Goal: Information Seeking & Learning: Learn about a topic

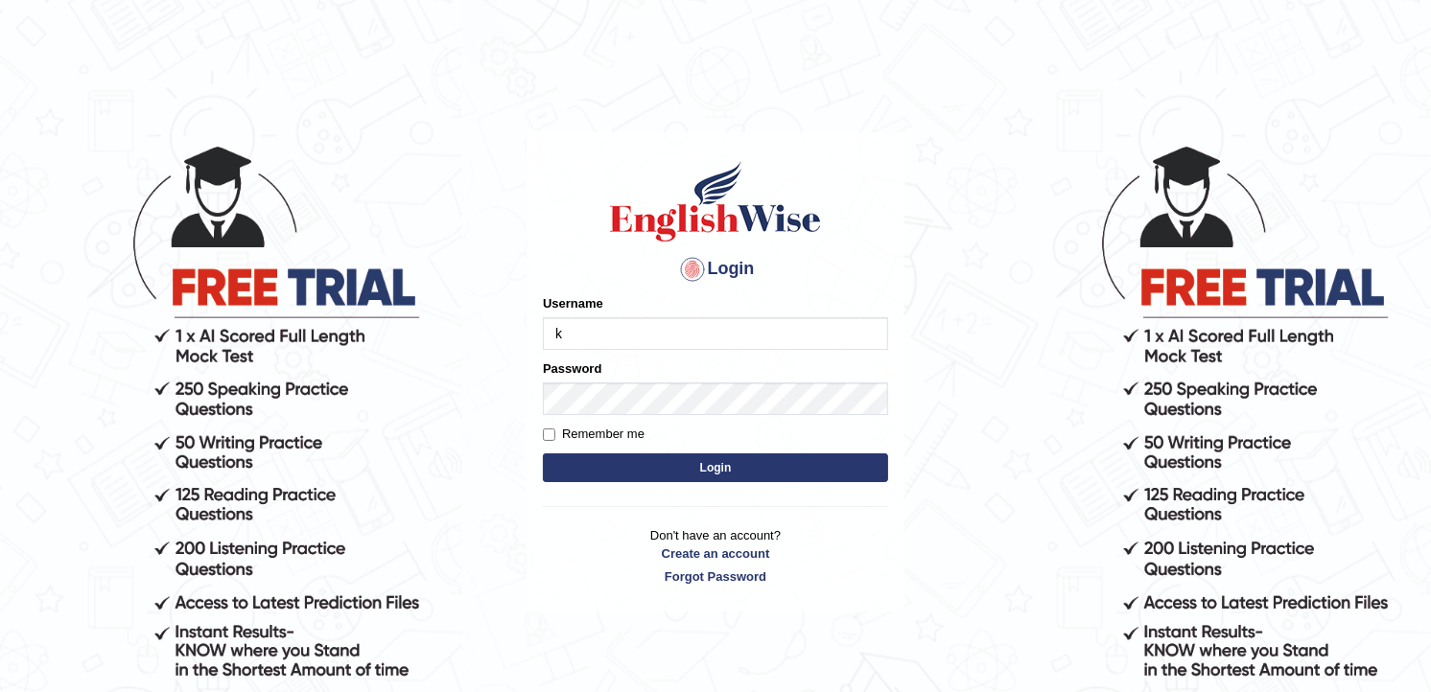
type input "kulvindersidhu"
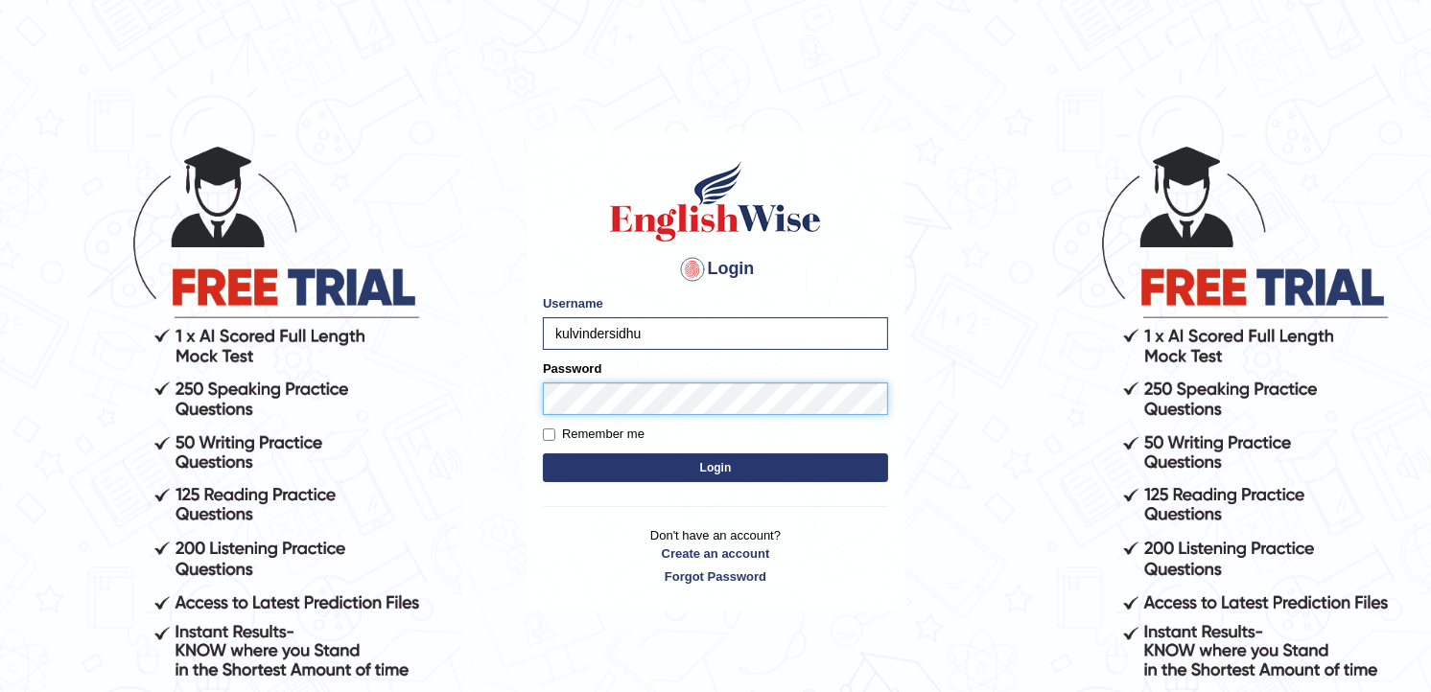
click at [543, 454] on button "Login" at bounding box center [715, 468] width 345 height 29
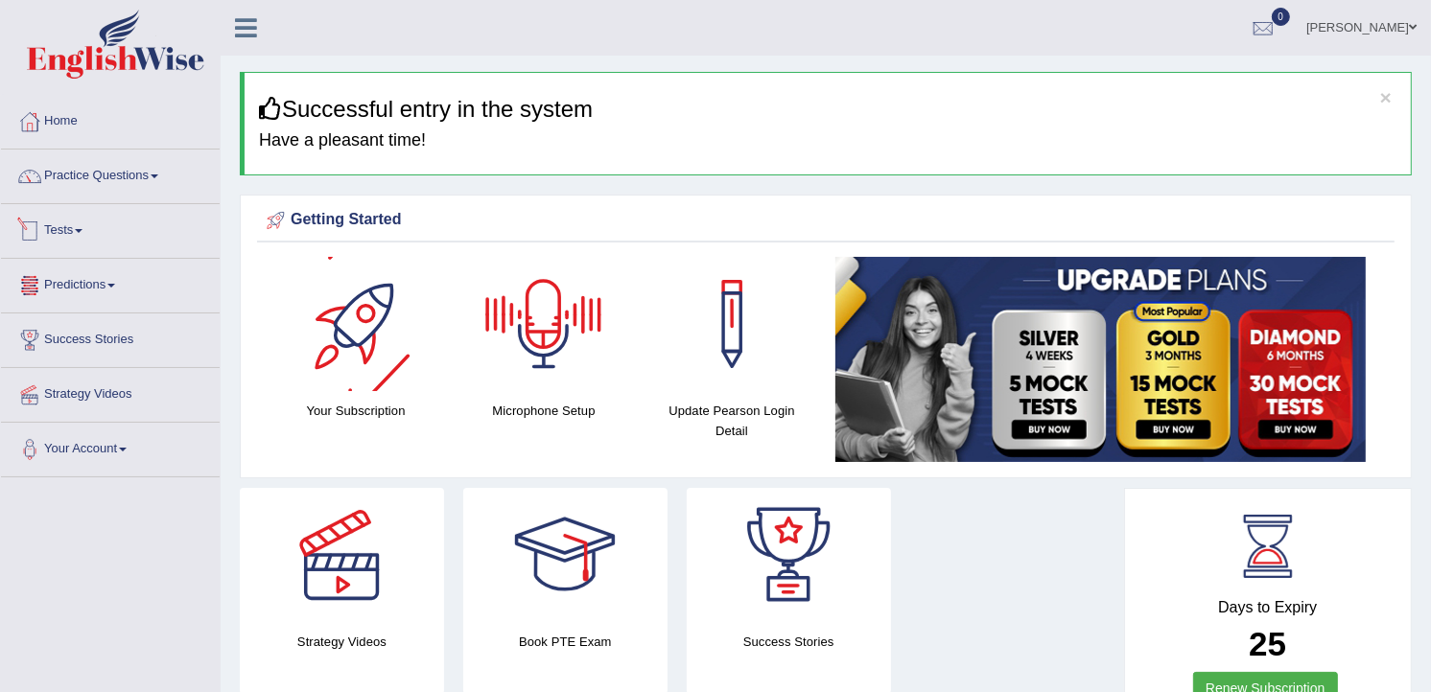
click at [117, 198] on li "Practice Questions Speaking Practice Read Aloud Repeat Sentence Describe Image …" at bounding box center [110, 177] width 219 height 55
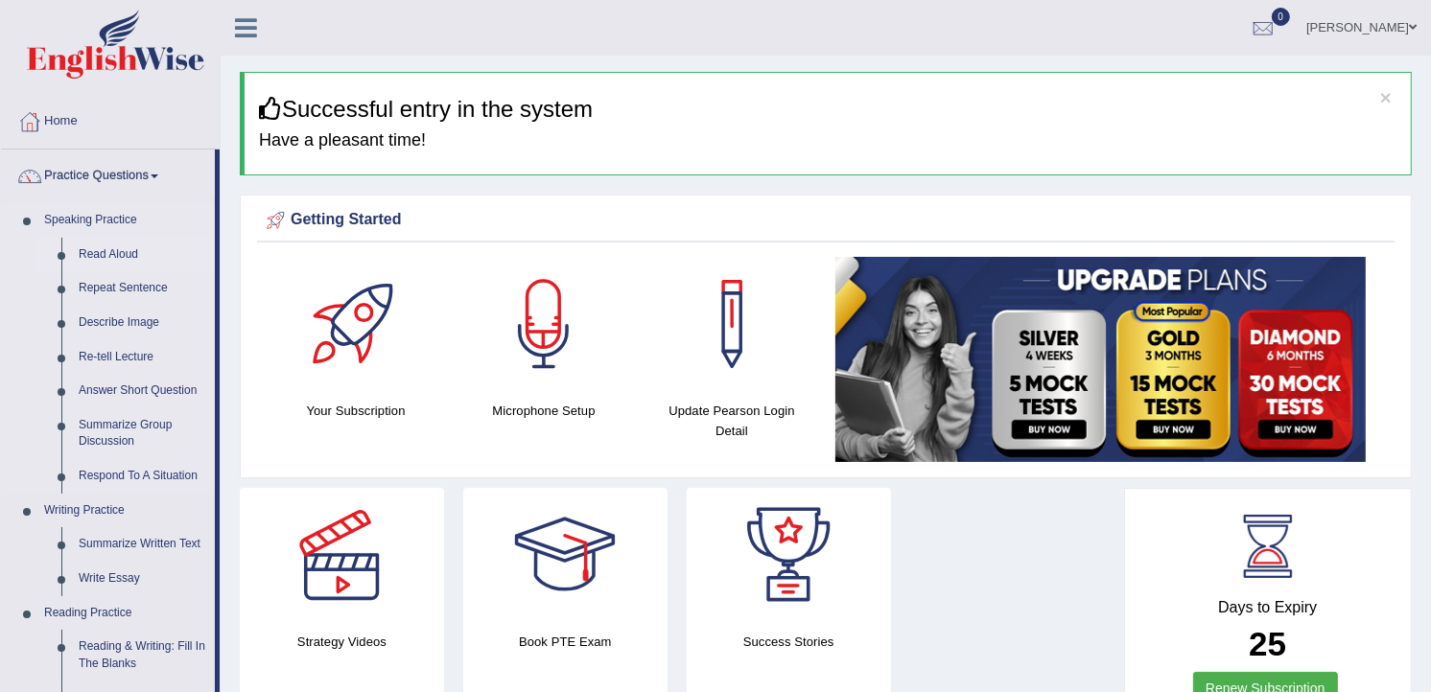
click at [128, 254] on link "Read Aloud" at bounding box center [142, 255] width 145 height 35
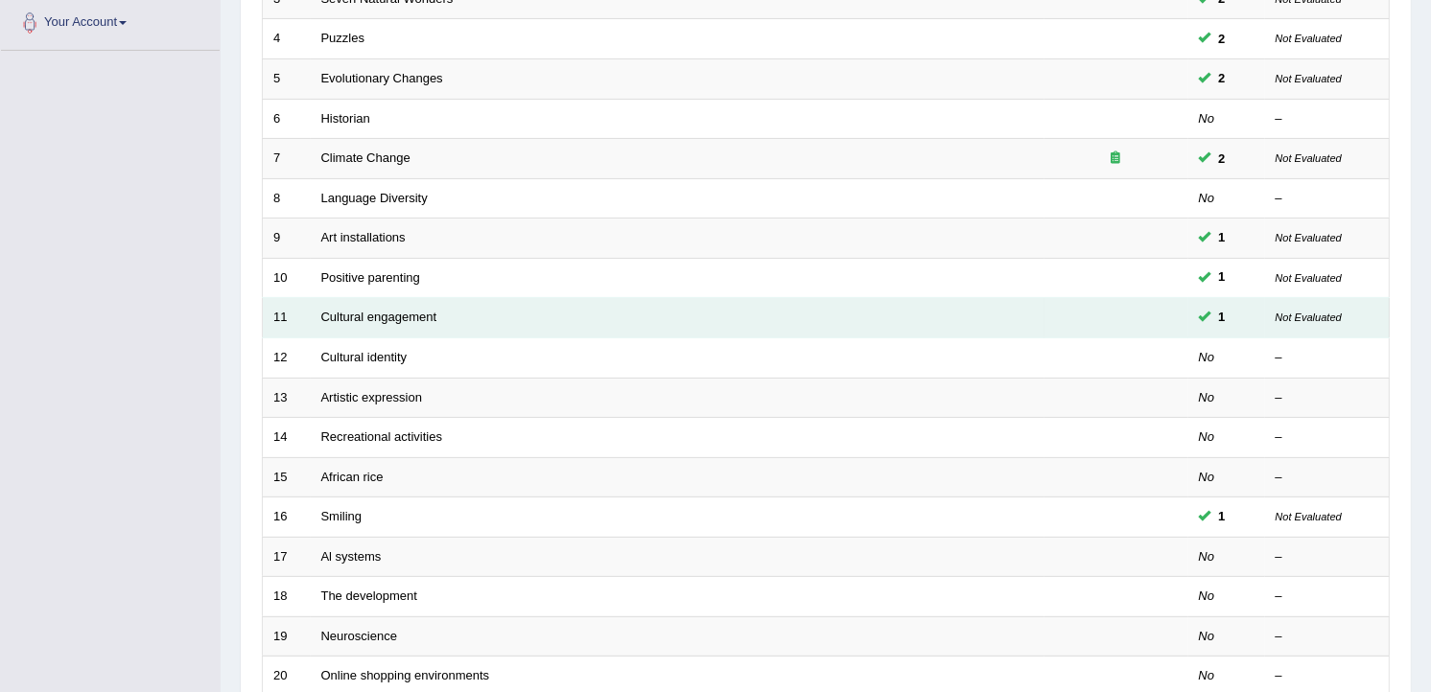
scroll to position [579, 0]
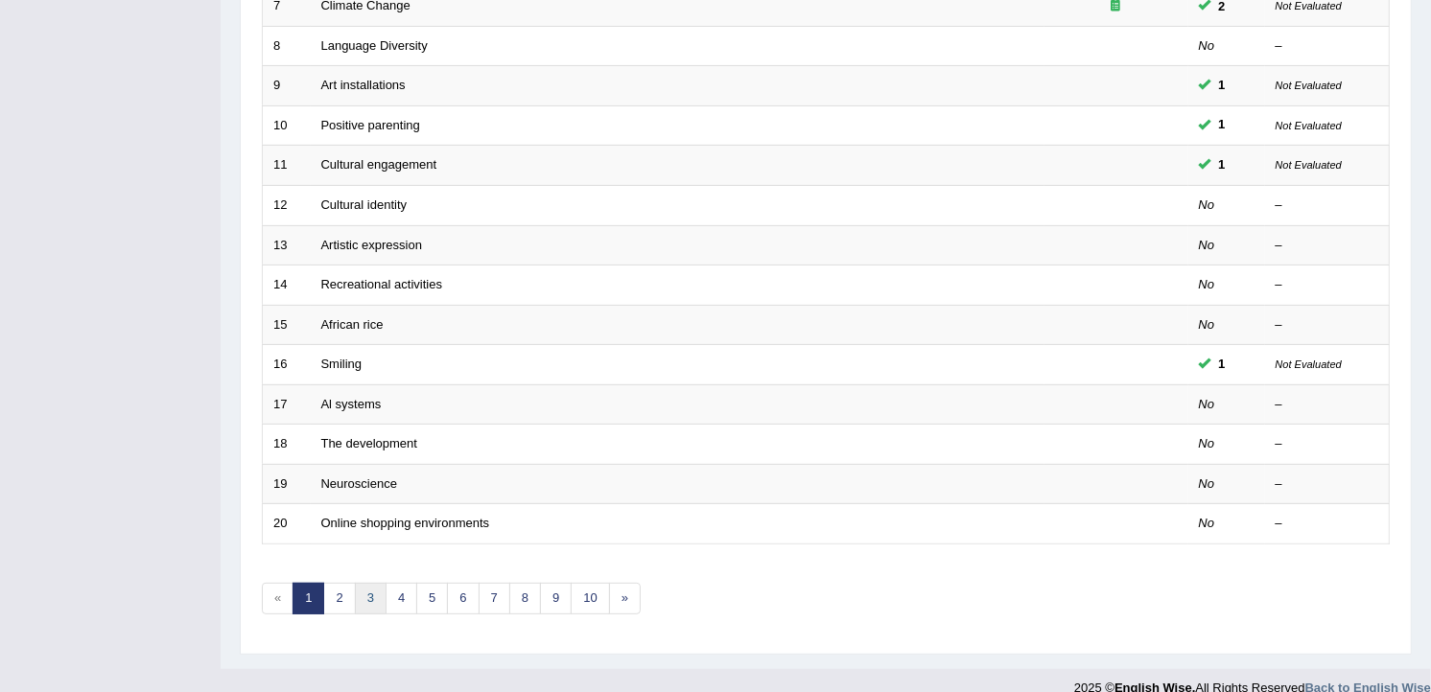
click at [364, 583] on link "3" at bounding box center [371, 599] width 32 height 32
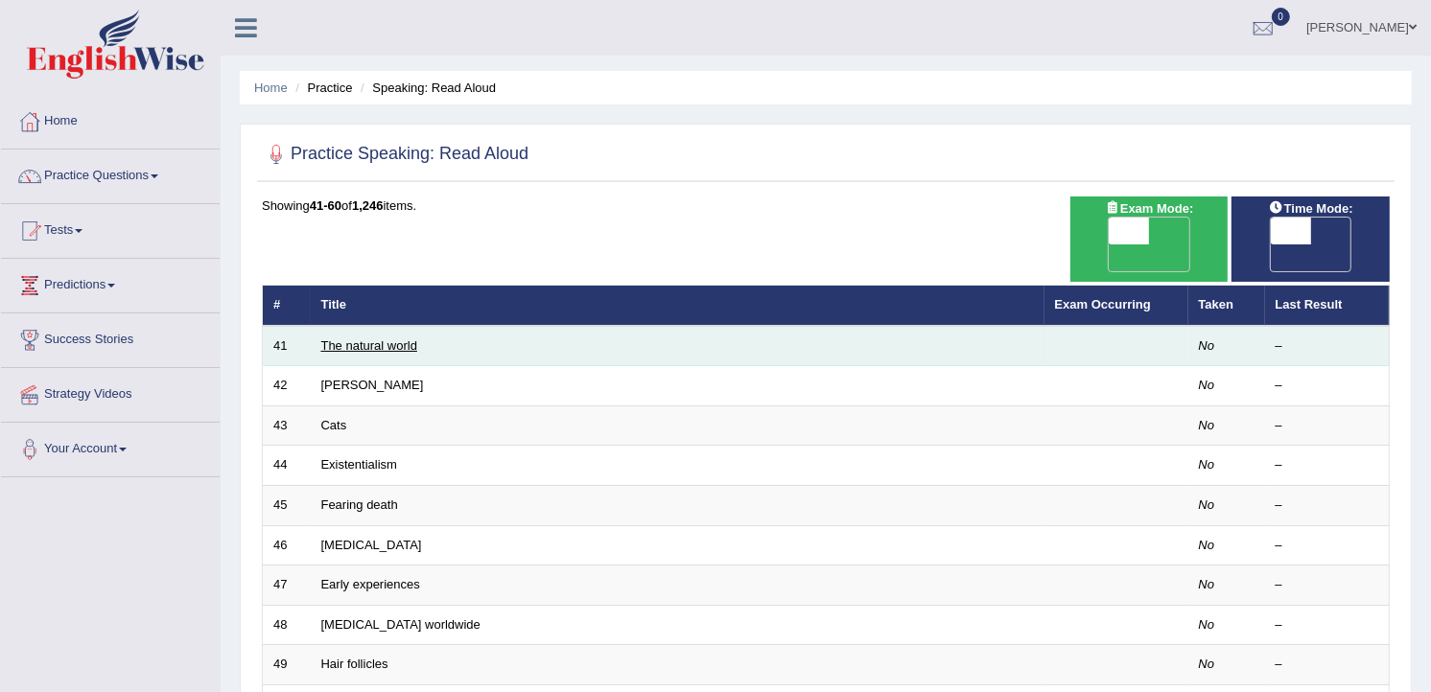
click at [400, 339] on link "The natural world" at bounding box center [369, 346] width 96 height 14
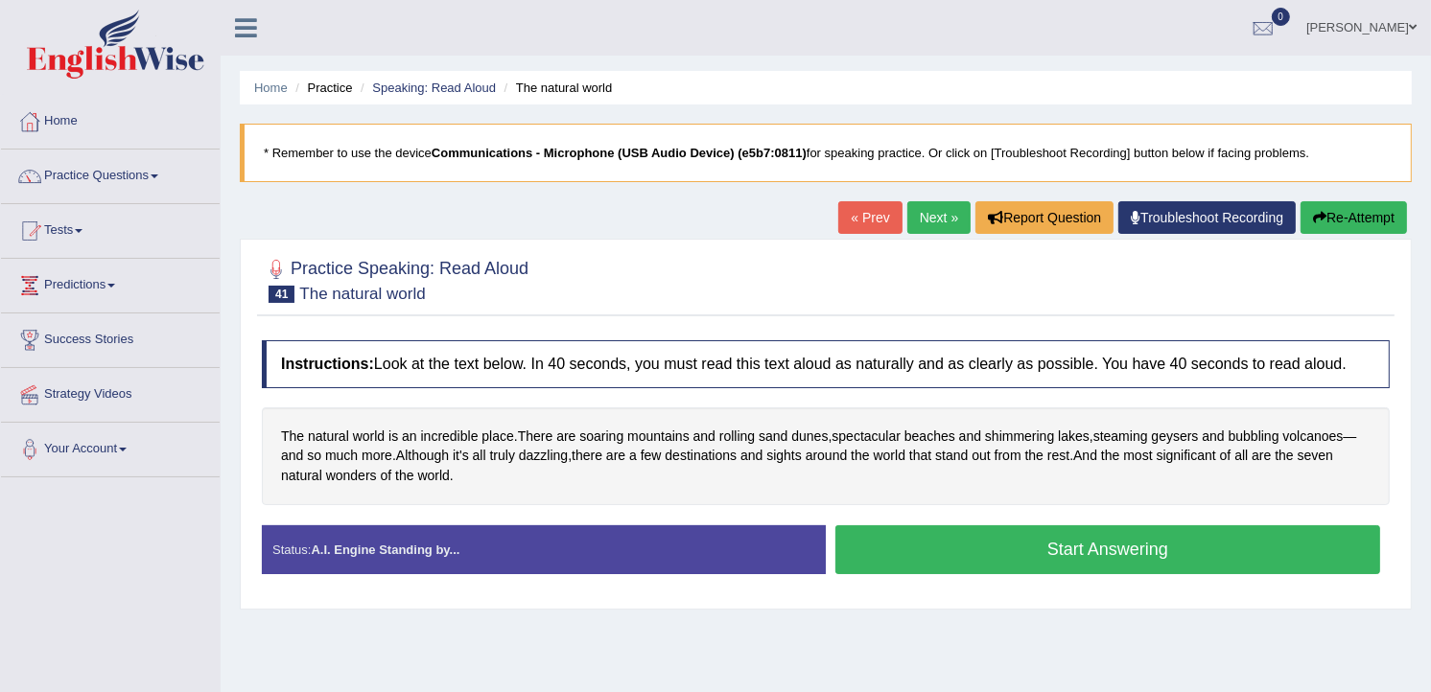
click at [927, 213] on link "Next »" at bounding box center [938, 217] width 63 height 33
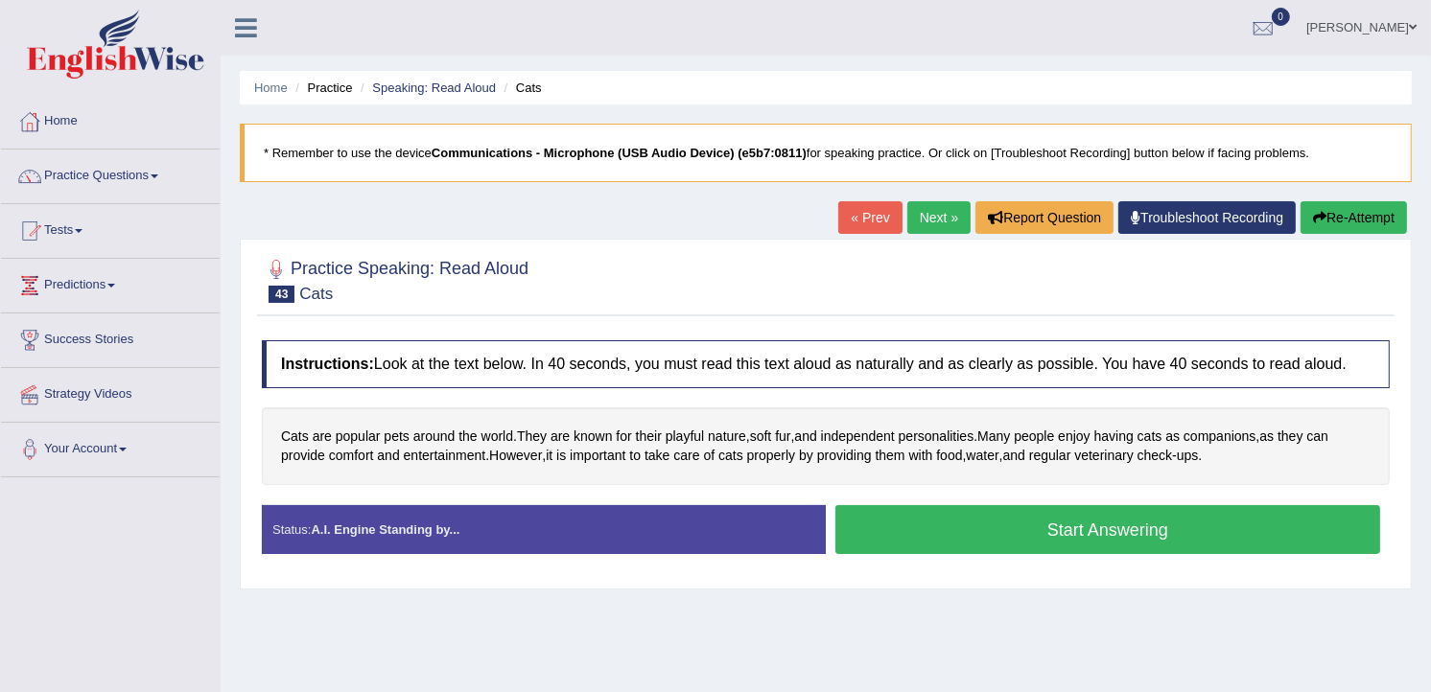
click at [1128, 539] on button "Start Answering" at bounding box center [1107, 529] width 545 height 49
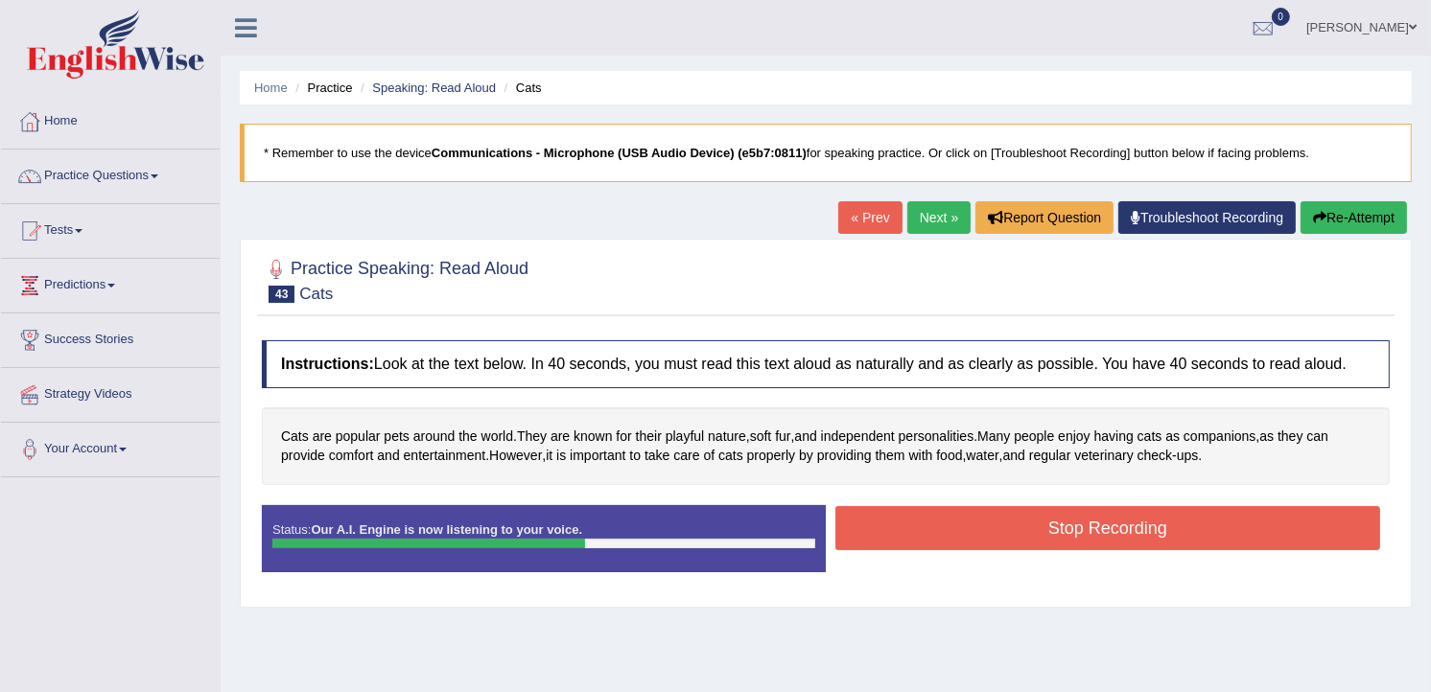
click at [1049, 530] on button "Stop Recording" at bounding box center [1107, 528] width 545 height 44
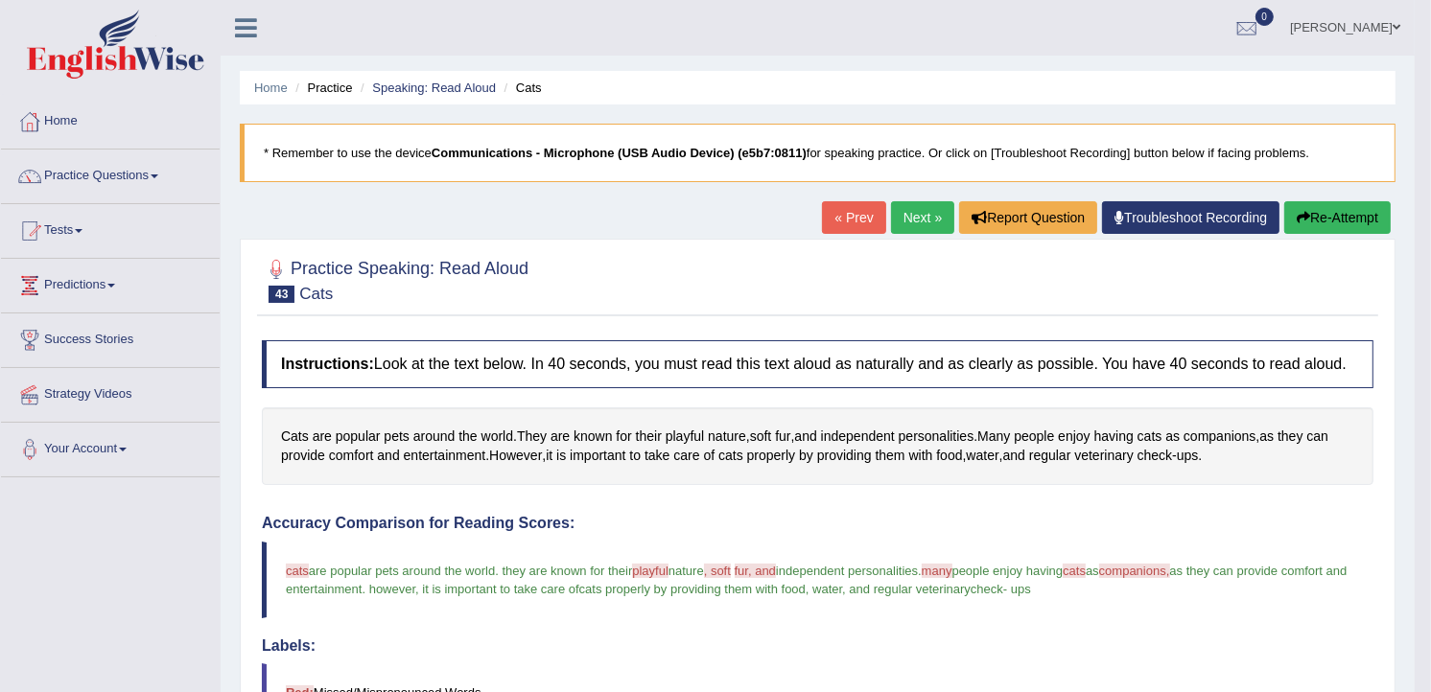
click at [935, 221] on link "Next »" at bounding box center [922, 217] width 63 height 33
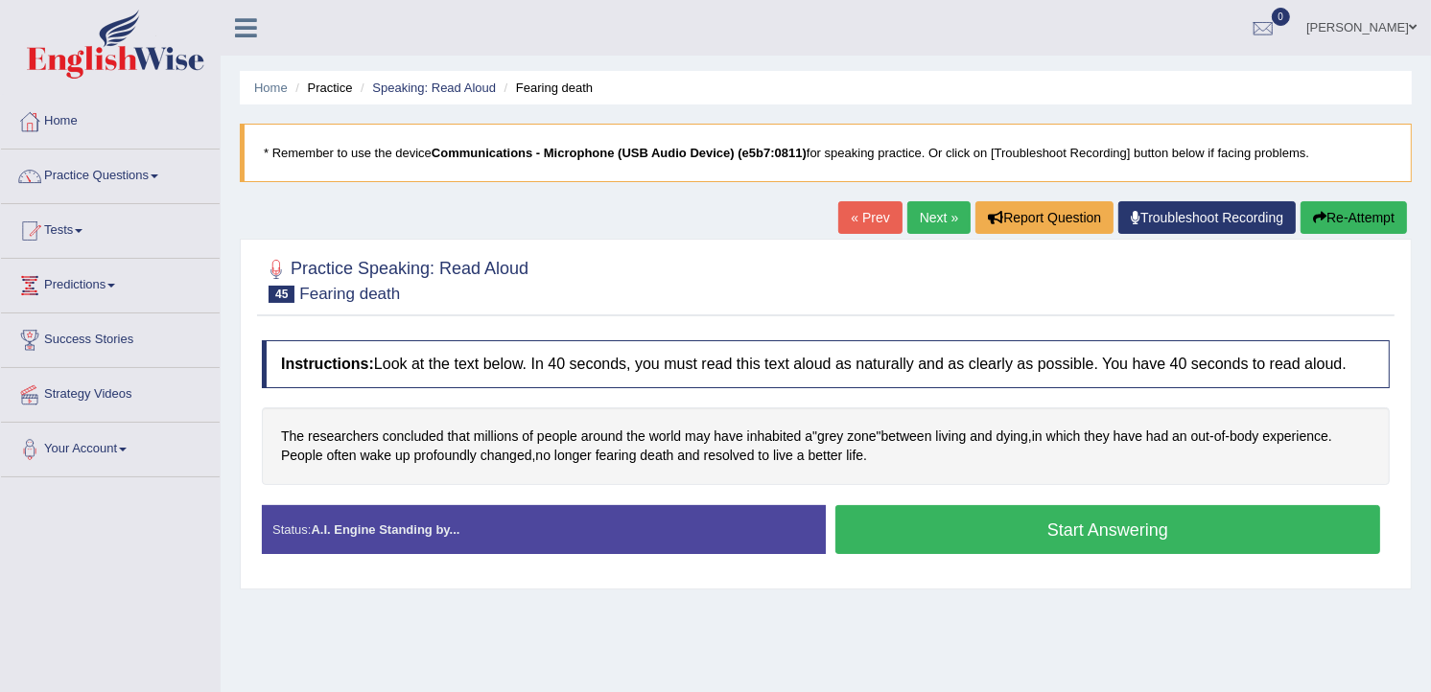
click at [1089, 538] on button "Start Answering" at bounding box center [1107, 529] width 545 height 49
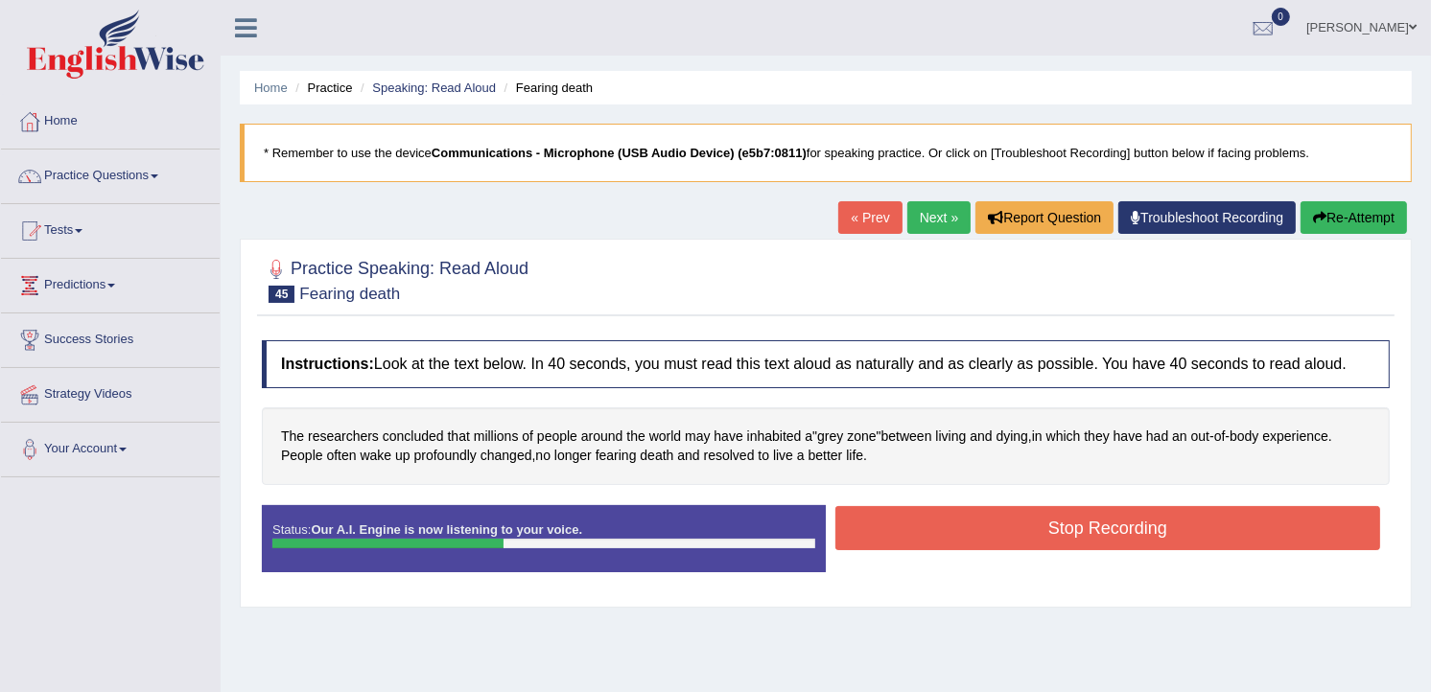
click at [1160, 526] on button "Stop Recording" at bounding box center [1107, 528] width 545 height 44
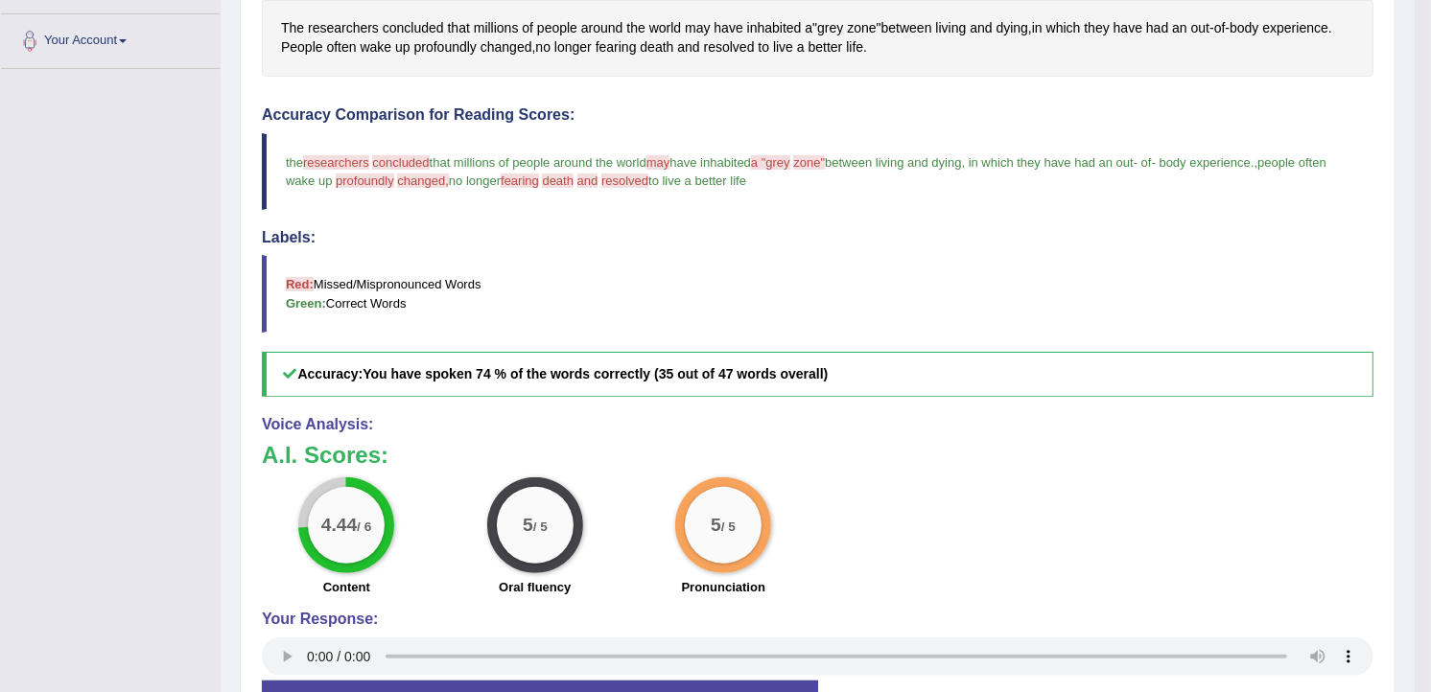
scroll to position [106, 0]
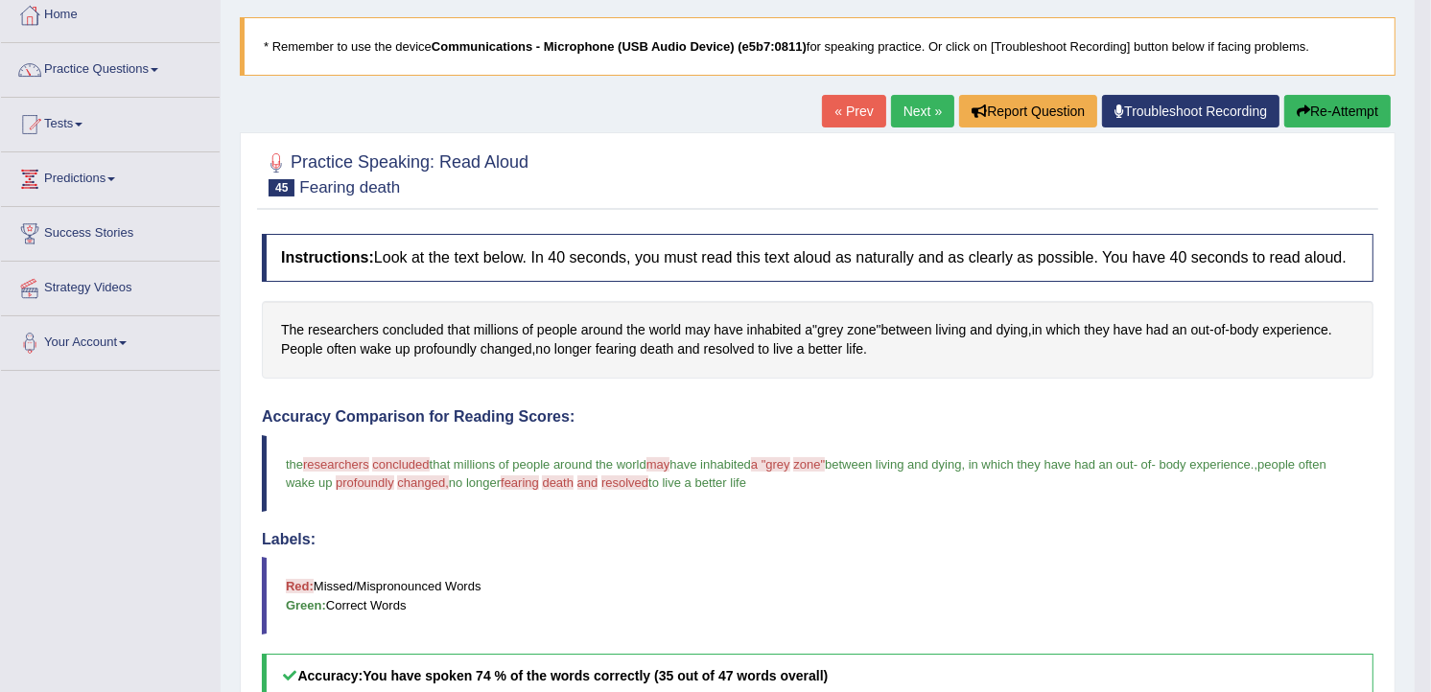
click at [919, 101] on link "Next »" at bounding box center [922, 111] width 63 height 33
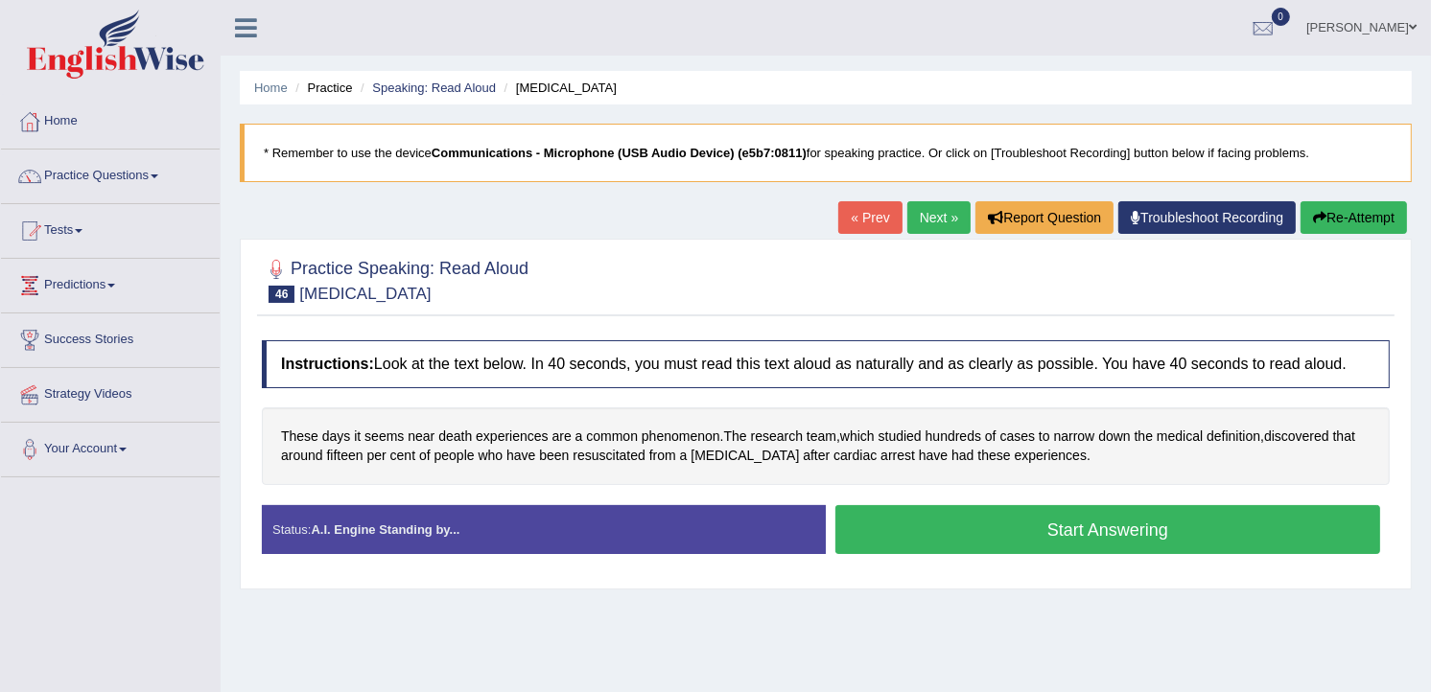
click at [1162, 530] on button "Start Answering" at bounding box center [1107, 529] width 545 height 49
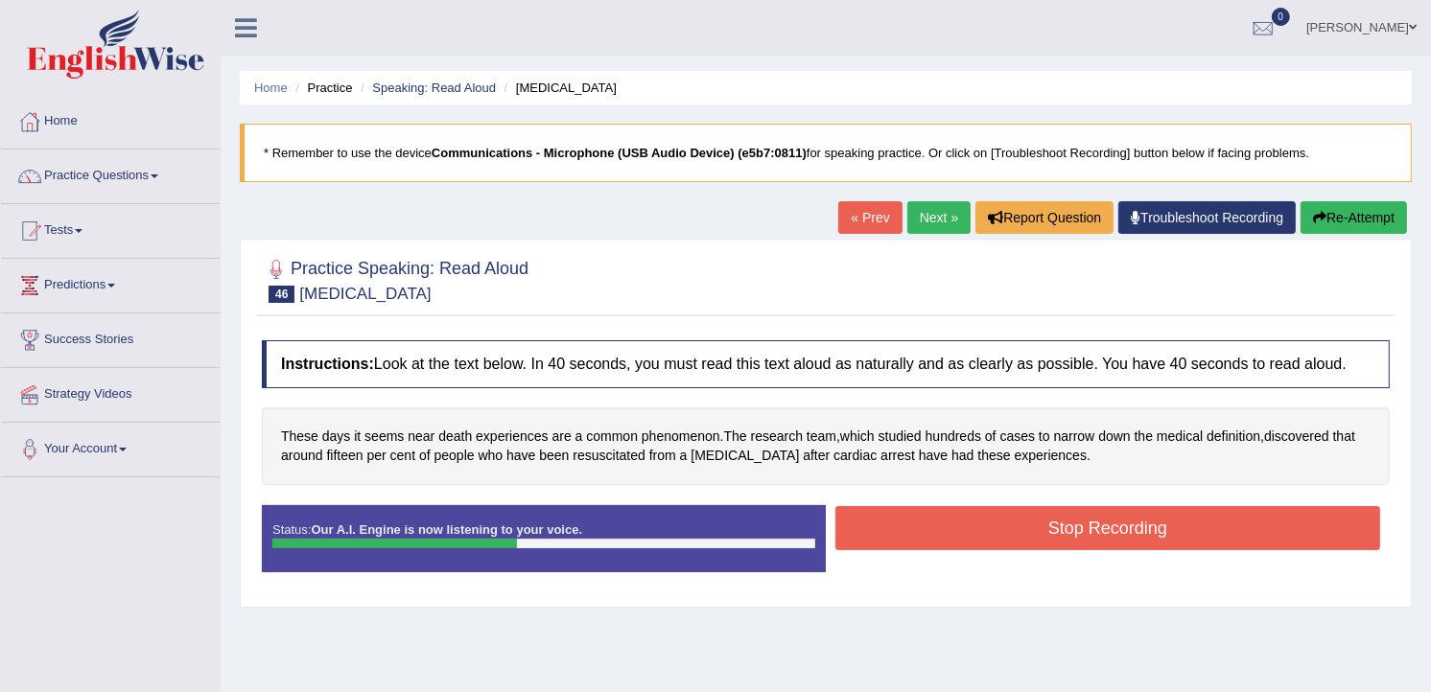
click at [1034, 524] on button "Stop Recording" at bounding box center [1107, 528] width 545 height 44
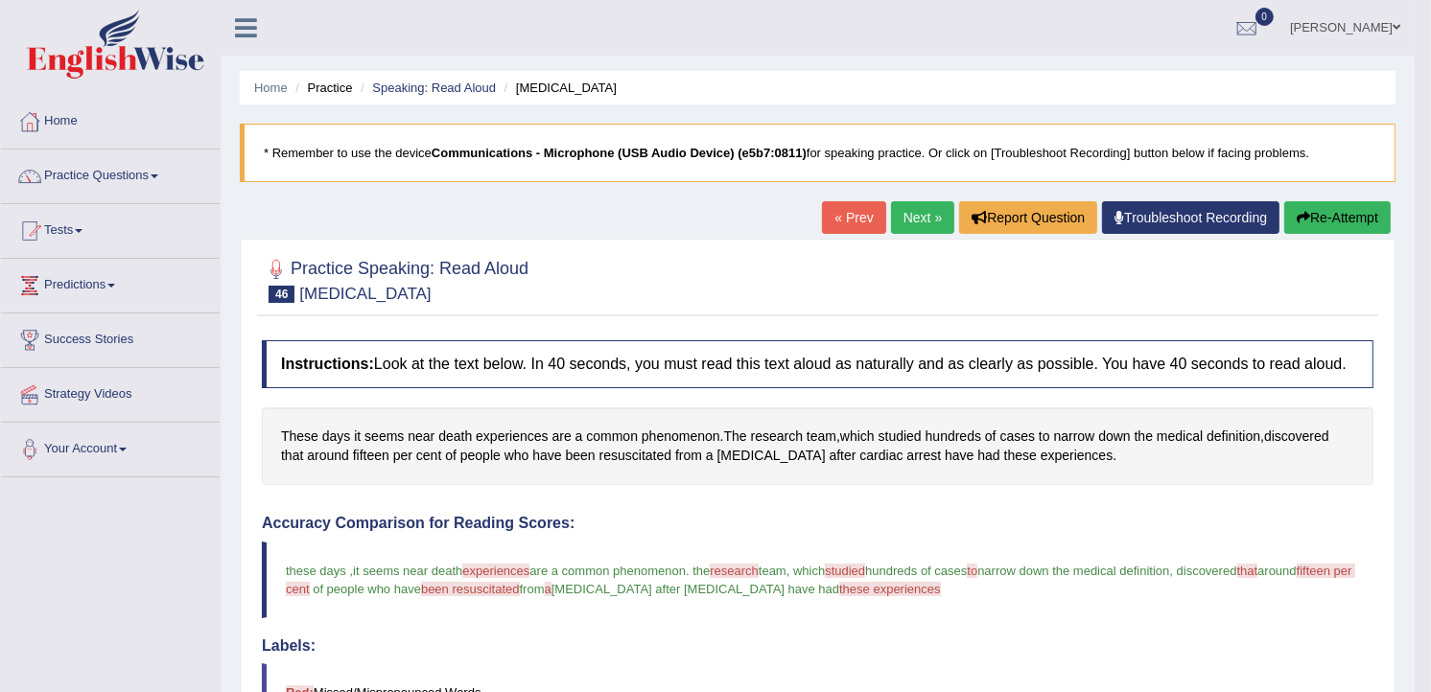
click at [917, 218] on link "Next »" at bounding box center [922, 217] width 63 height 33
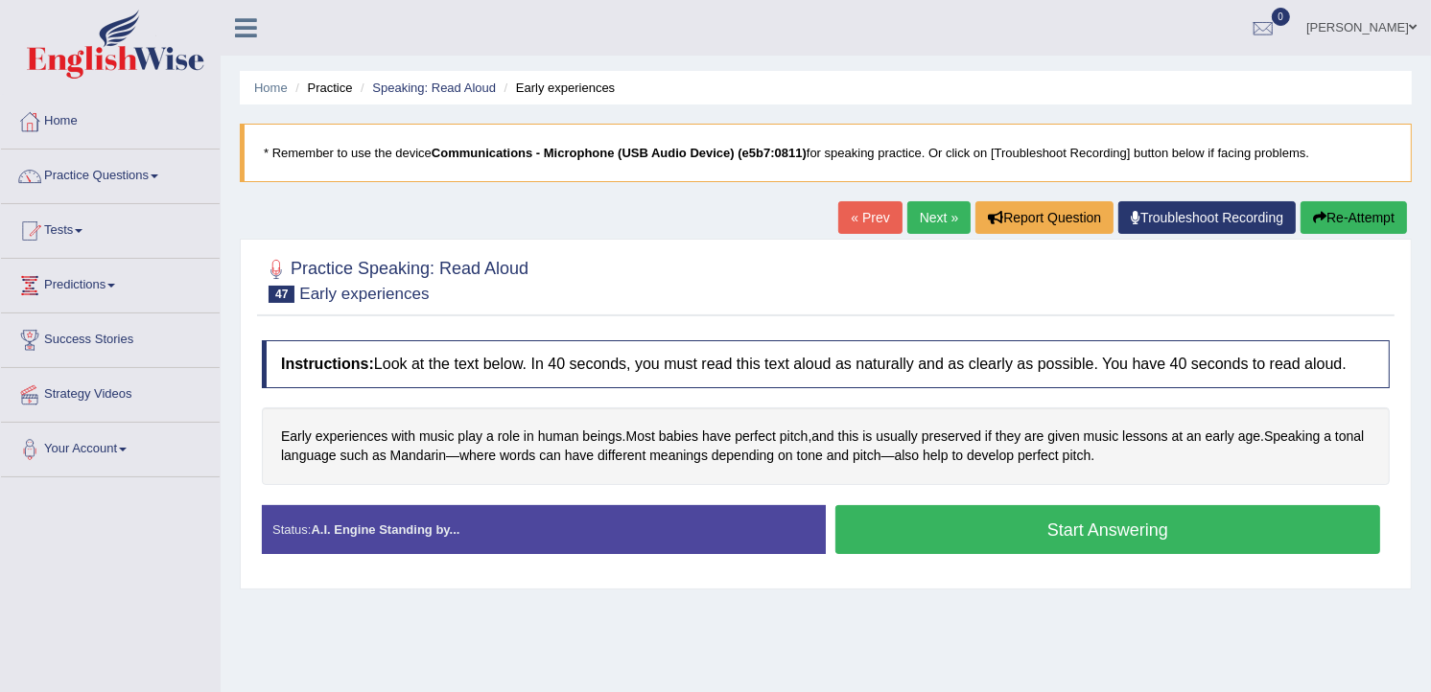
click at [1053, 539] on button "Start Answering" at bounding box center [1107, 529] width 545 height 49
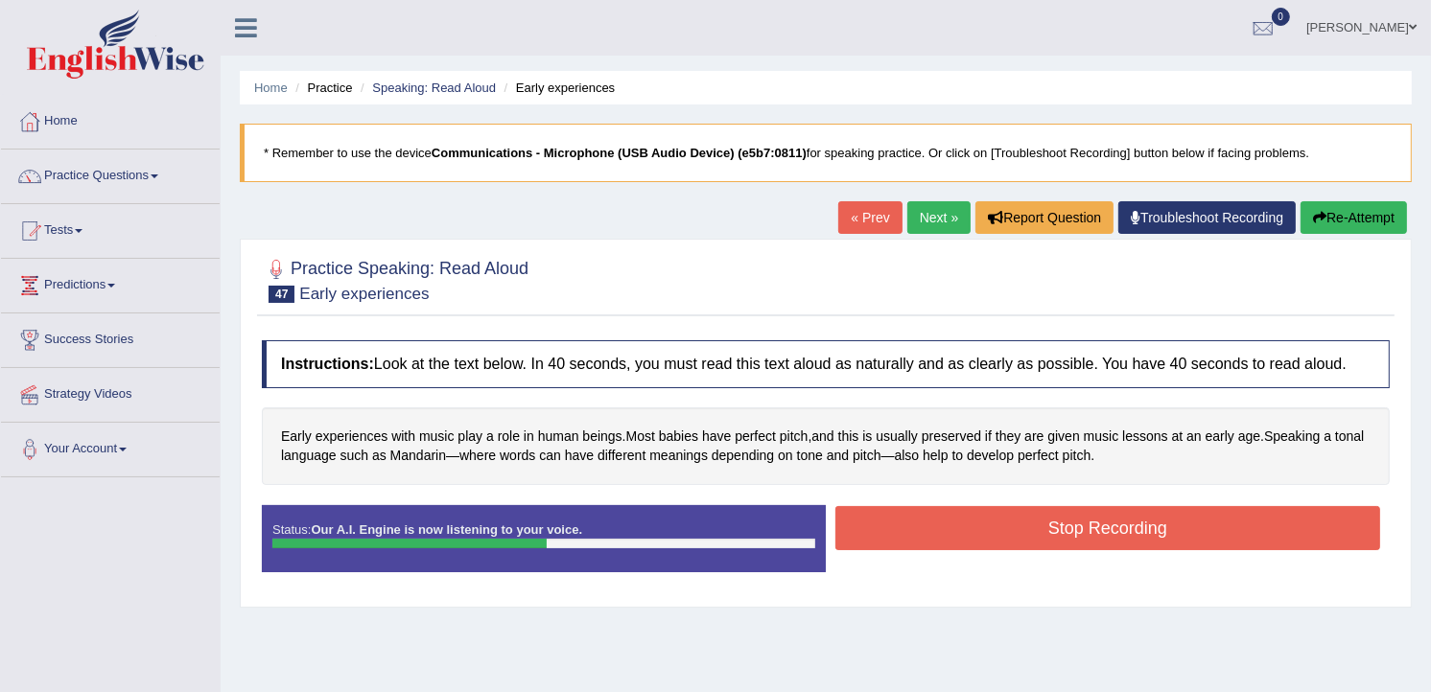
click at [1144, 524] on button "Stop Recording" at bounding box center [1107, 528] width 545 height 44
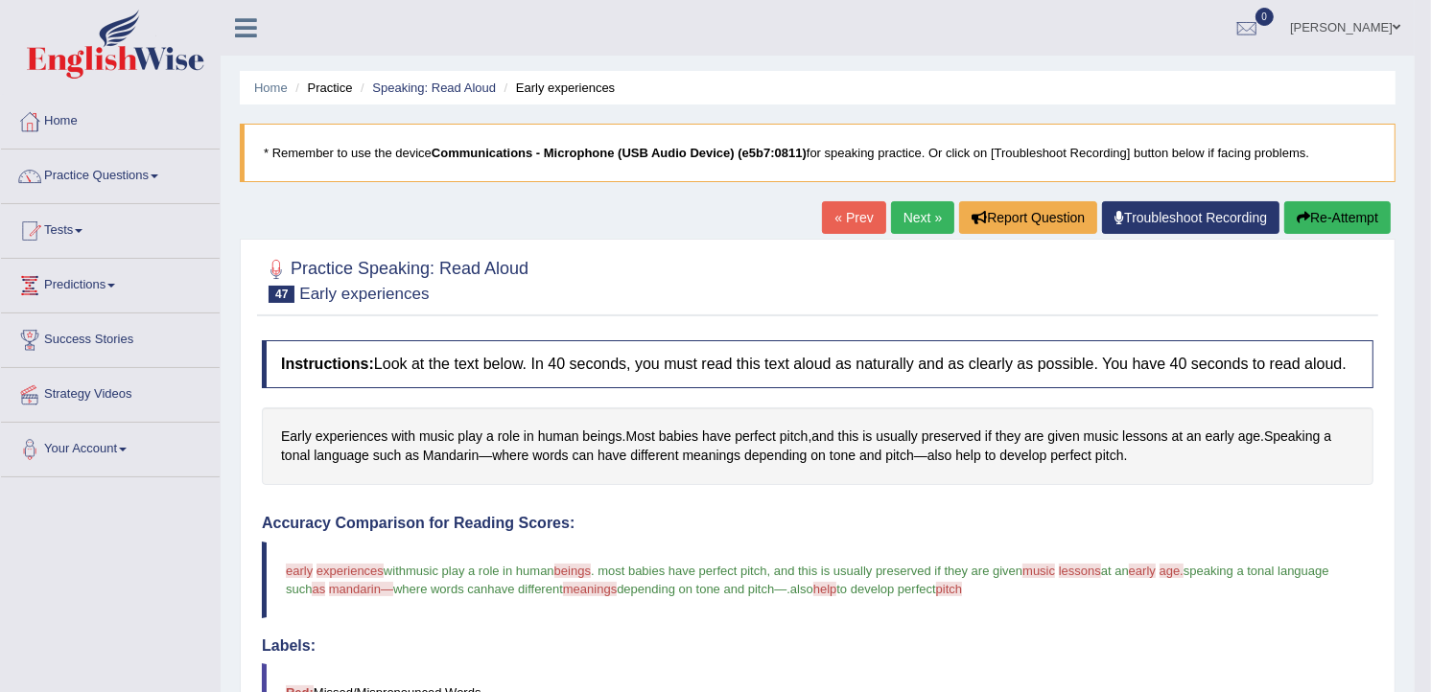
click at [923, 211] on link "Next »" at bounding box center [922, 217] width 63 height 33
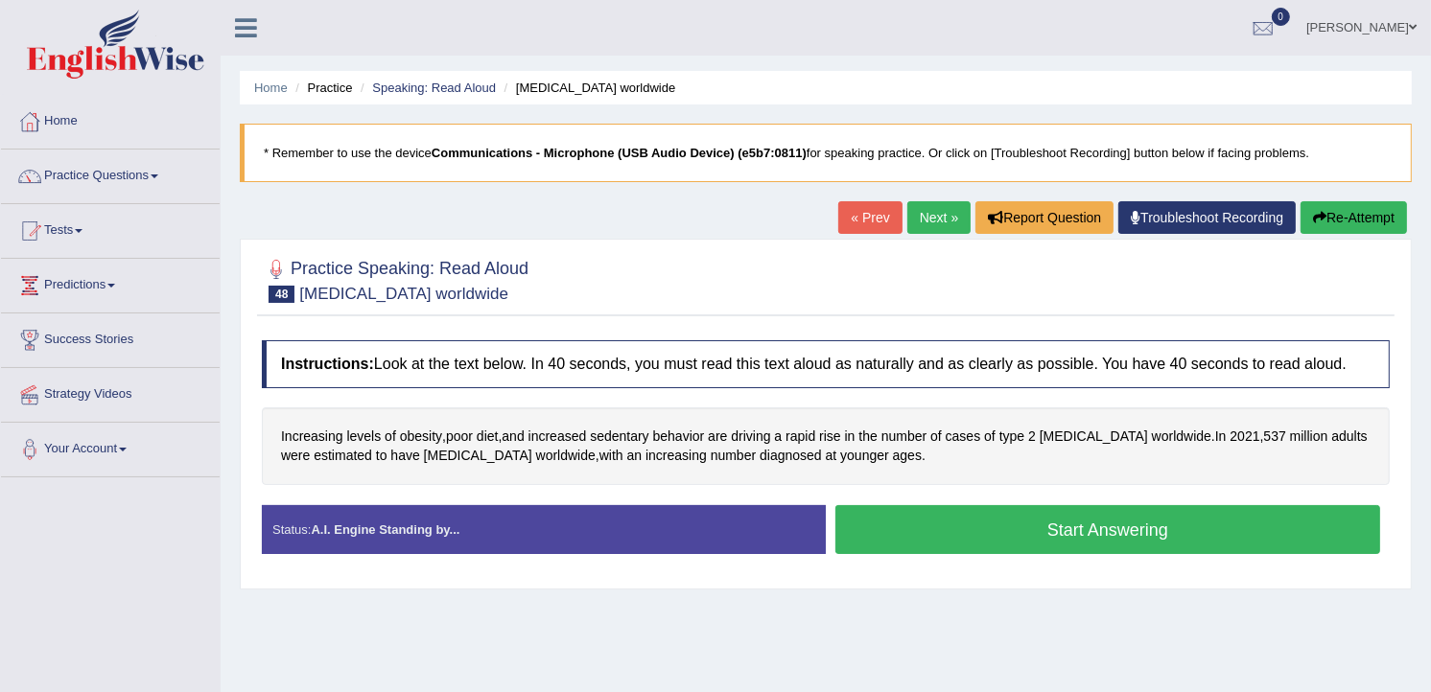
click at [1093, 526] on button "Start Answering" at bounding box center [1107, 529] width 545 height 49
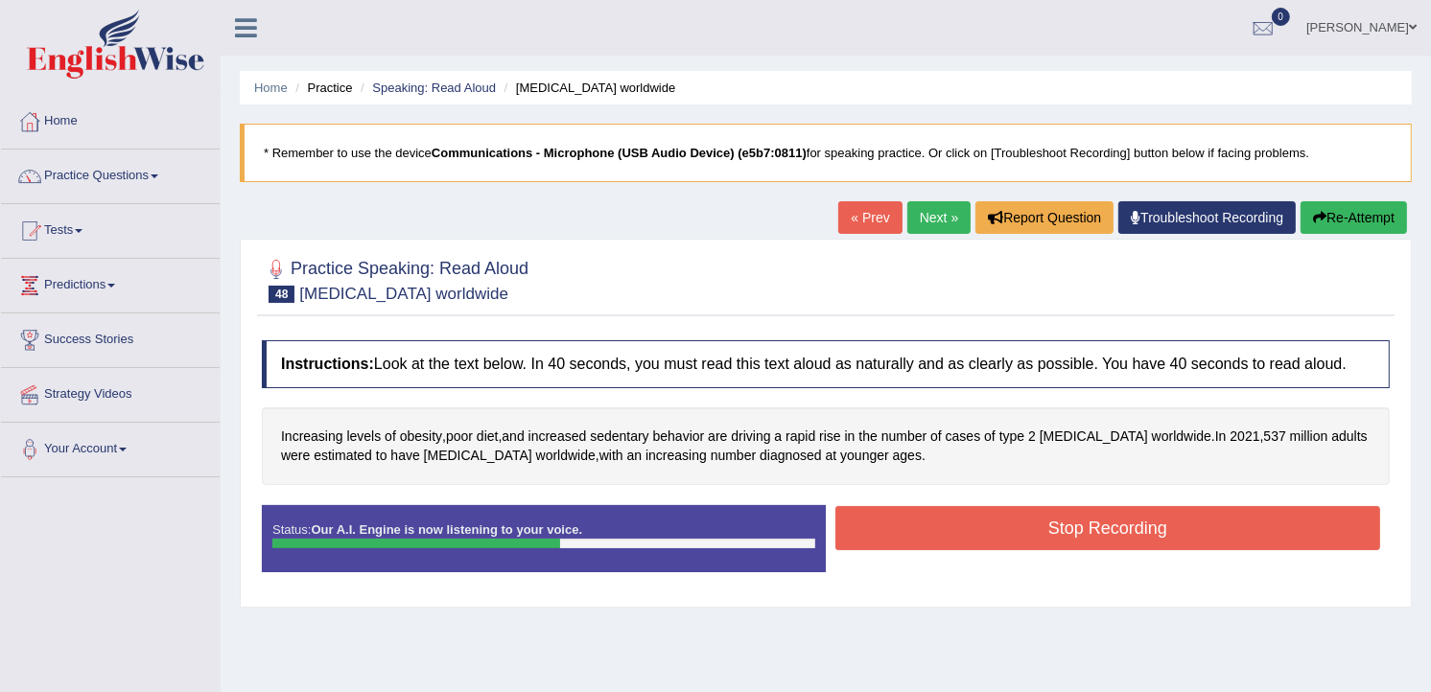
click at [1138, 527] on button "Stop Recording" at bounding box center [1107, 528] width 545 height 44
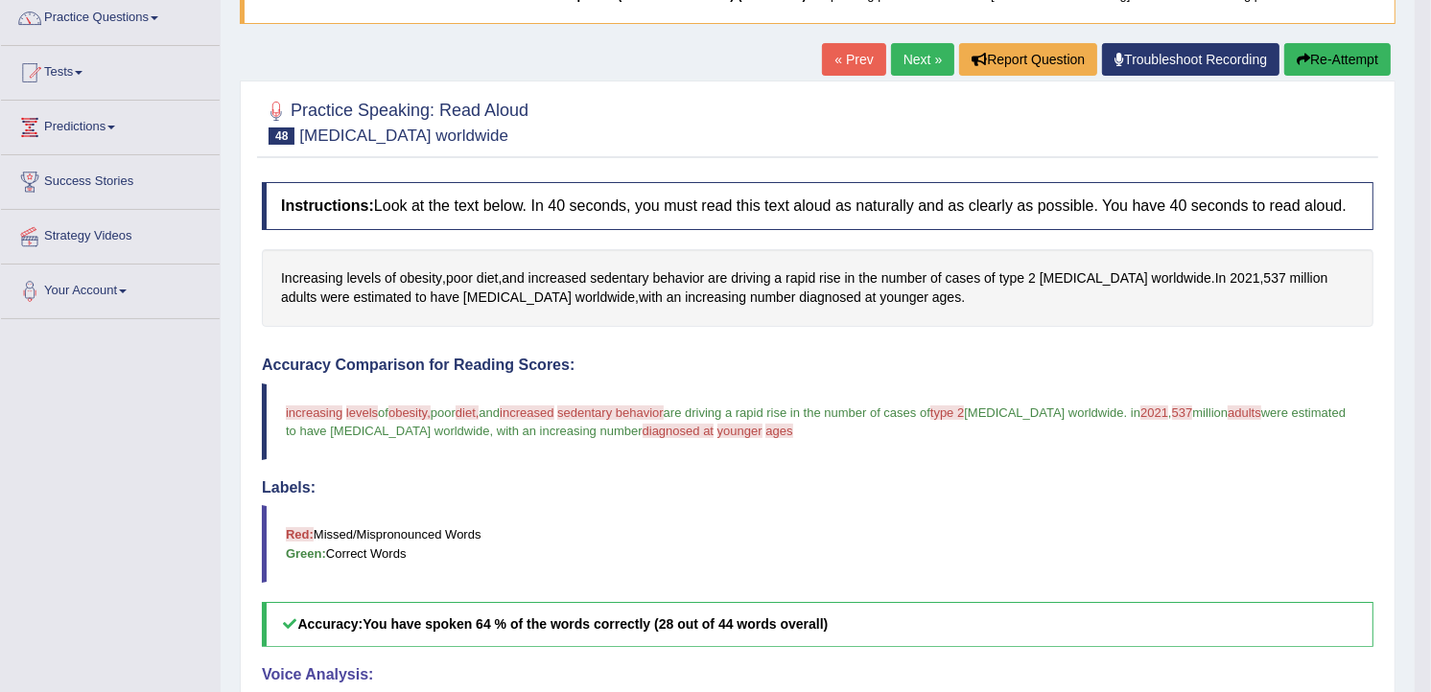
scroll to position [106, 0]
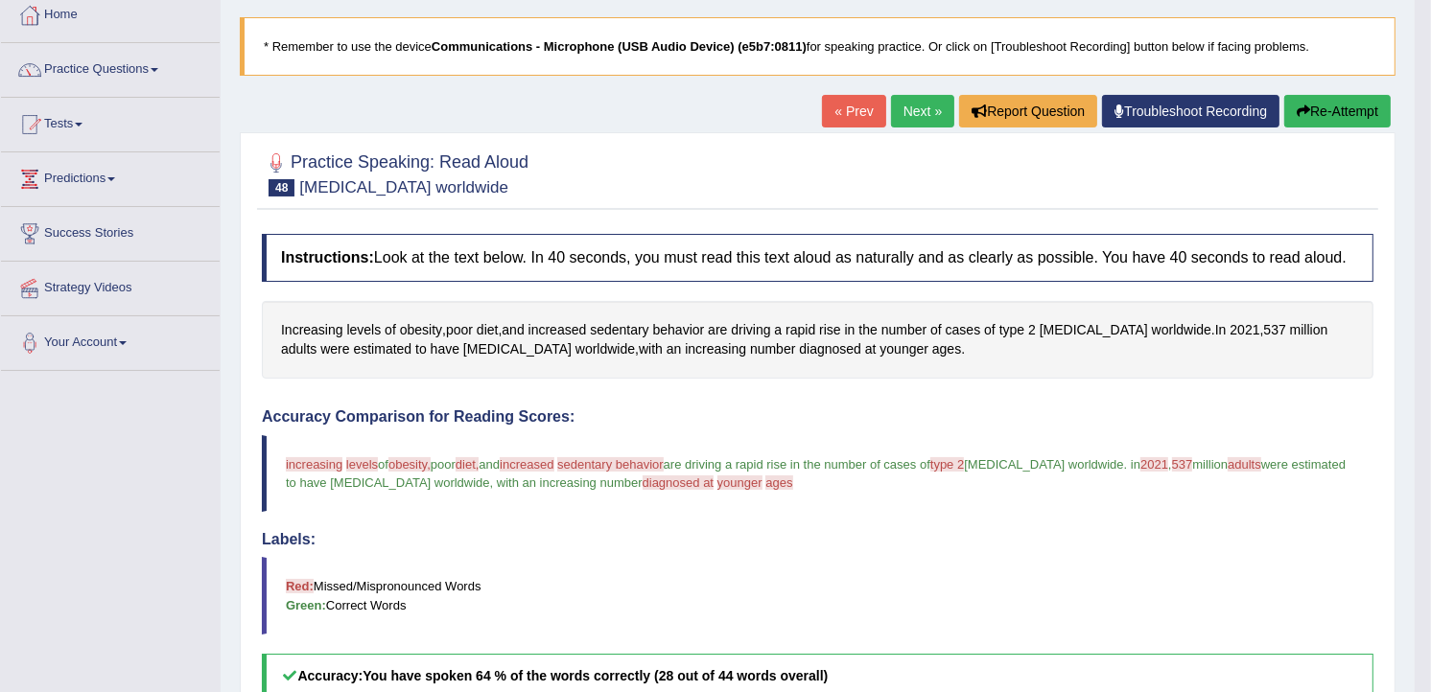
click at [928, 110] on link "Next »" at bounding box center [922, 111] width 63 height 33
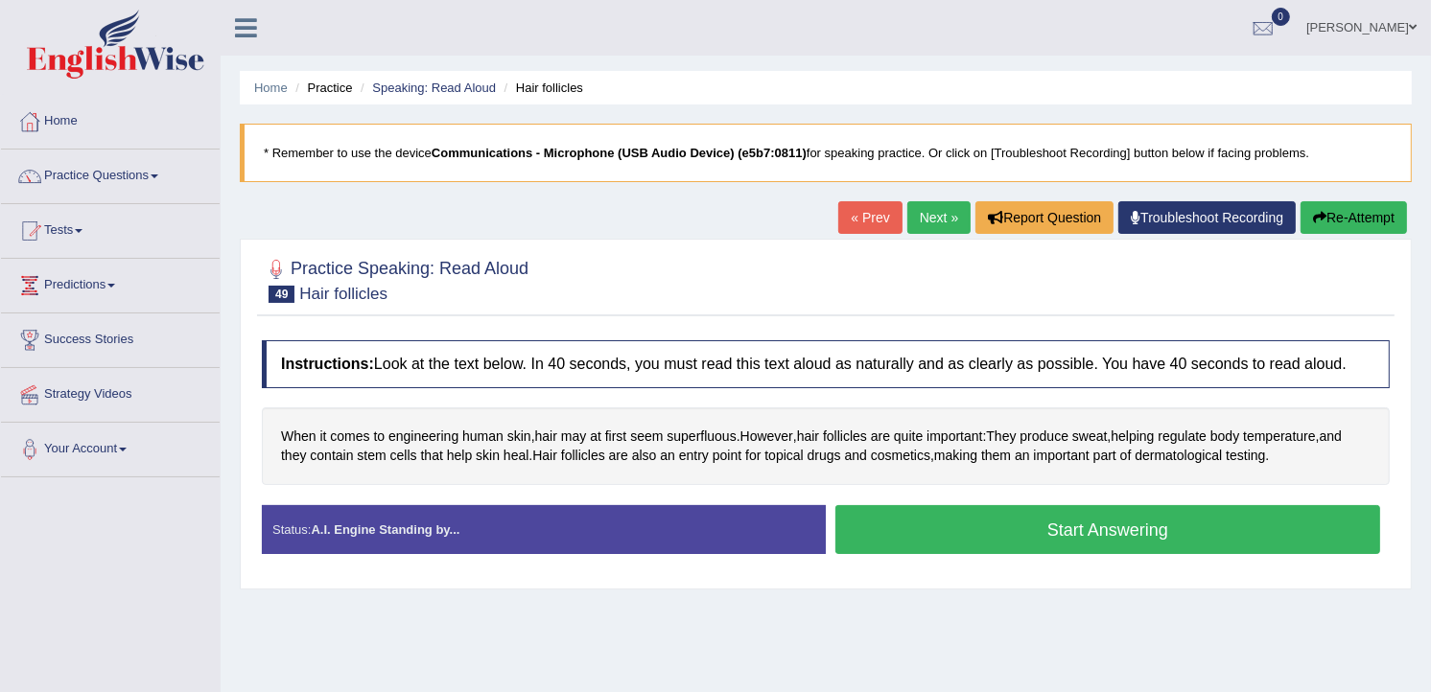
click at [1090, 518] on button "Start Answering" at bounding box center [1107, 529] width 545 height 49
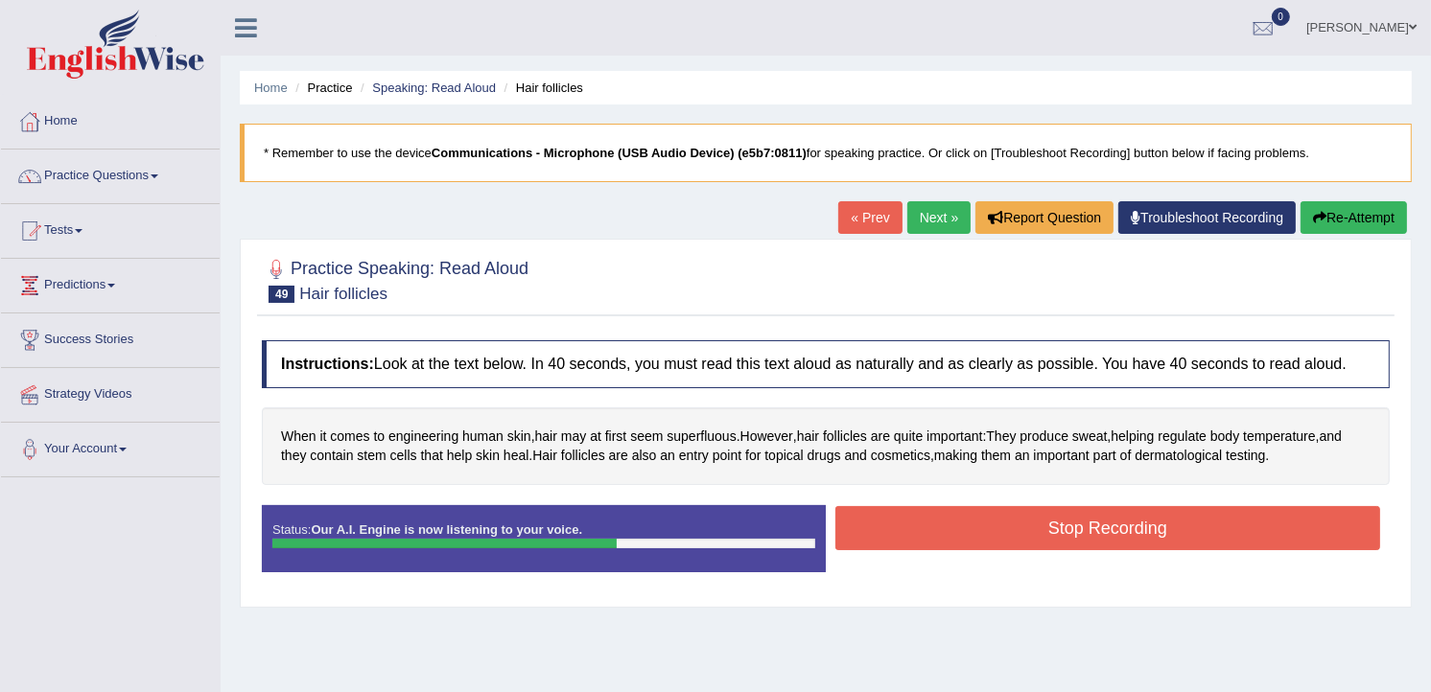
click at [1090, 518] on button "Stop Recording" at bounding box center [1107, 528] width 545 height 44
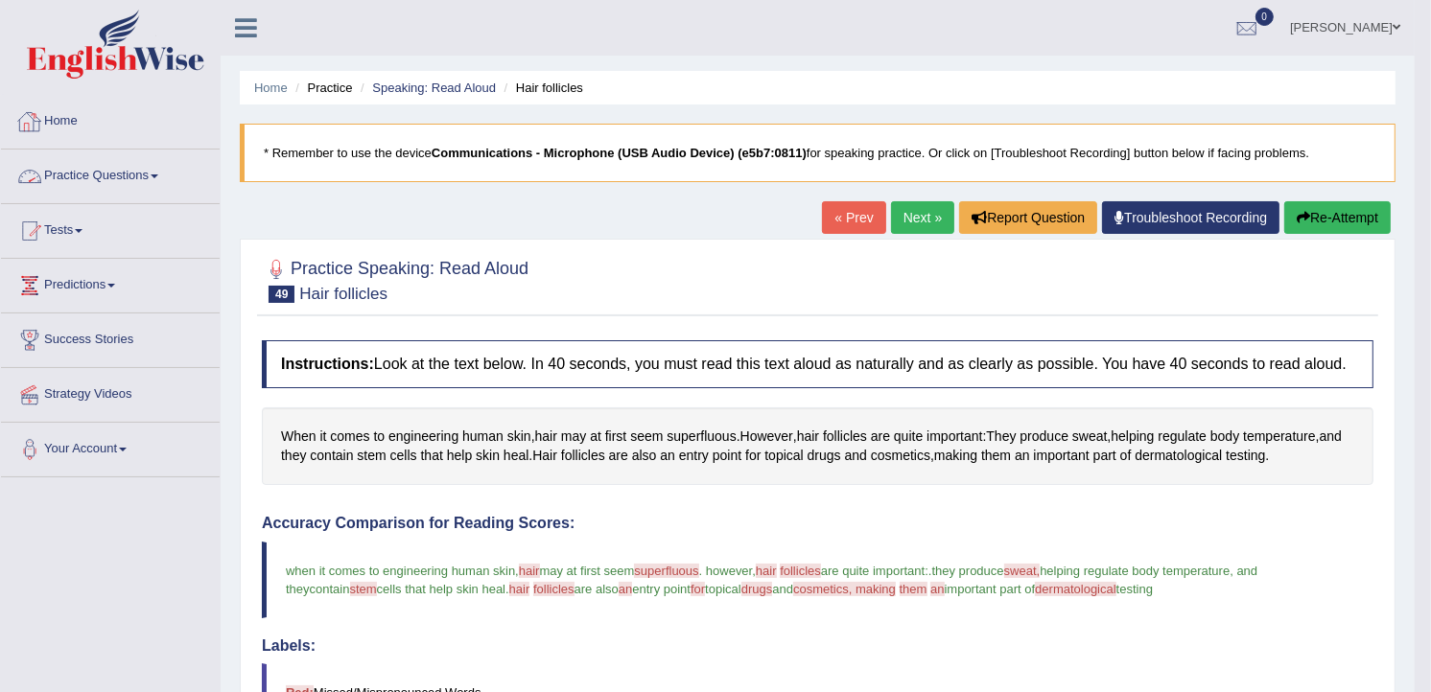
click at [65, 176] on link "Practice Questions" at bounding box center [110, 174] width 219 height 48
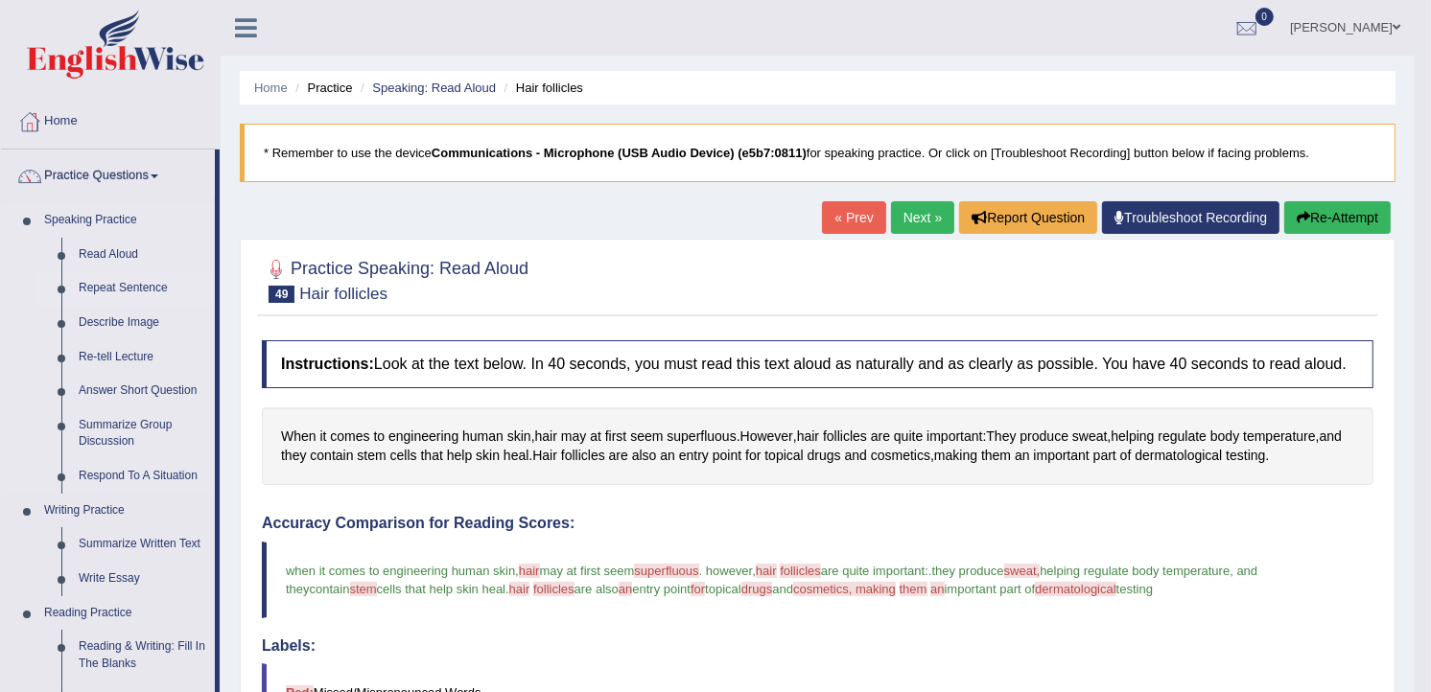
click at [130, 280] on link "Repeat Sentence" at bounding box center [142, 288] width 145 height 35
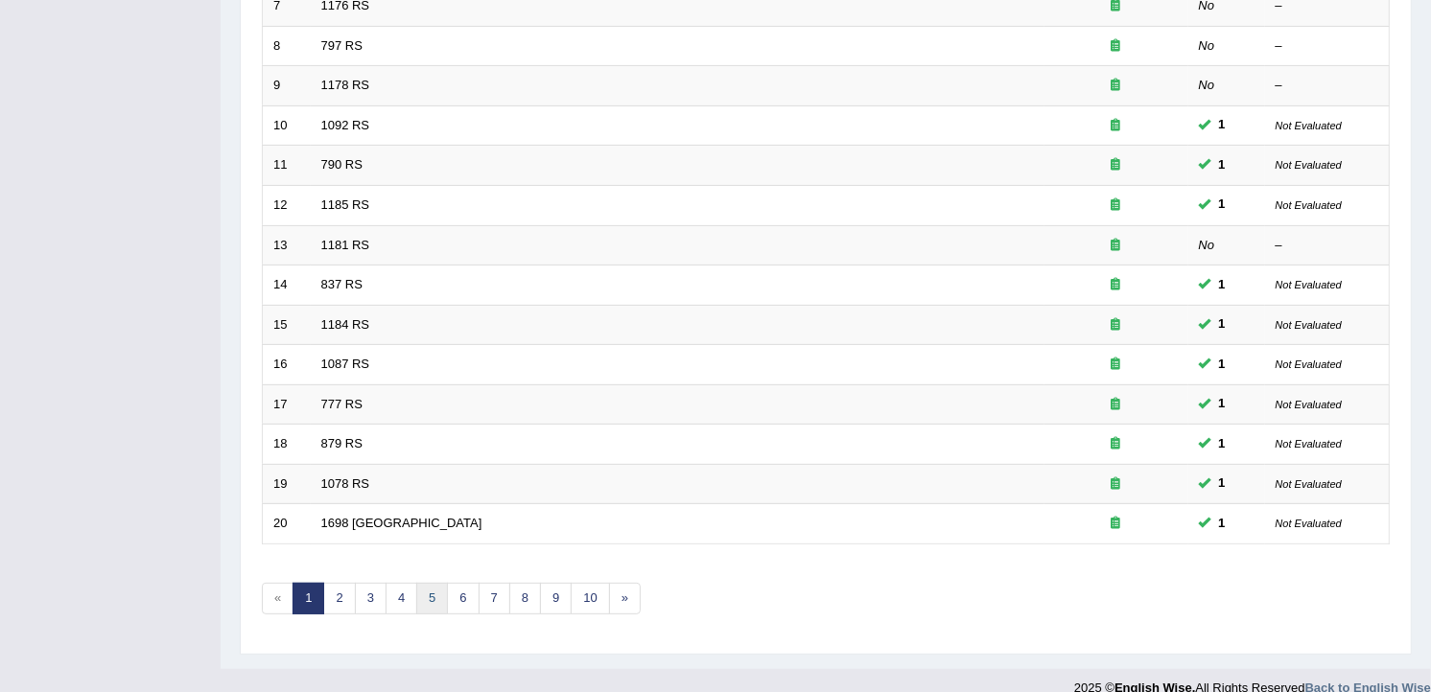
click at [427, 583] on link "5" at bounding box center [432, 599] width 32 height 32
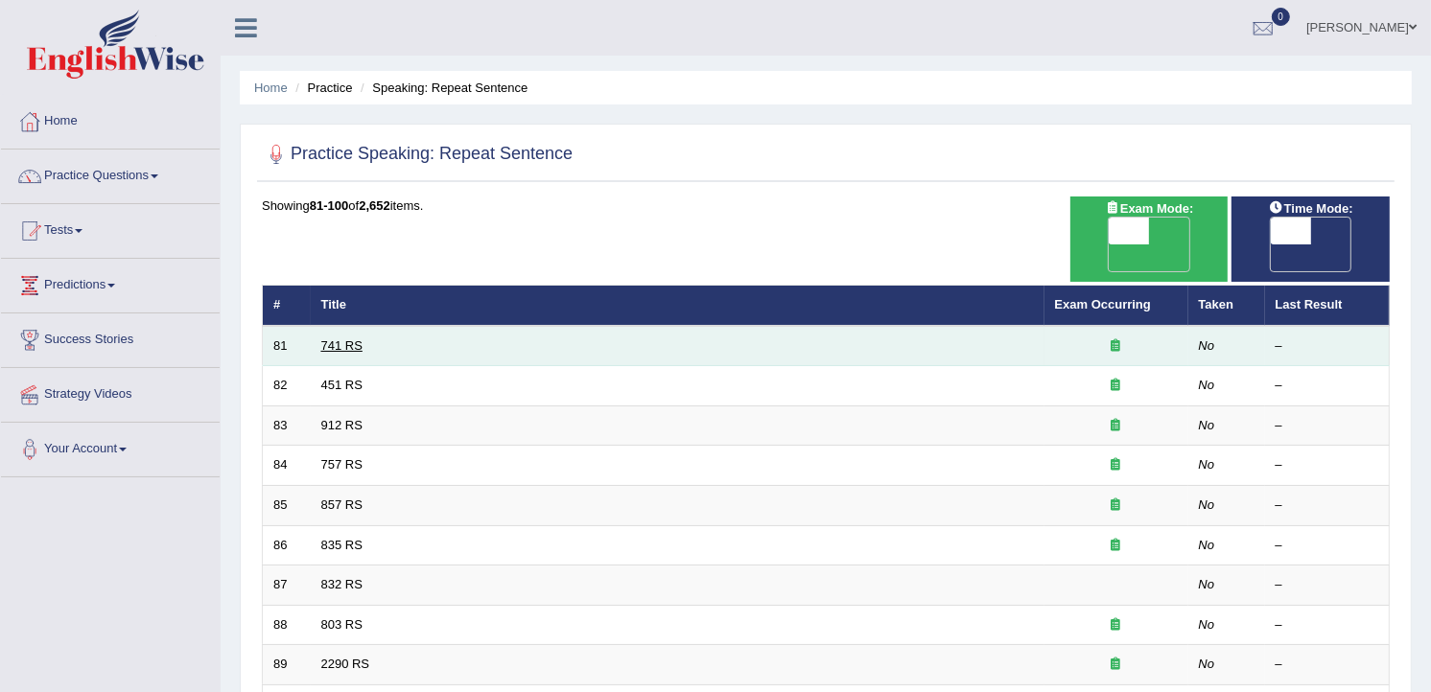
click at [342, 339] on link "741 RS" at bounding box center [341, 346] width 41 height 14
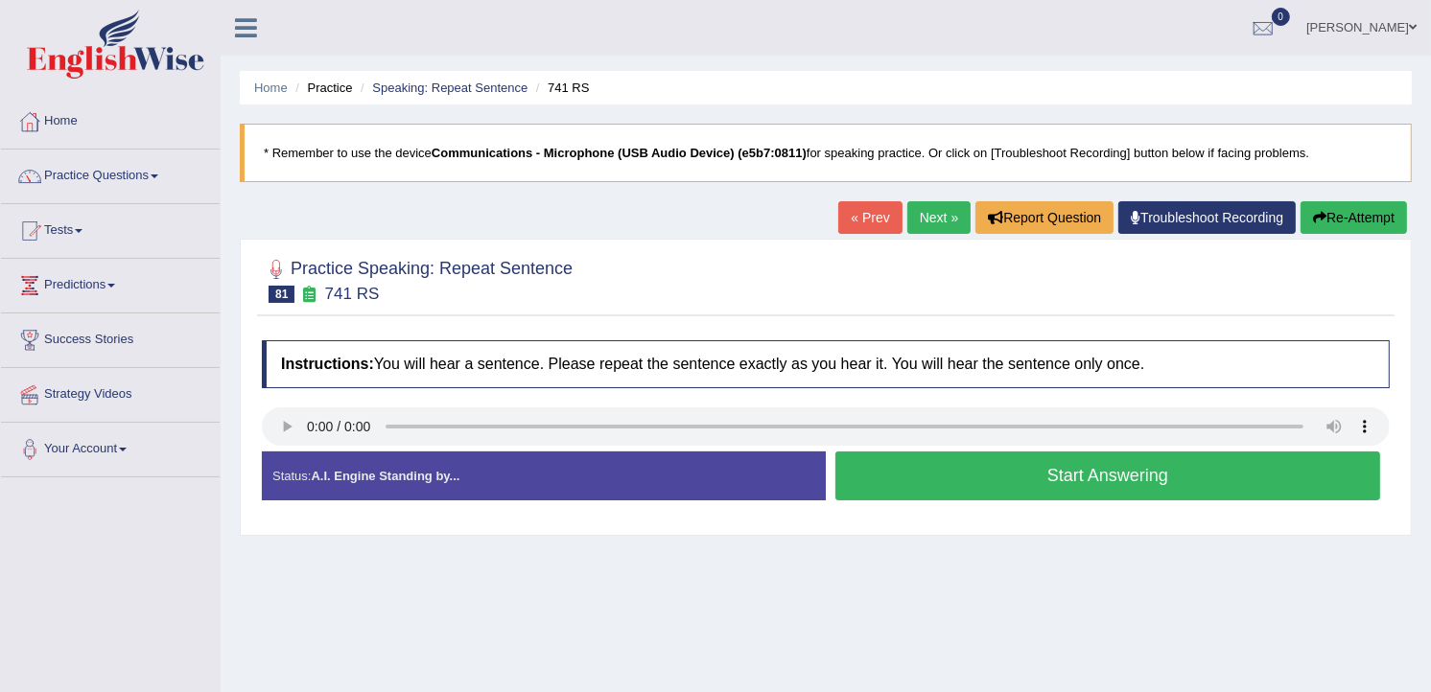
click at [1021, 494] on button "Start Answering" at bounding box center [1107, 476] width 545 height 49
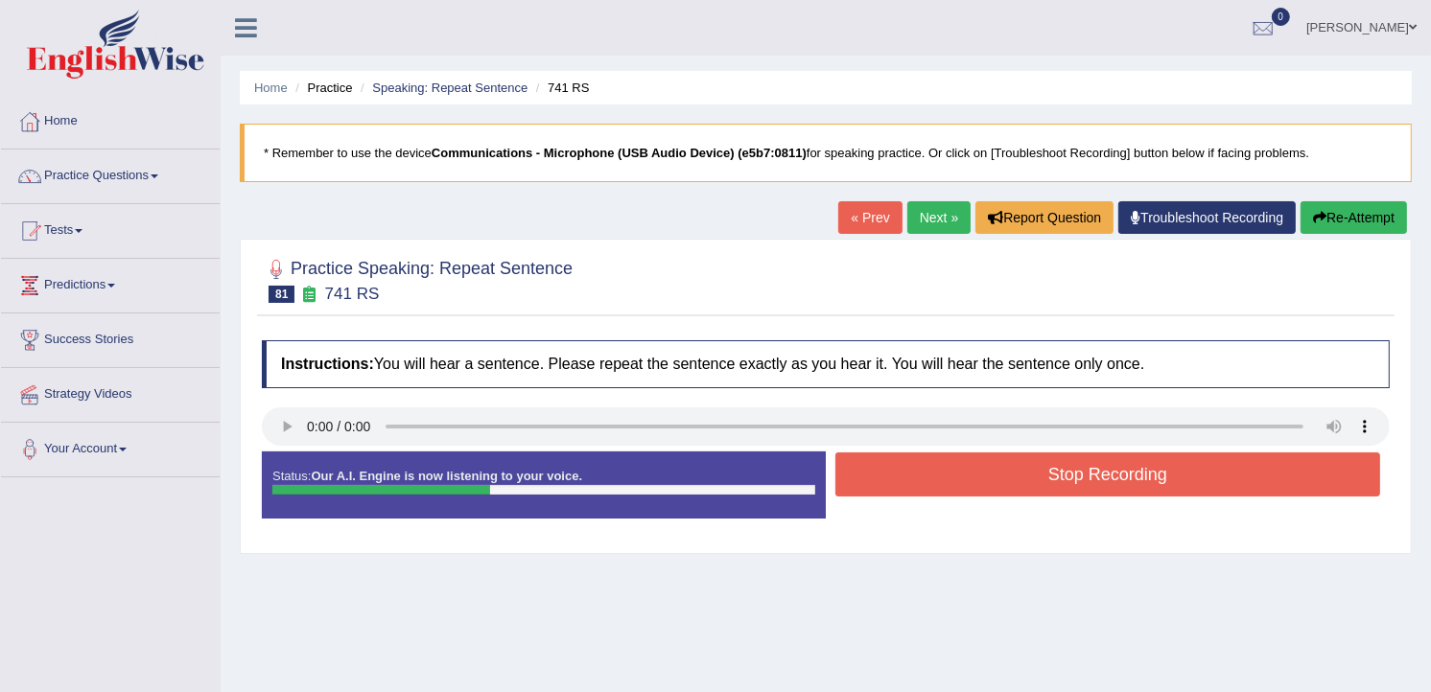
click at [1009, 497] on button "Stop Recording" at bounding box center [1107, 475] width 545 height 44
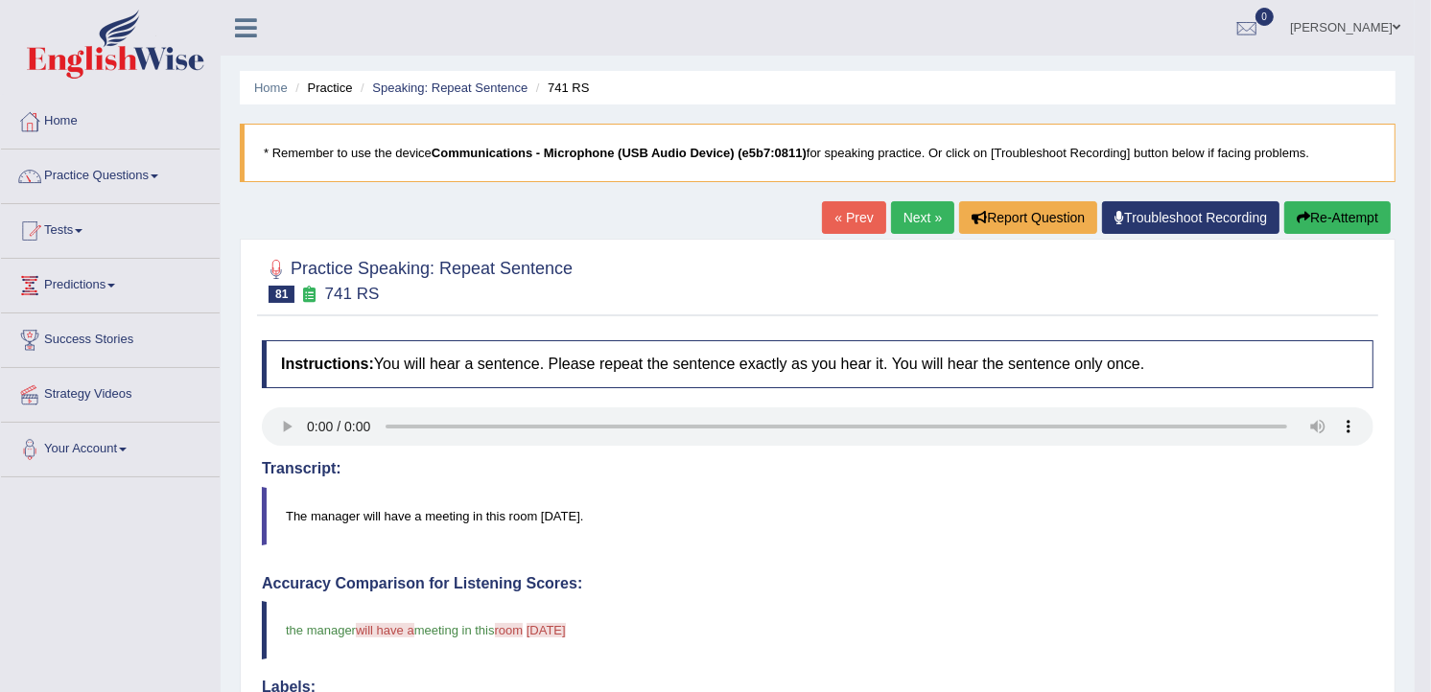
click at [902, 221] on link "Next »" at bounding box center [922, 217] width 63 height 33
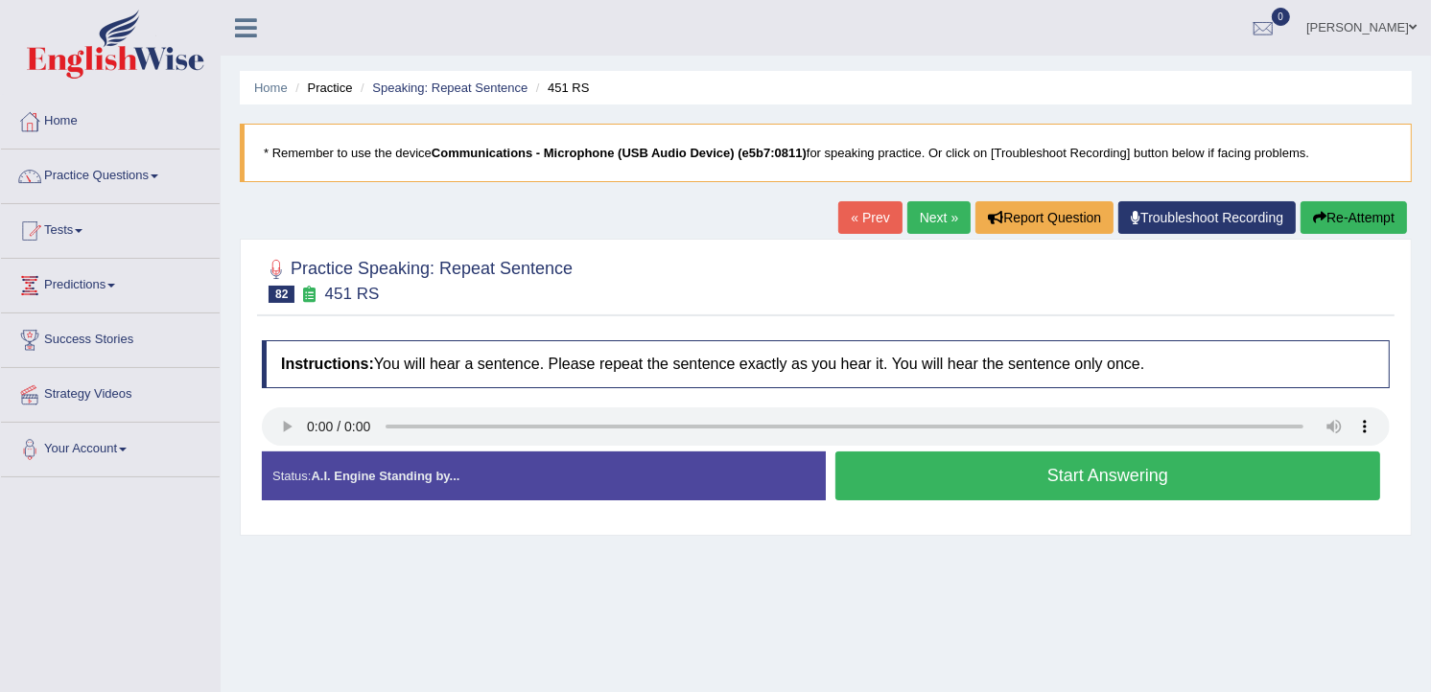
click at [947, 482] on button "Start Answering" at bounding box center [1107, 476] width 545 height 49
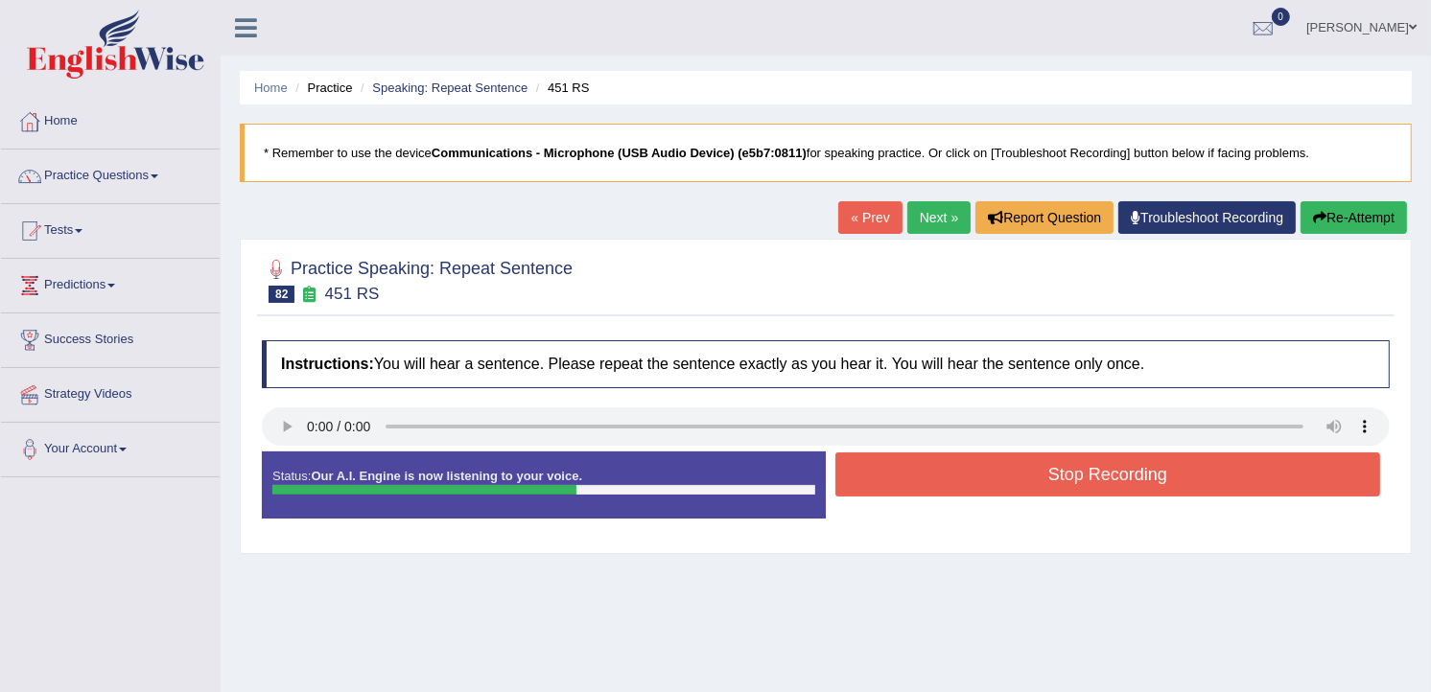
click at [947, 482] on button "Stop Recording" at bounding box center [1107, 475] width 545 height 44
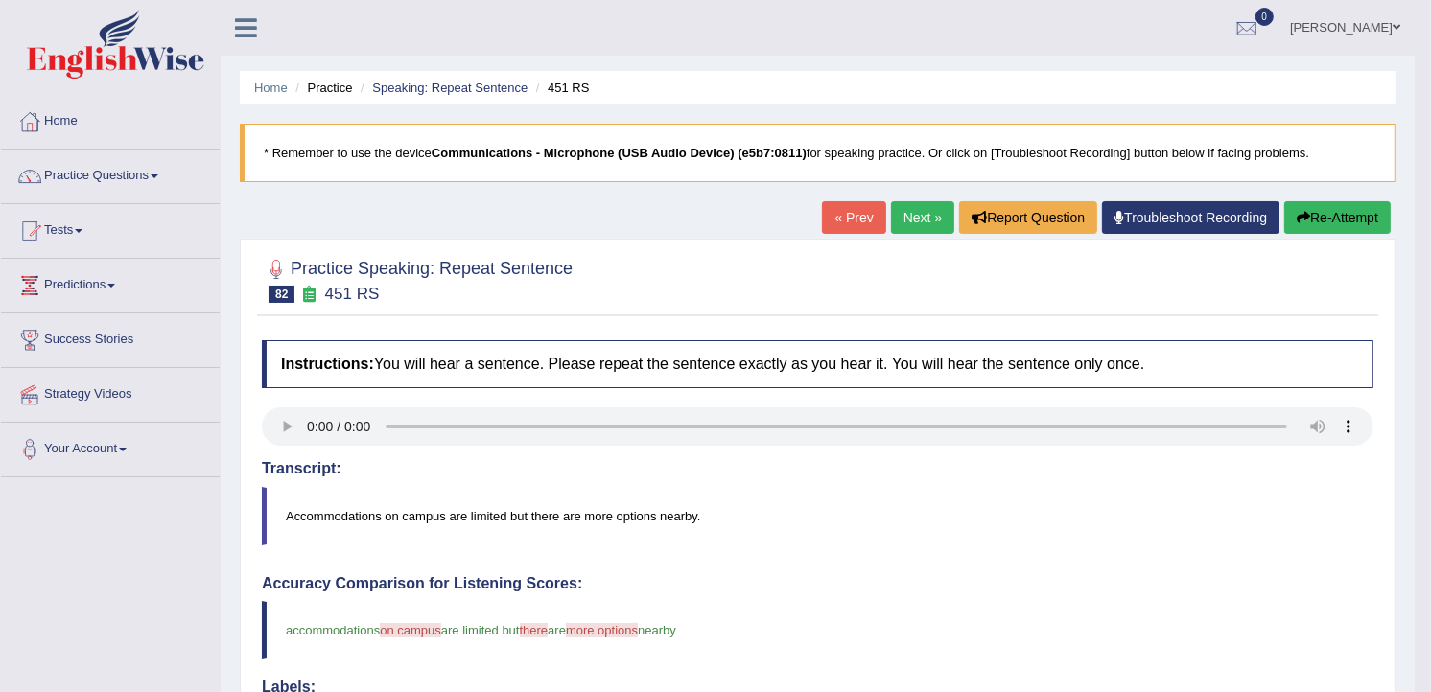
click at [906, 221] on link "Next »" at bounding box center [922, 217] width 63 height 33
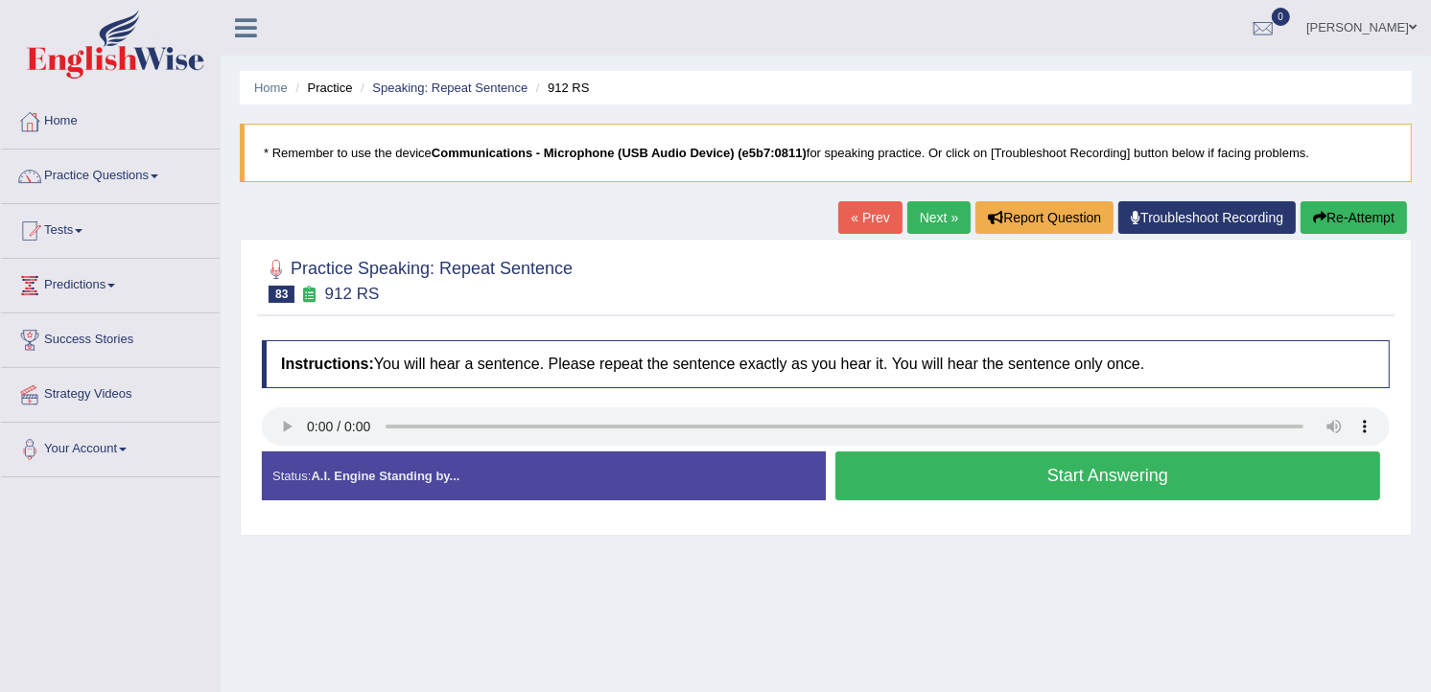
click at [949, 492] on button "Start Answering" at bounding box center [1107, 476] width 545 height 49
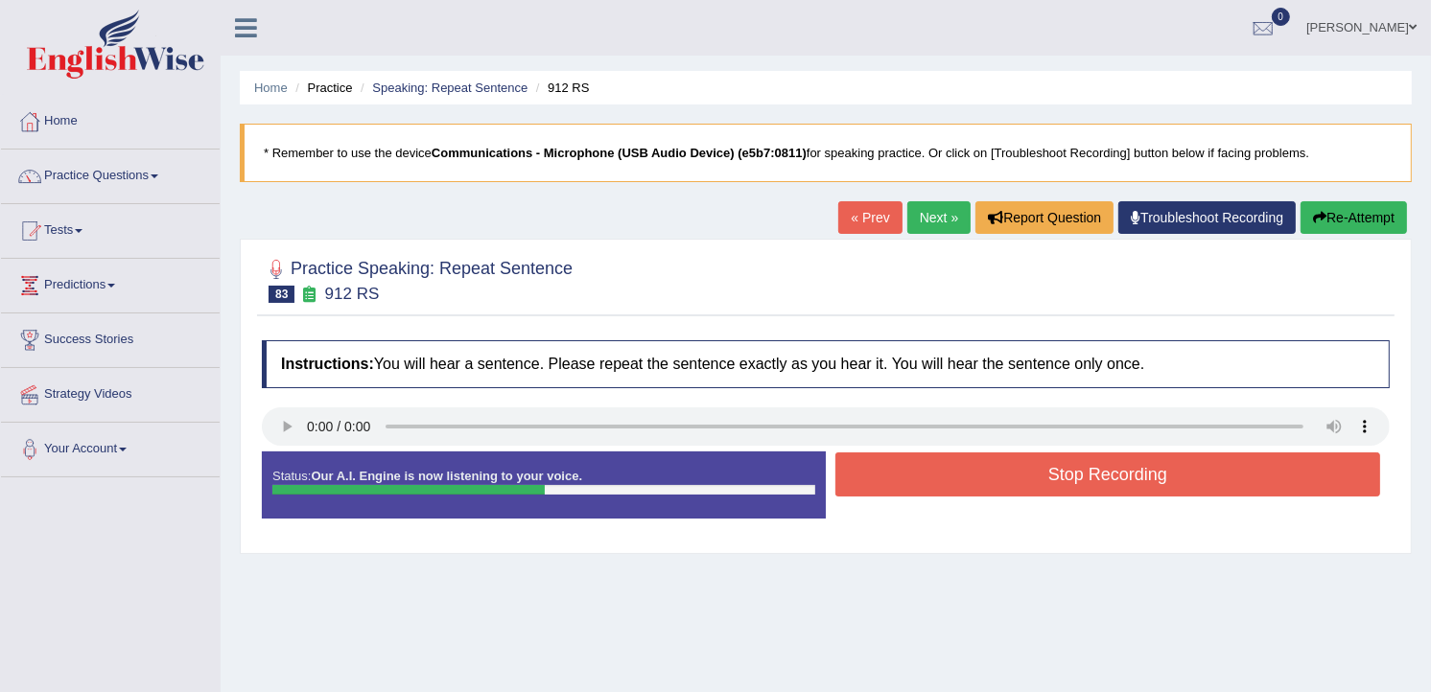
click at [945, 502] on div "Stop Recording" at bounding box center [1108, 477] width 564 height 49
click at [973, 493] on button "Stop Recording" at bounding box center [1107, 475] width 545 height 44
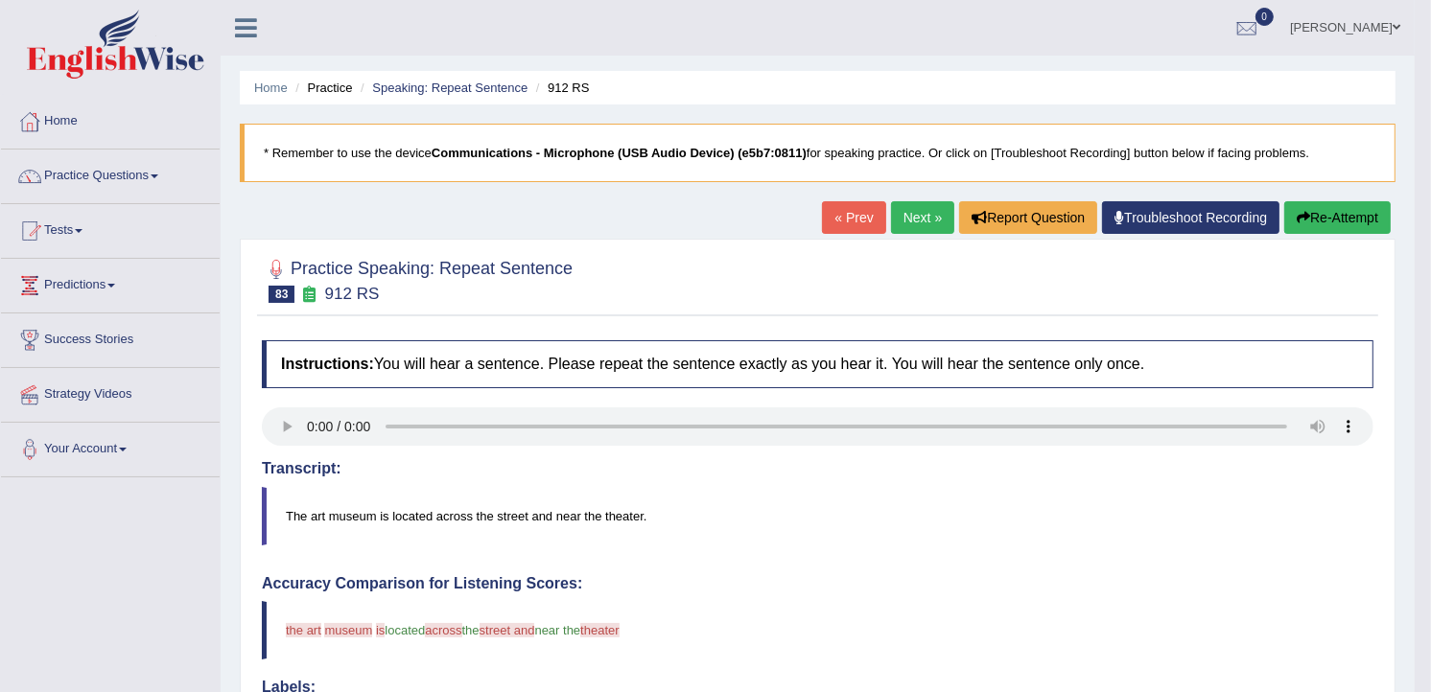
click at [912, 222] on link "Next »" at bounding box center [922, 217] width 63 height 33
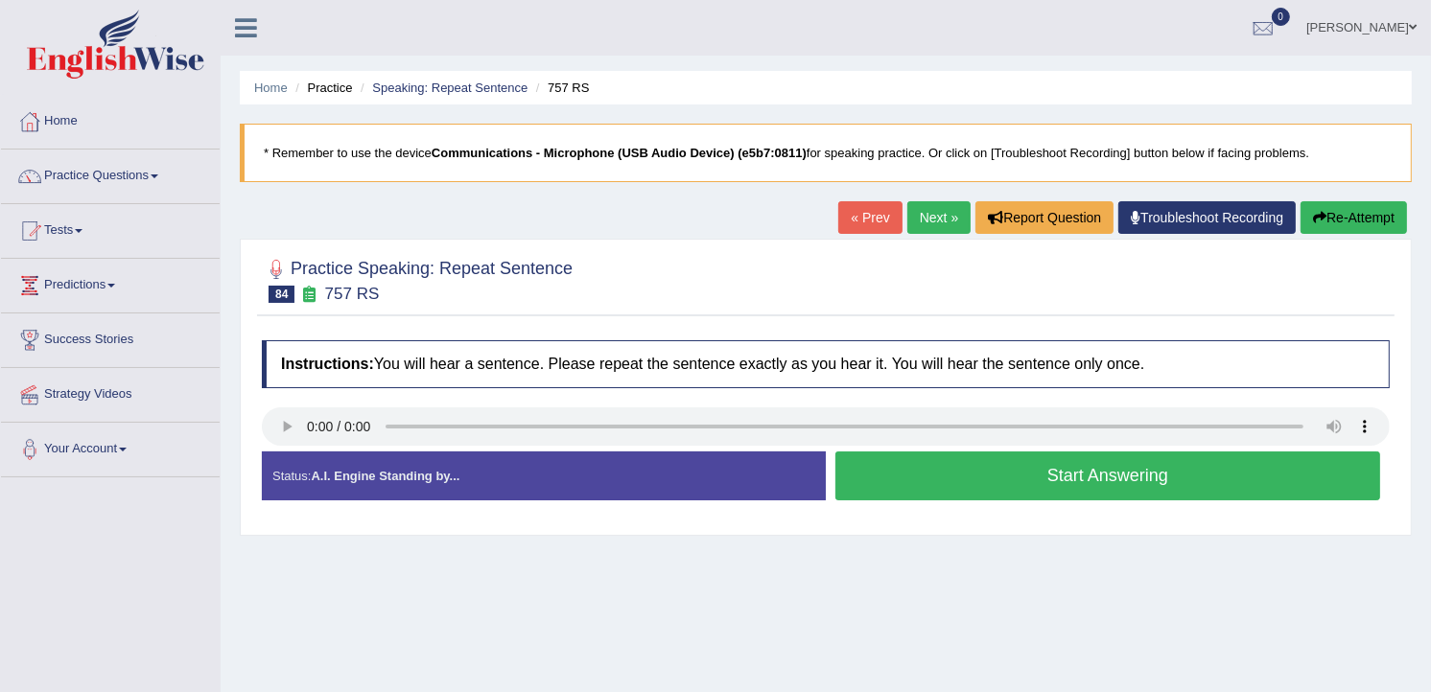
click at [1021, 486] on button "Start Answering" at bounding box center [1107, 476] width 545 height 49
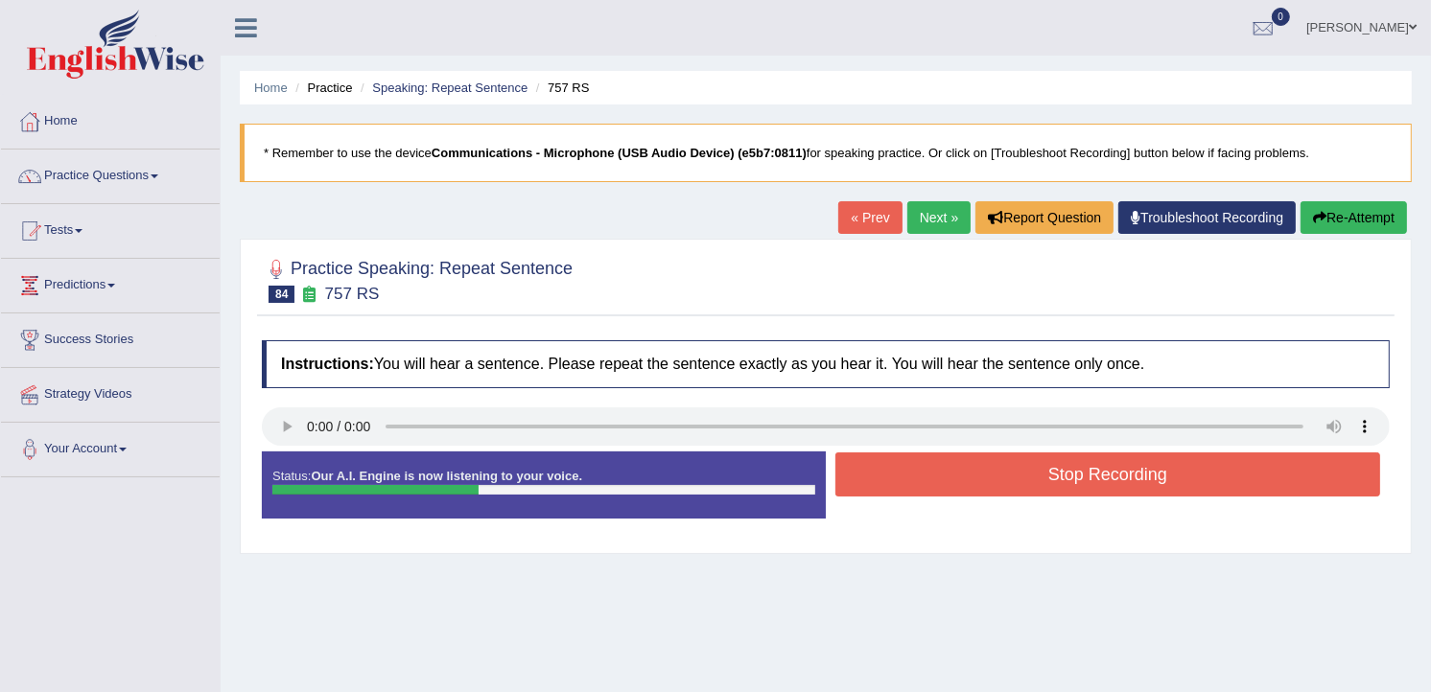
click at [973, 467] on button "Stop Recording" at bounding box center [1107, 475] width 545 height 44
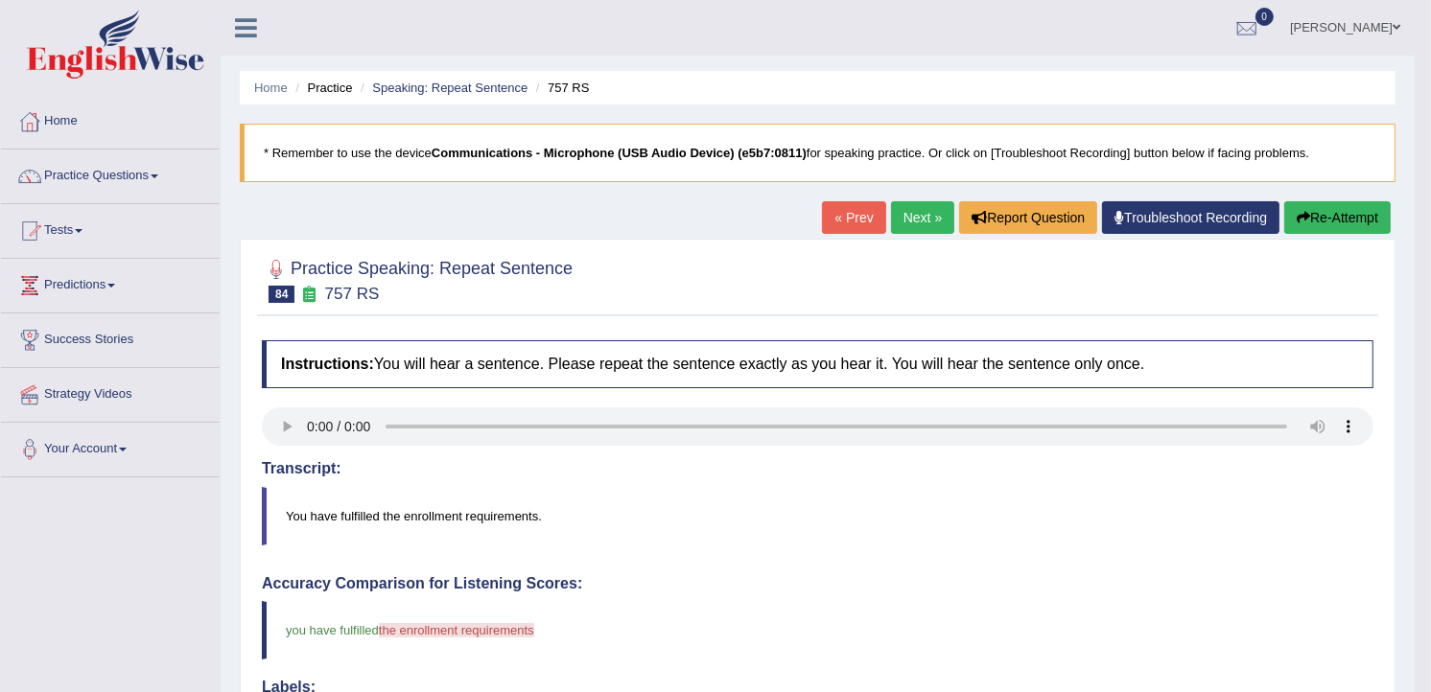
click at [927, 222] on link "Next »" at bounding box center [922, 217] width 63 height 33
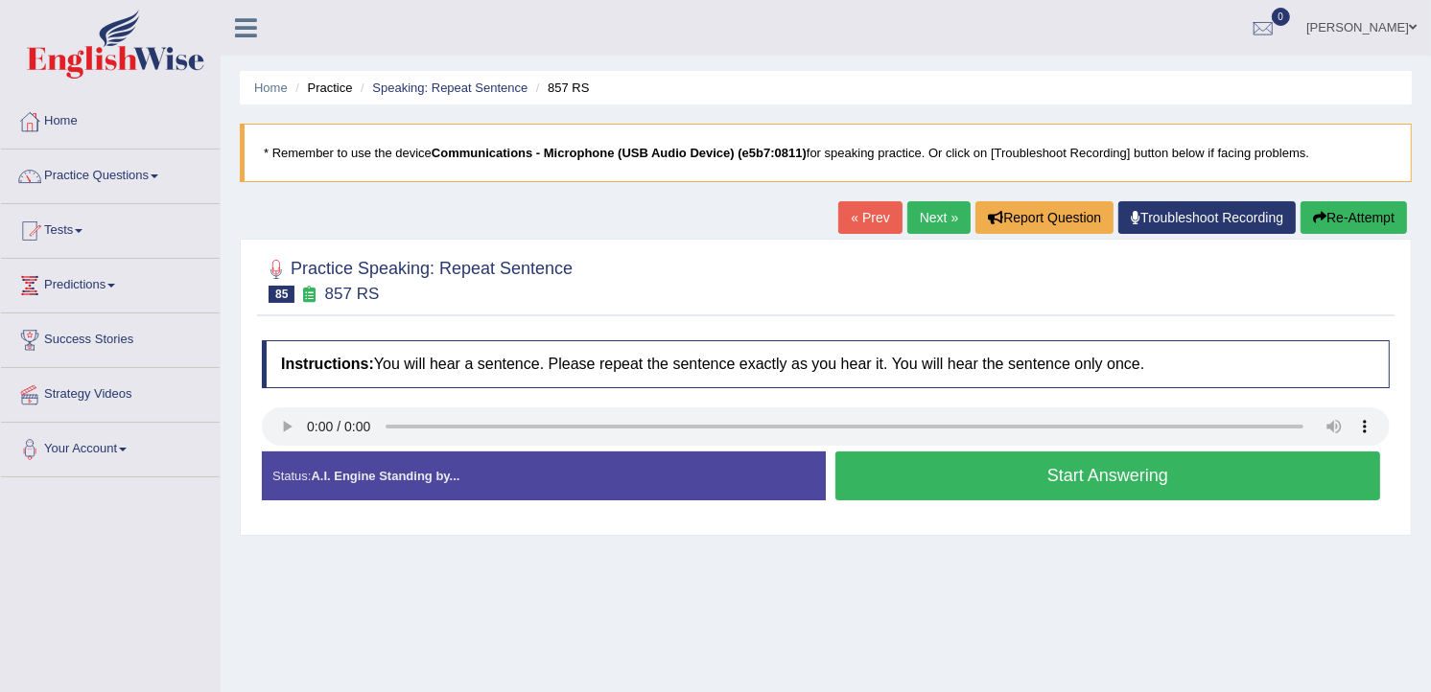
click at [863, 491] on button "Start Answering" at bounding box center [1107, 476] width 545 height 49
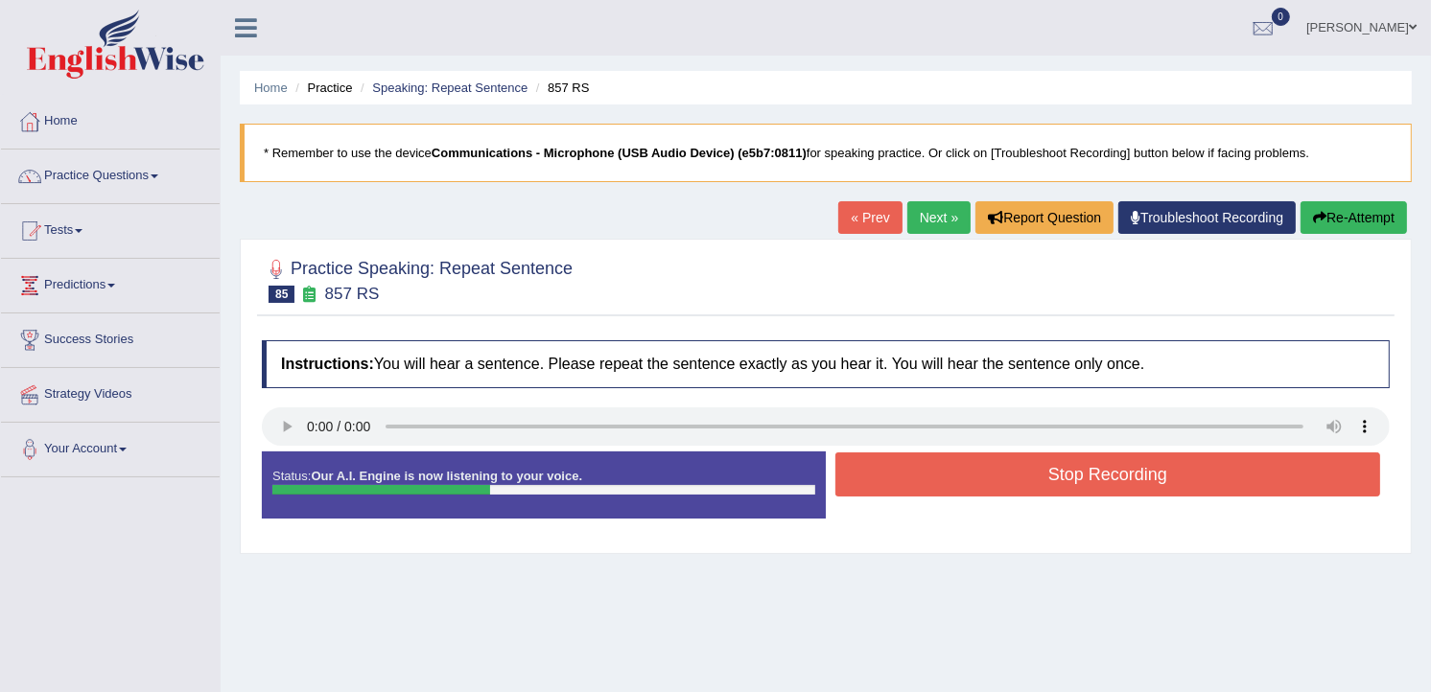
click at [899, 475] on button "Stop Recording" at bounding box center [1107, 475] width 545 height 44
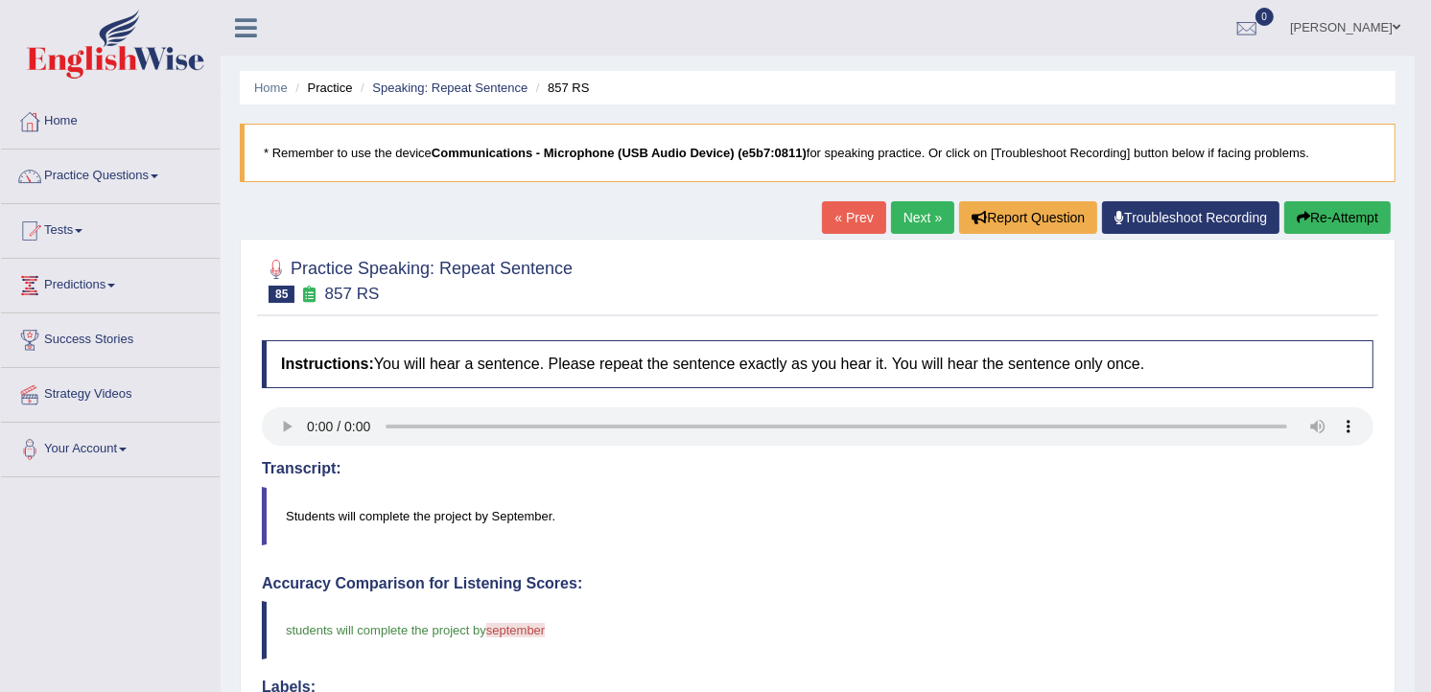
click at [927, 216] on link "Next »" at bounding box center [922, 217] width 63 height 33
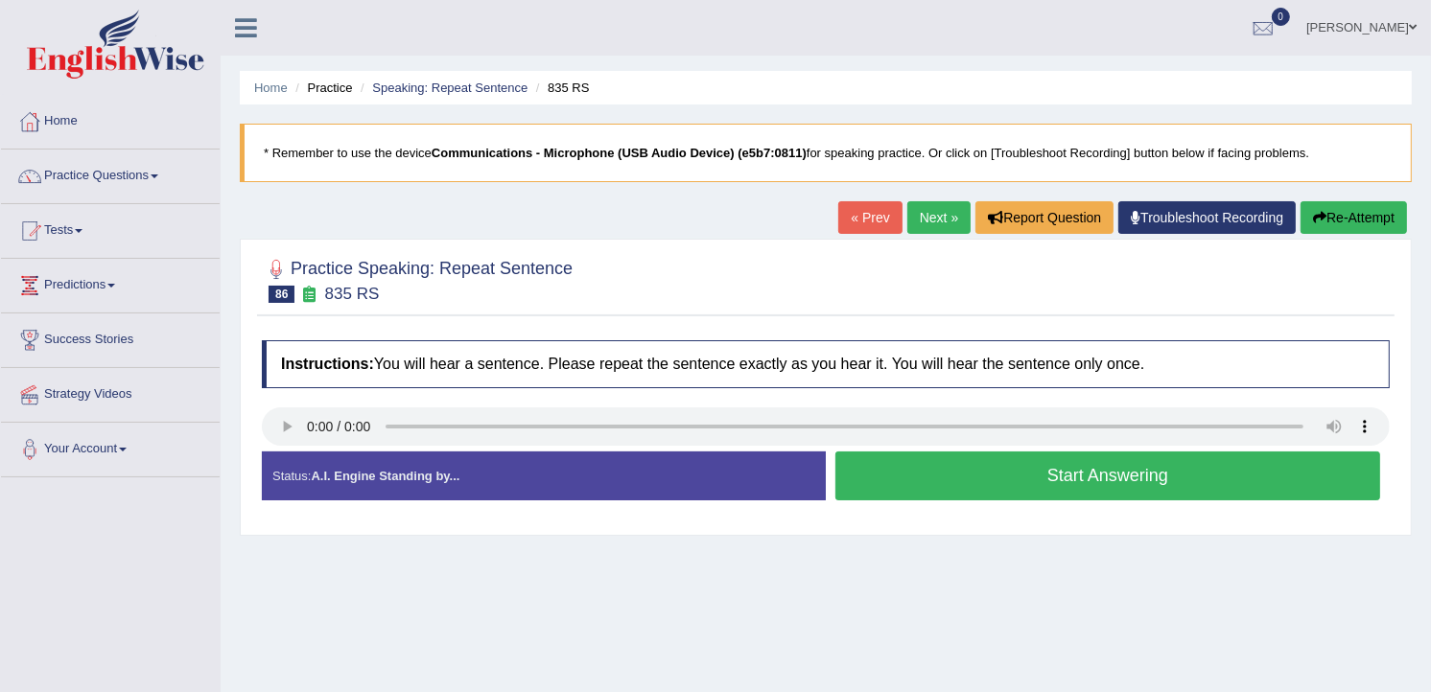
click at [1057, 497] on button "Start Answering" at bounding box center [1107, 476] width 545 height 49
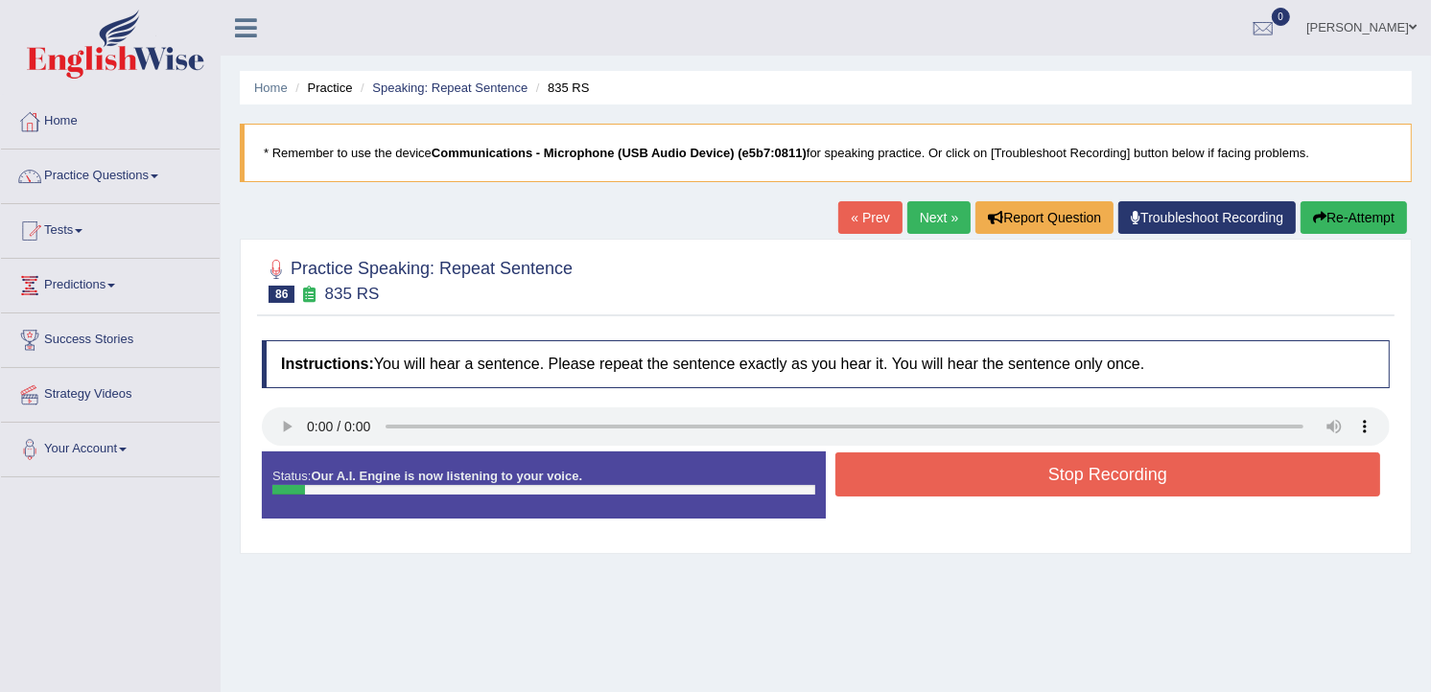
click at [1051, 497] on button "Stop Recording" at bounding box center [1107, 475] width 545 height 44
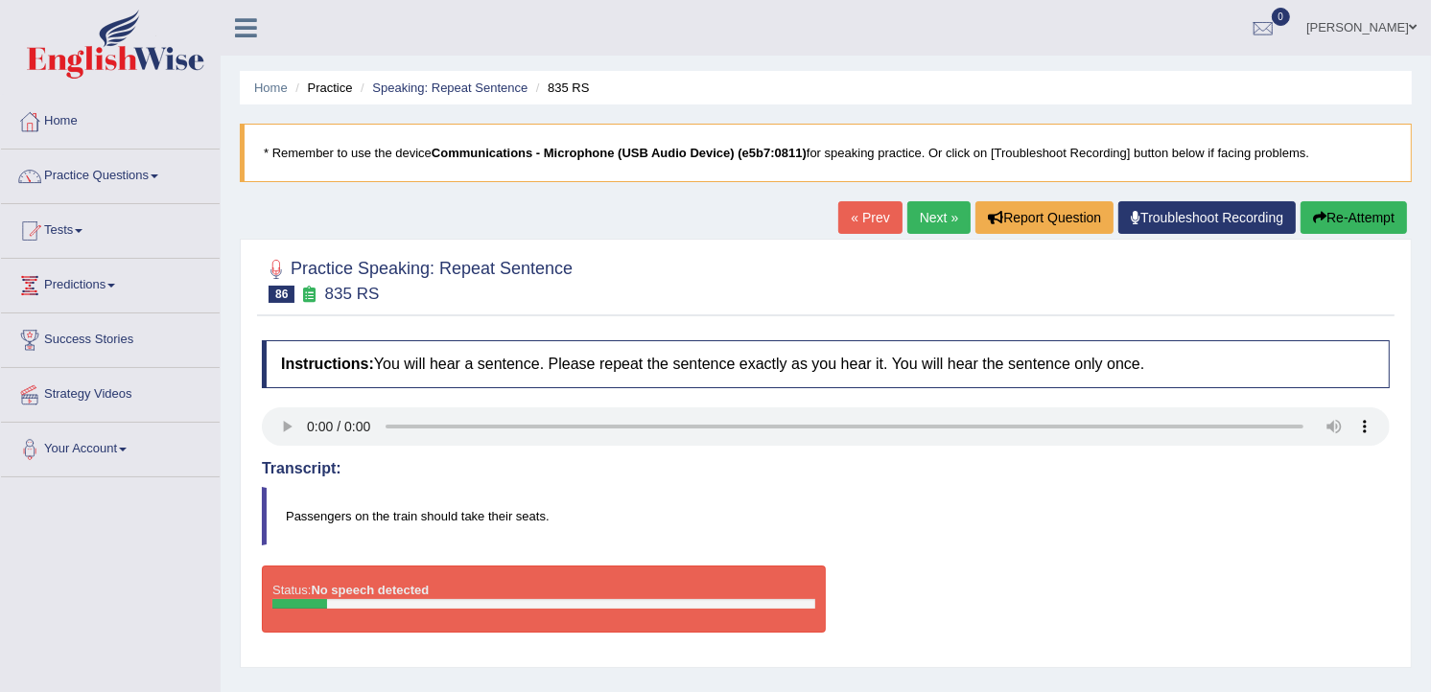
click at [938, 211] on link "Next »" at bounding box center [938, 217] width 63 height 33
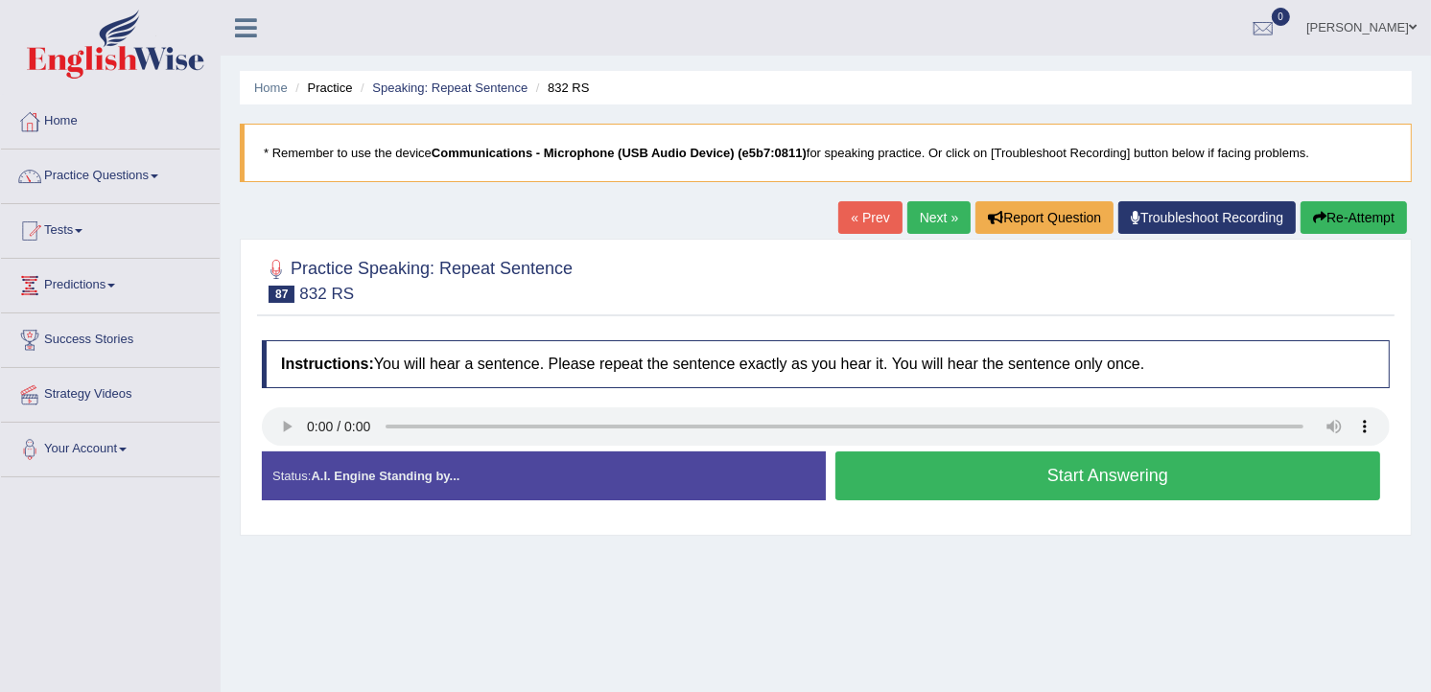
click at [1048, 481] on button "Start Answering" at bounding box center [1107, 476] width 545 height 49
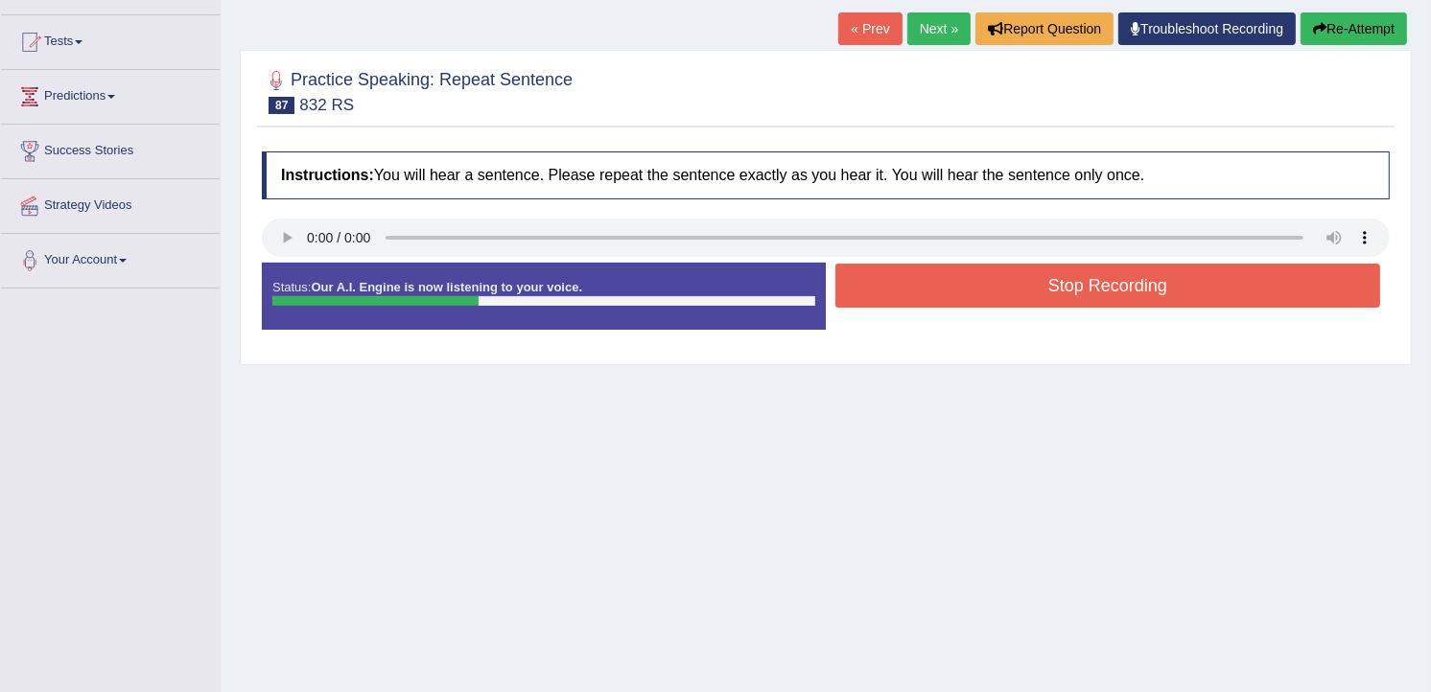
scroll to position [213, 0]
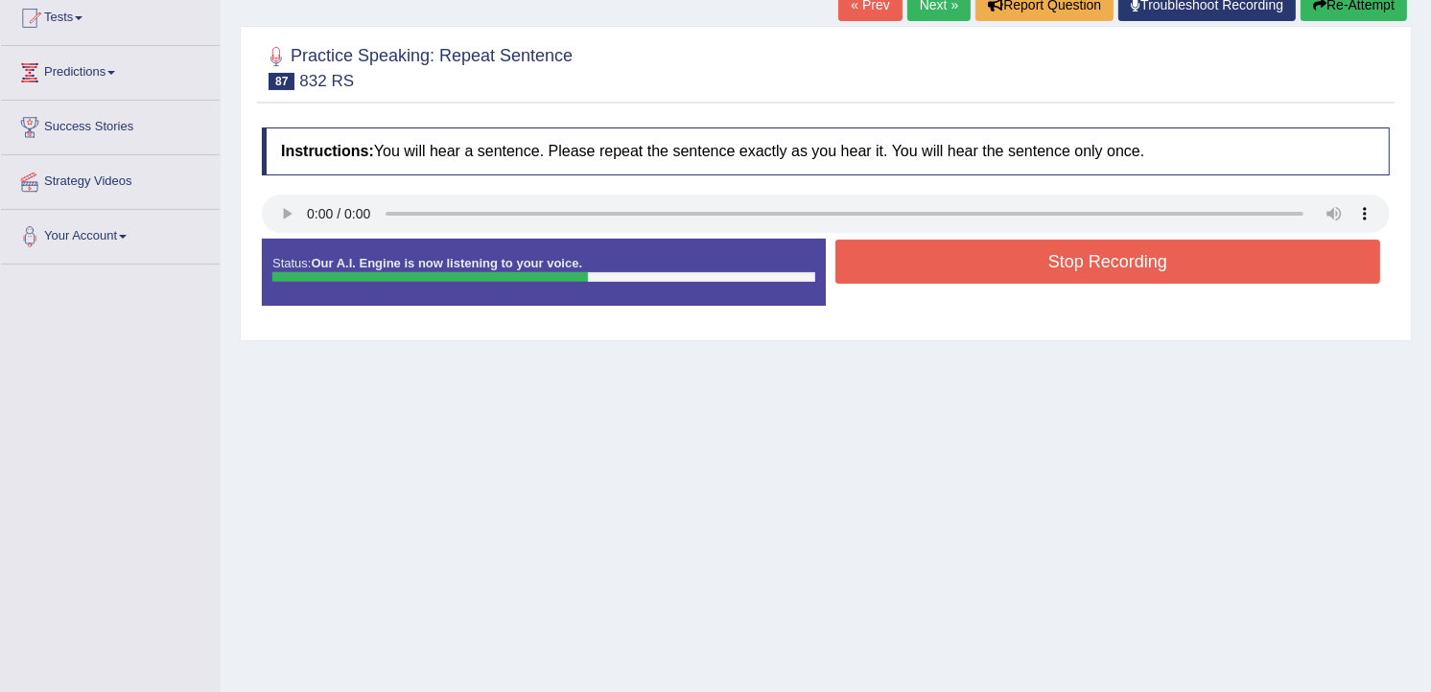
click at [1076, 244] on button "Stop Recording" at bounding box center [1107, 262] width 545 height 44
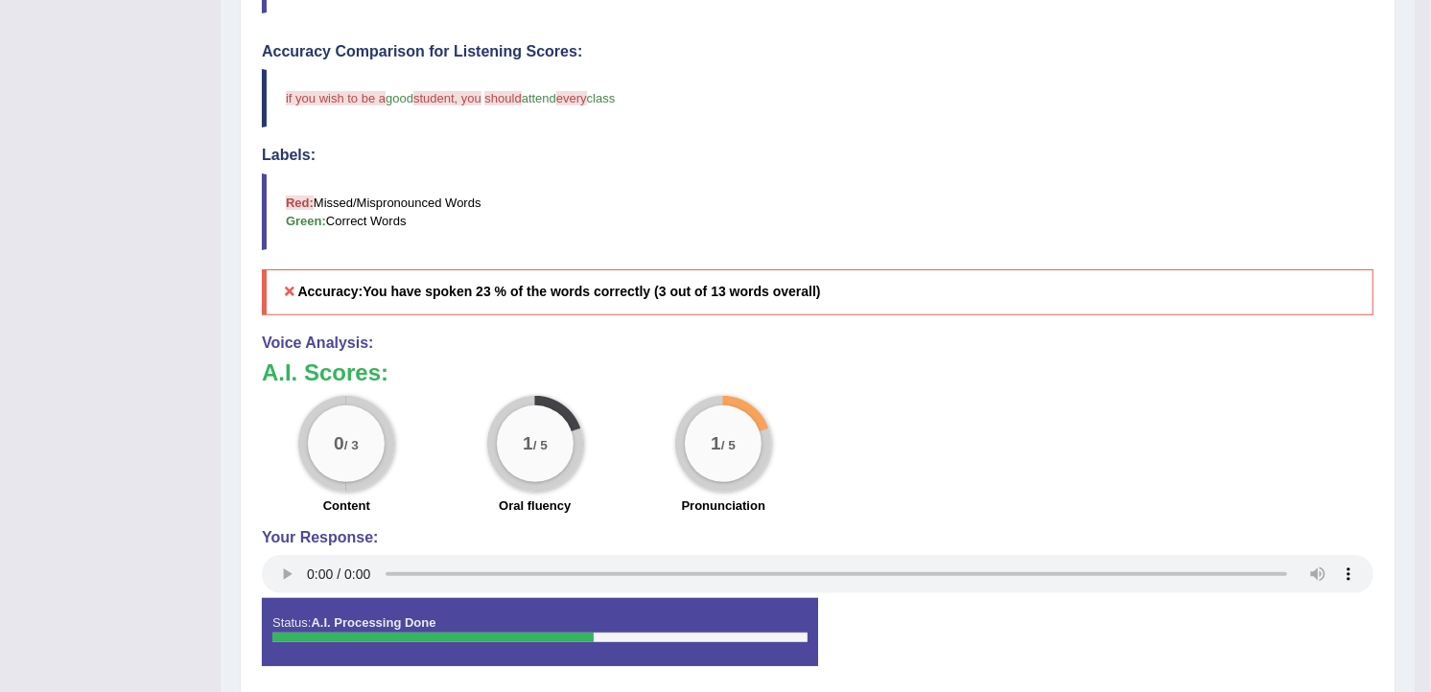
scroll to position [0, 0]
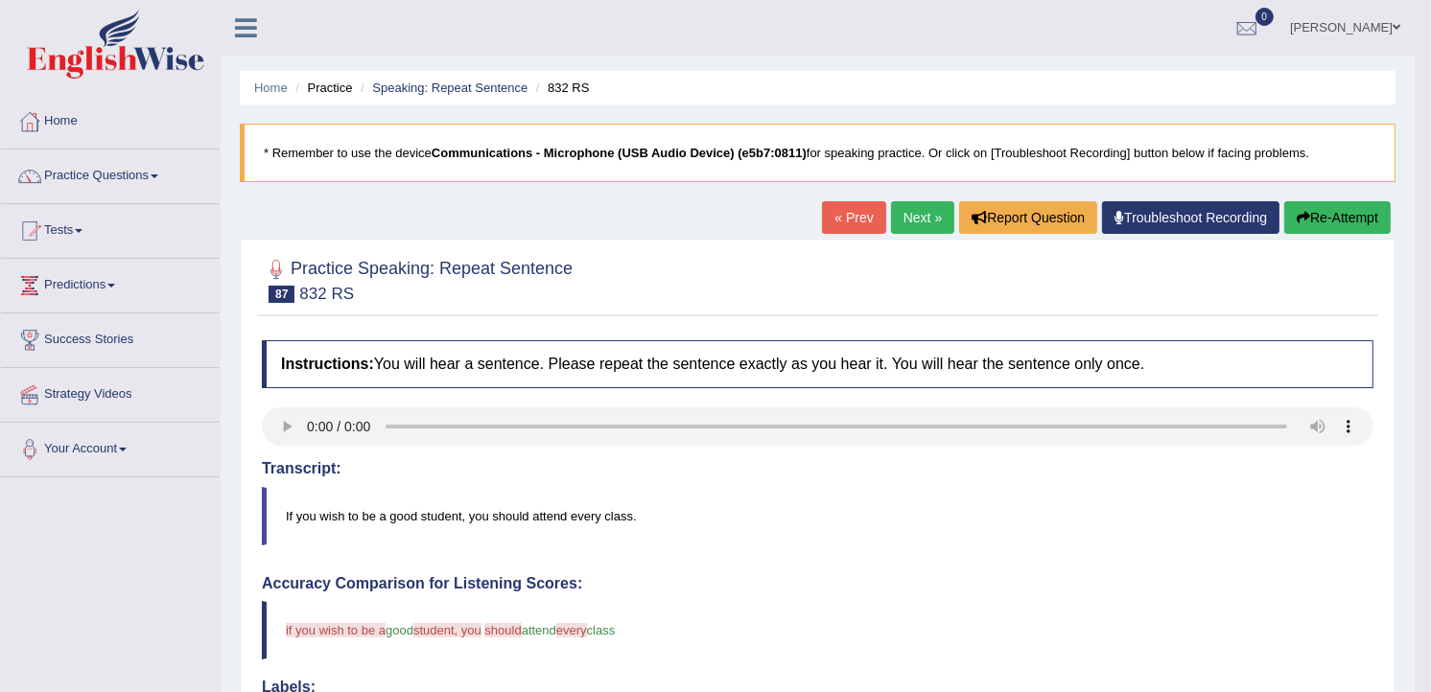
click at [927, 211] on link "Next »" at bounding box center [922, 217] width 63 height 33
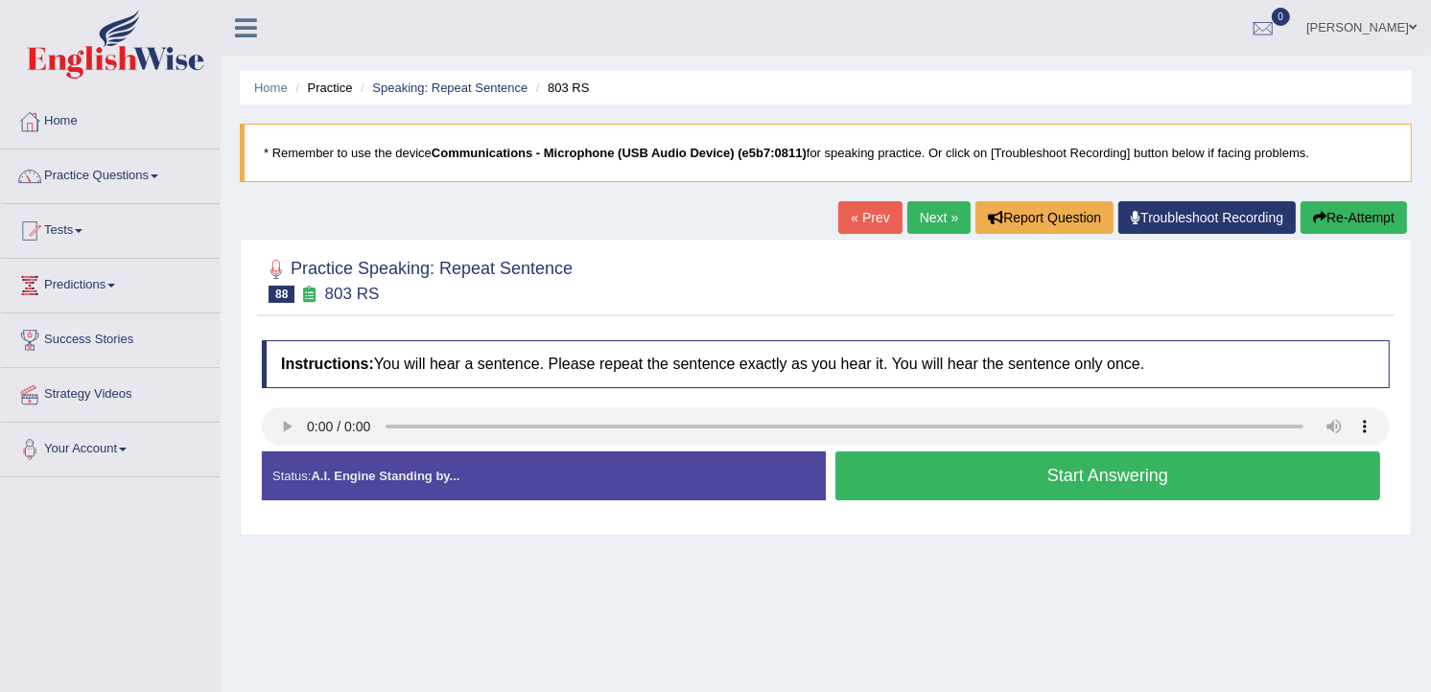
click at [979, 484] on button "Start Answering" at bounding box center [1107, 476] width 545 height 49
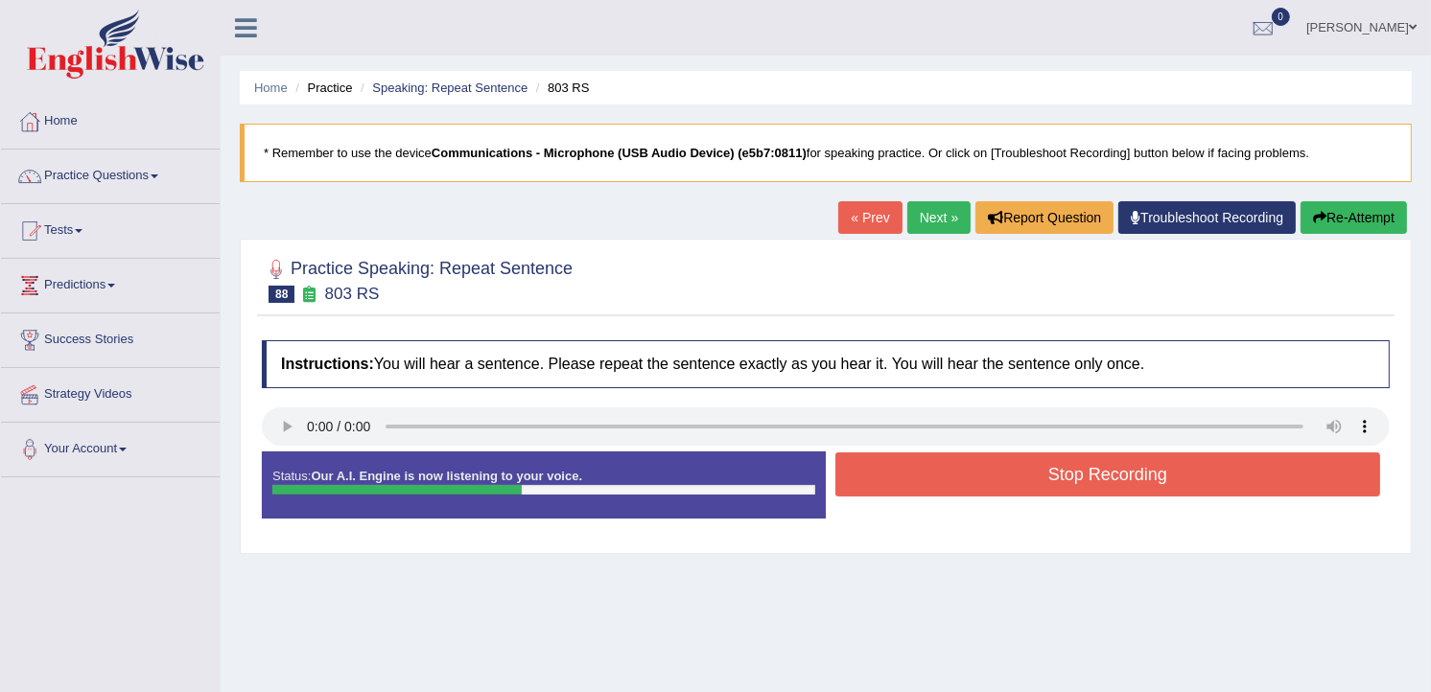
click at [1018, 462] on button "Stop Recording" at bounding box center [1107, 475] width 545 height 44
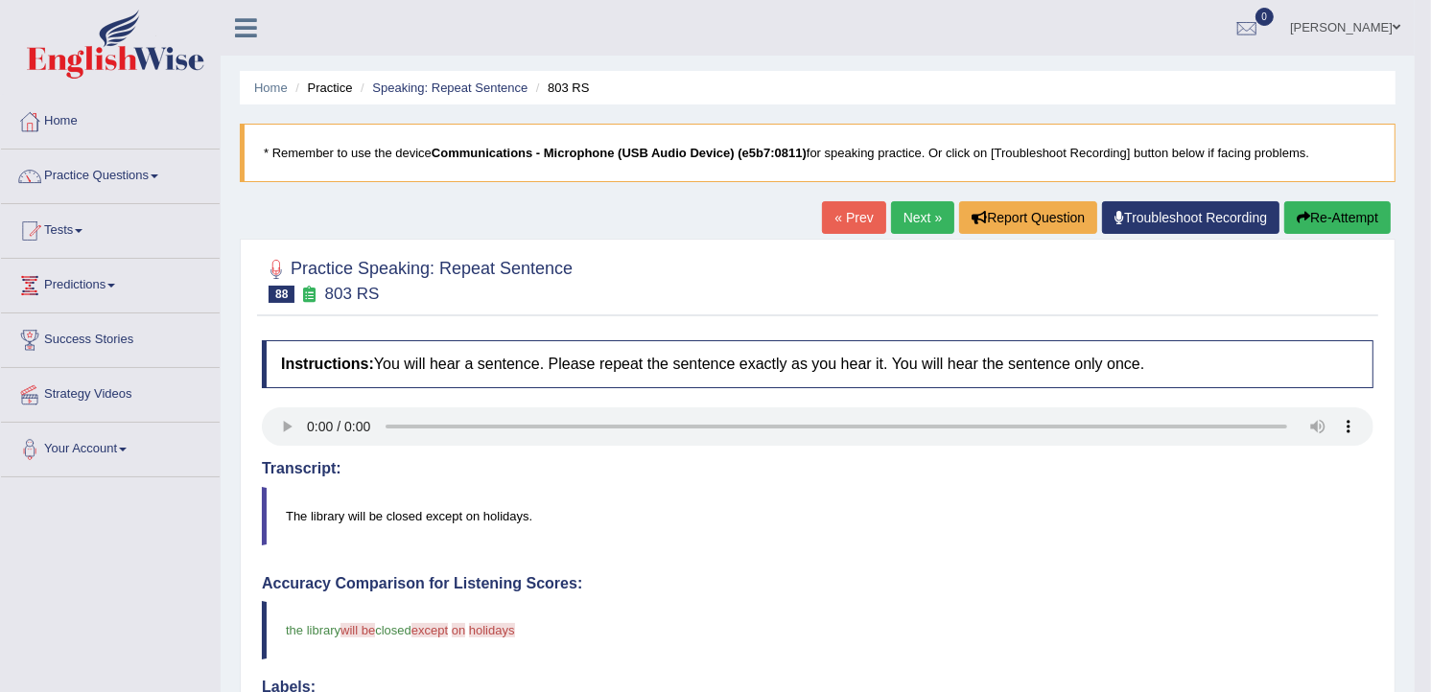
click at [928, 203] on link "Next »" at bounding box center [922, 217] width 63 height 33
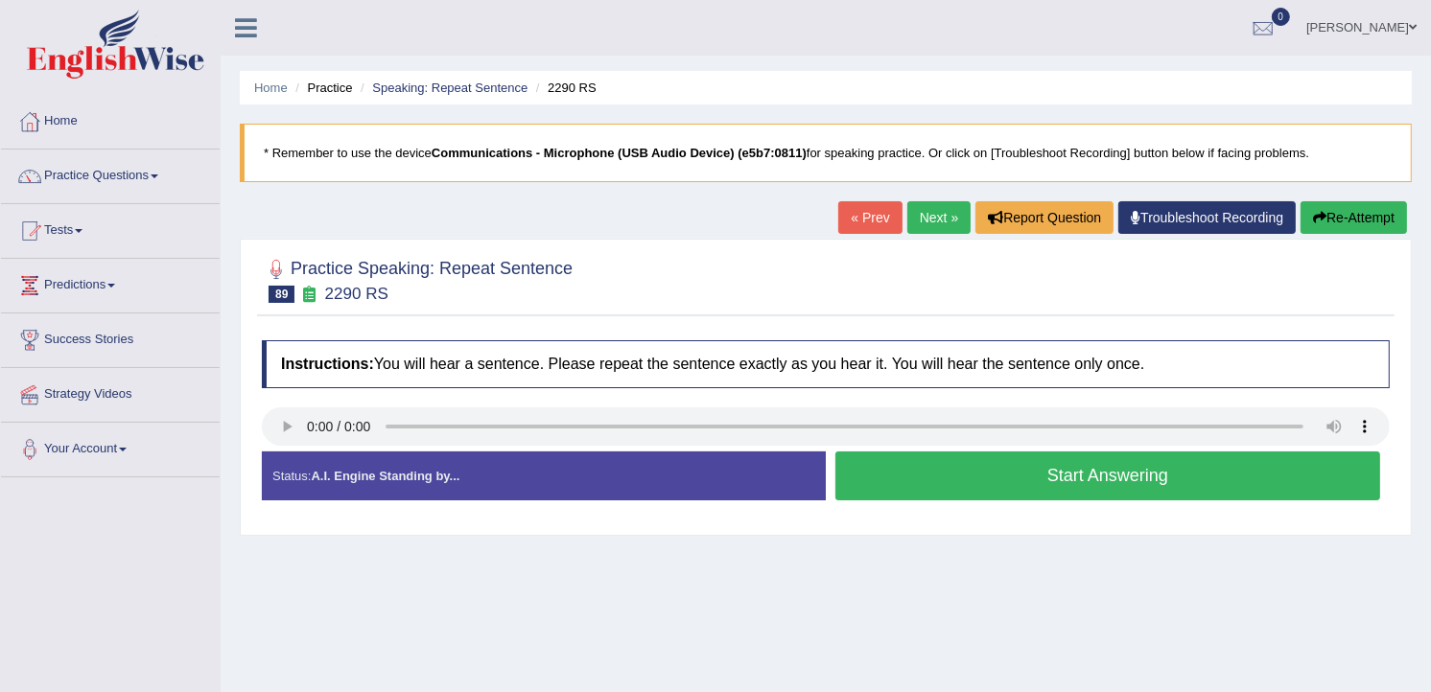
click at [887, 495] on button "Start Answering" at bounding box center [1107, 476] width 545 height 49
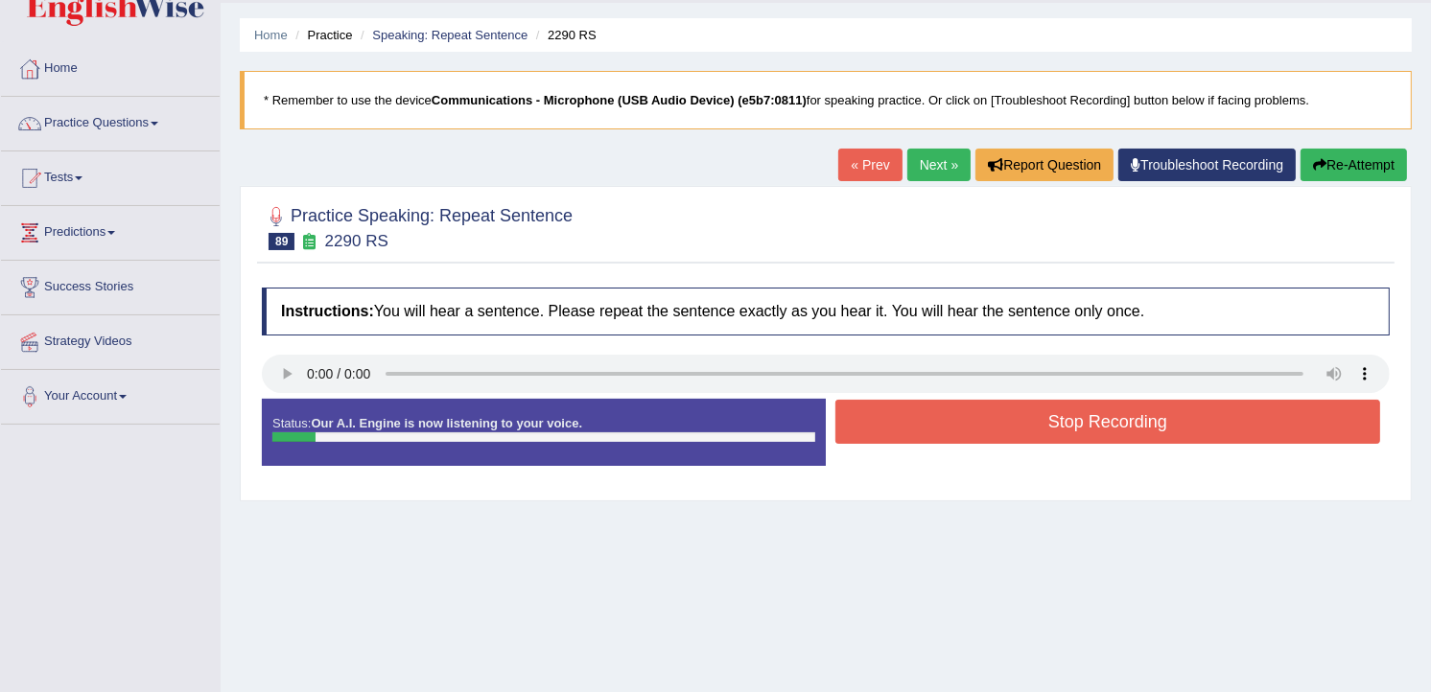
scroll to position [106, 0]
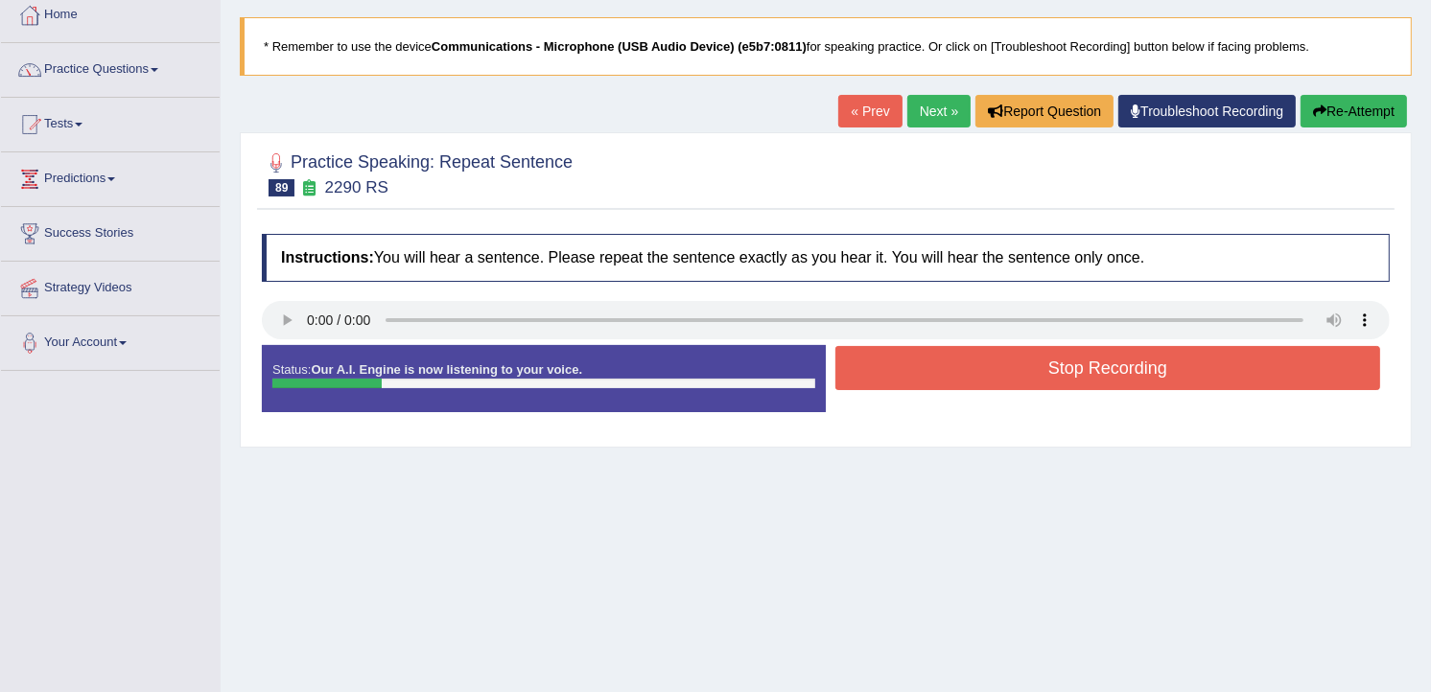
click at [932, 113] on link "Next »" at bounding box center [938, 111] width 63 height 33
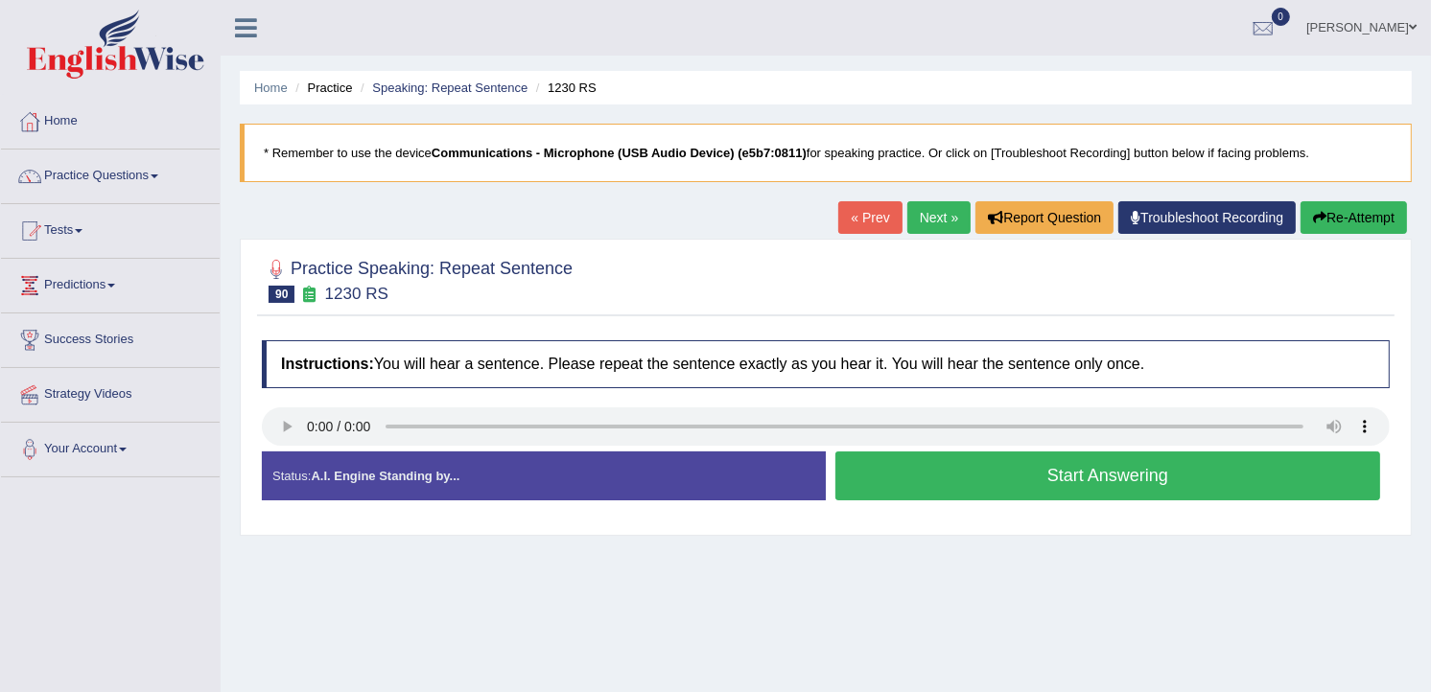
click at [1074, 476] on button "Start Answering" at bounding box center [1107, 476] width 545 height 49
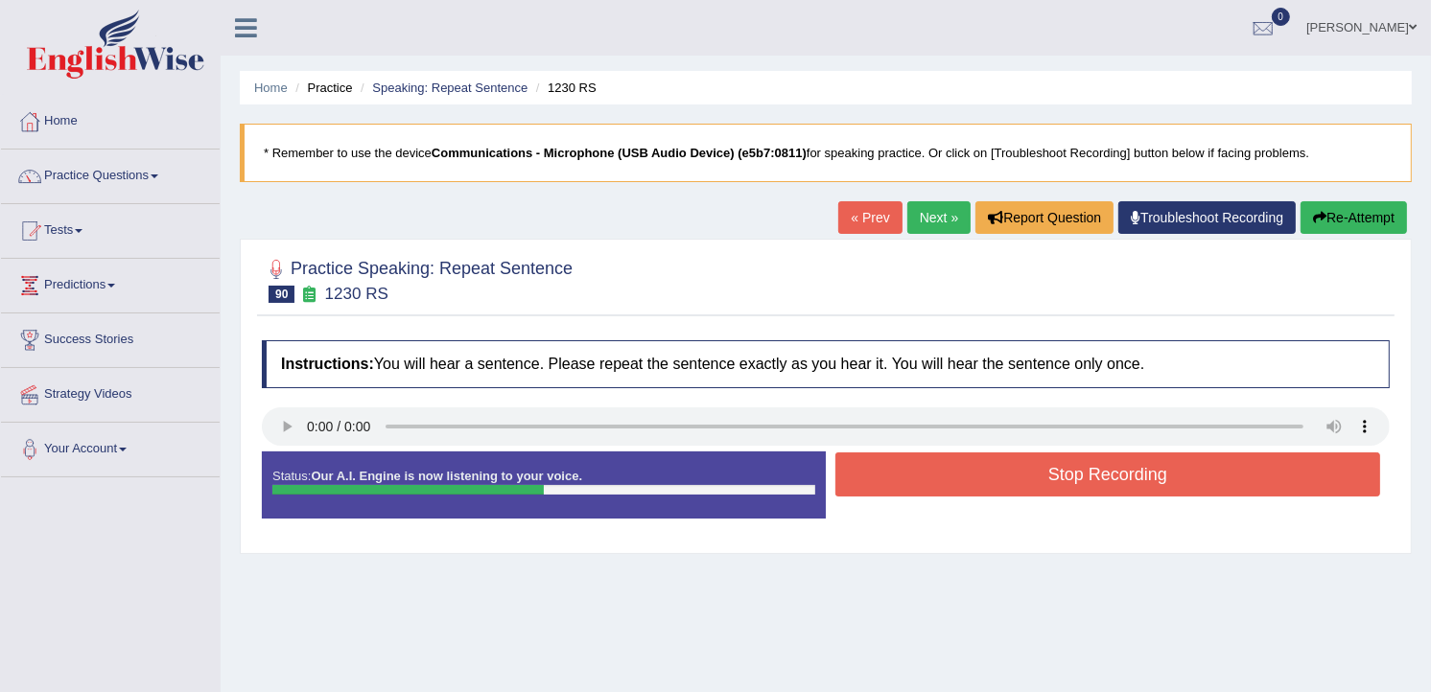
click at [1075, 481] on button "Stop Recording" at bounding box center [1107, 475] width 545 height 44
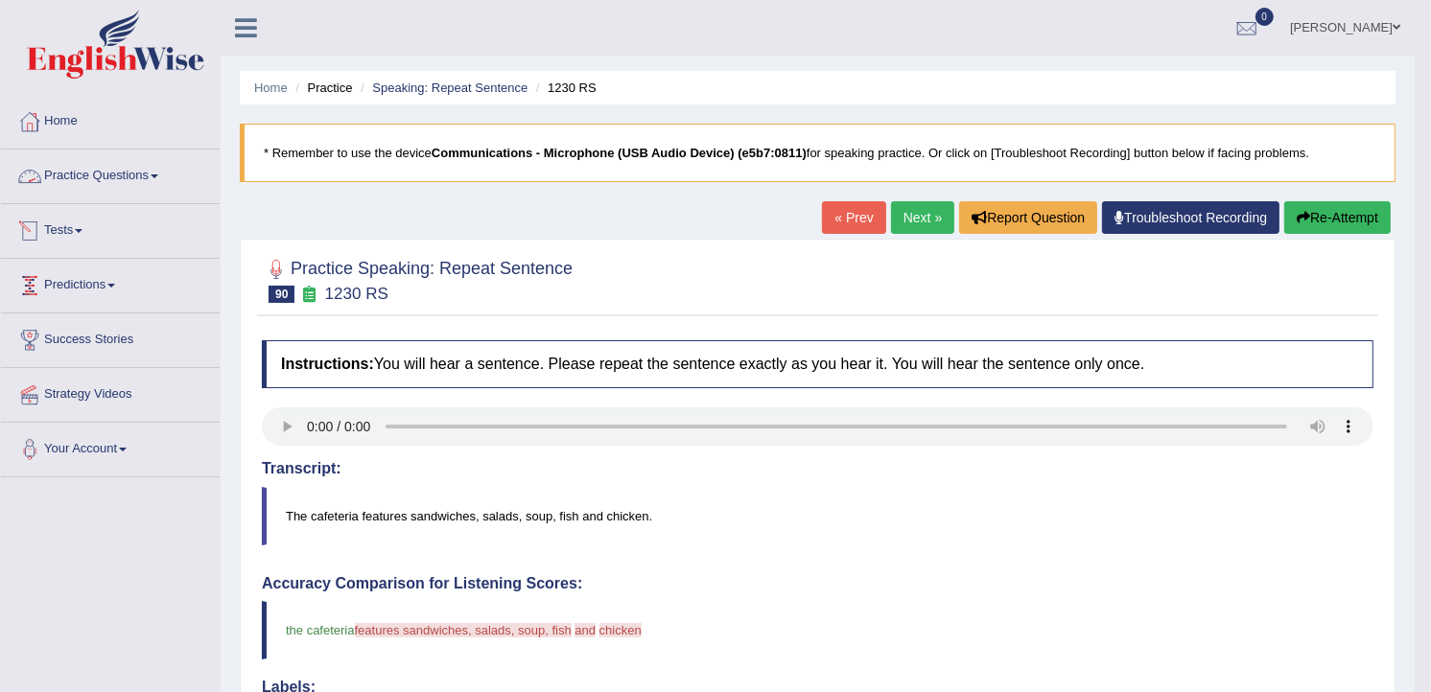
click at [96, 164] on link "Practice Questions" at bounding box center [110, 174] width 219 height 48
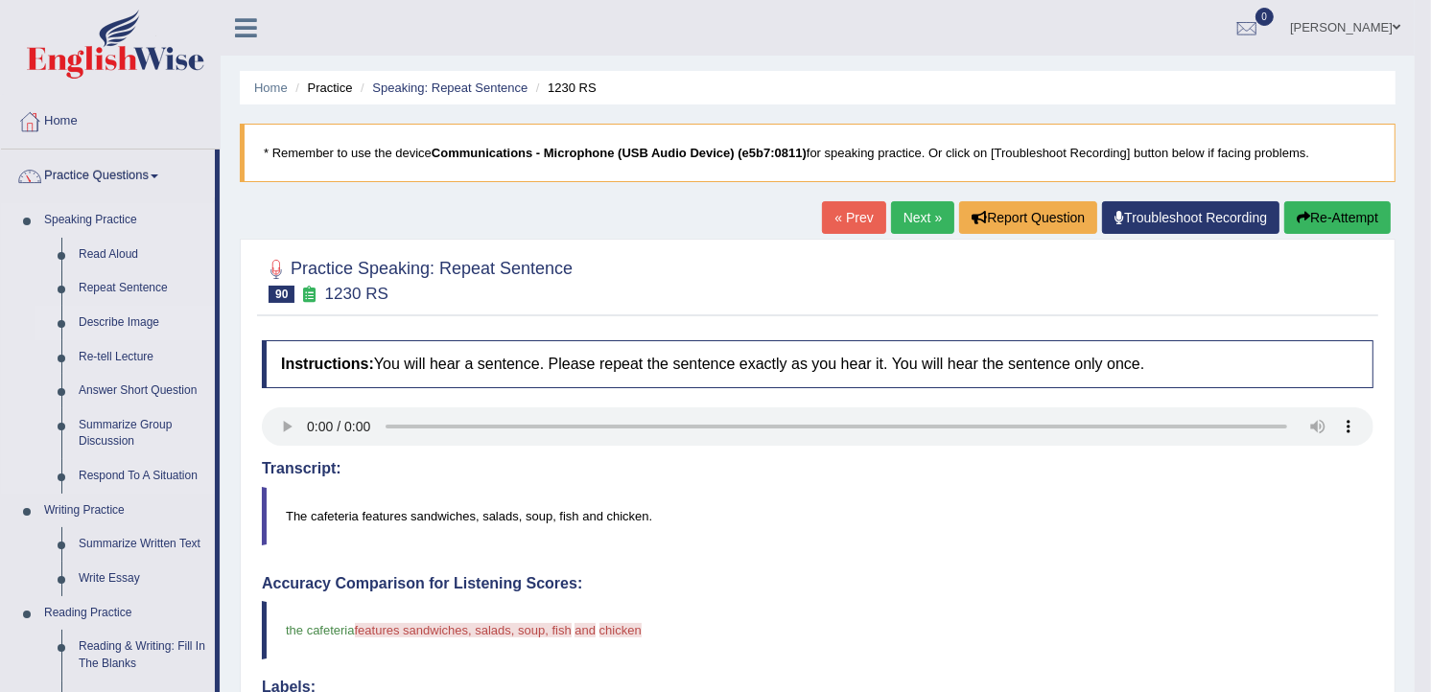
click at [137, 327] on link "Describe Image" at bounding box center [142, 323] width 145 height 35
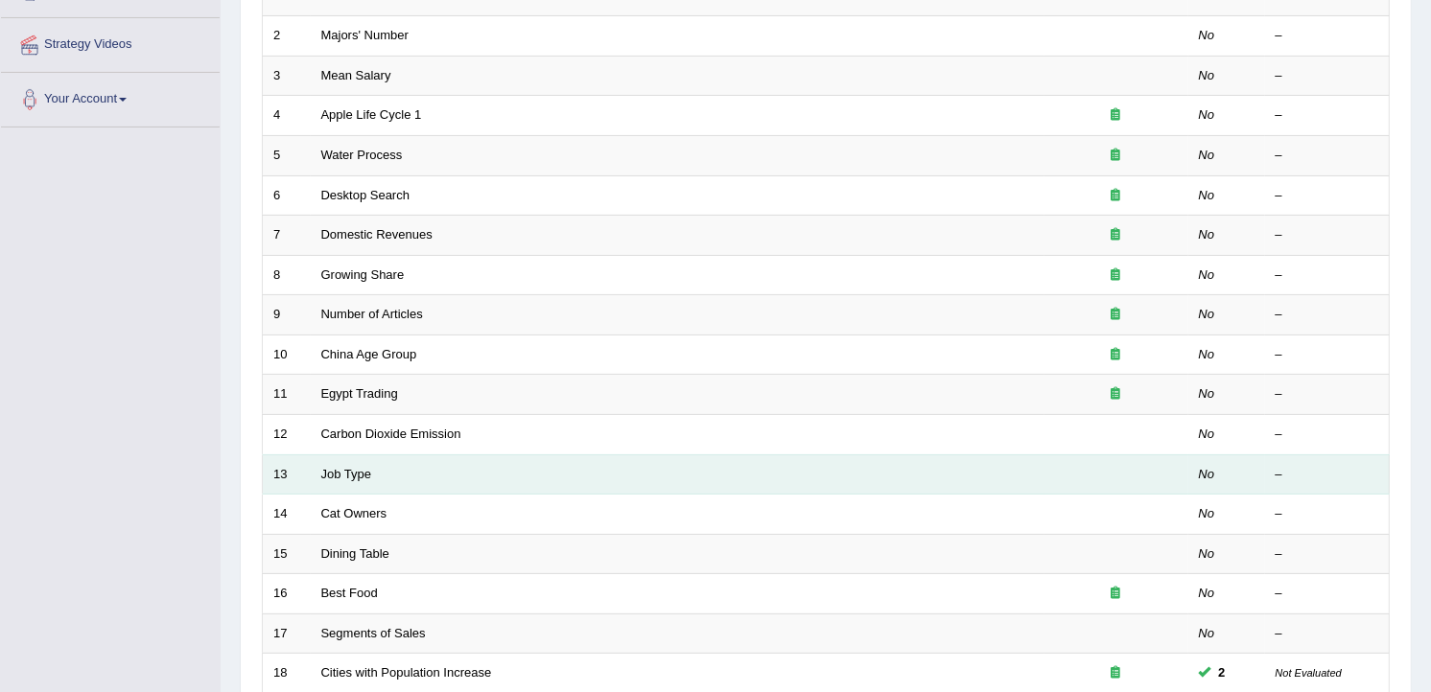
scroll to position [579, 0]
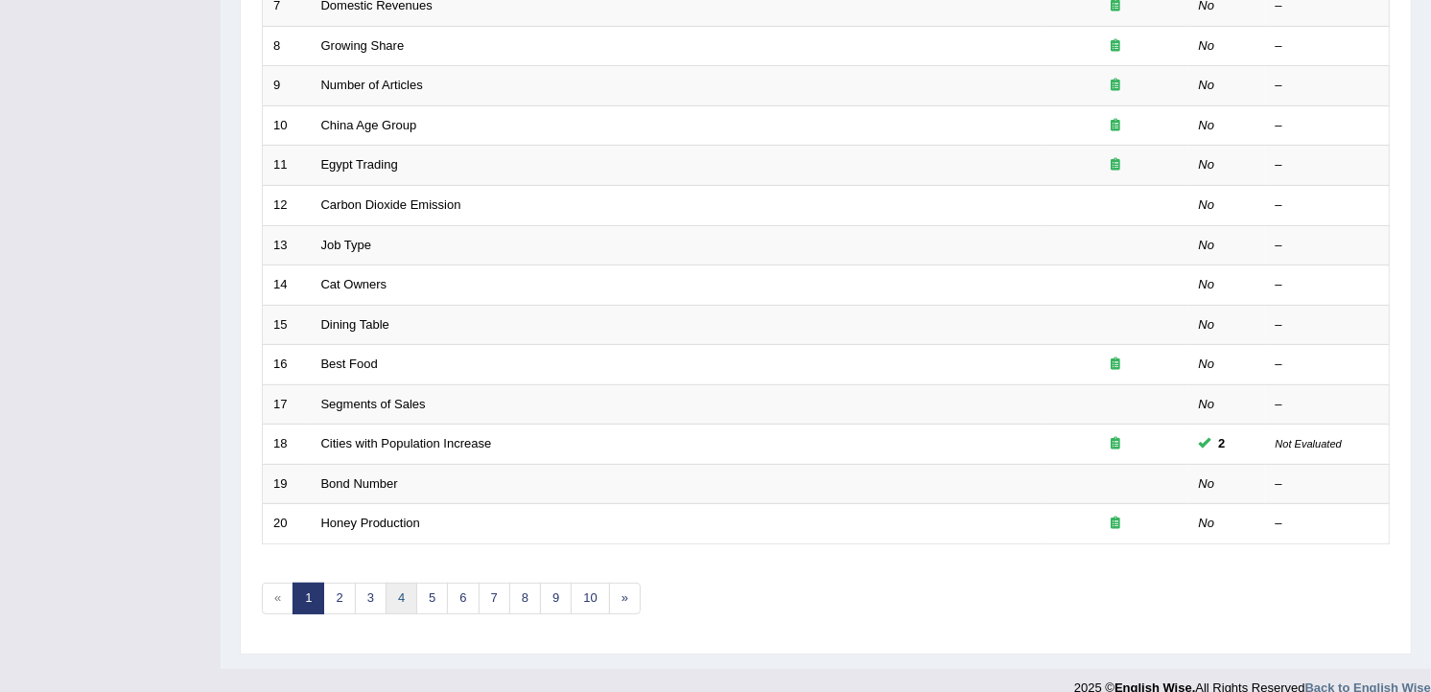
click at [400, 583] on link "4" at bounding box center [402, 599] width 32 height 32
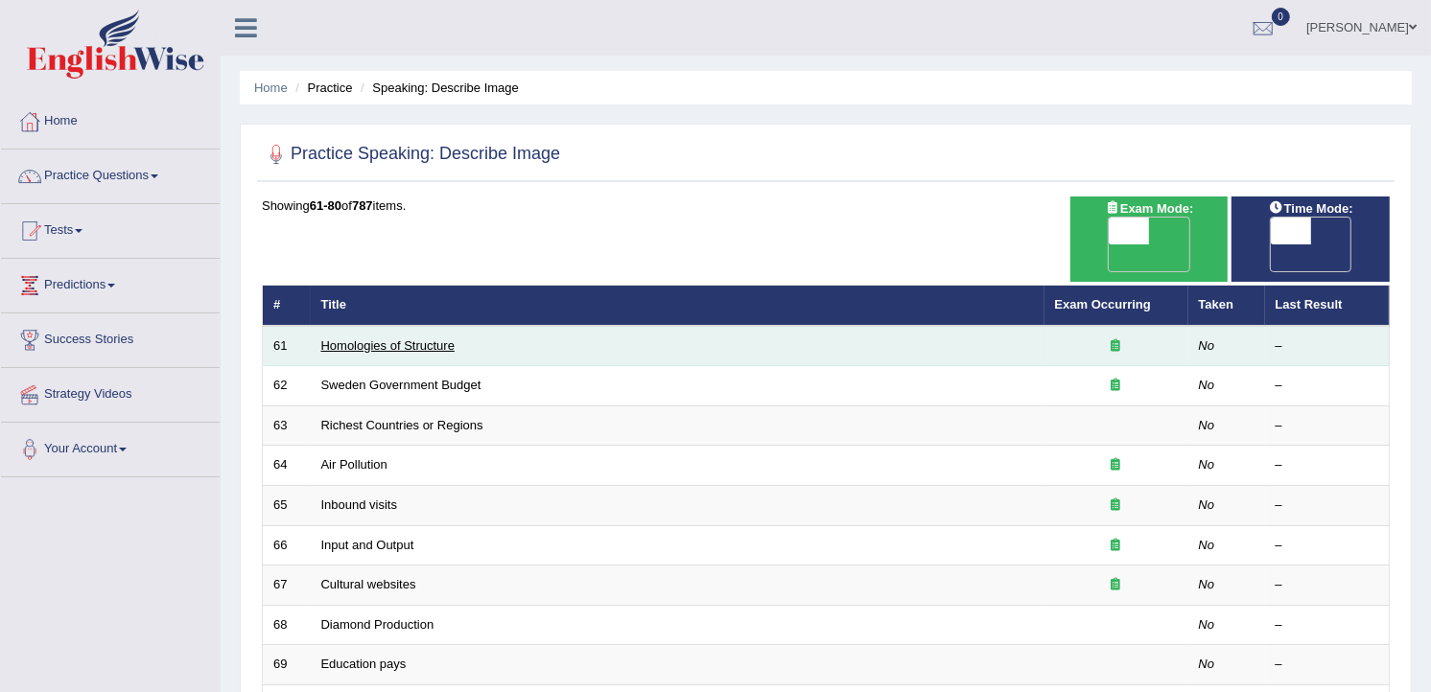
click at [372, 339] on link "Homologies of Structure" at bounding box center [387, 346] width 133 height 14
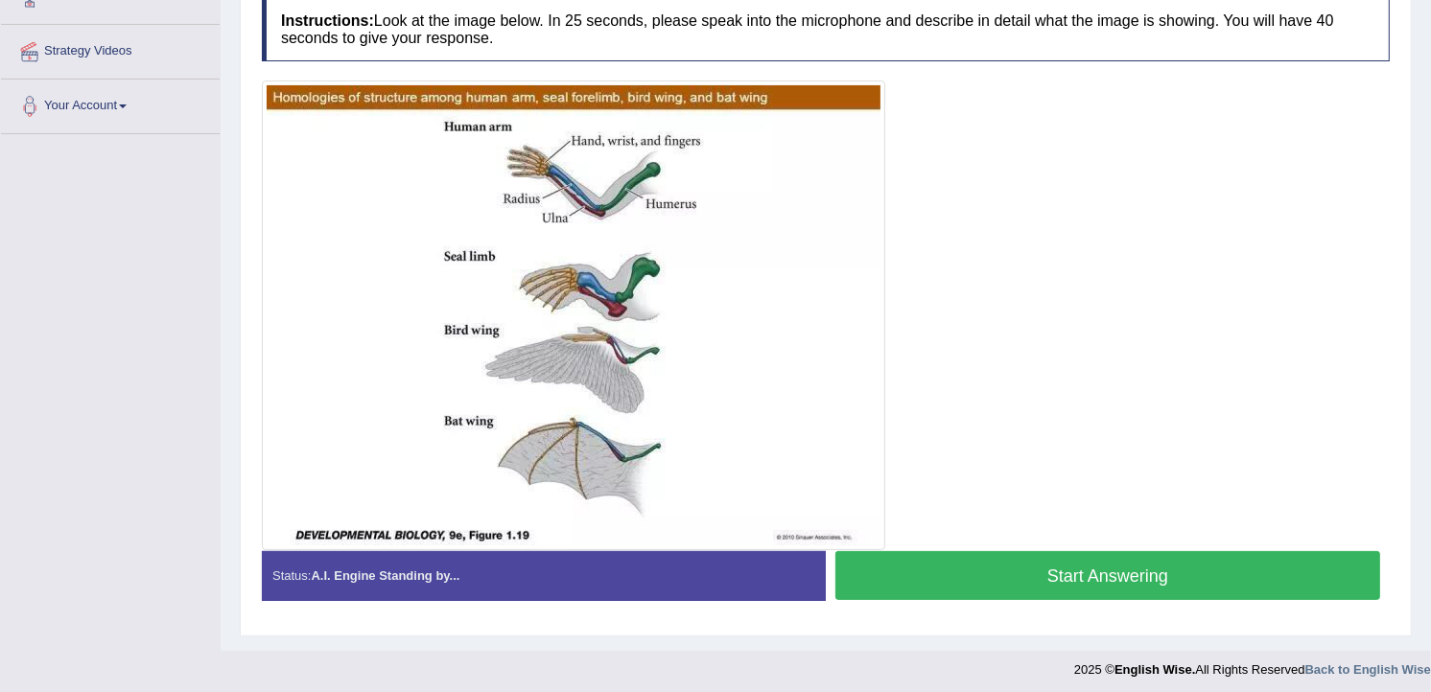
scroll to position [351, 0]
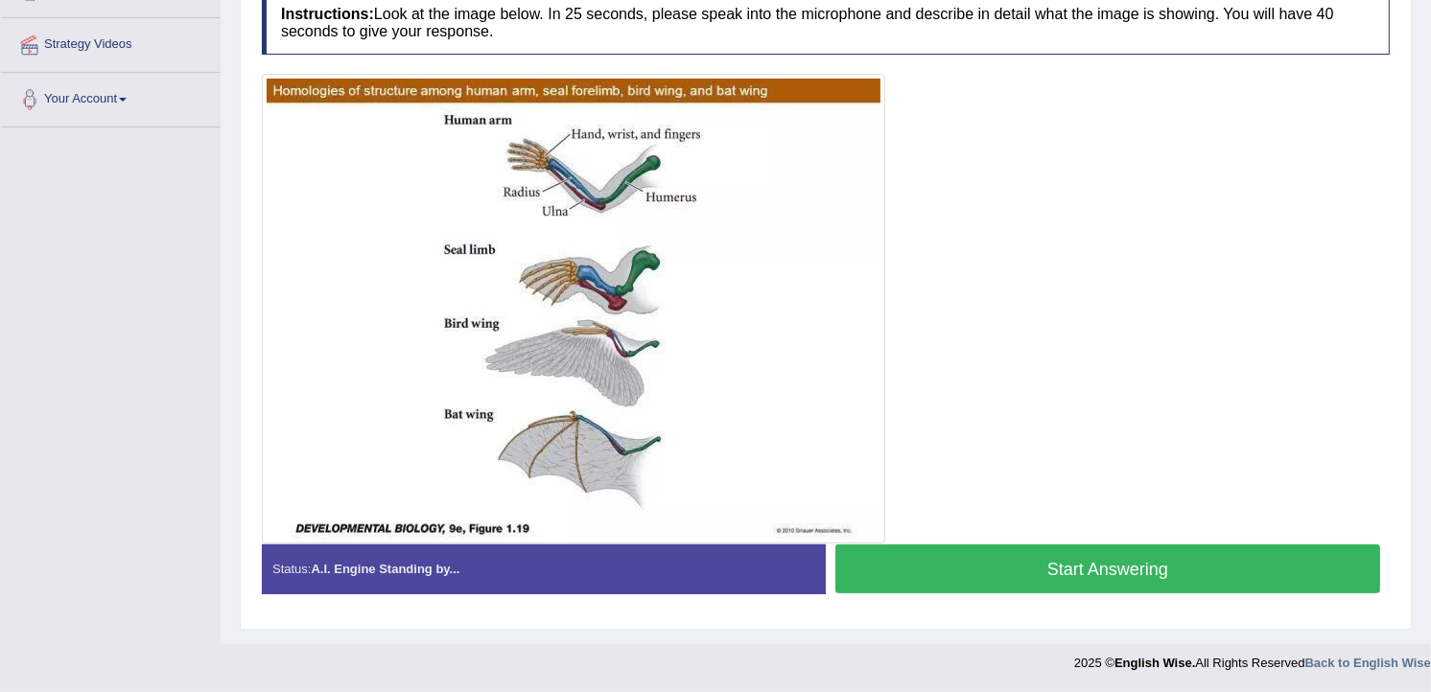
click at [1085, 562] on button "Start Answering" at bounding box center [1107, 569] width 545 height 49
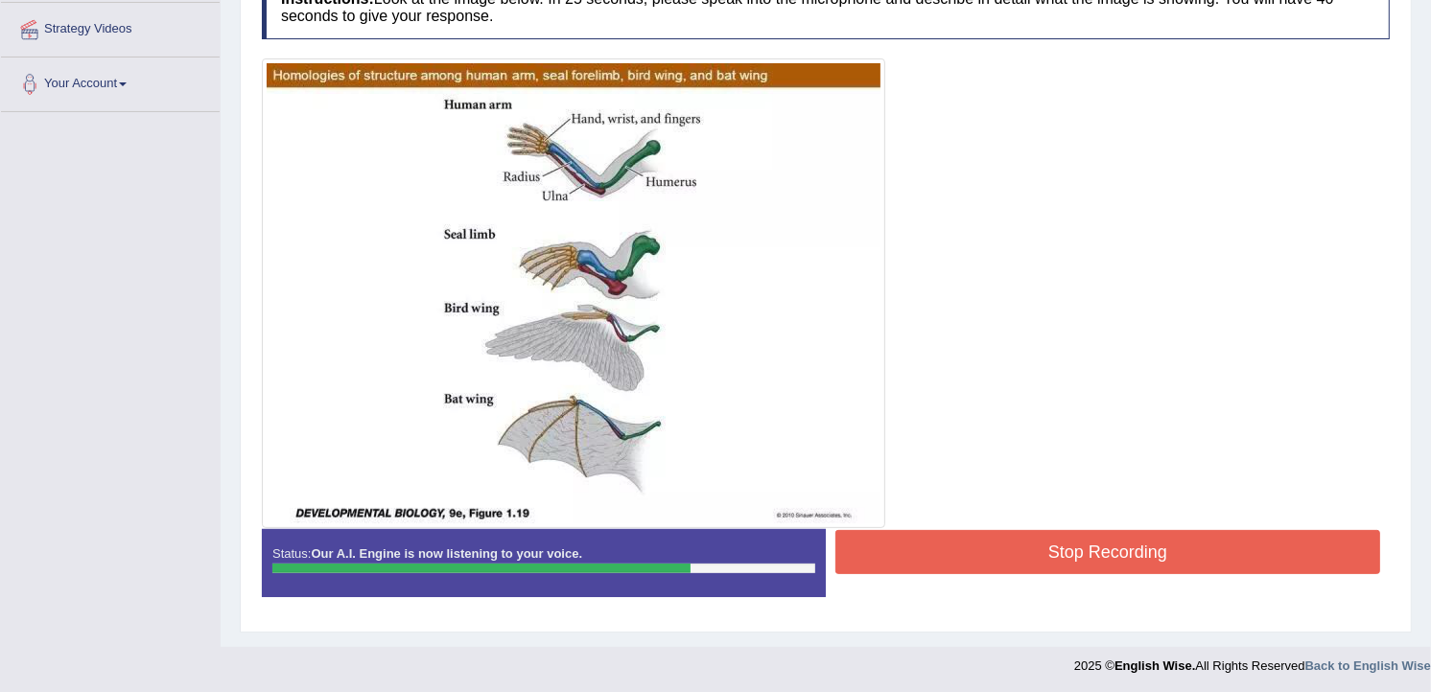
scroll to position [369, 0]
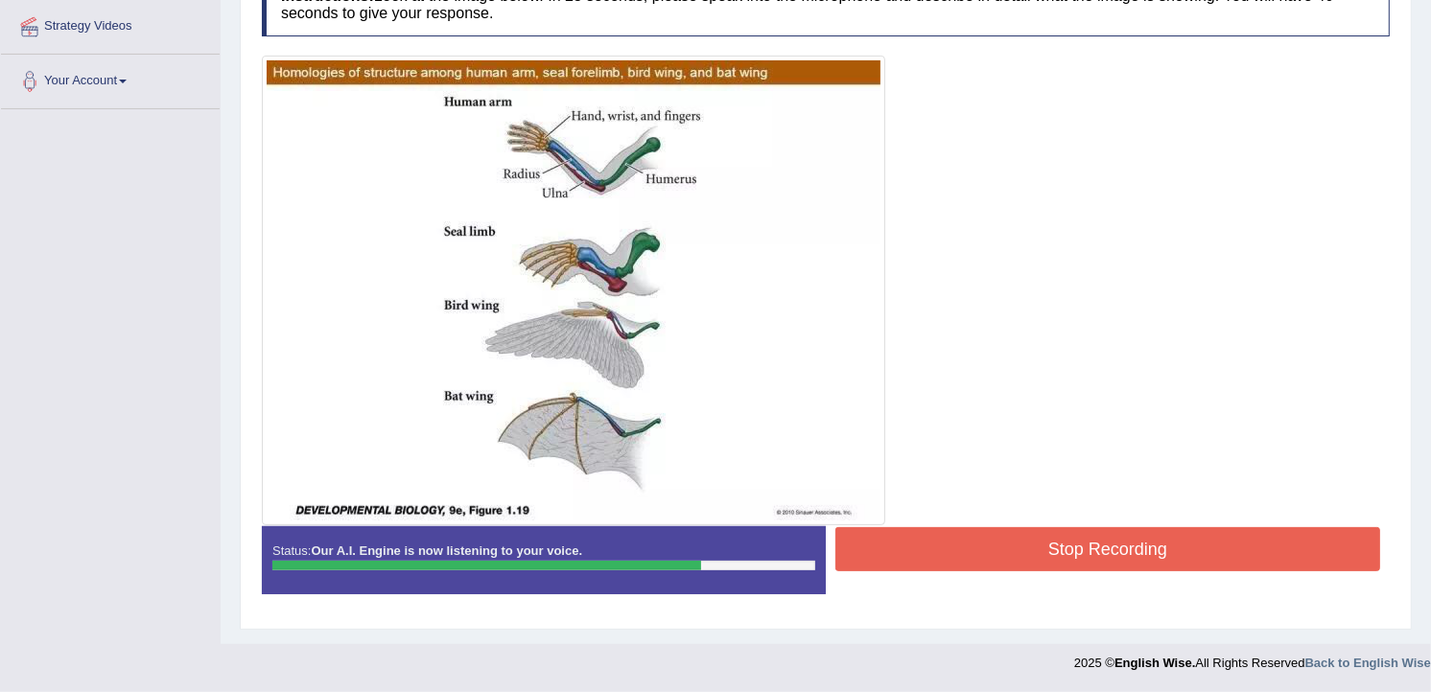
click at [1117, 550] on button "Stop Recording" at bounding box center [1107, 549] width 545 height 44
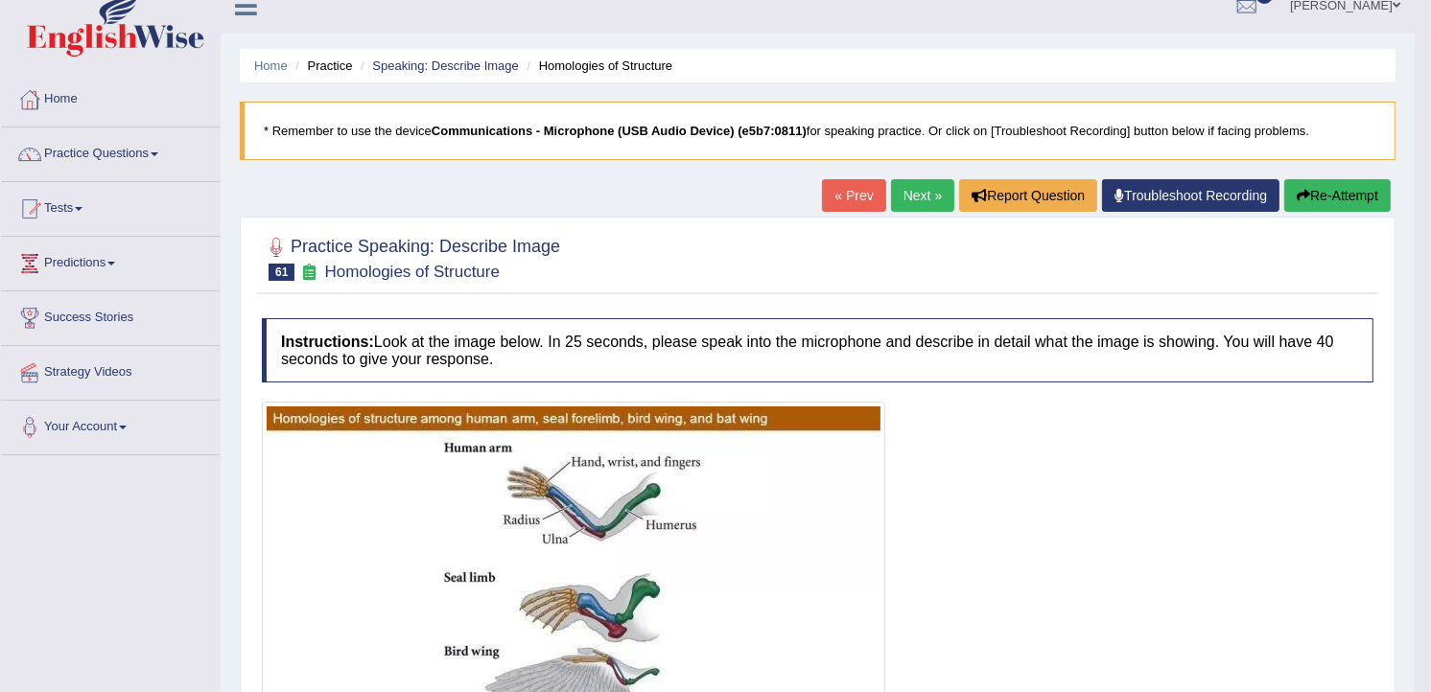
scroll to position [0, 0]
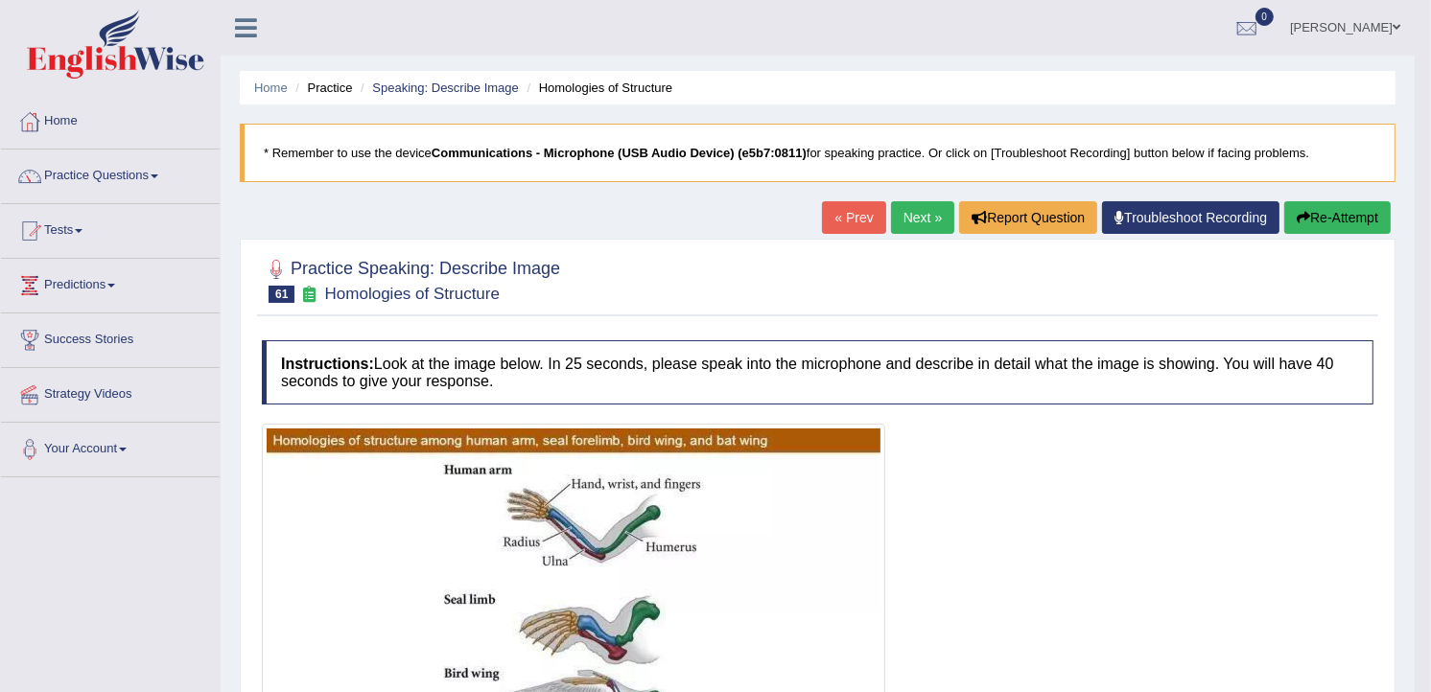
click at [907, 222] on link "Next »" at bounding box center [922, 217] width 63 height 33
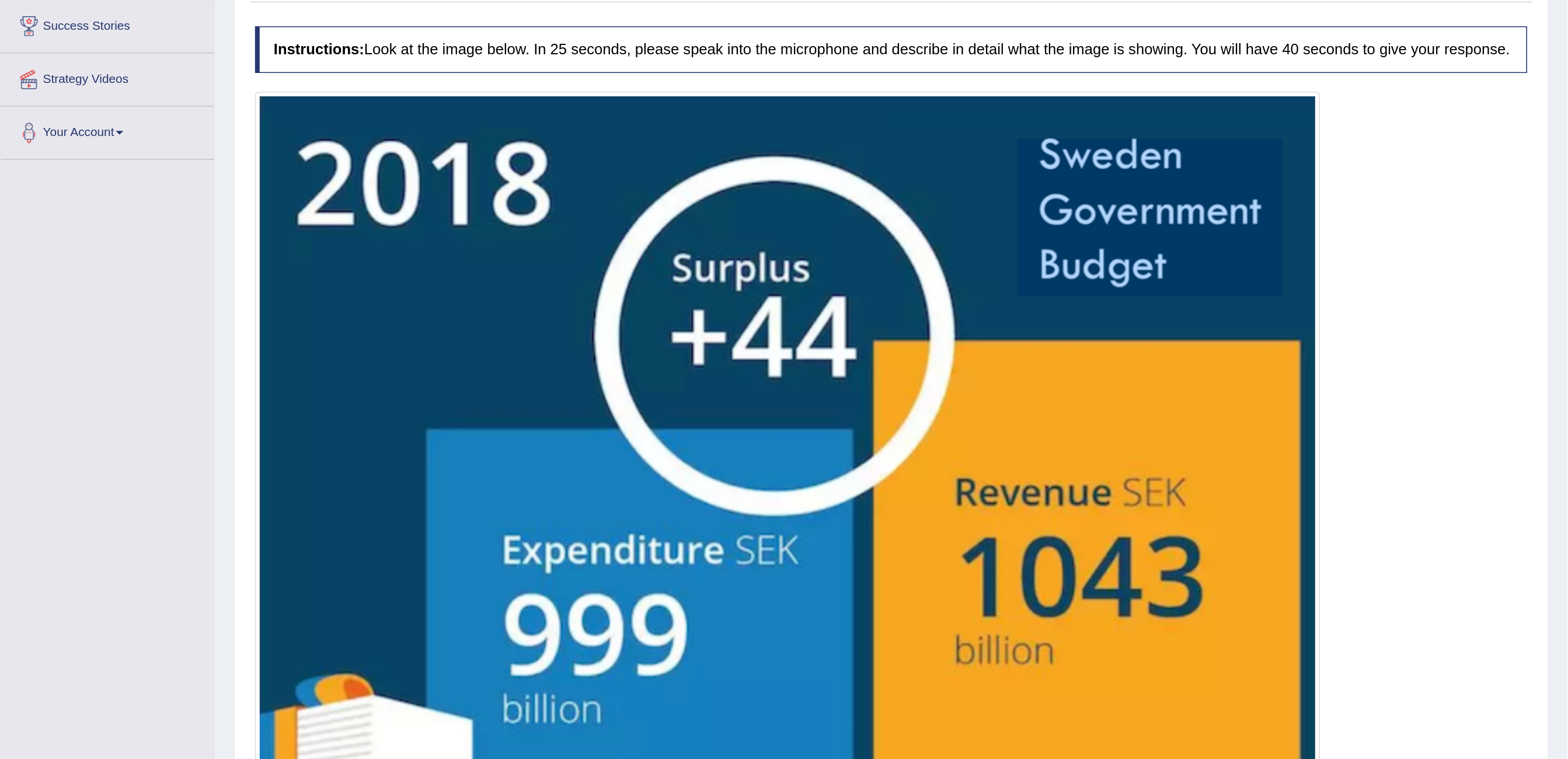
scroll to position [46, 0]
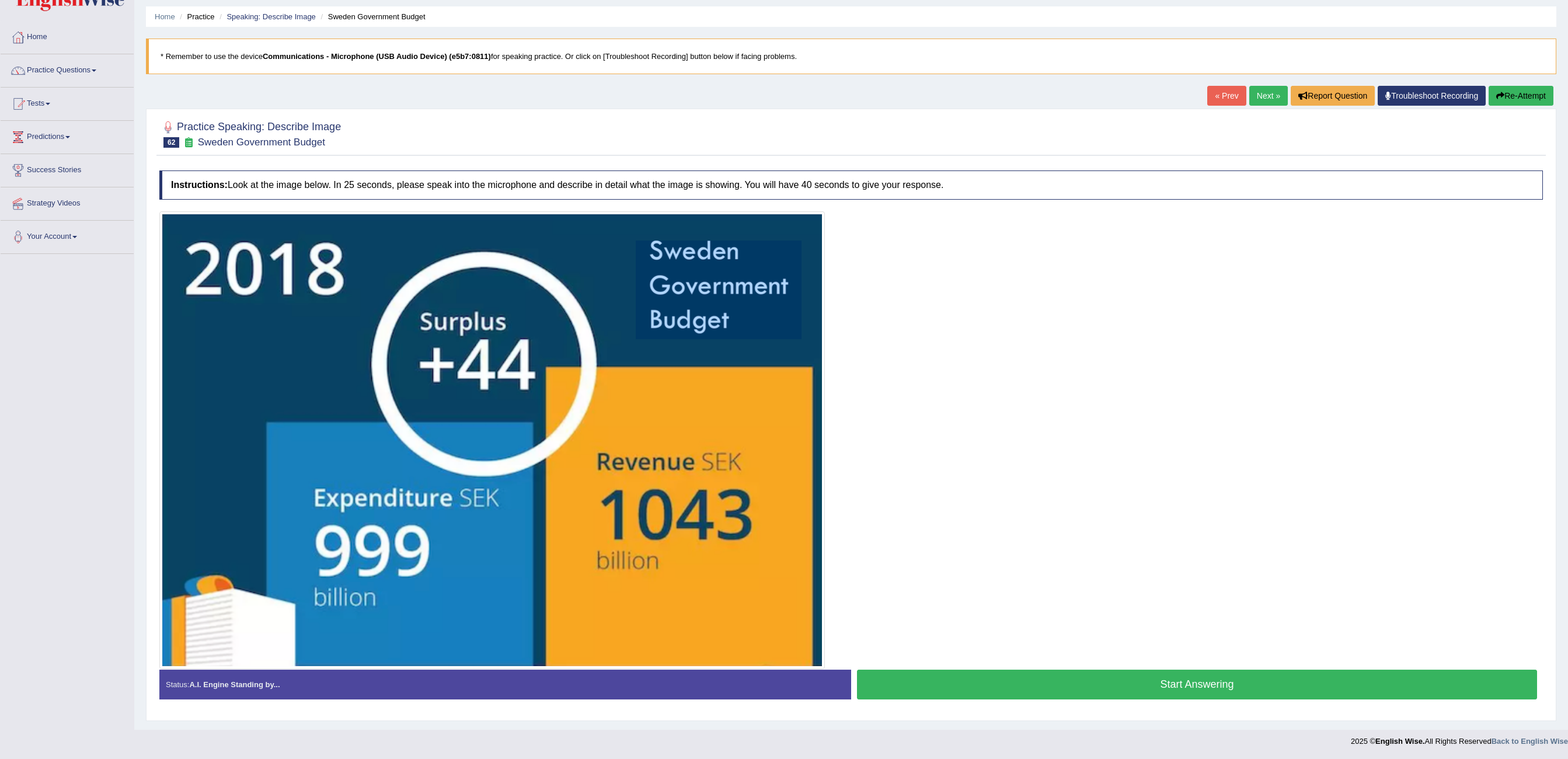
click at [870, 421] on button "Start Answering" at bounding box center [1197, 684] width 680 height 30
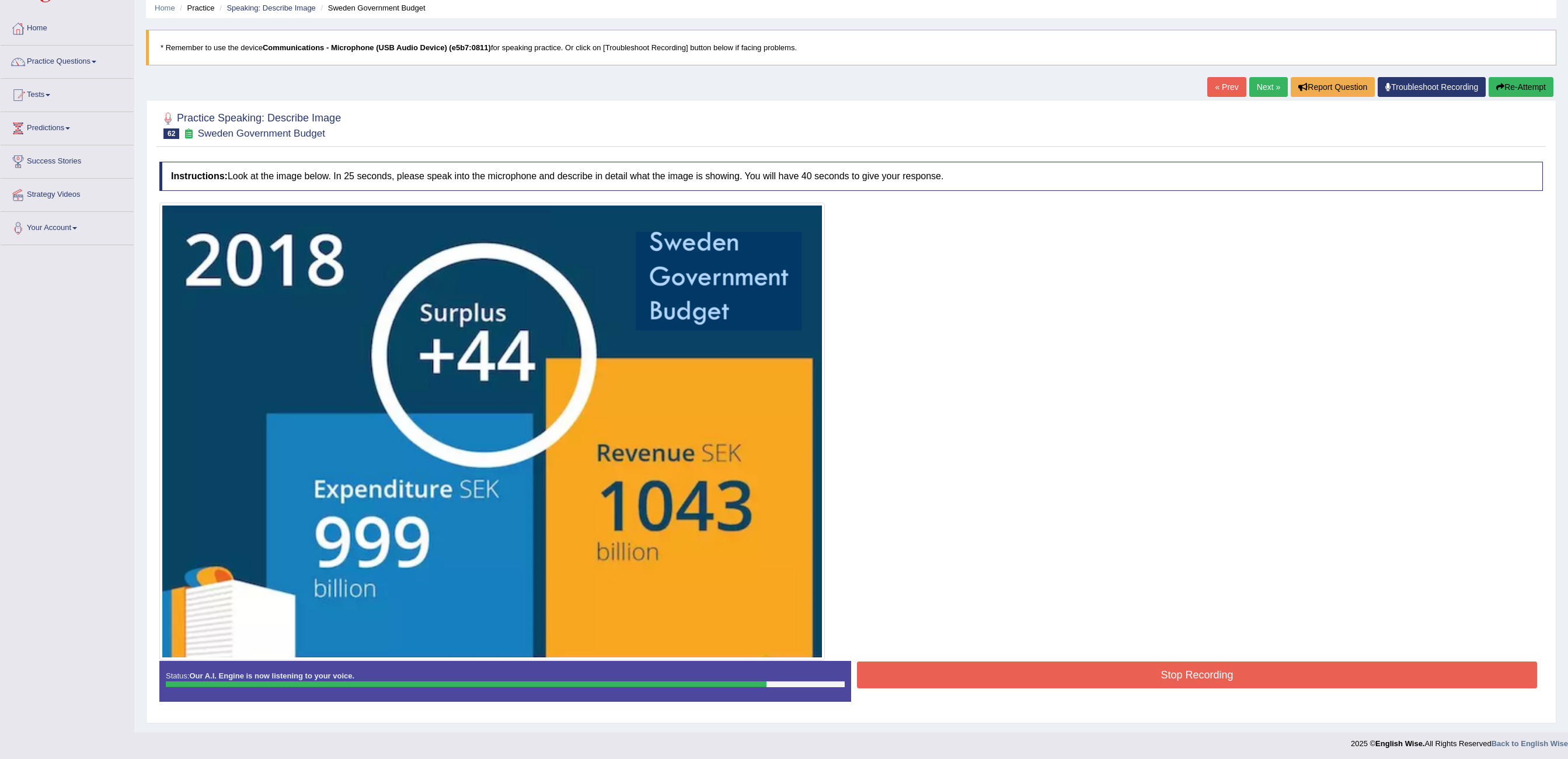
click at [870, 421] on button "Stop Recording" at bounding box center [1197, 675] width 680 height 27
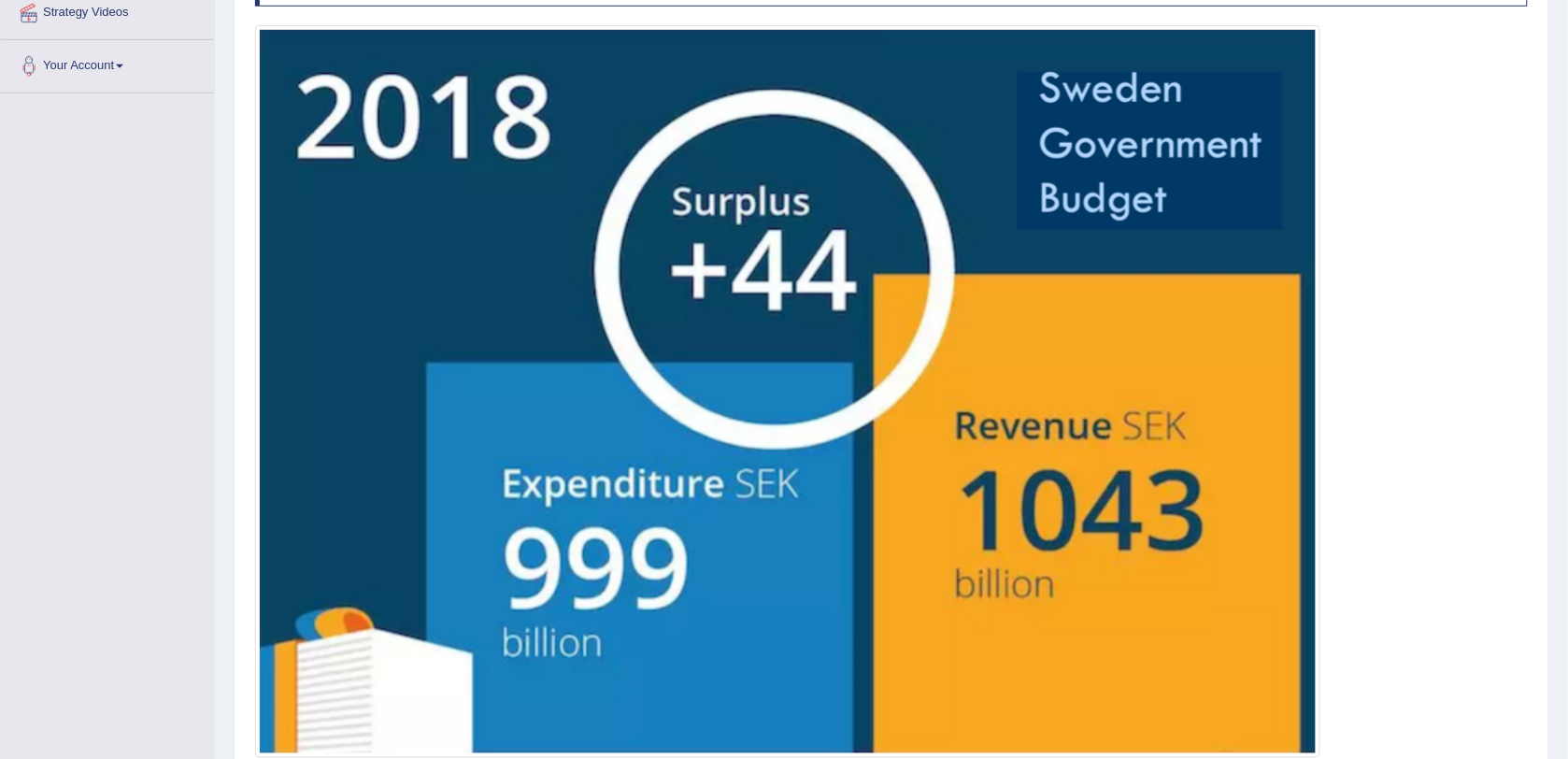
scroll to position [61, 0]
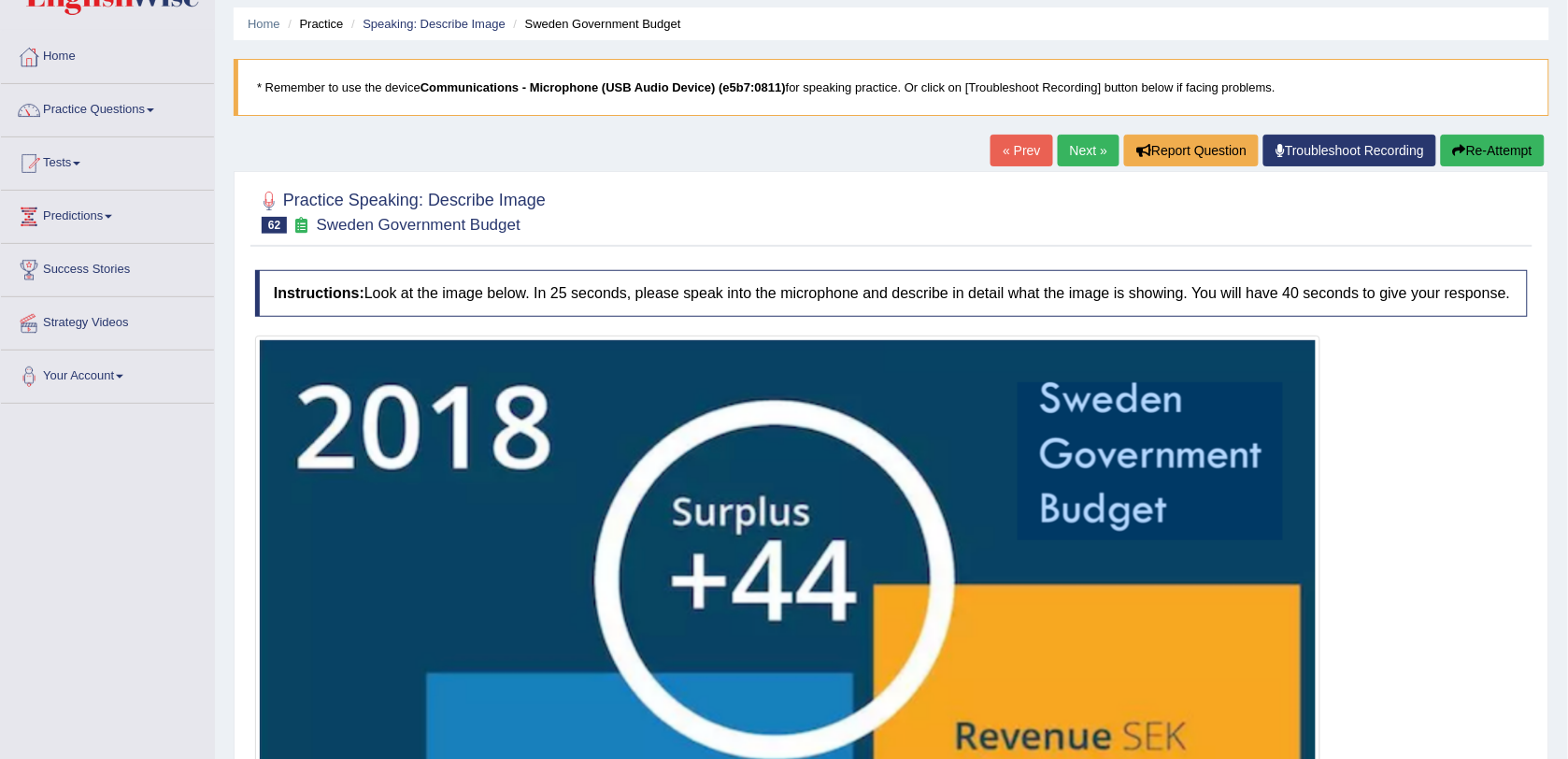
click at [1062, 152] on link "Next »" at bounding box center [1089, 150] width 61 height 32
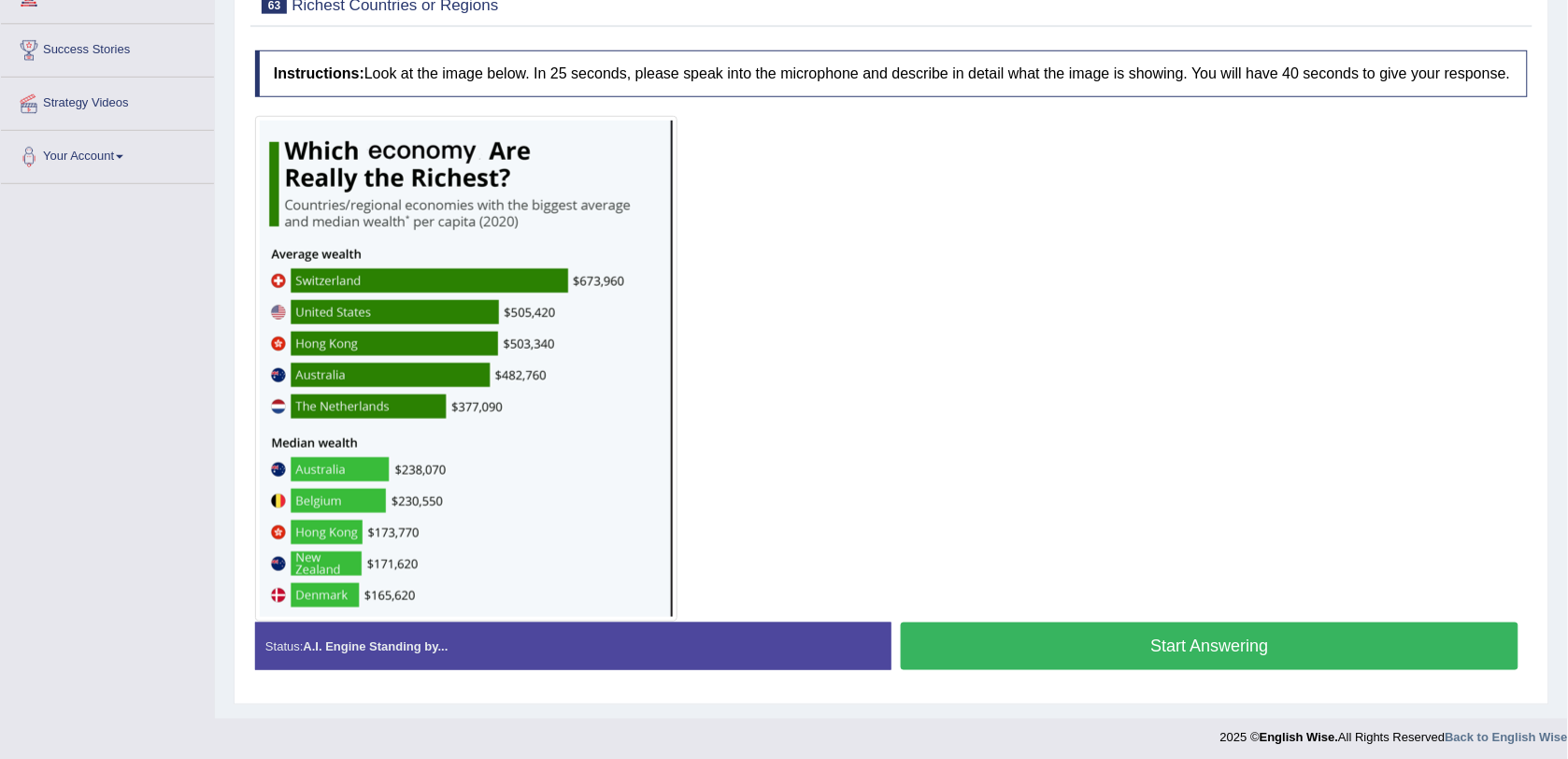
scroll to position [289, 0]
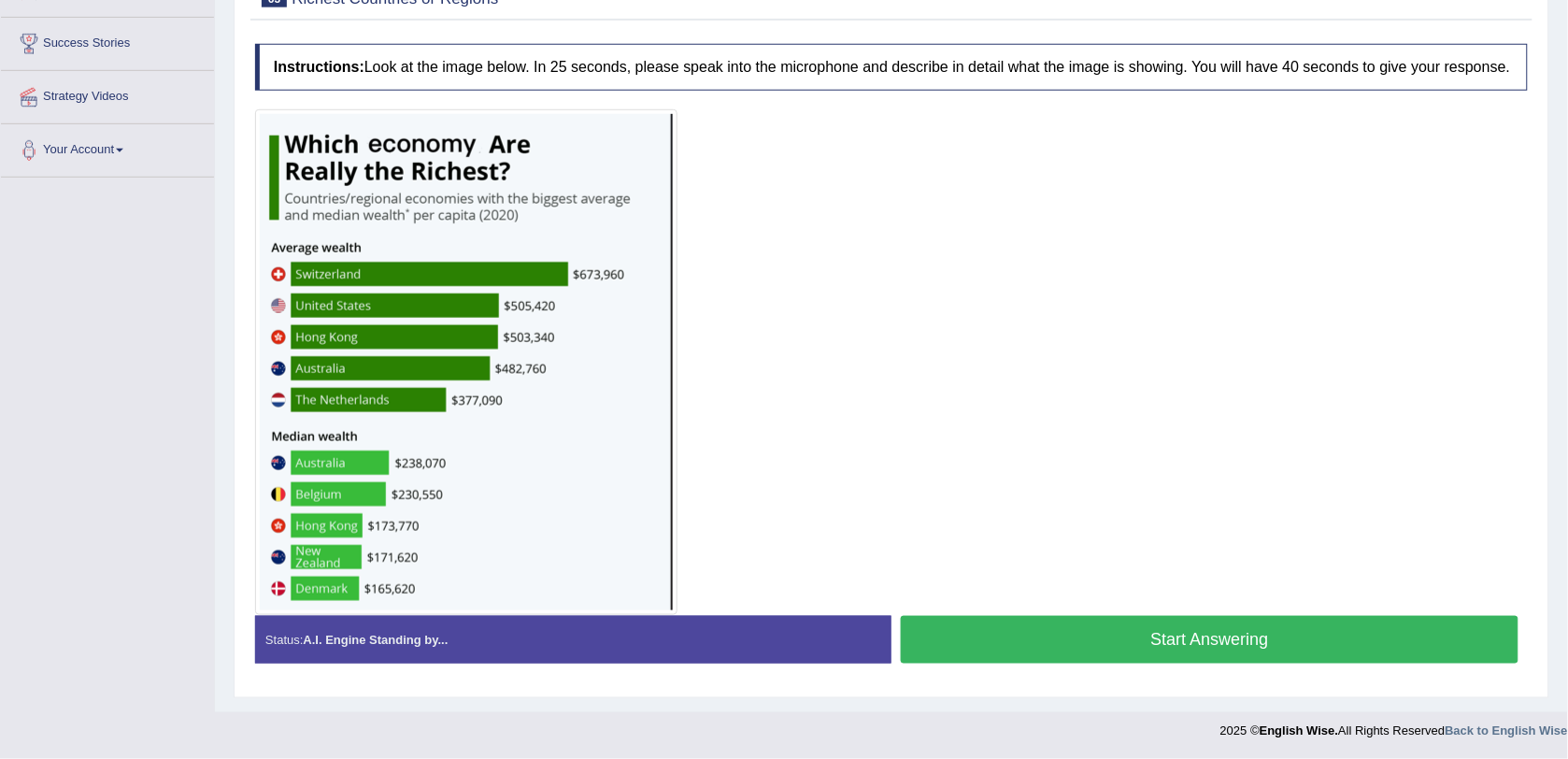
click at [1061, 650] on button "Start Answering" at bounding box center [1210, 639] width 618 height 48
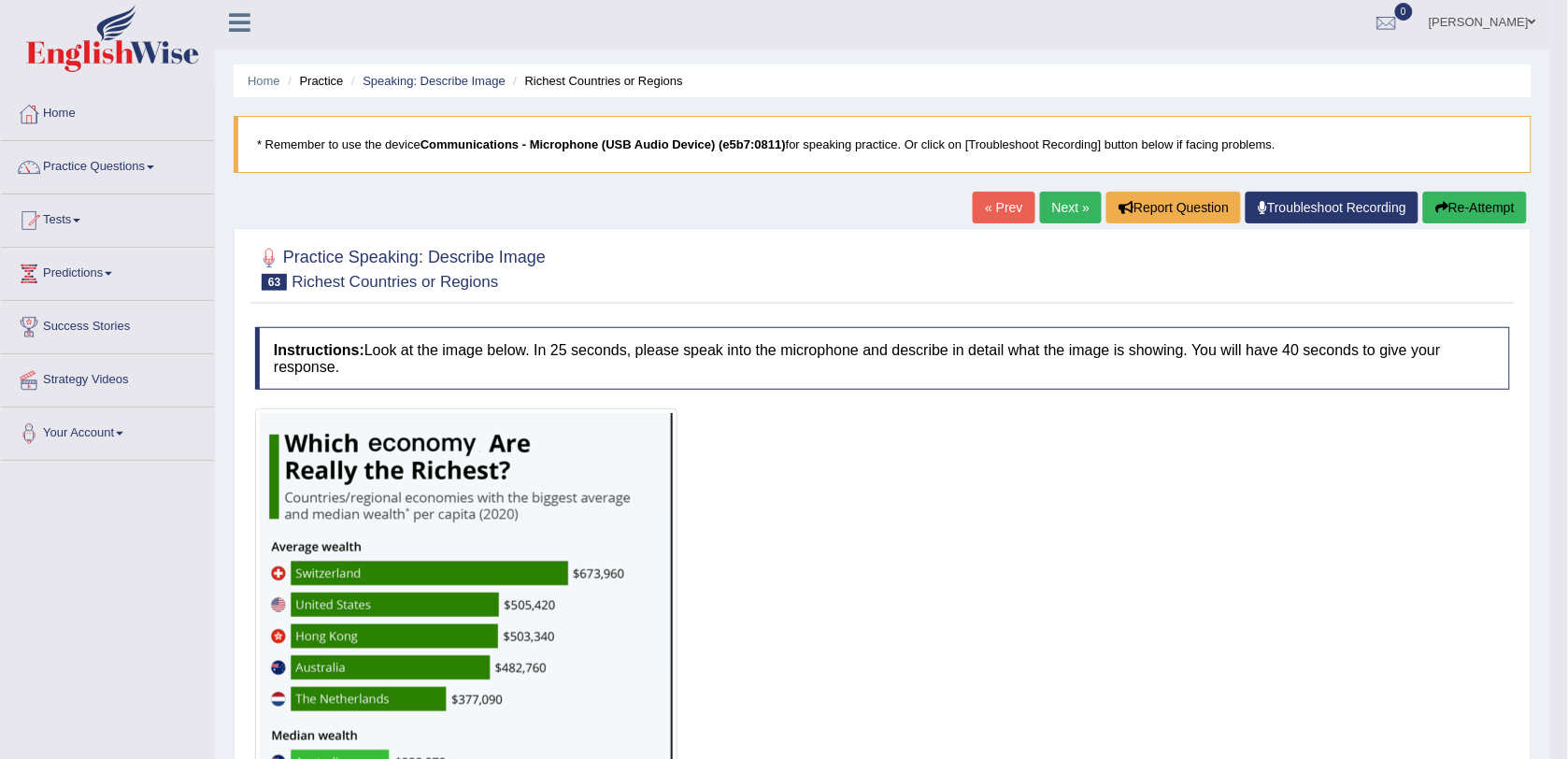
scroll to position [0, 0]
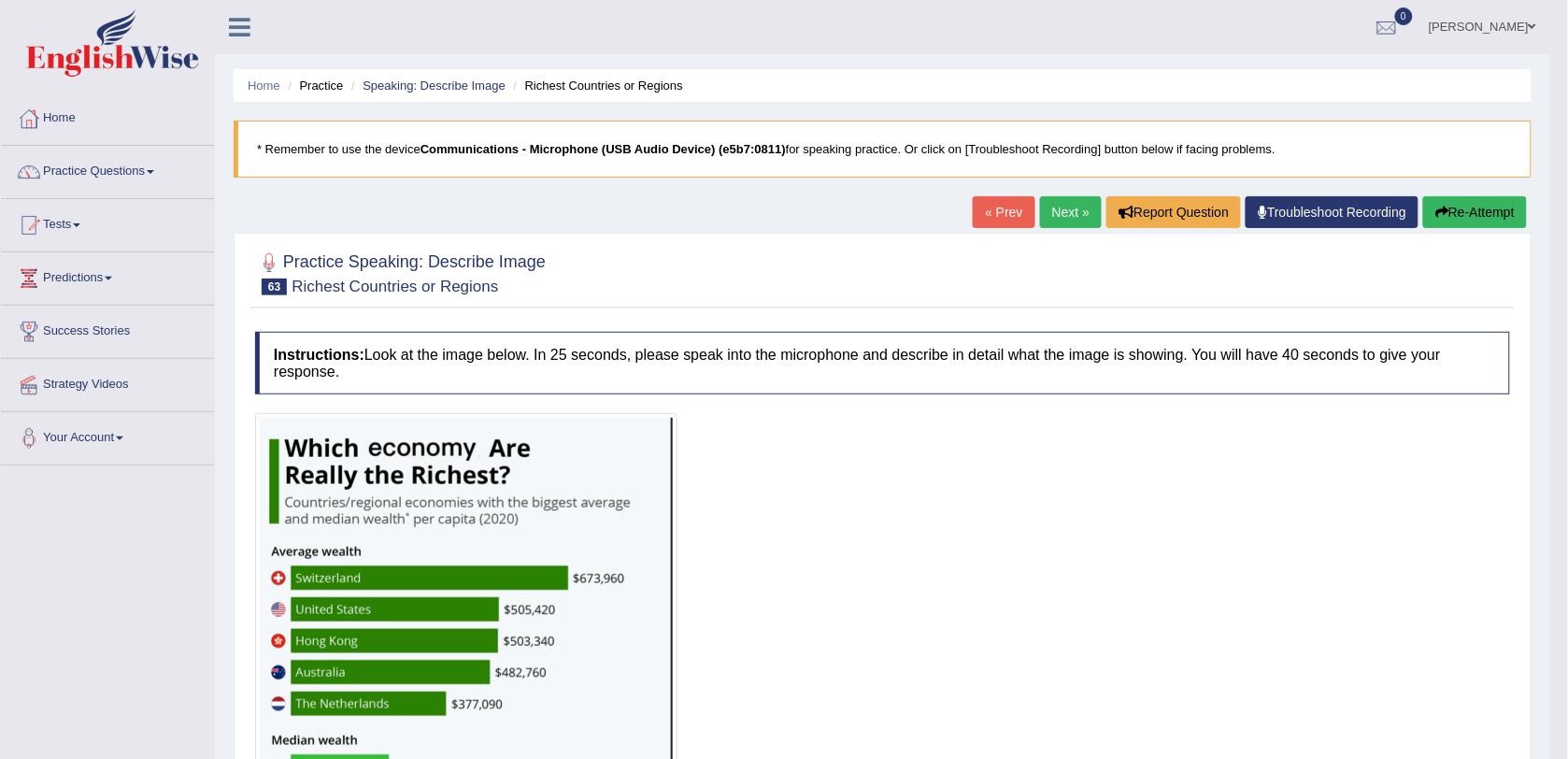
click at [1076, 212] on link "Next »" at bounding box center [1070, 211] width 61 height 32
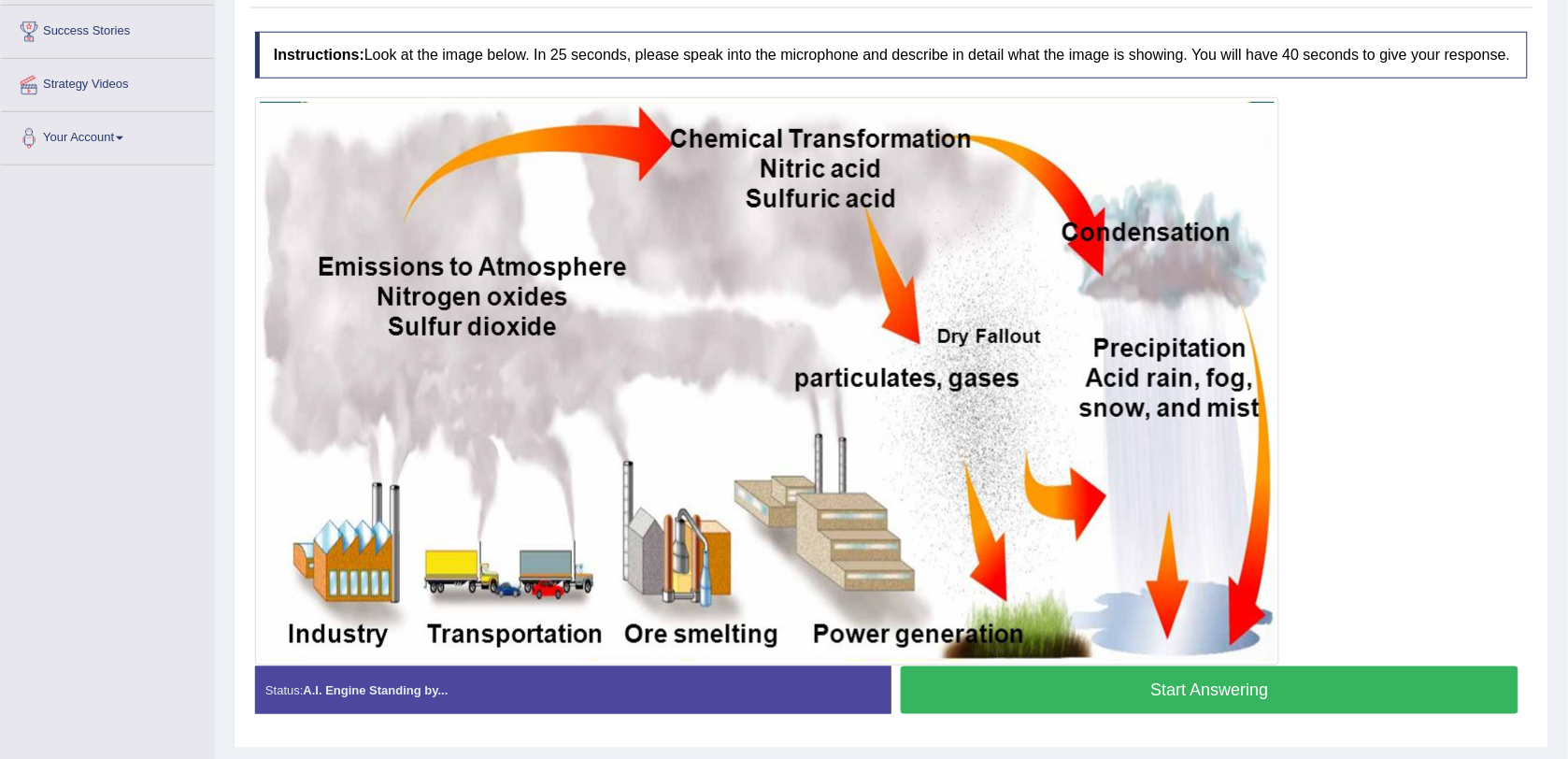
scroll to position [351, 0]
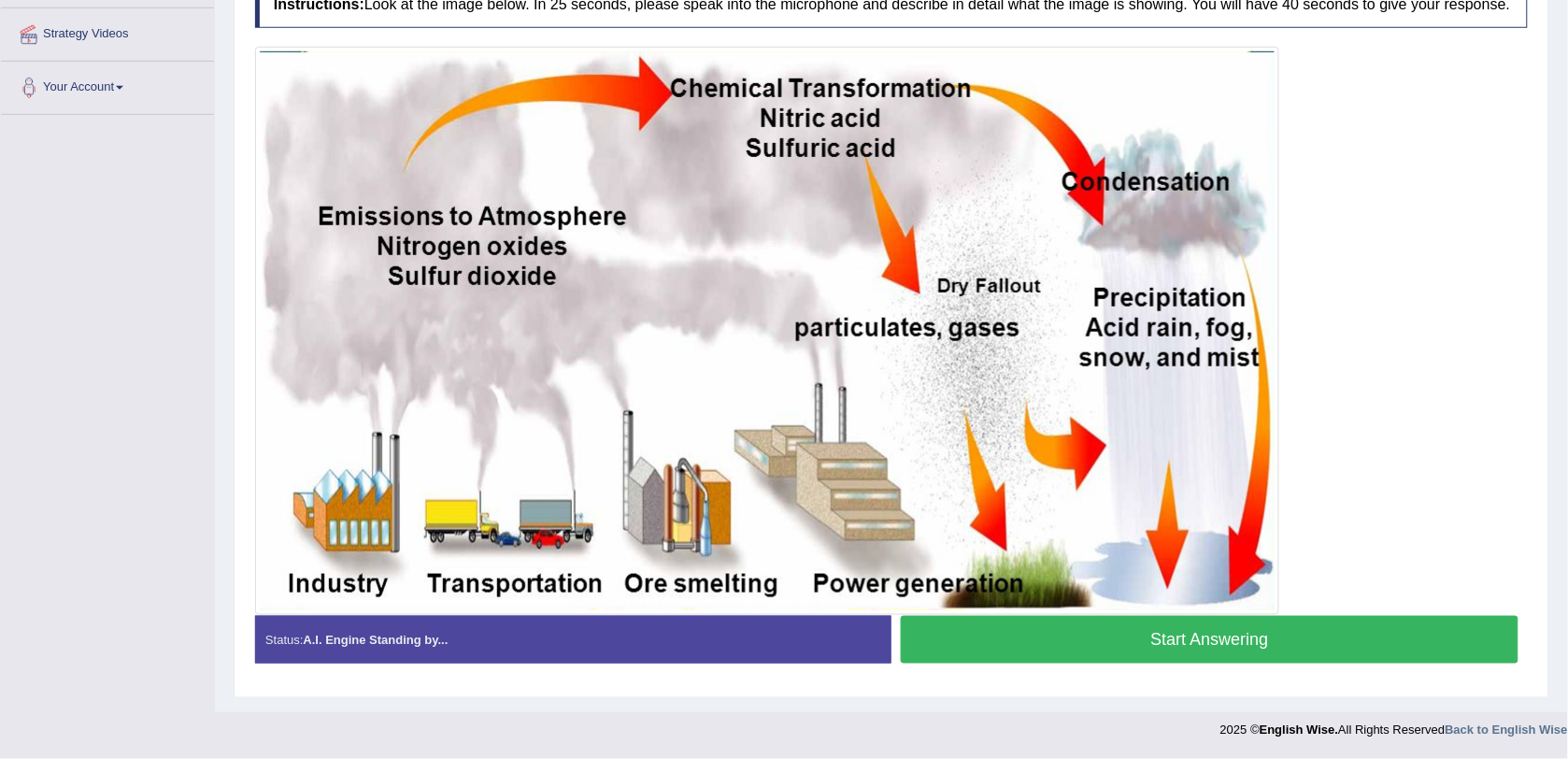
click at [1036, 631] on button "Start Answering" at bounding box center [1210, 639] width 618 height 48
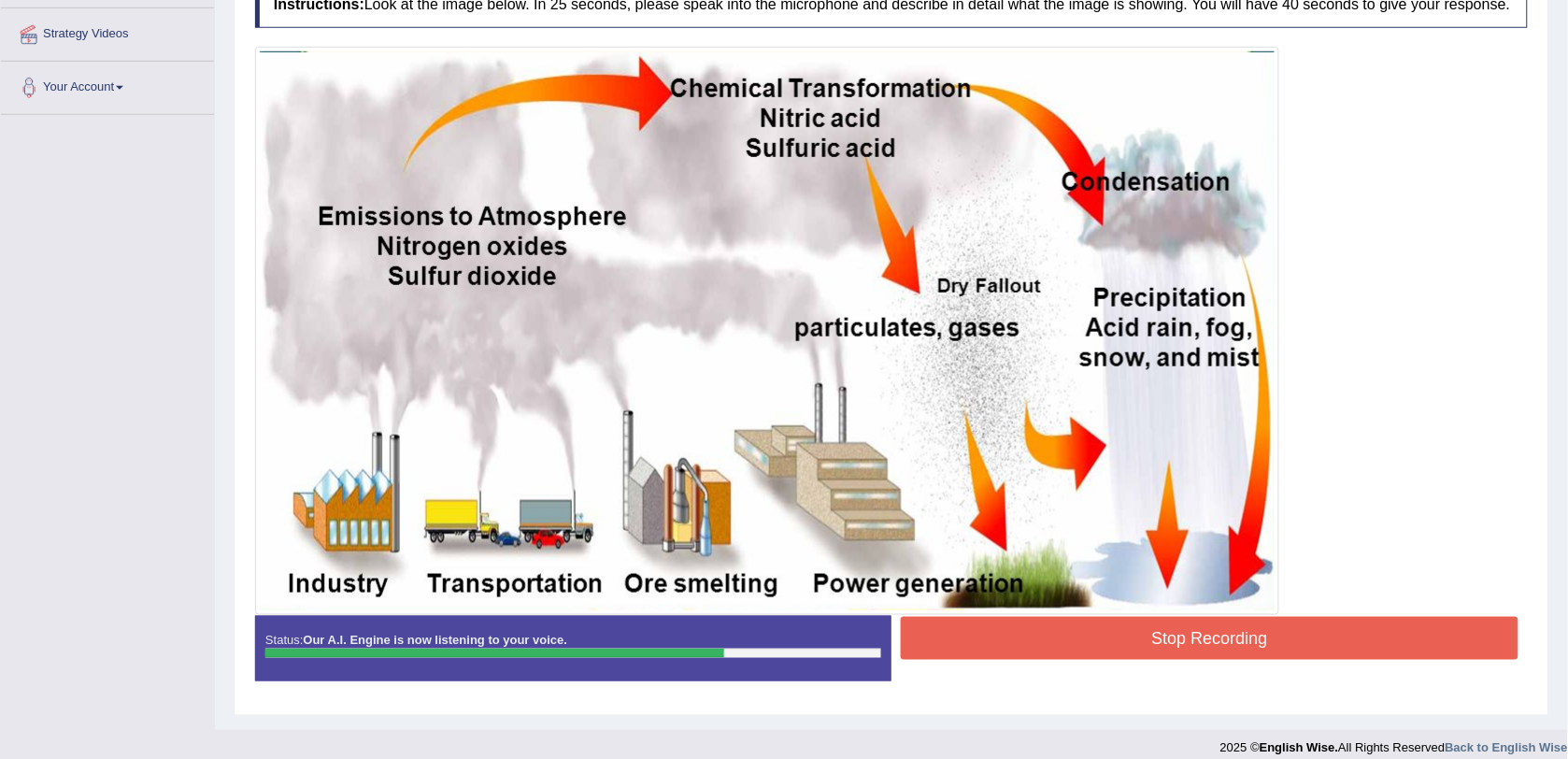
click at [1170, 640] on button "Stop Recording" at bounding box center [1210, 638] width 618 height 43
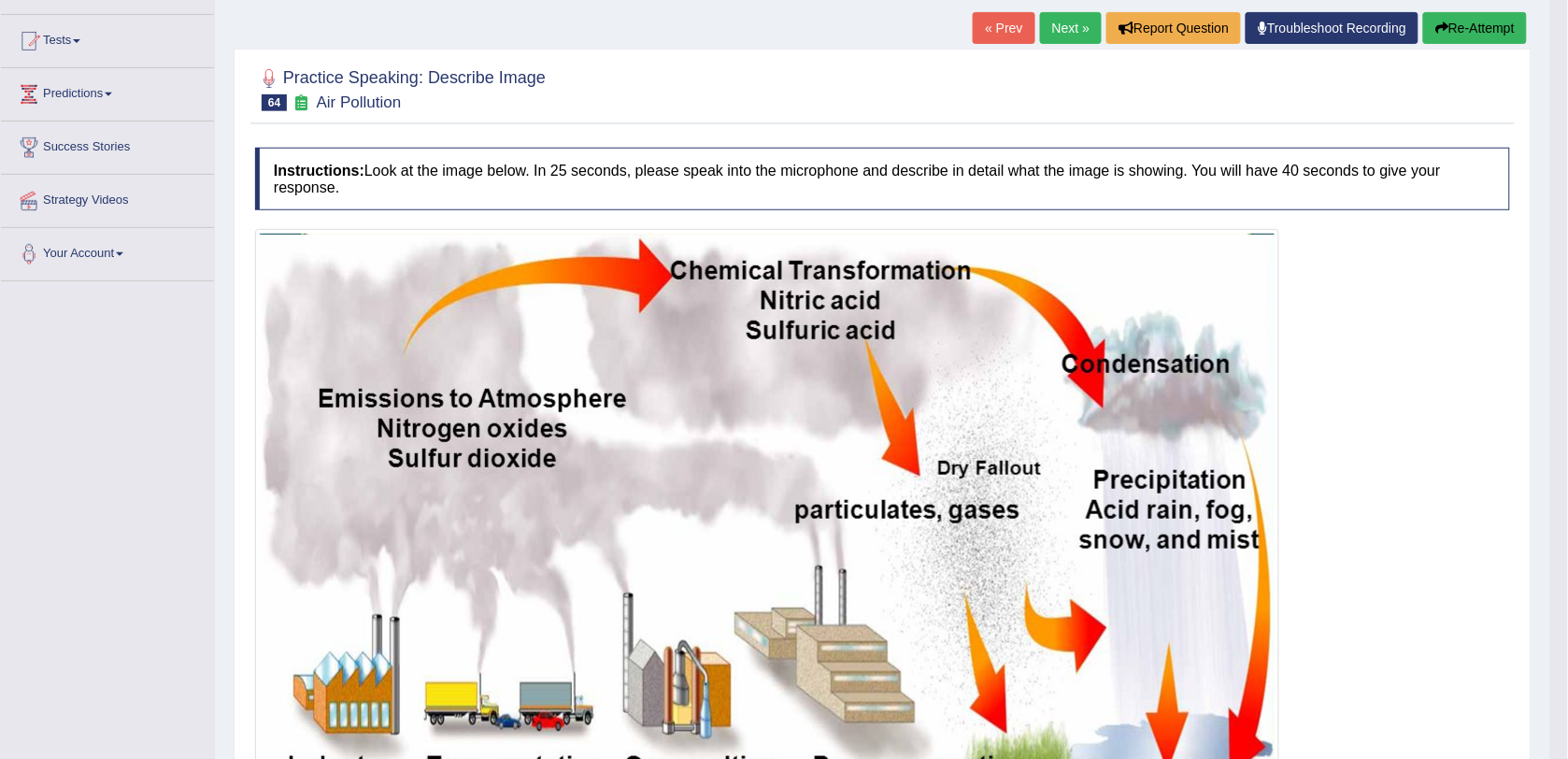
scroll to position [0, 0]
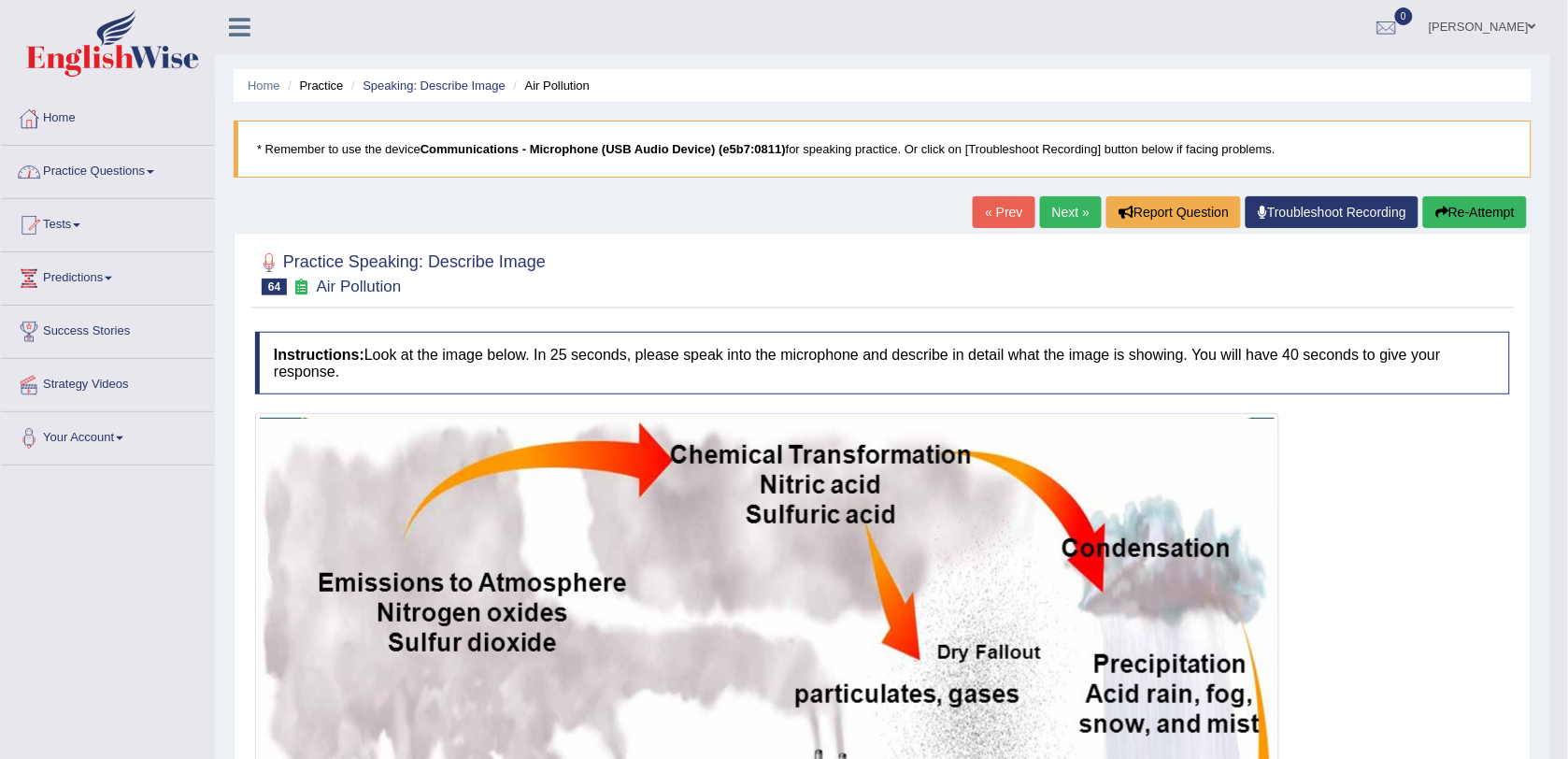
click at [1068, 213] on link "Next »" at bounding box center [1070, 211] width 61 height 32
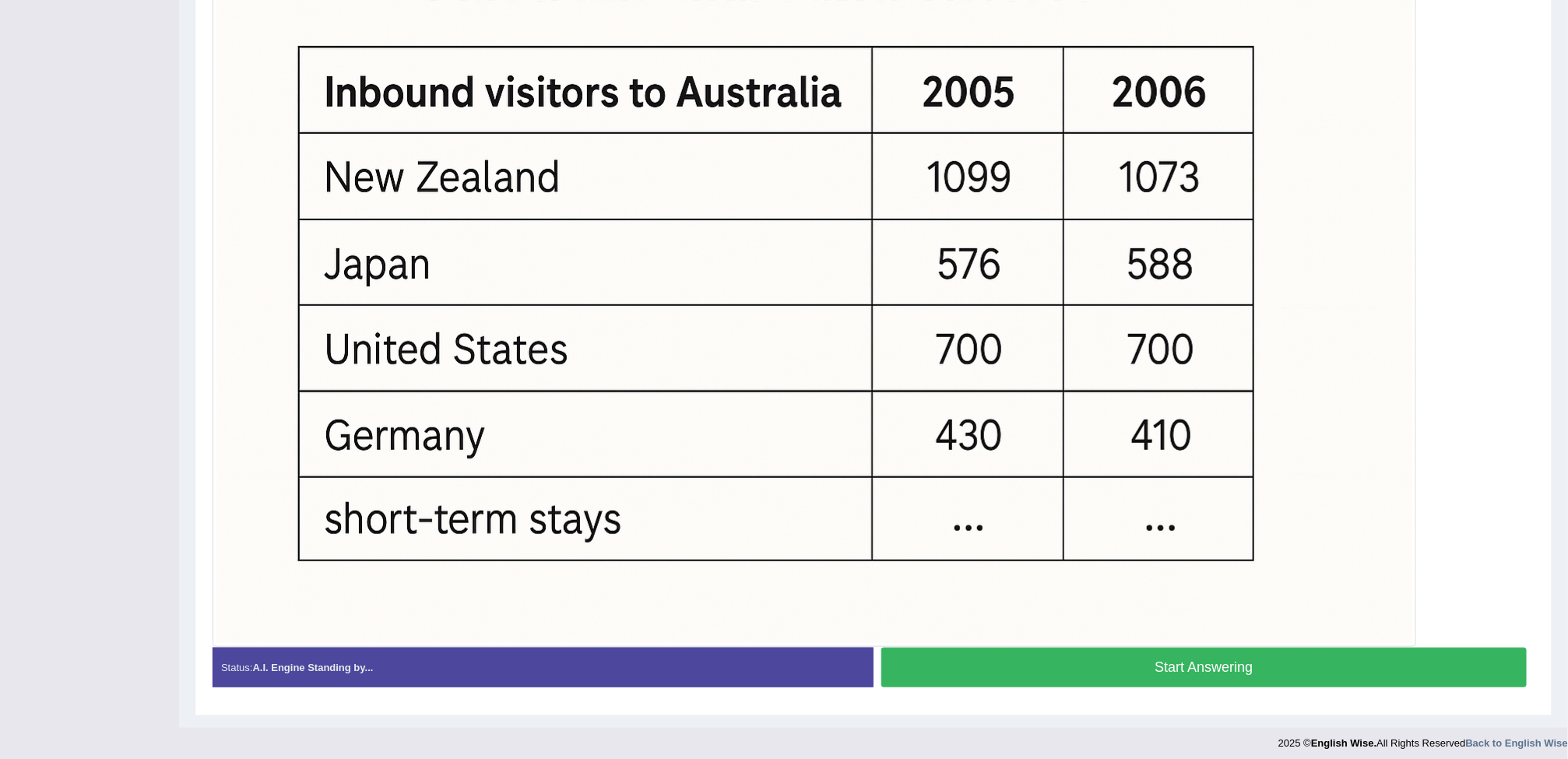
scroll to position [501, 0]
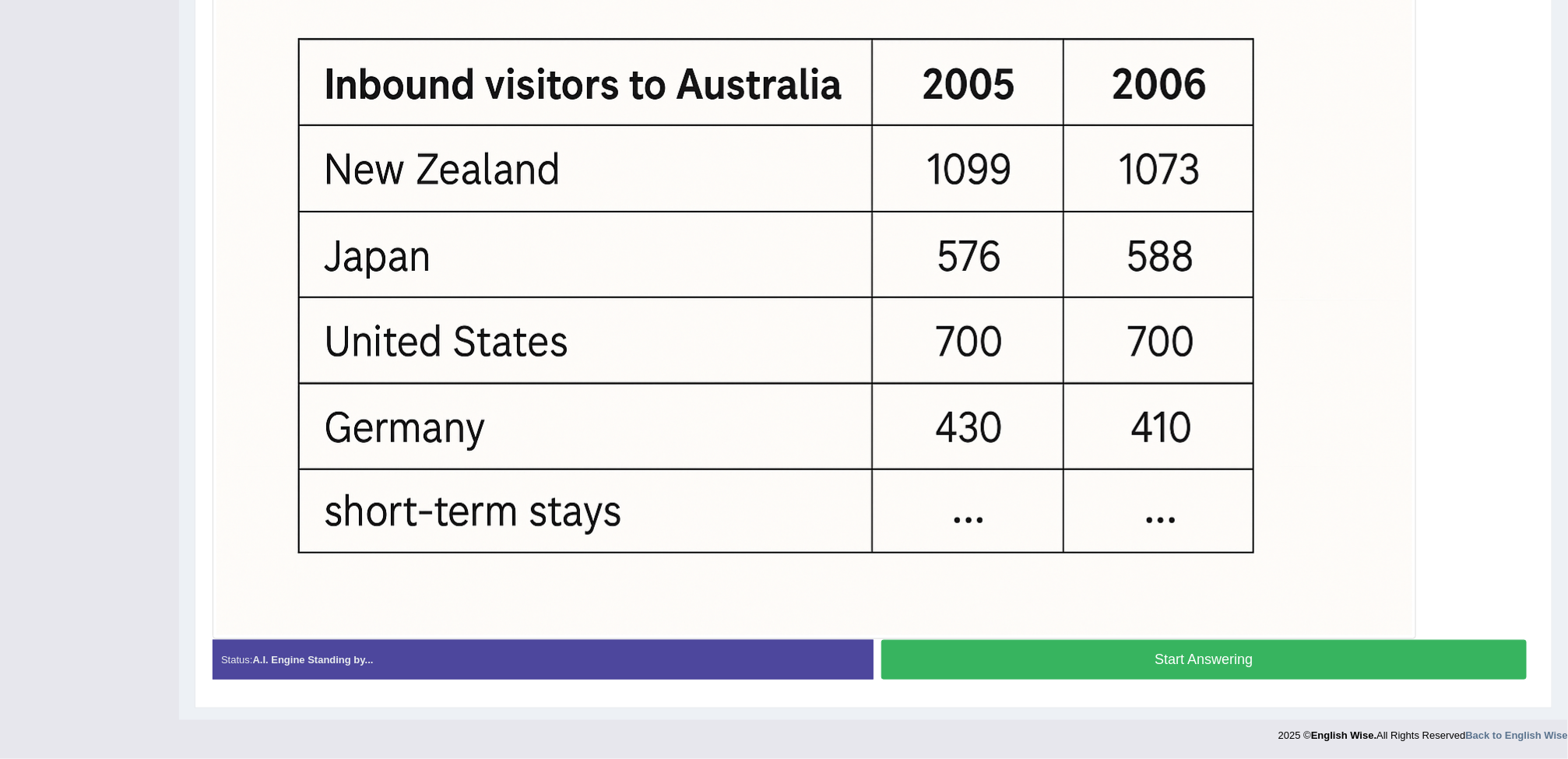
click at [1110, 632] on button "Start Answering" at bounding box center [1204, 659] width 645 height 40
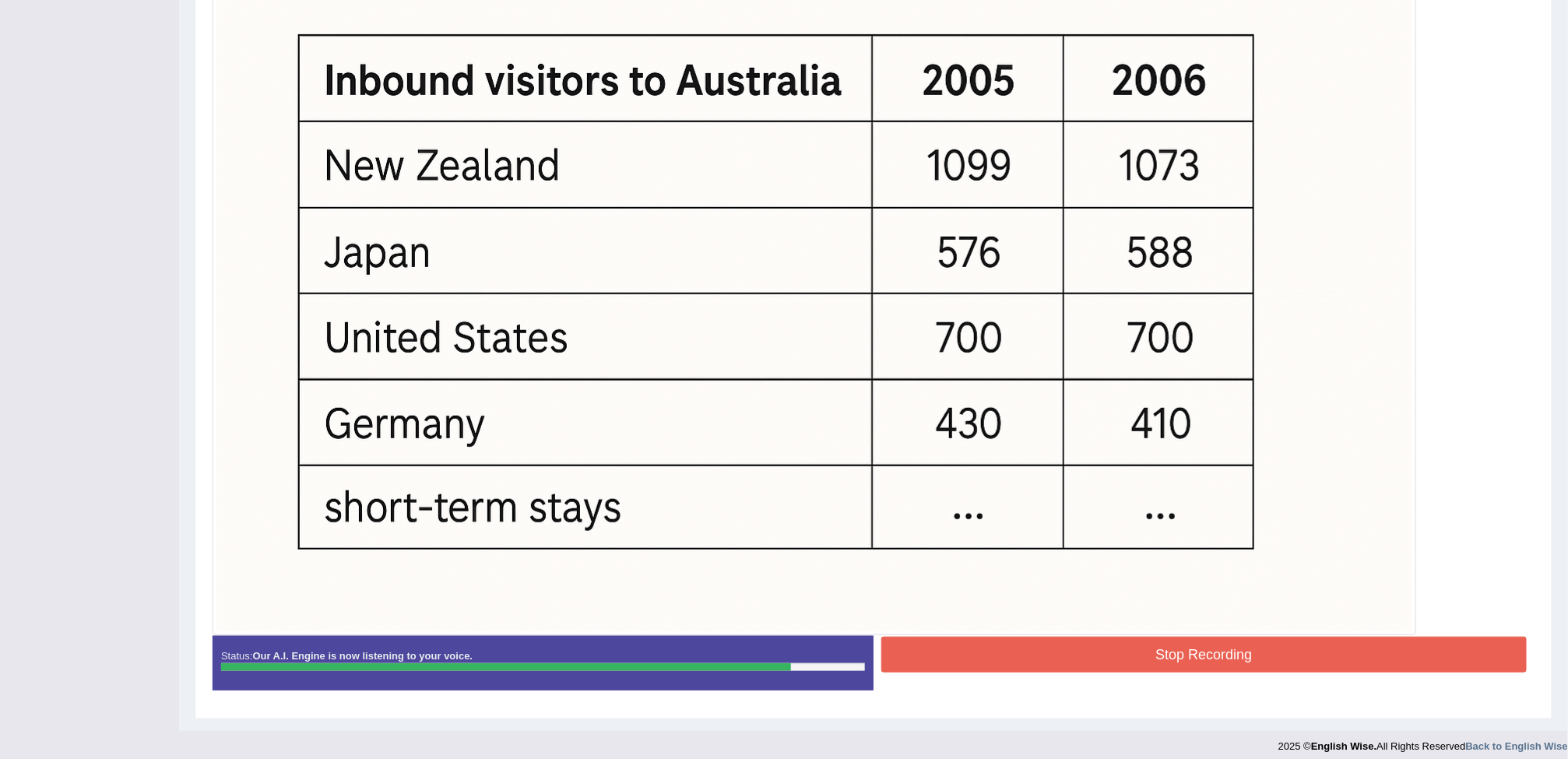
click at [1114, 632] on button "Stop Recording" at bounding box center [1204, 655] width 645 height 36
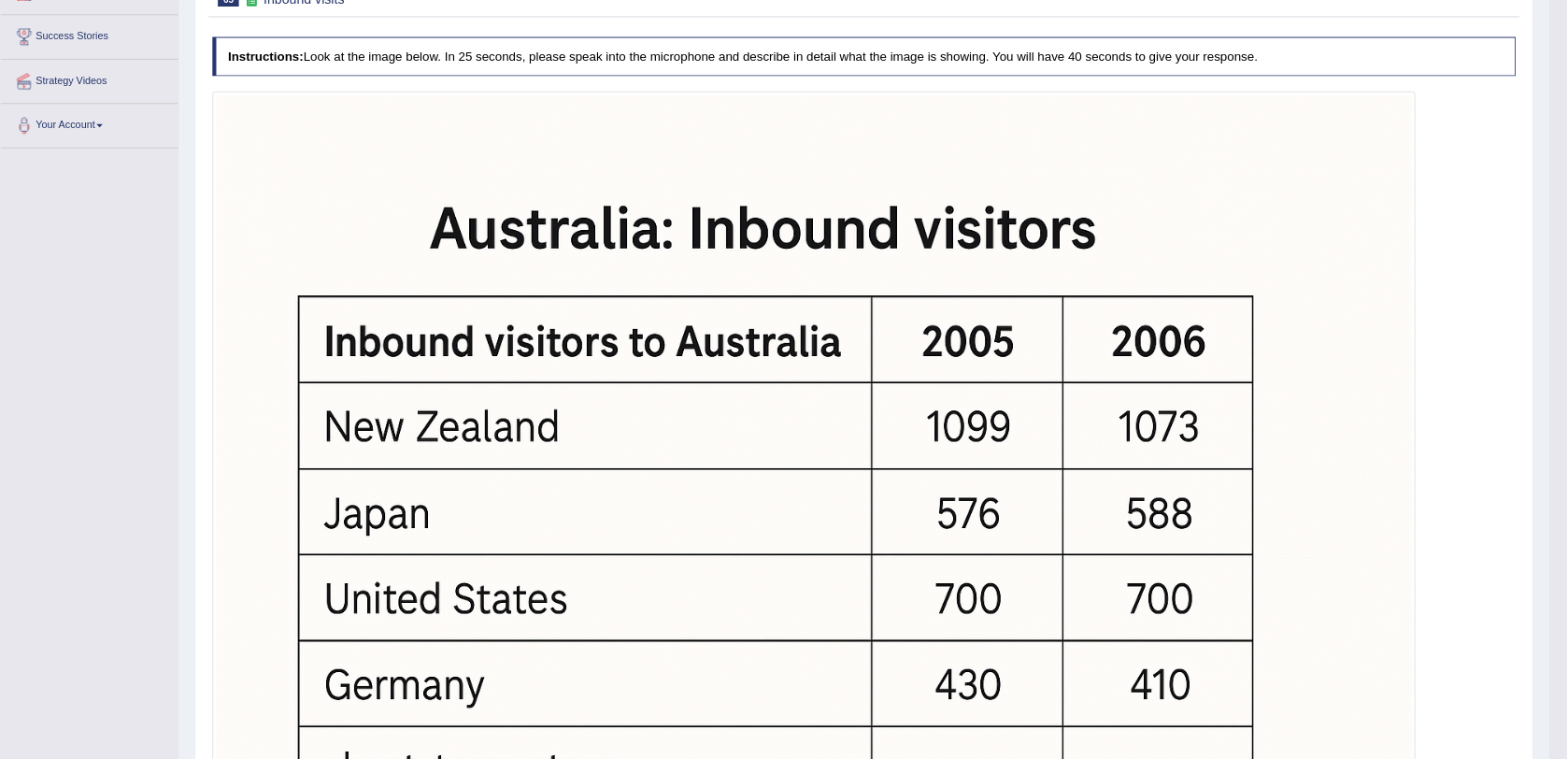
scroll to position [0, 0]
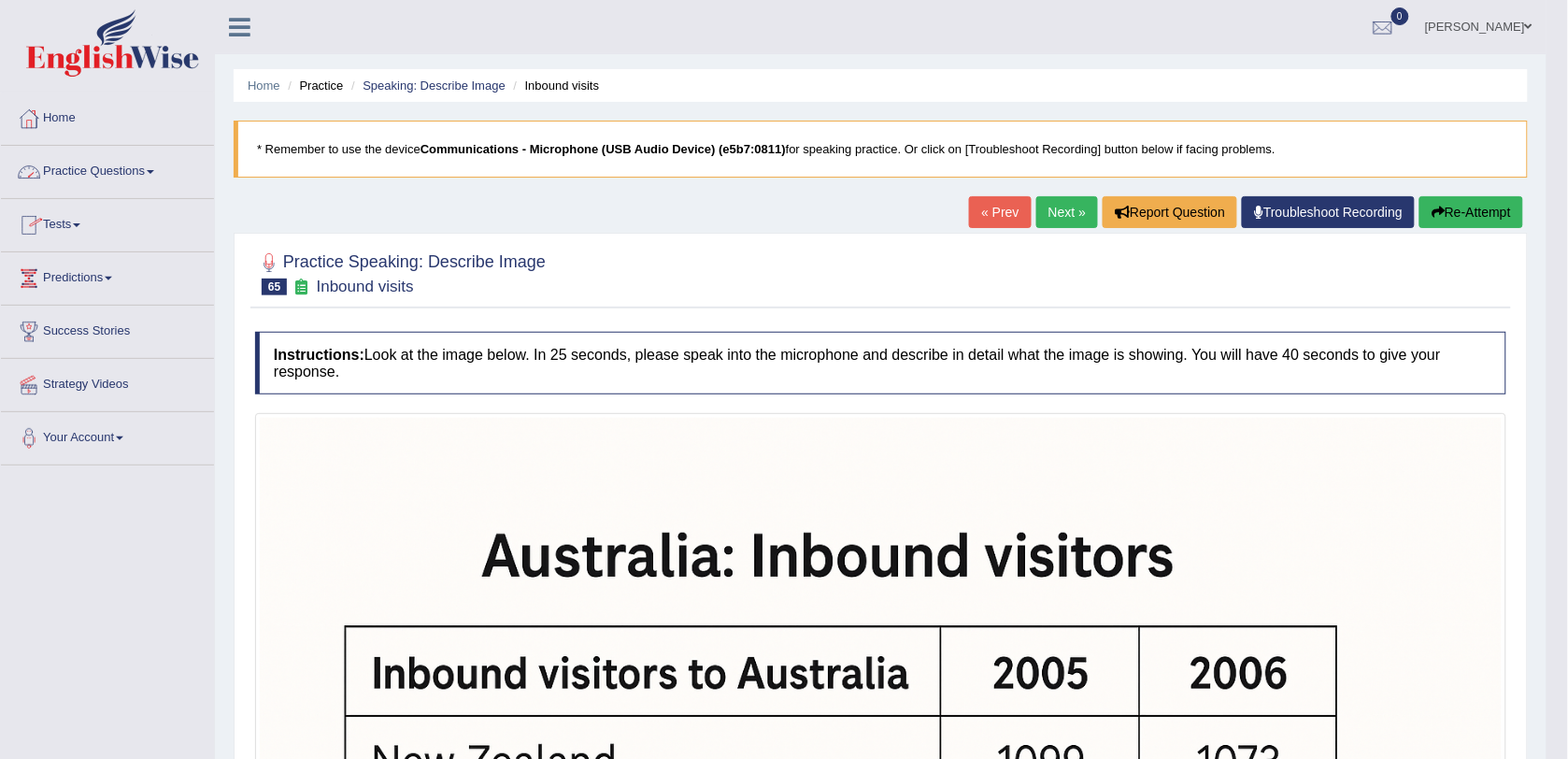
click at [98, 174] on link "Practice Questions" at bounding box center [107, 170] width 213 height 47
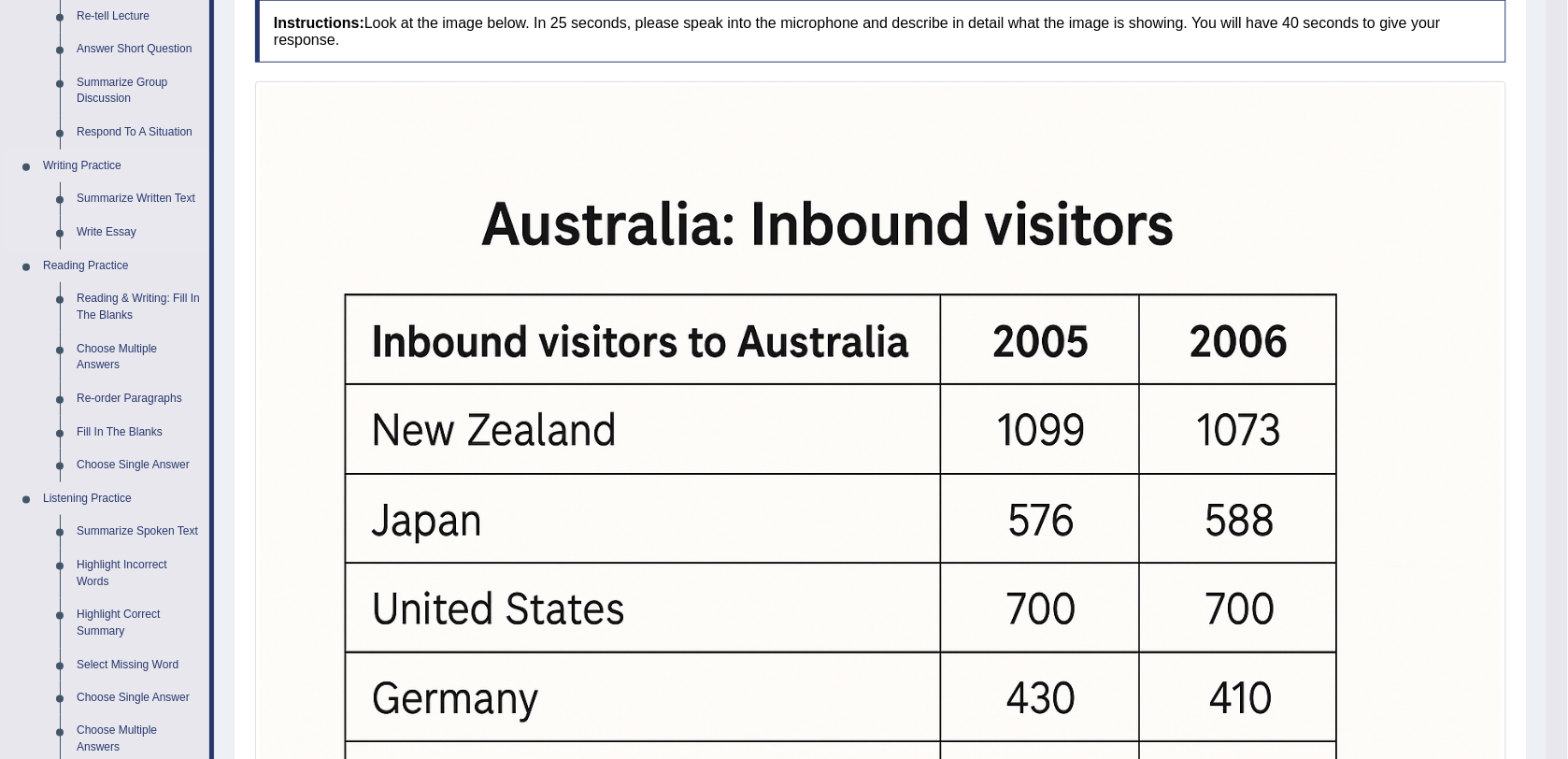
scroll to position [351, 0]
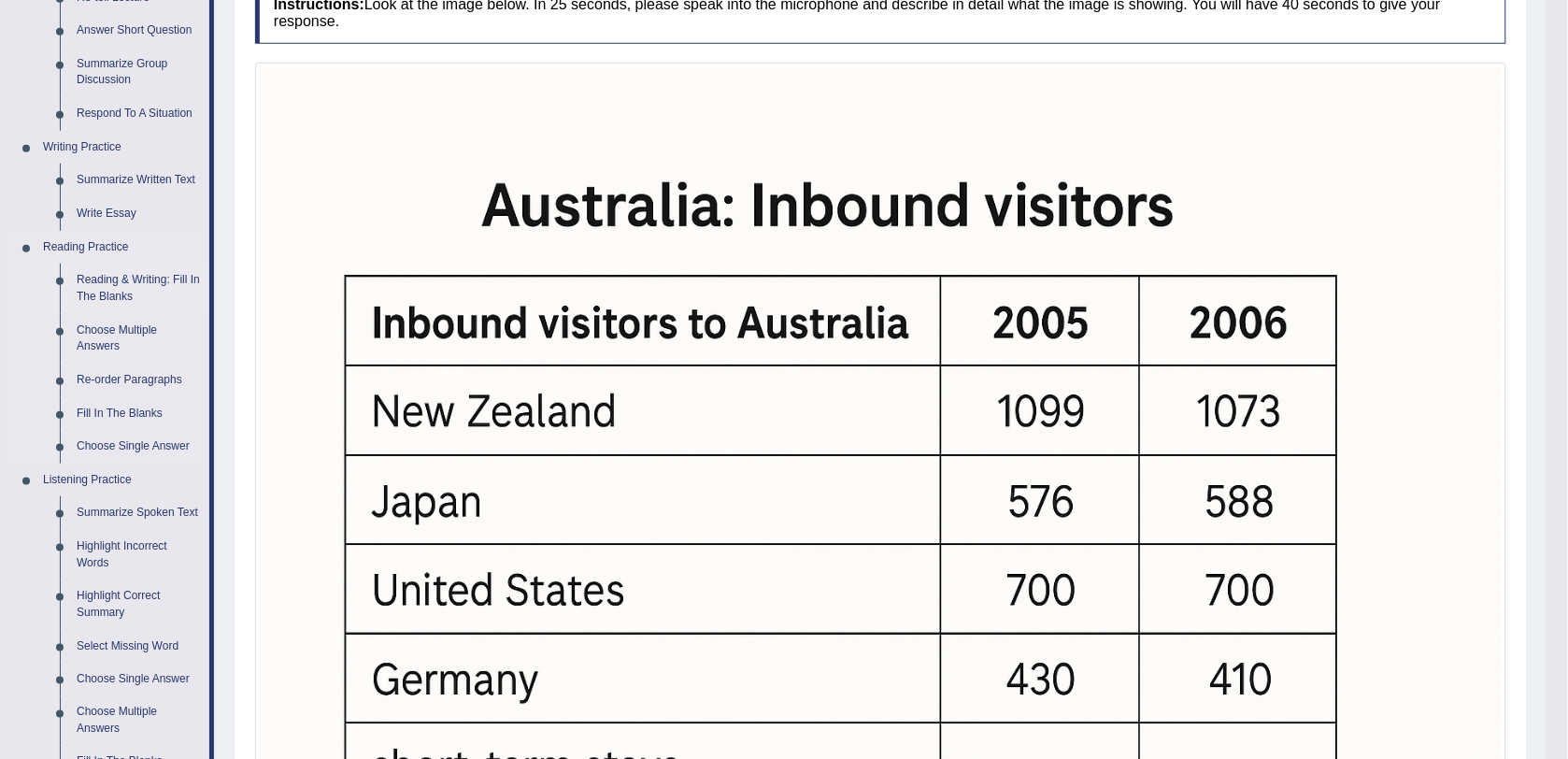
click at [124, 281] on link "Reading & Writing: Fill In The Blanks" at bounding box center [138, 287] width 141 height 50
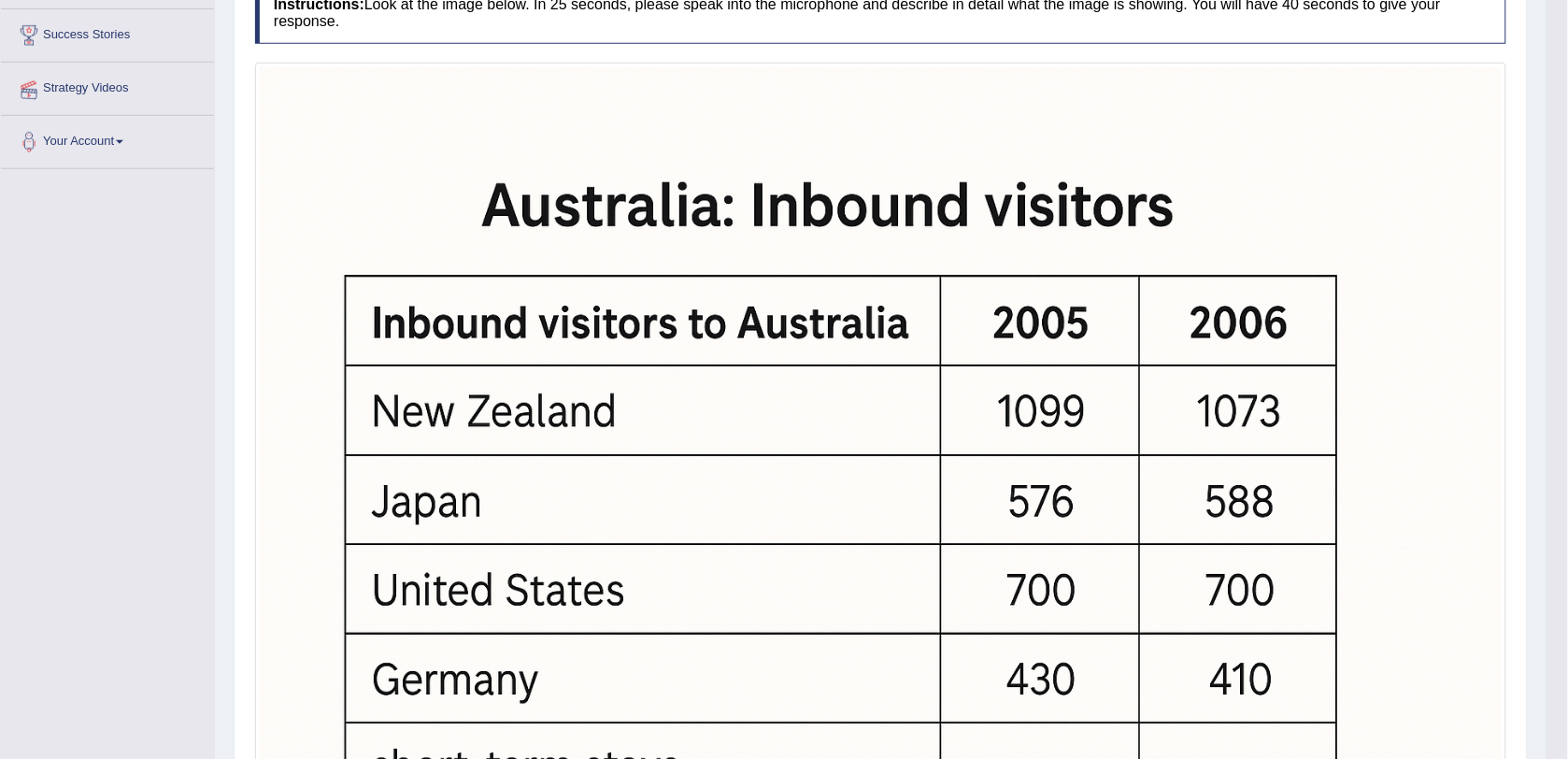
scroll to position [339, 0]
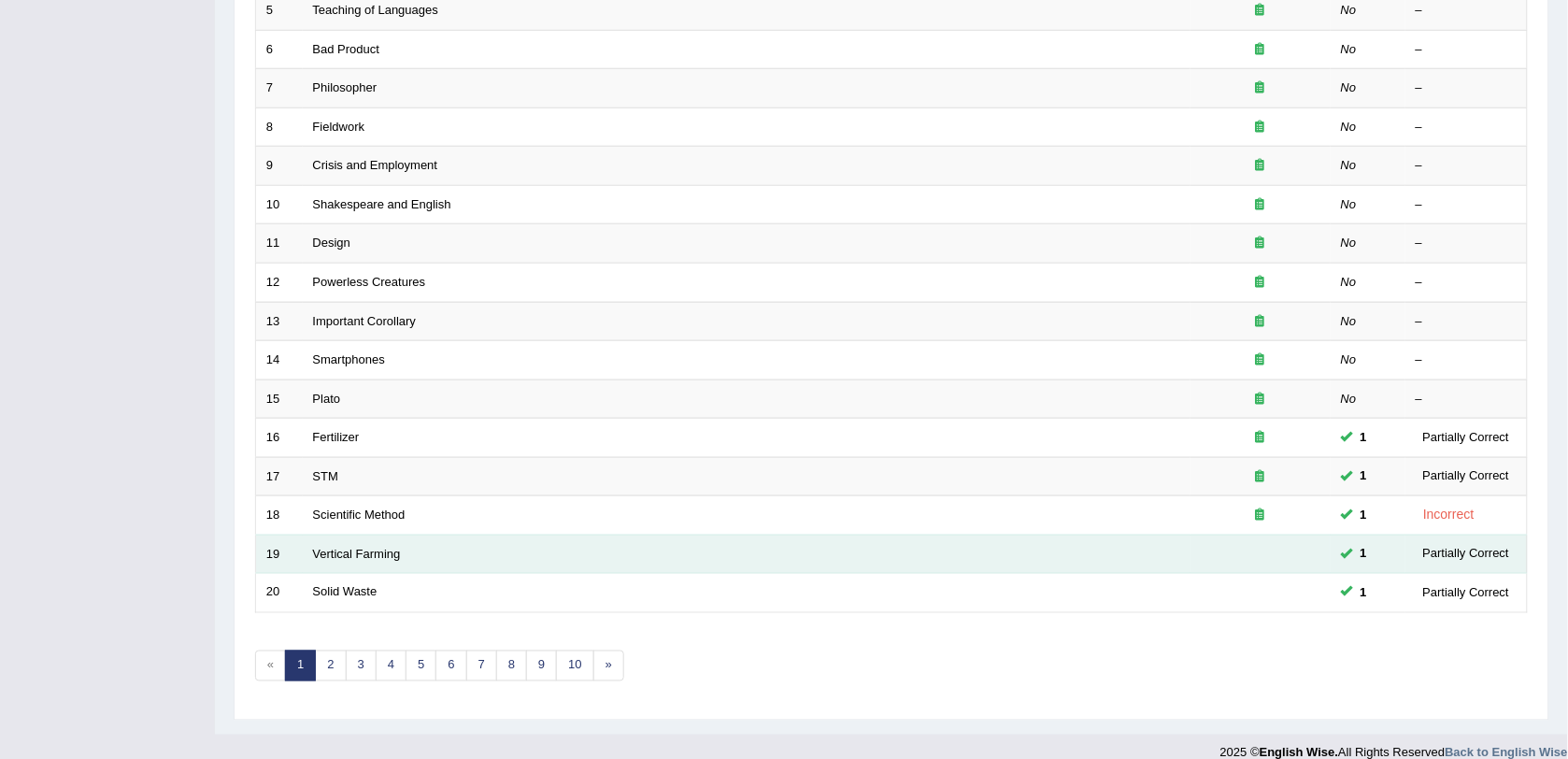
scroll to position [483, 0]
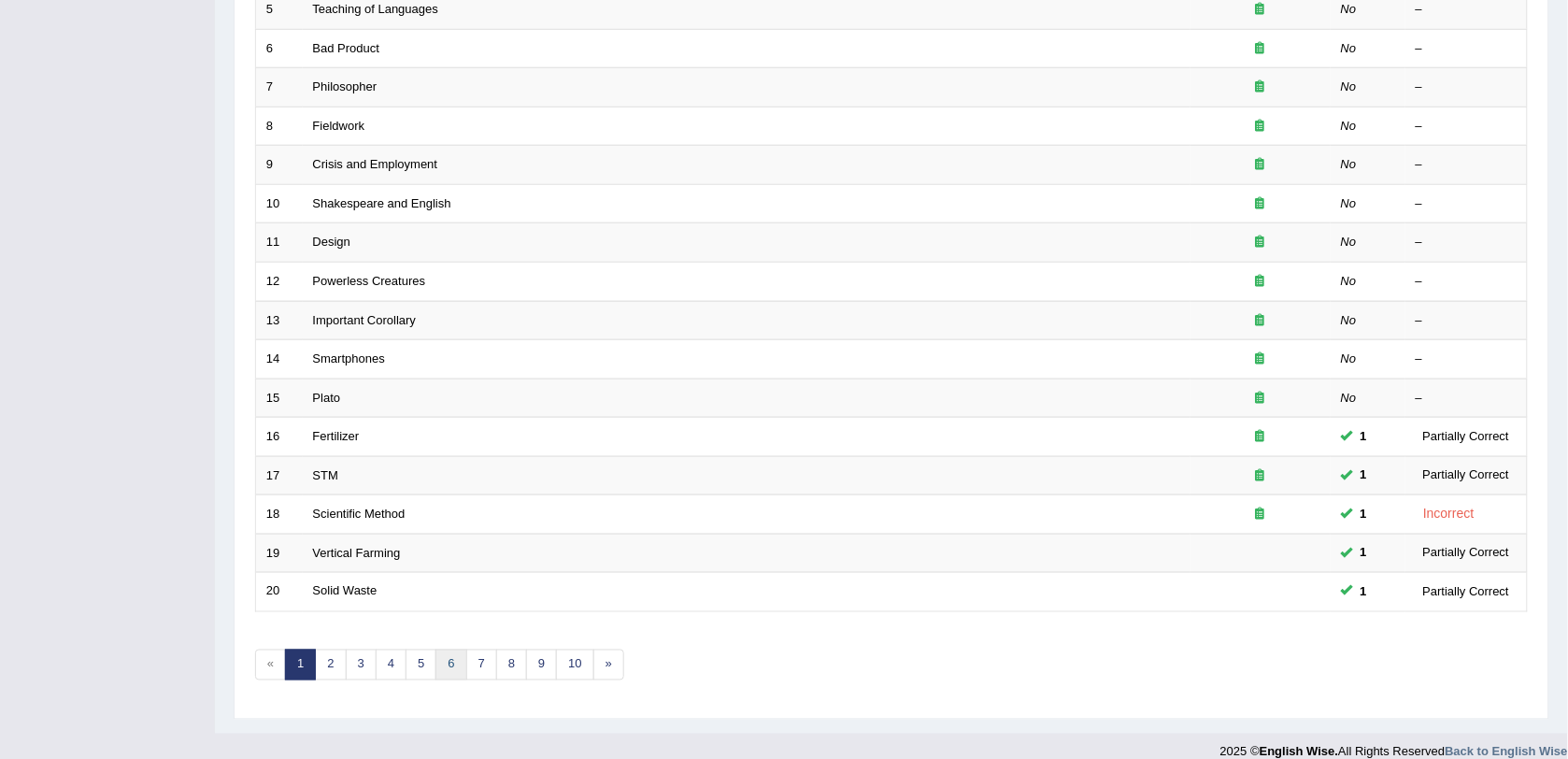
click at [442, 650] on link "6" at bounding box center [451, 665] width 31 height 31
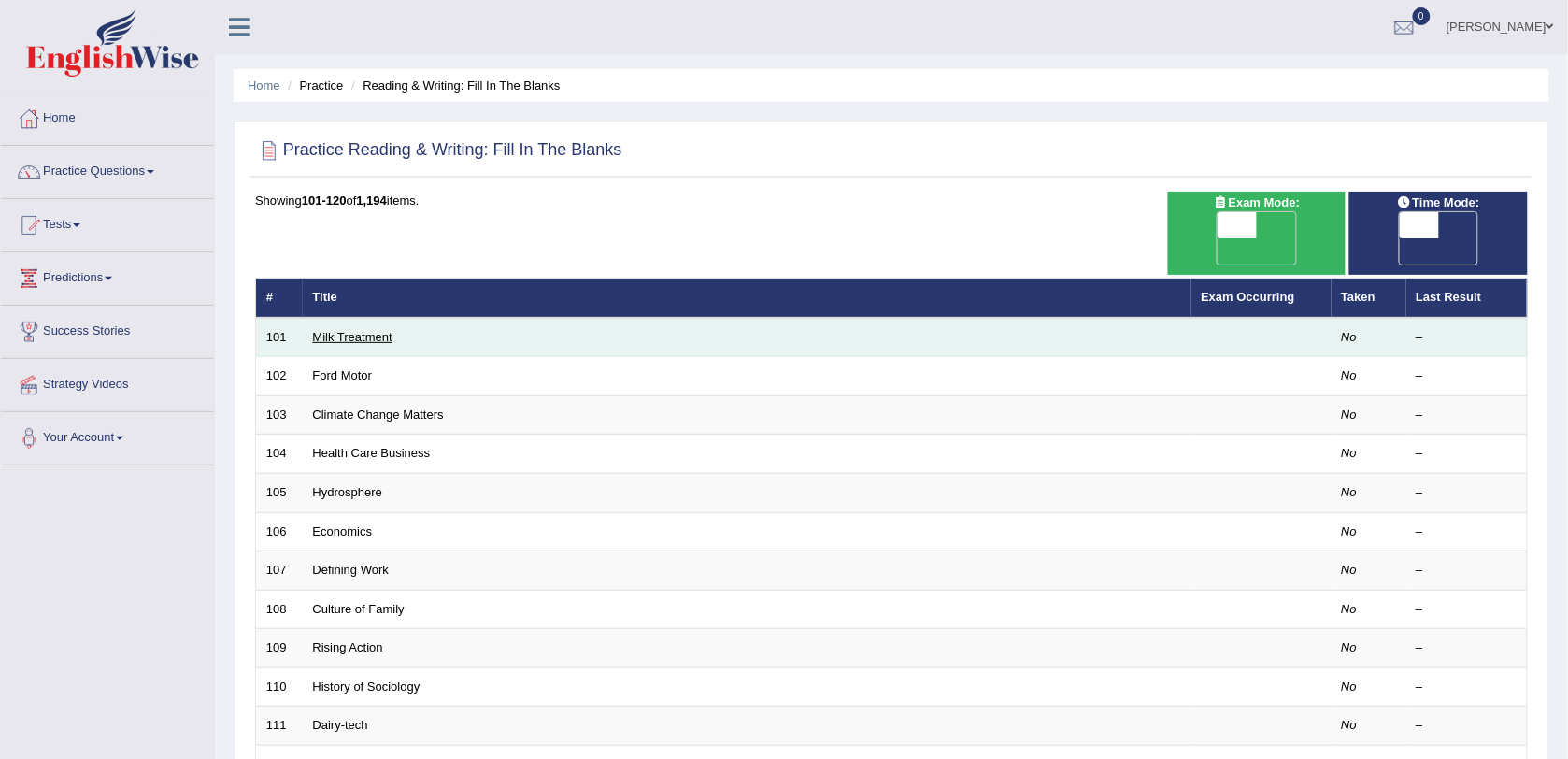
click at [321, 330] on link "Milk Treatment" at bounding box center [353, 337] width 80 height 14
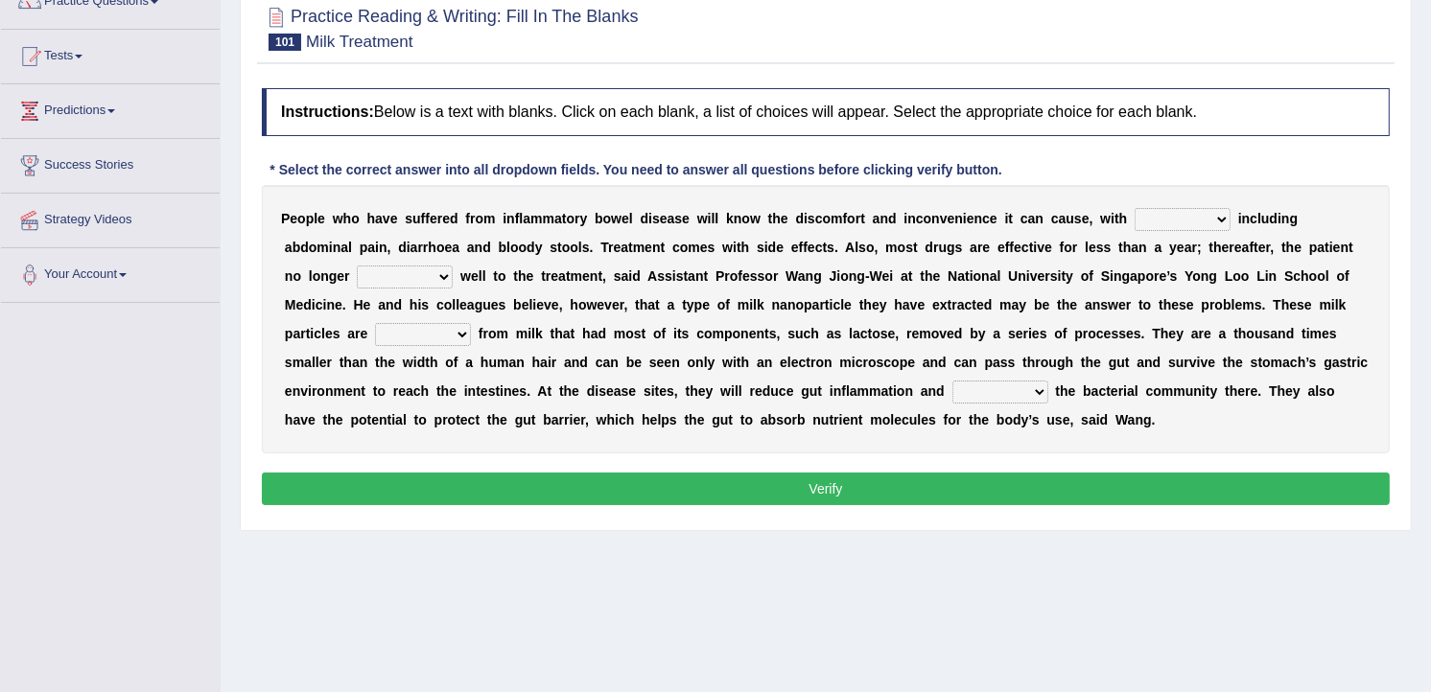
scroll to position [213, 0]
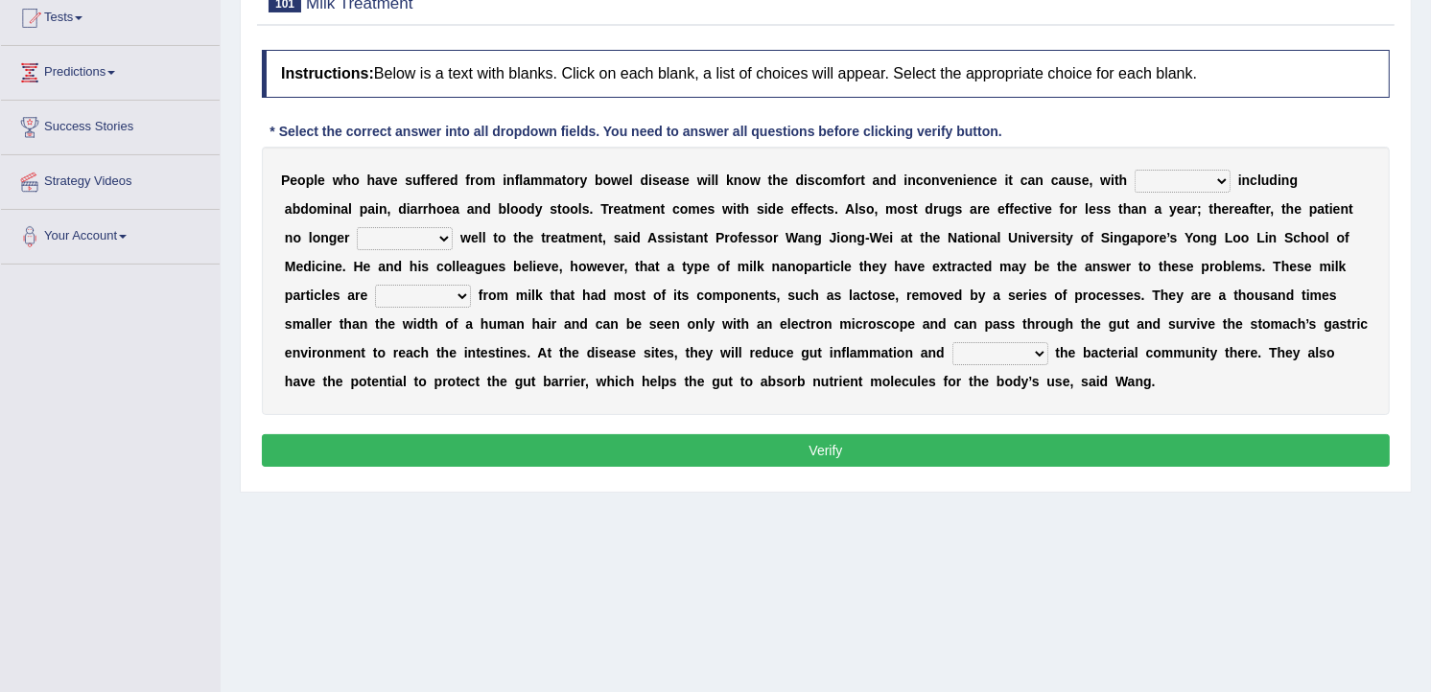
click at [1175, 178] on select "symptoms sources causes benefits" at bounding box center [1183, 181] width 96 height 23
click at [1167, 182] on select "symptoms sources causes benefits" at bounding box center [1183, 181] width 96 height 23
click at [1165, 179] on select "symptoms sources causes benefits" at bounding box center [1183, 181] width 96 height 23
select select "symptoms"
click at [1135, 171] on select "symptoms sources causes benefits" at bounding box center [1183, 181] width 96 height 23
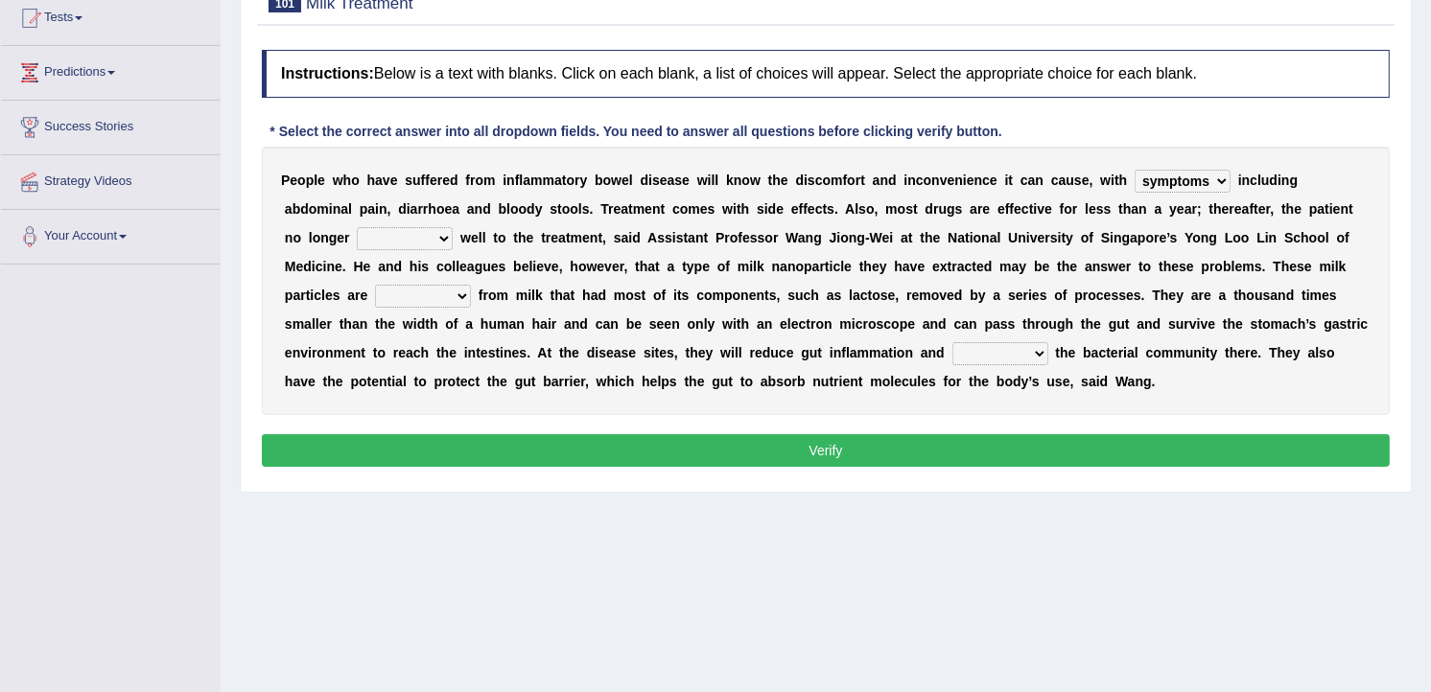
click at [453, 227] on select "returns refers responds refuses" at bounding box center [405, 238] width 96 height 23
select select "refers"
click at [453, 227] on select "returns refers responds refuses" at bounding box center [405, 238] width 96 height 23
click at [471, 285] on select "prohibited derived missed prevented" at bounding box center [423, 296] width 96 height 23
select select "missed"
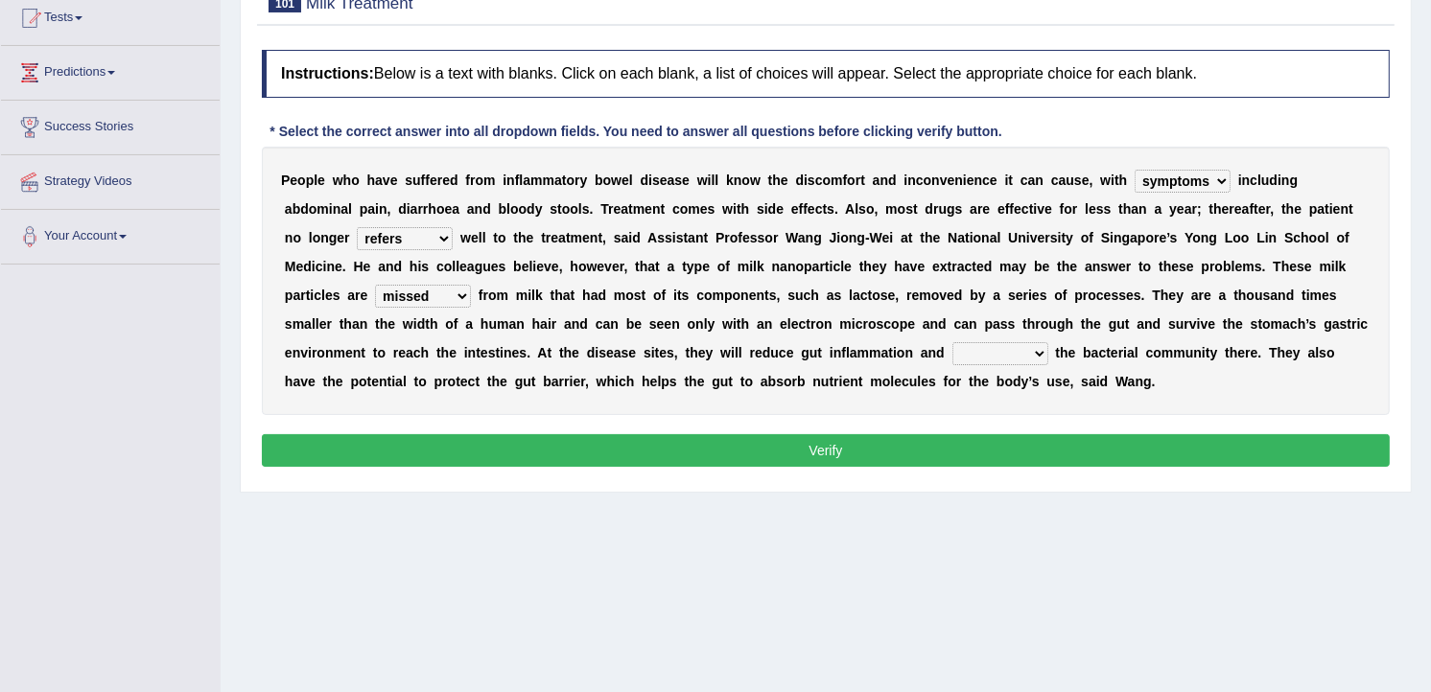
click at [471, 285] on select "prohibited derived missed prevented" at bounding box center [423, 296] width 96 height 23
click at [952, 353] on select "restore erase quarantine disturb" at bounding box center [1000, 353] width 96 height 23
select select "quarantine"
click at [952, 343] on select "restore erase quarantine disturb" at bounding box center [1000, 353] width 96 height 23
click at [804, 448] on button "Verify" at bounding box center [826, 450] width 1128 height 33
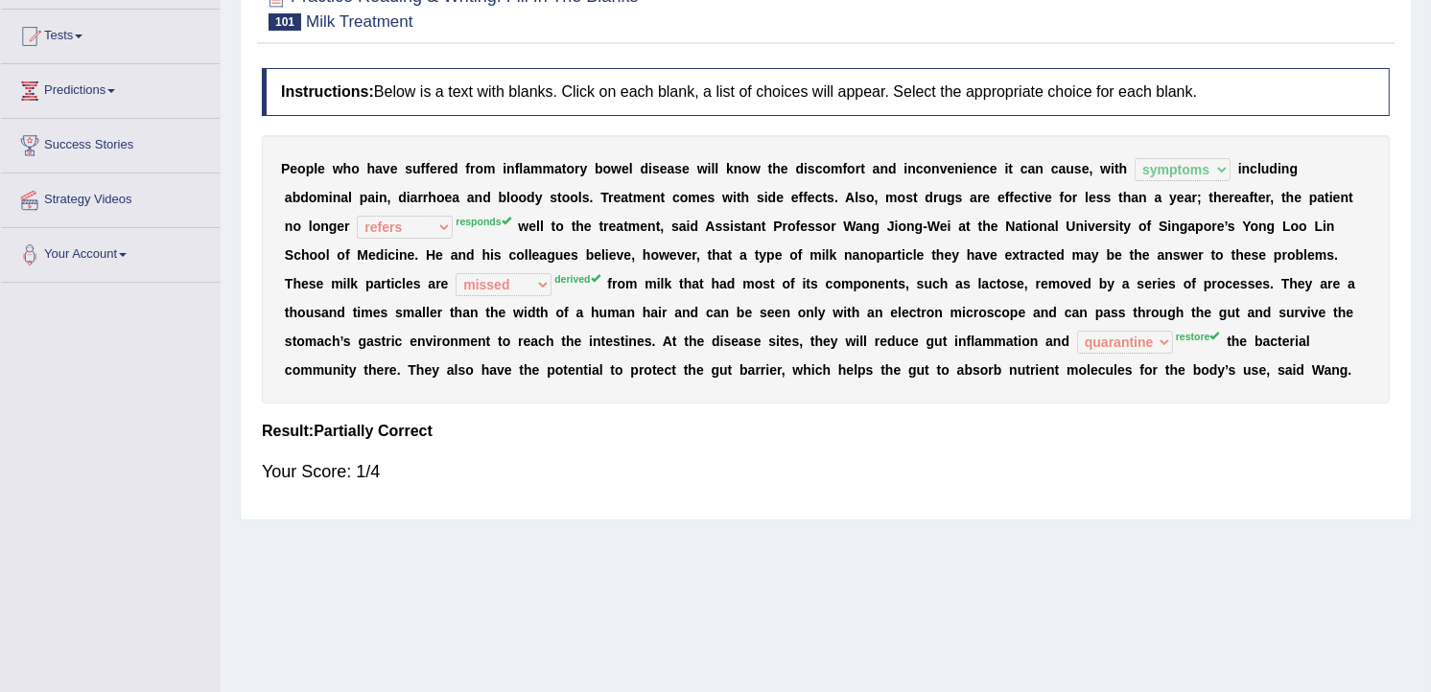
scroll to position [0, 0]
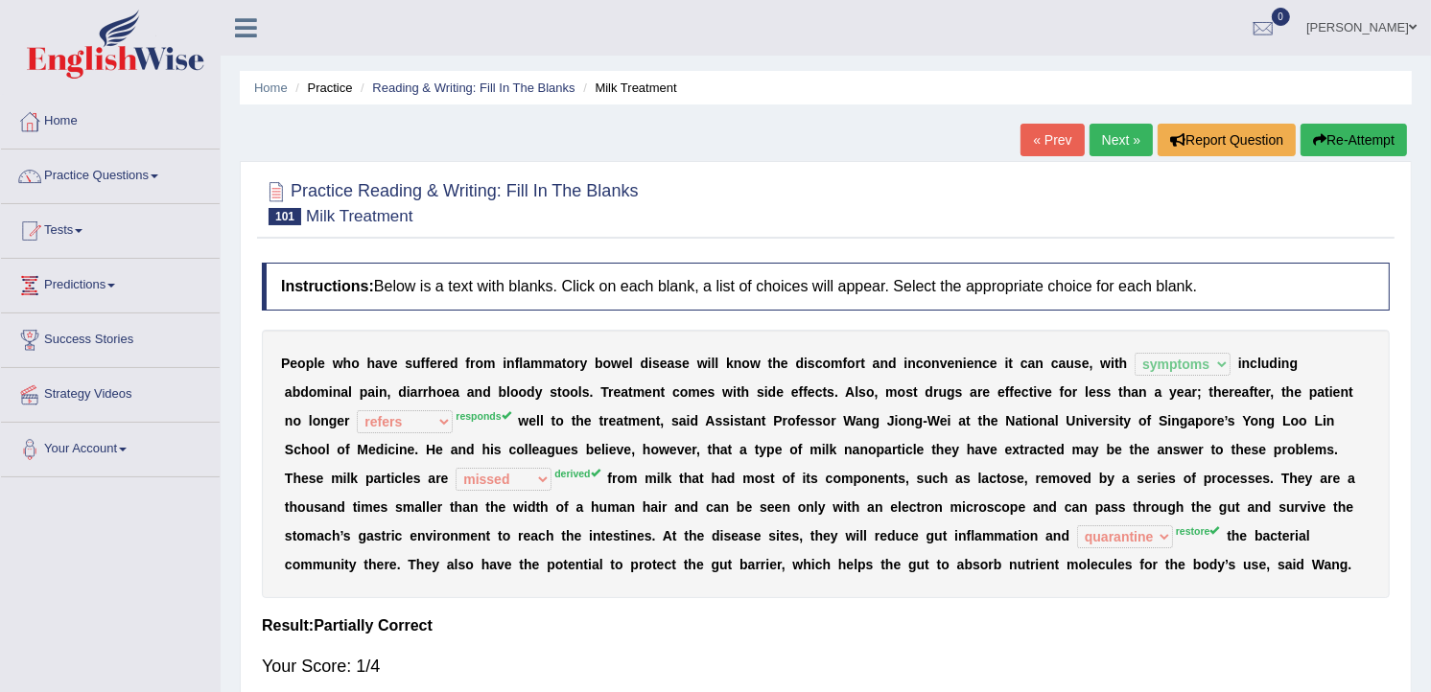
click at [1126, 139] on link "Next »" at bounding box center [1120, 140] width 63 height 33
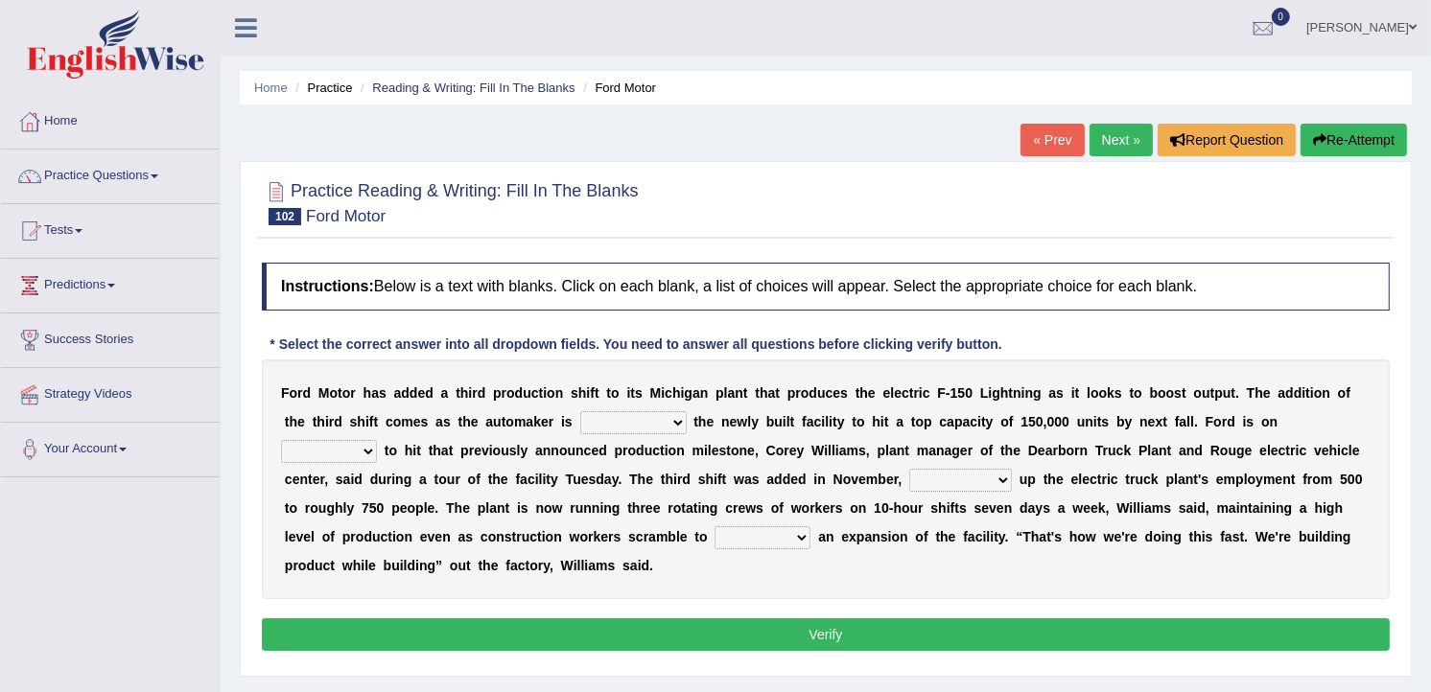
click at [589, 427] on select "selling decorating demolishing expanding" at bounding box center [633, 422] width 106 height 23
select select "expanding"
click at [580, 412] on select "selling decorating demolishing expanding" at bounding box center [633, 422] width 106 height 23
click at [377, 440] on select "foot table time track" at bounding box center [329, 451] width 96 height 23
select select "time"
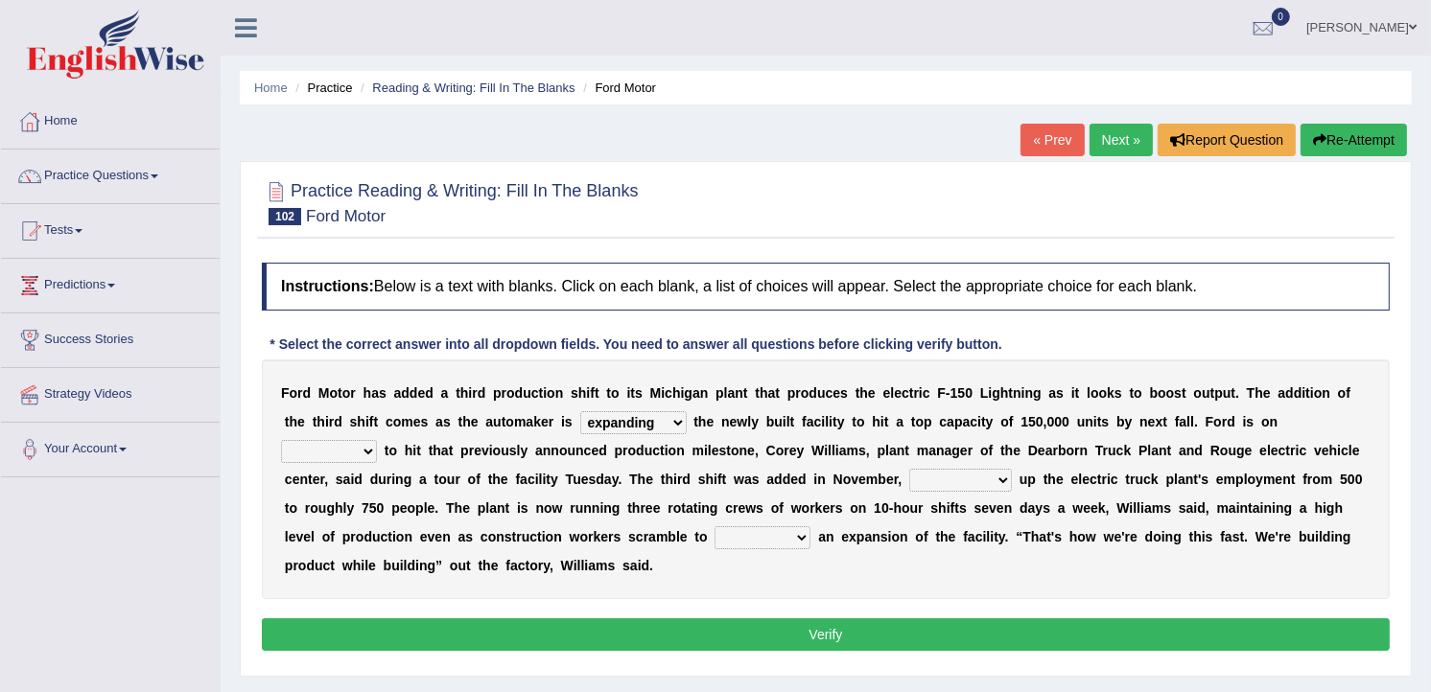
click at [377, 440] on select "foot table time track" at bounding box center [329, 451] width 96 height 23
click at [909, 475] on select "maintaining diminishing decreasing bumping" at bounding box center [960, 480] width 103 height 23
select select "maintaining"
click at [909, 470] on select "maintaining diminishing decreasing bumping" at bounding box center [960, 480] width 103 height 23
click at [714, 539] on select "cease postpone complete reverse" at bounding box center [762, 538] width 96 height 23
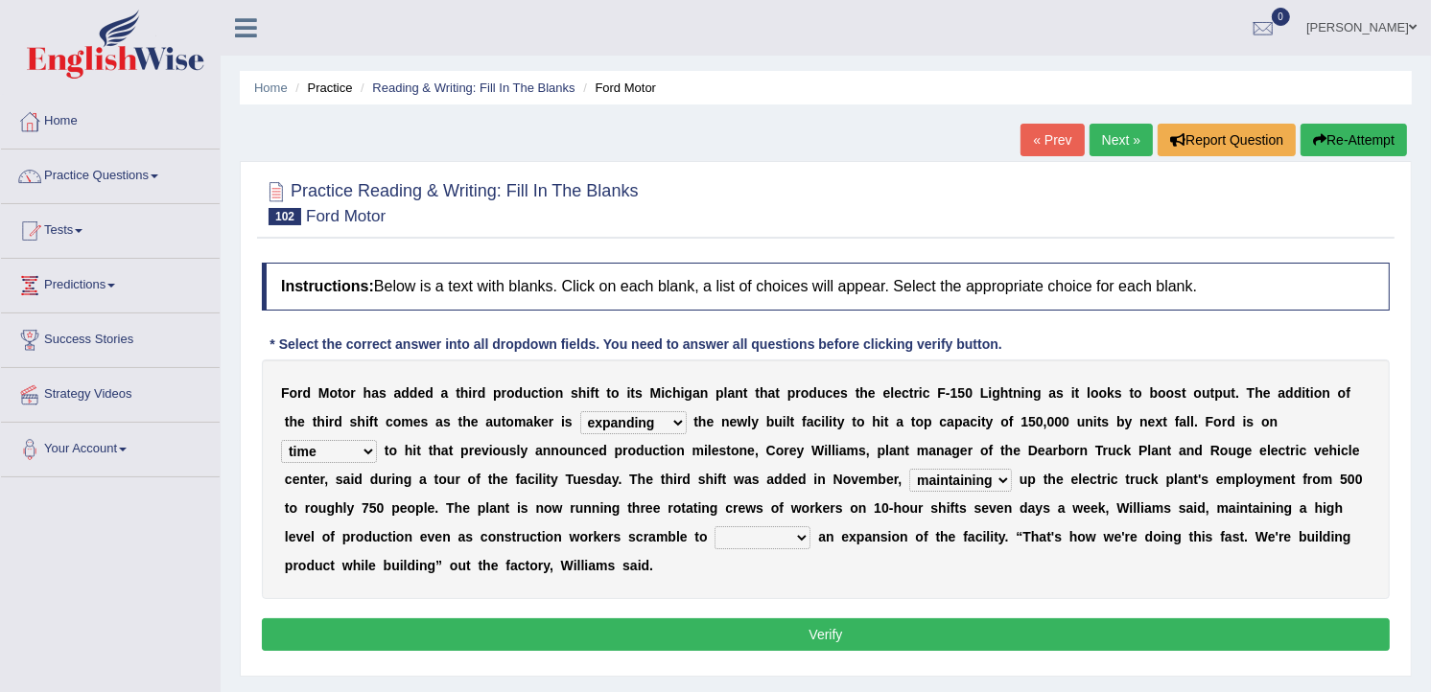
select select "complete"
click at [714, 527] on select "cease postpone complete reverse" at bounding box center [762, 538] width 96 height 23
click at [454, 619] on button "Verify" at bounding box center [826, 635] width 1128 height 33
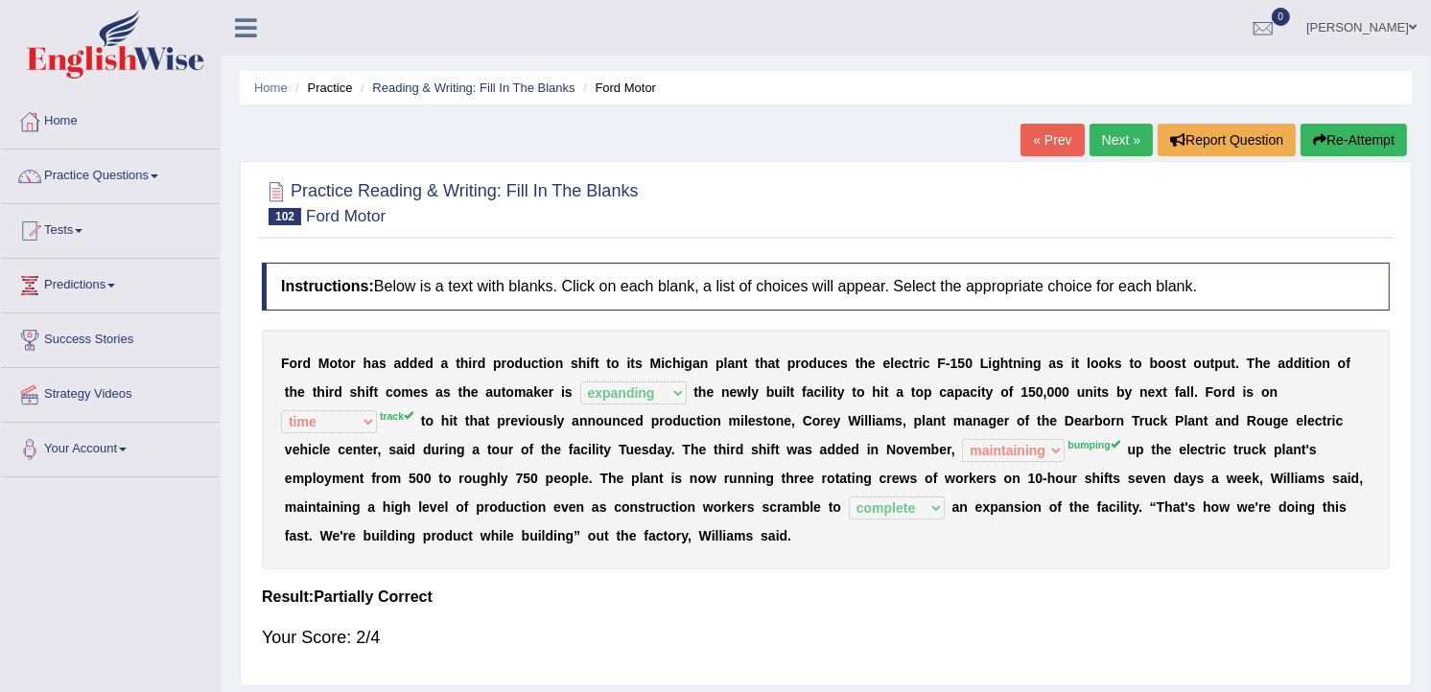
click at [1115, 134] on link "Next »" at bounding box center [1120, 140] width 63 height 33
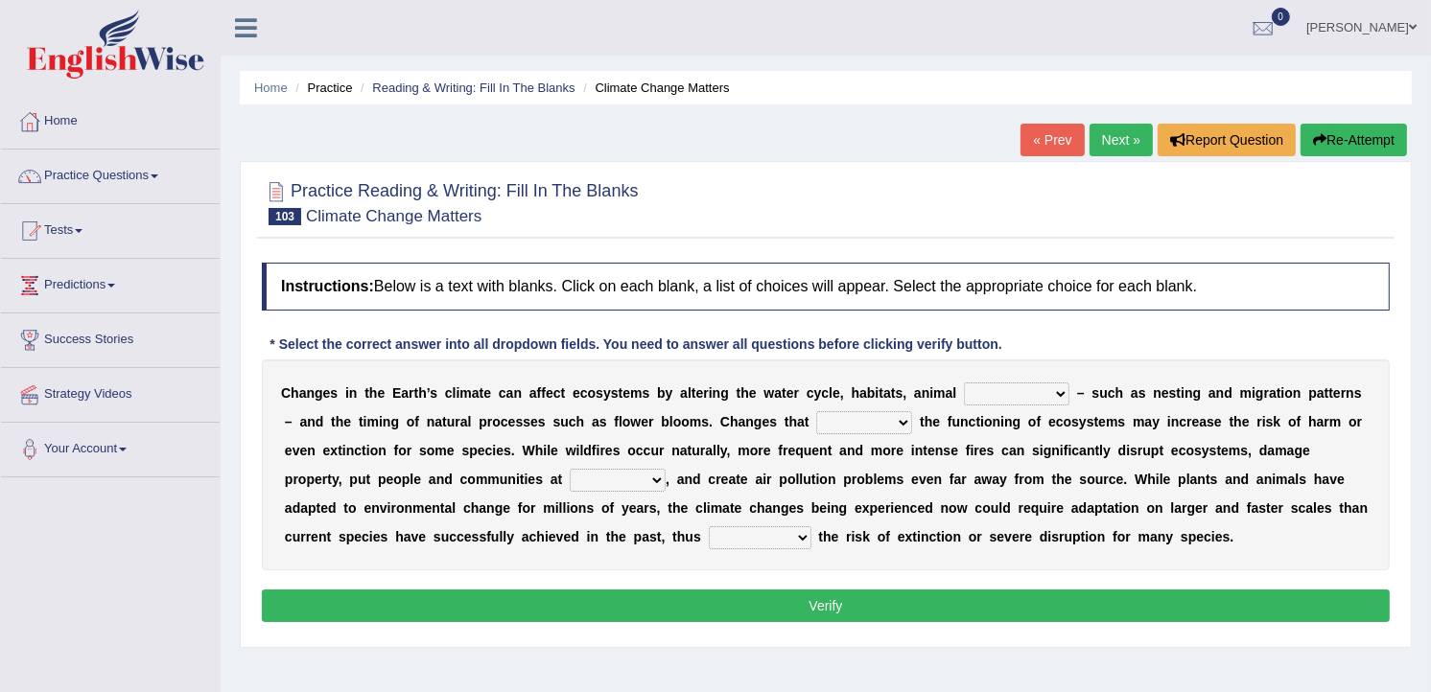
click at [1017, 398] on select "creativity behavior weaknesses amounts" at bounding box center [1016, 394] width 105 height 23
select select "weaknesses"
click at [964, 384] on select "creativity behavior weaknesses amounts" at bounding box center [1016, 394] width 105 height 23
click at [816, 418] on select "enclose interfere disrupt benefit" at bounding box center [864, 422] width 96 height 23
select select "interfere"
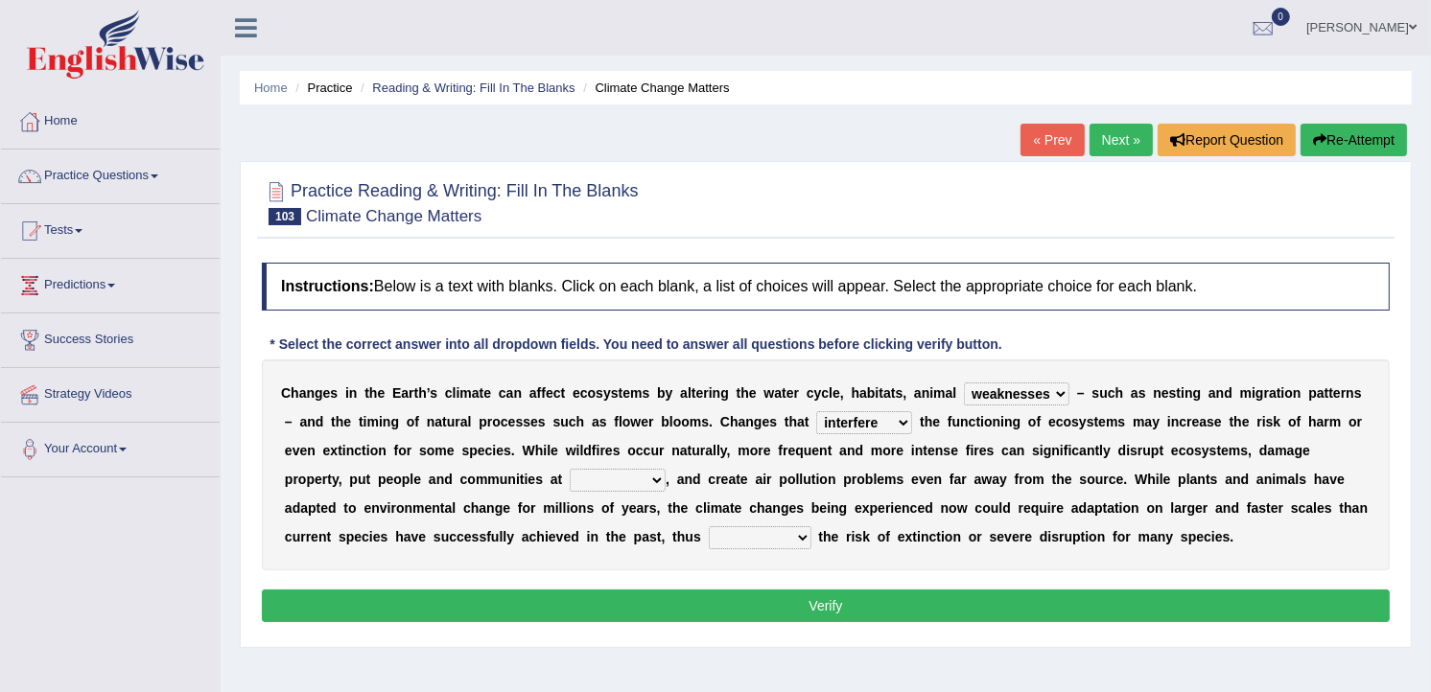
click at [816, 412] on select "enclose interfere disrupt benefit" at bounding box center [864, 422] width 96 height 23
click at [570, 480] on select "ease front risk first" at bounding box center [618, 480] width 96 height 23
select select "risk"
click at [570, 470] on select "ease front risk first" at bounding box center [618, 480] width 96 height 23
click at [709, 540] on select "mitigating increasing maintaining decreasing" at bounding box center [760, 538] width 103 height 23
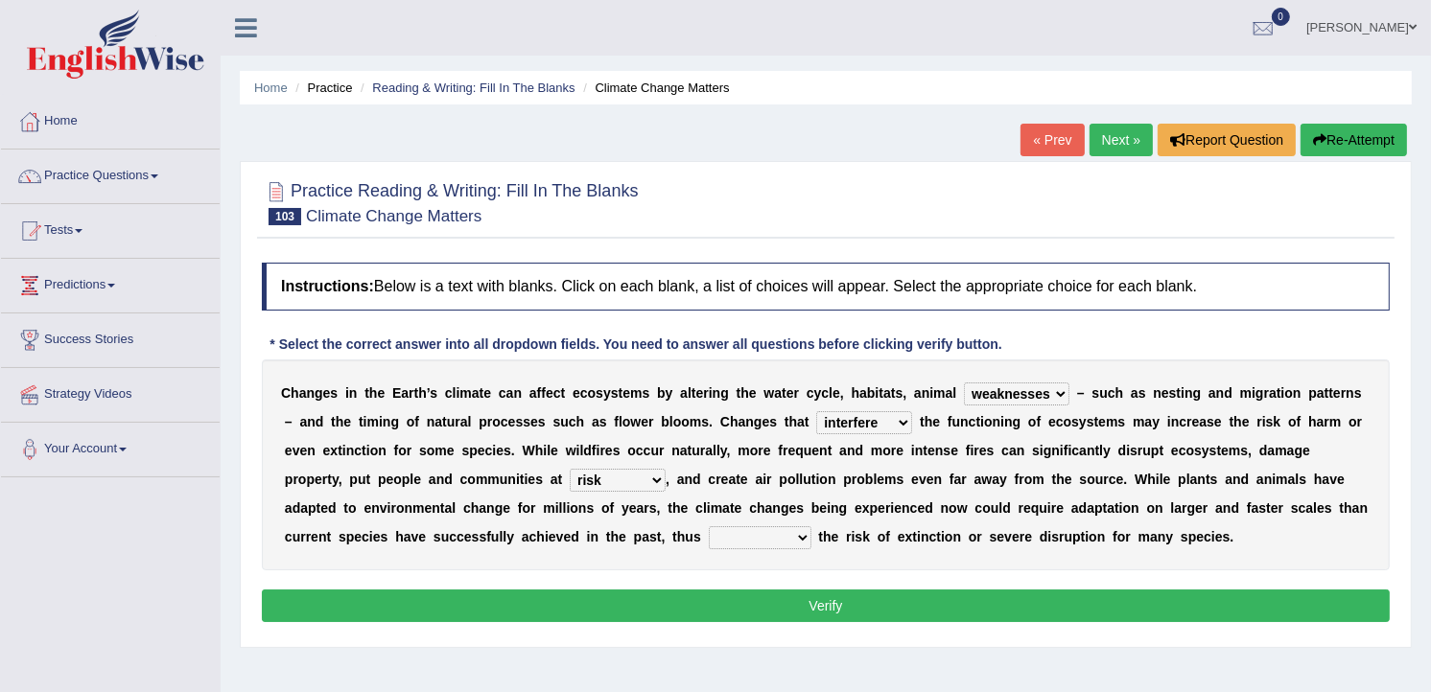
select select "maintaining"
click at [709, 527] on select "mitigating increasing maintaining decreasing" at bounding box center [760, 538] width 103 height 23
drag, startPoint x: 714, startPoint y: 617, endPoint x: 723, endPoint y: 624, distance: 11.5
click at [719, 617] on button "Verify" at bounding box center [826, 606] width 1128 height 33
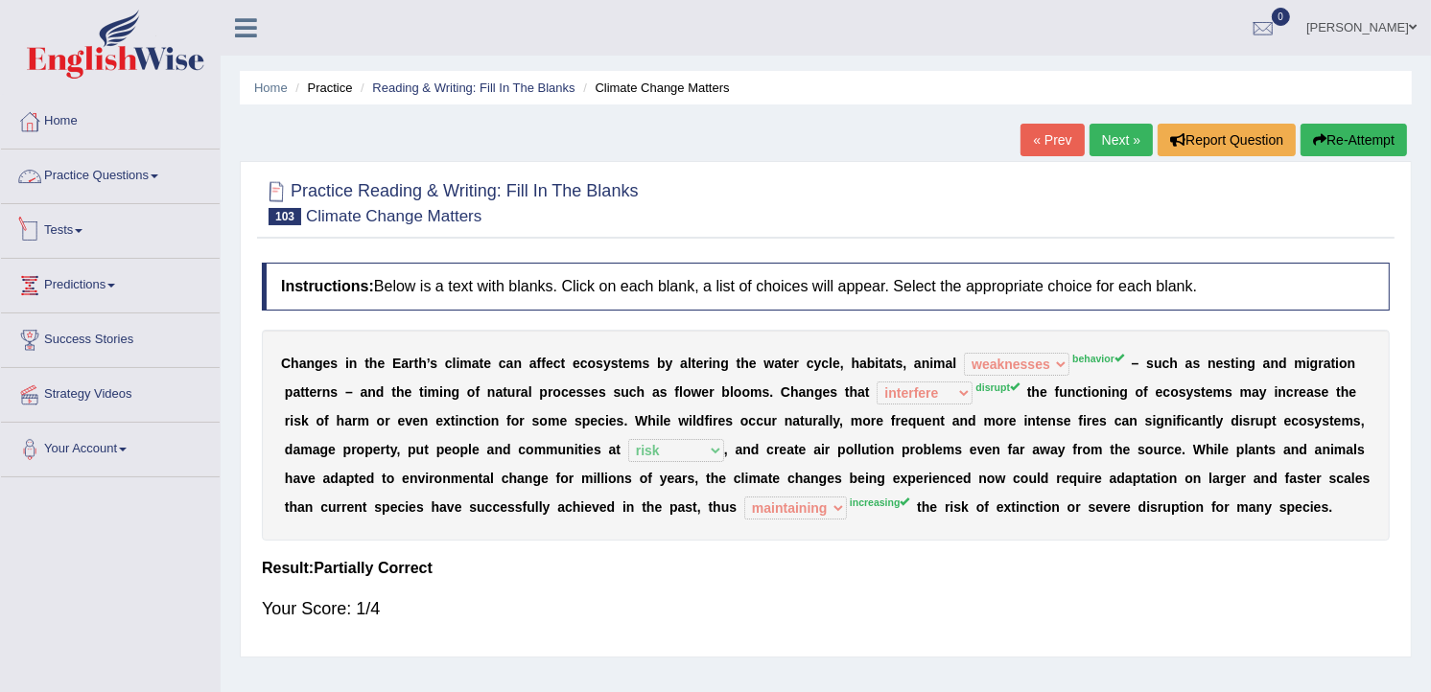
click at [78, 177] on link "Practice Questions" at bounding box center [110, 174] width 219 height 48
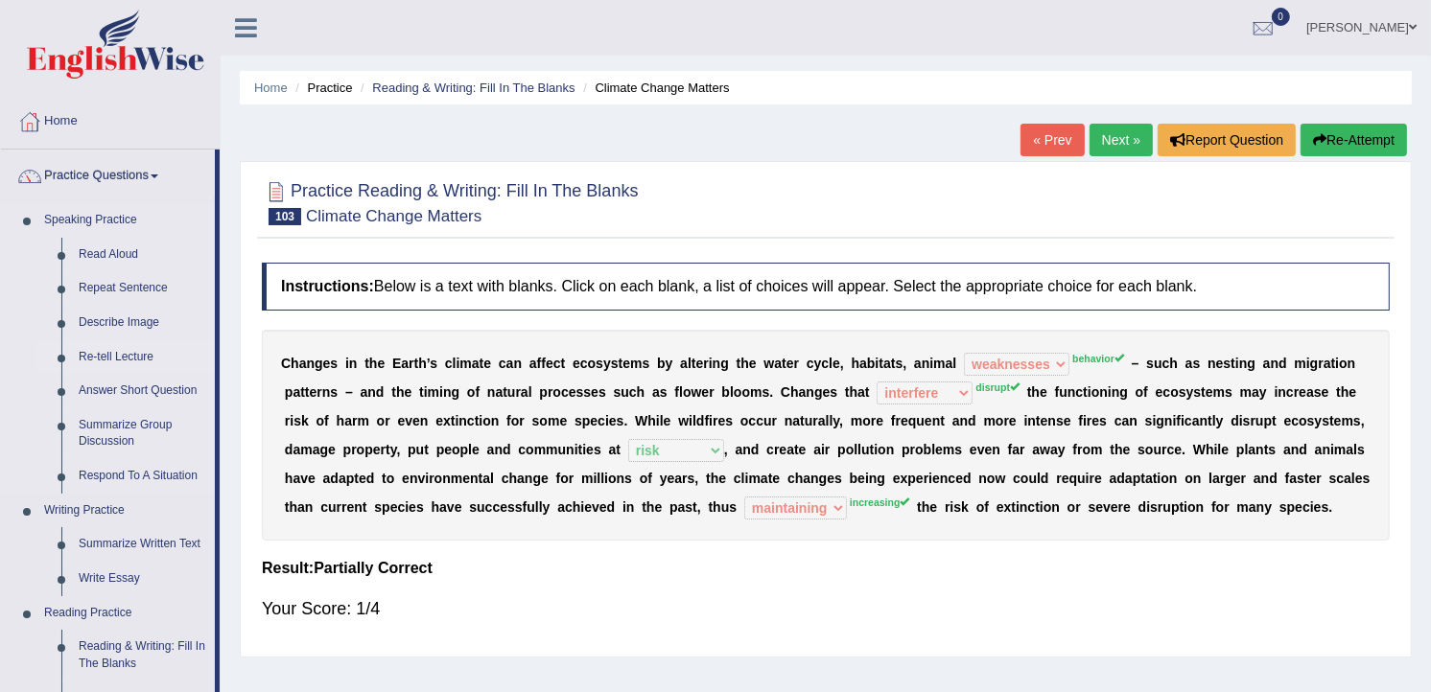
click at [117, 353] on link "Re-tell Lecture" at bounding box center [142, 357] width 145 height 35
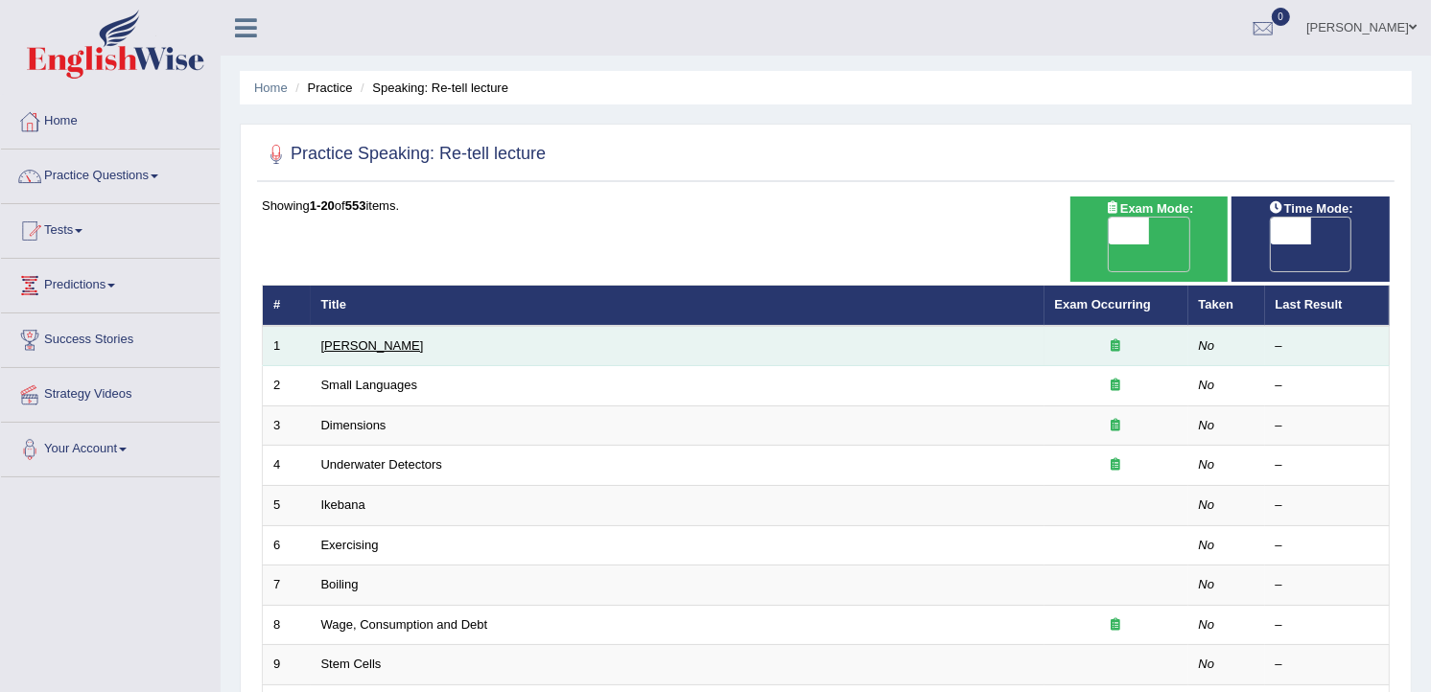
click at [361, 339] on link "[PERSON_NAME]" at bounding box center [372, 346] width 103 height 14
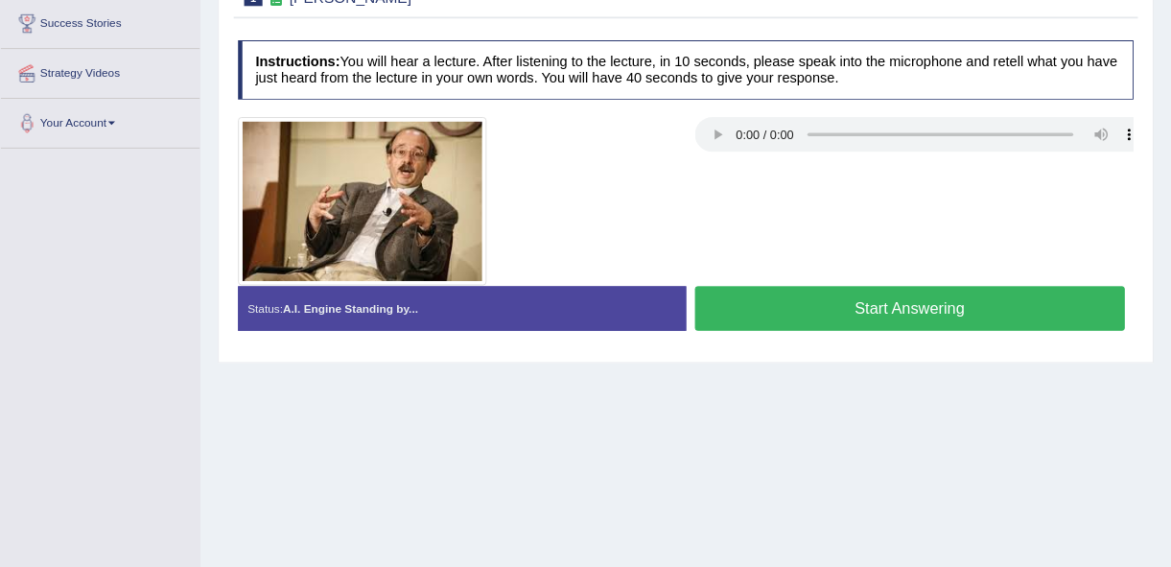
scroll to position [315, 0]
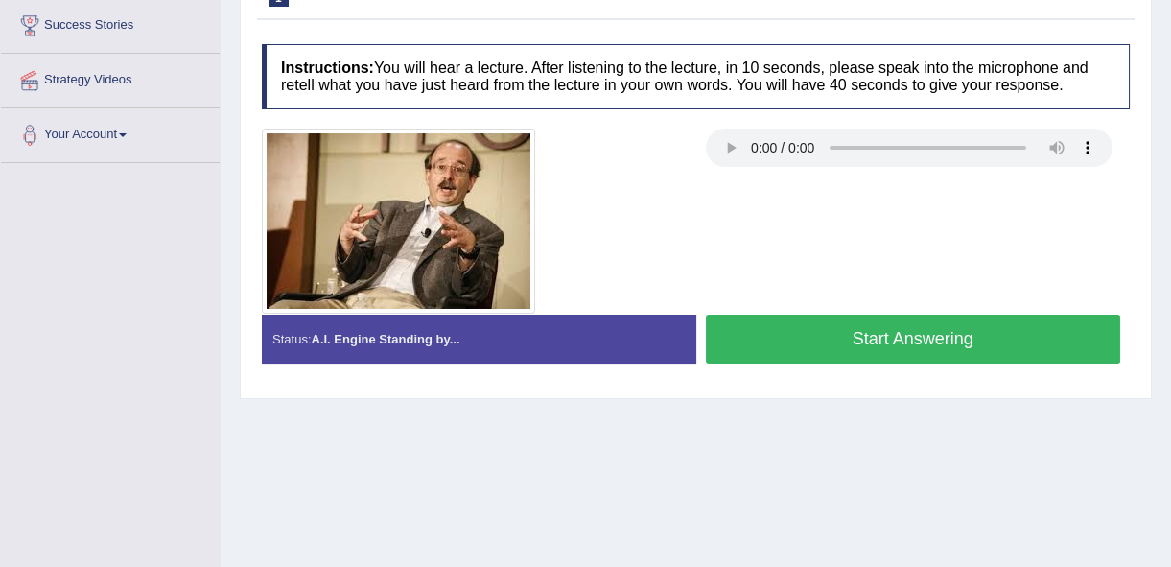
click at [952, 341] on button "Start Answering" at bounding box center [913, 339] width 415 height 49
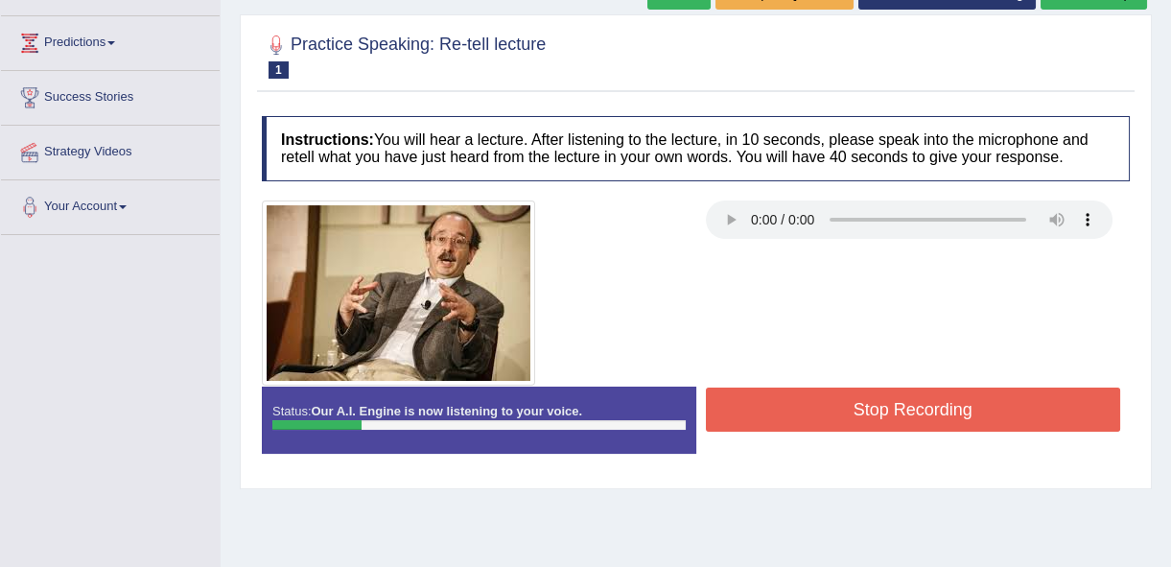
scroll to position [140, 0]
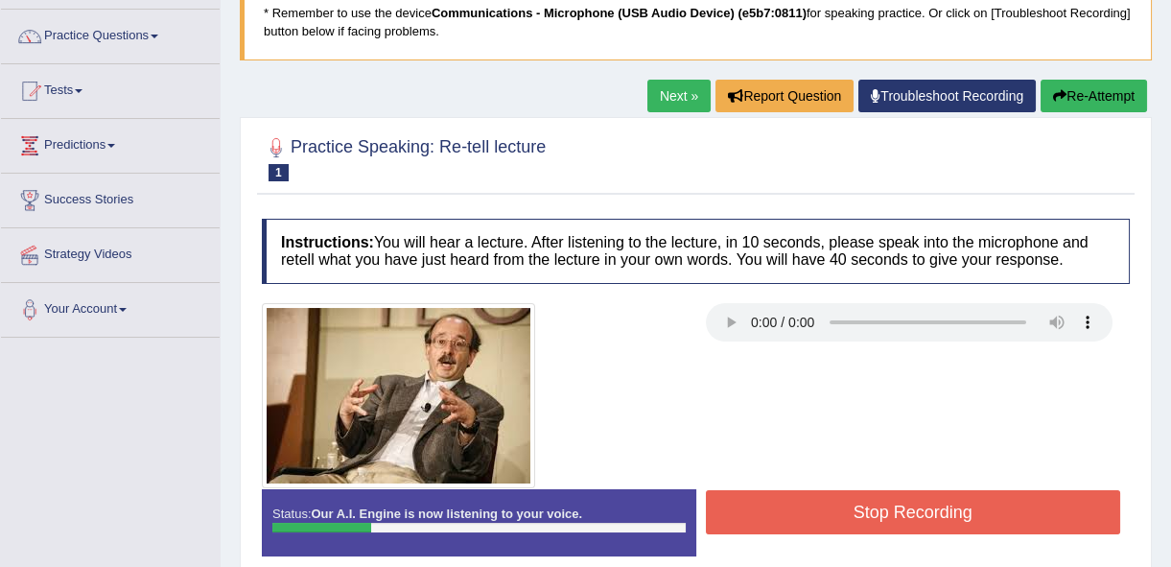
click at [890, 524] on button "Stop Recording" at bounding box center [913, 512] width 415 height 44
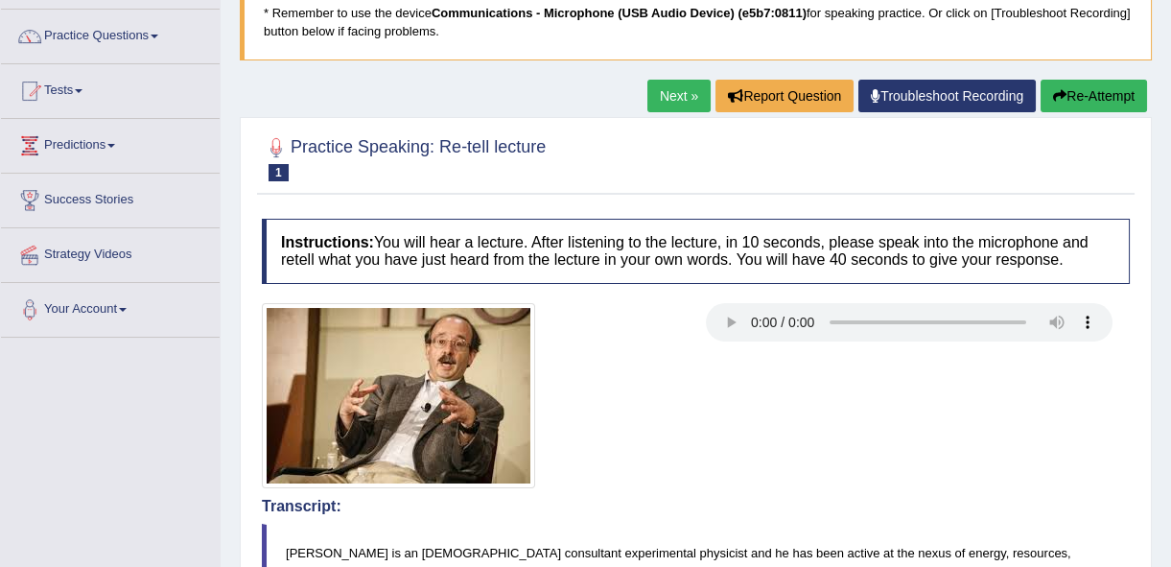
click at [679, 98] on link "Next »" at bounding box center [678, 96] width 63 height 33
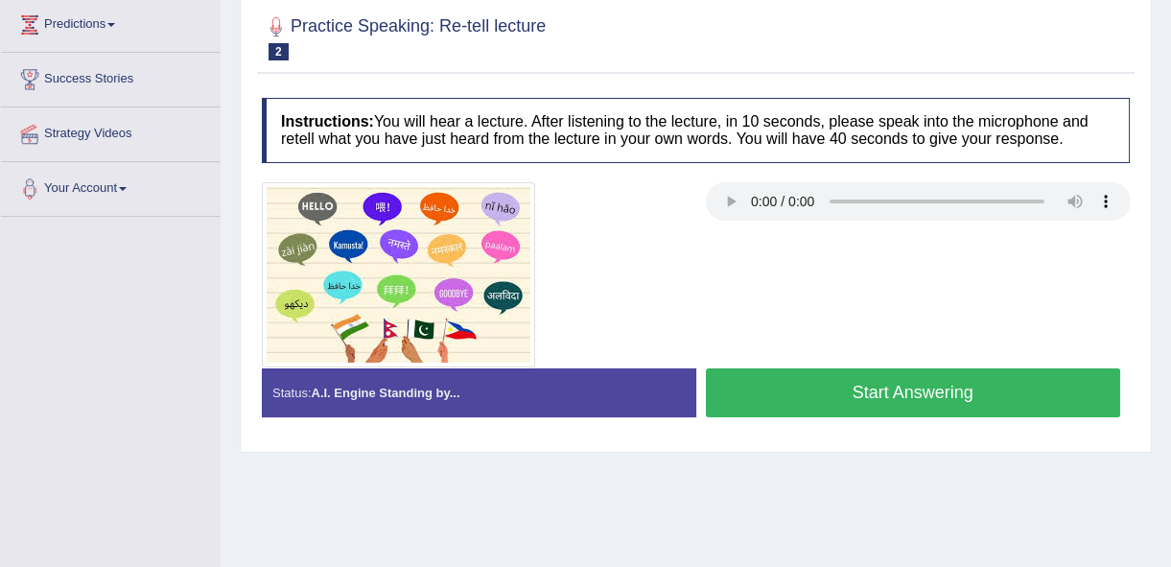
click at [873, 396] on button "Start Answering" at bounding box center [913, 392] width 415 height 49
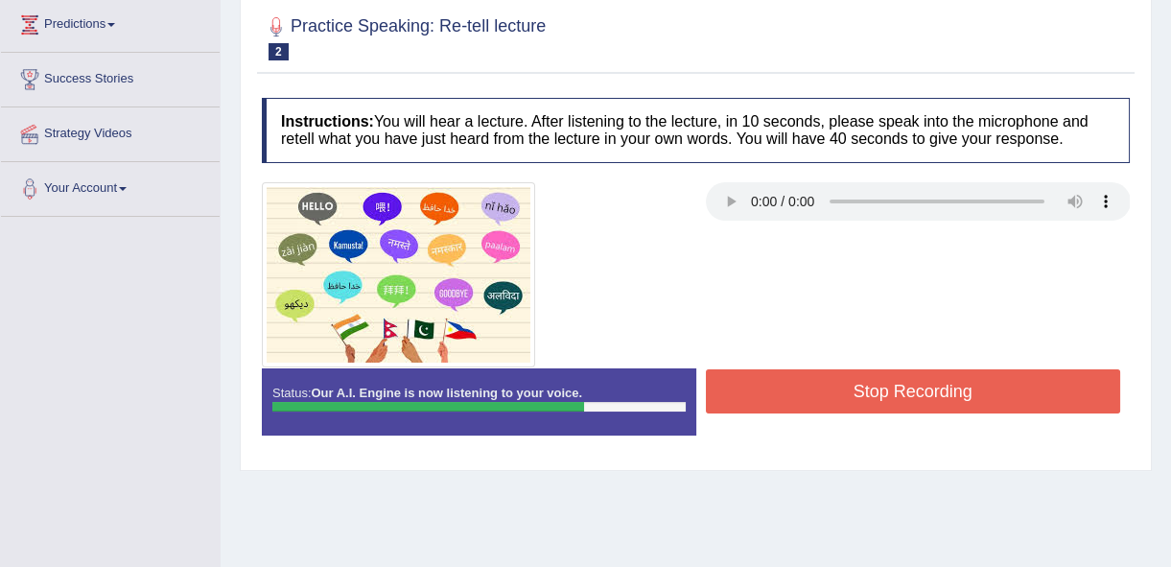
click at [873, 396] on button "Stop Recording" at bounding box center [913, 391] width 415 height 44
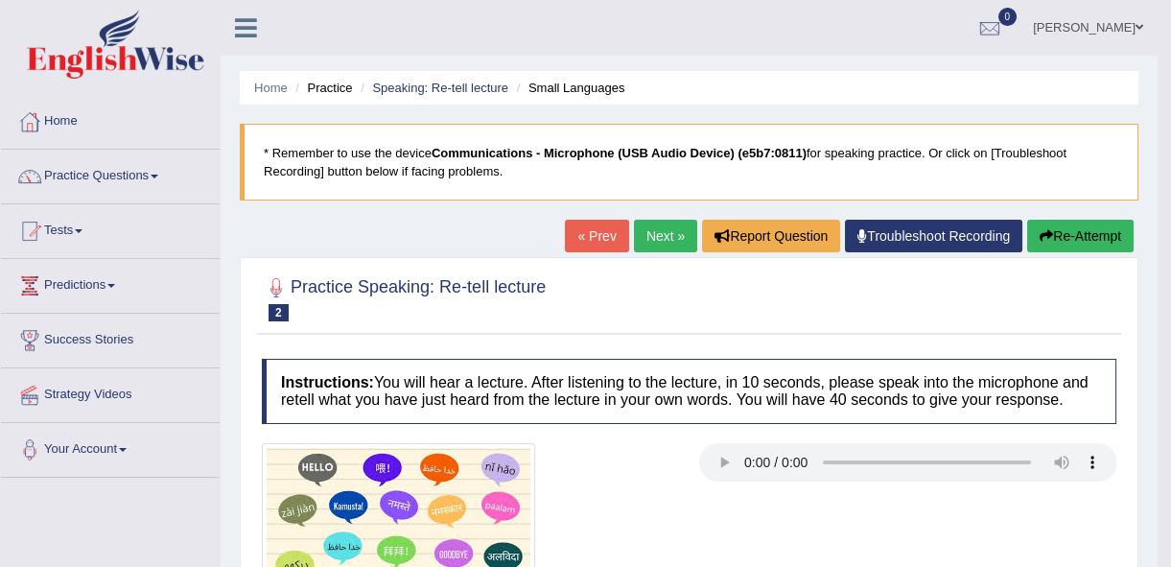
click at [657, 238] on link "Next »" at bounding box center [665, 236] width 63 height 33
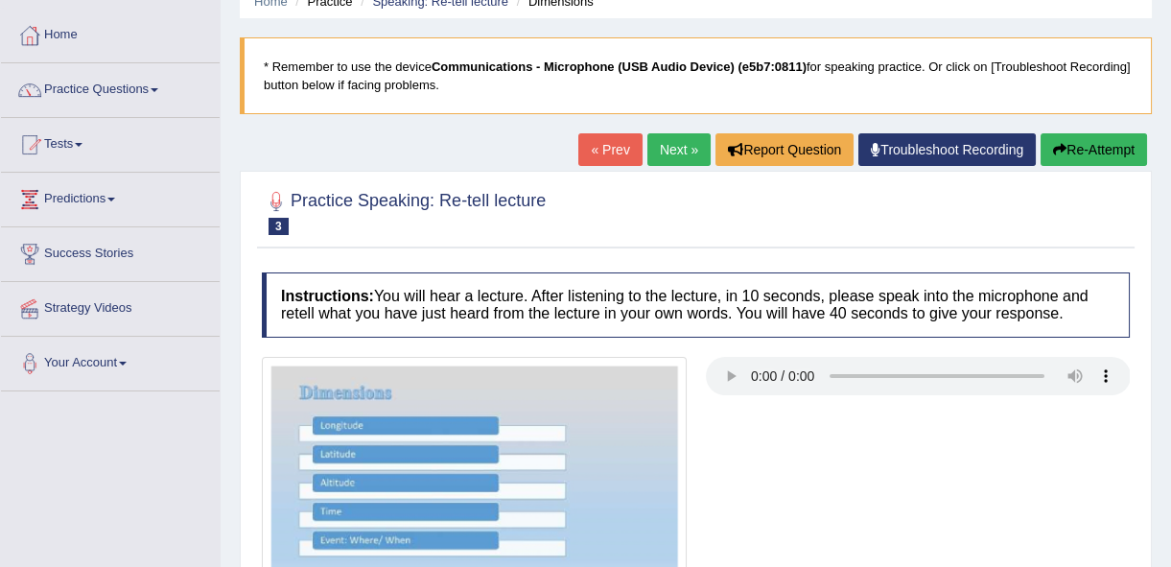
scroll to position [174, 0]
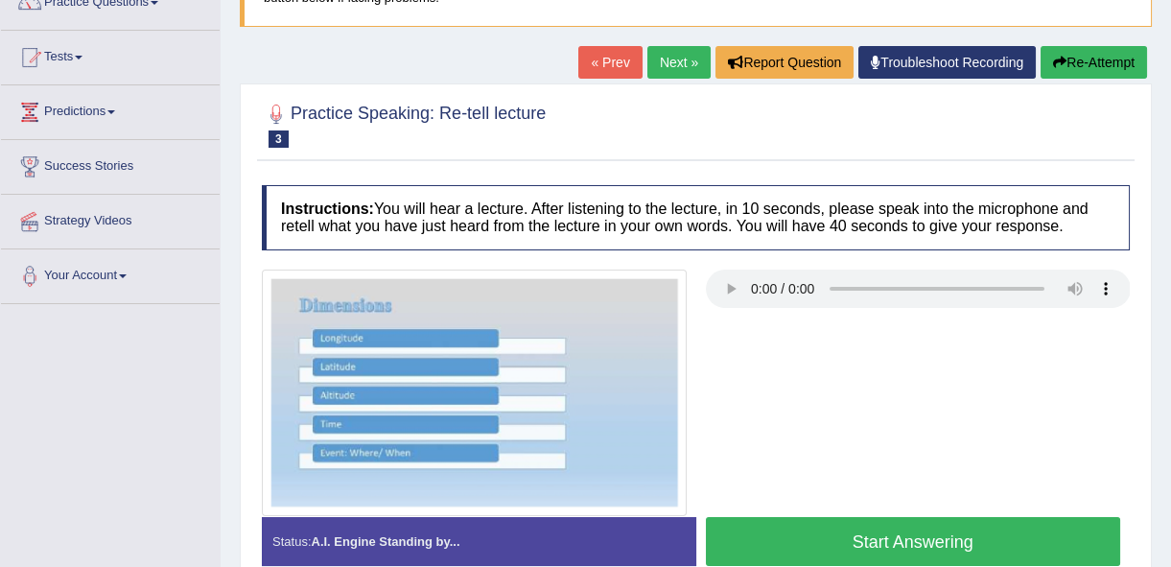
click at [873, 539] on button "Start Answering" at bounding box center [913, 541] width 415 height 49
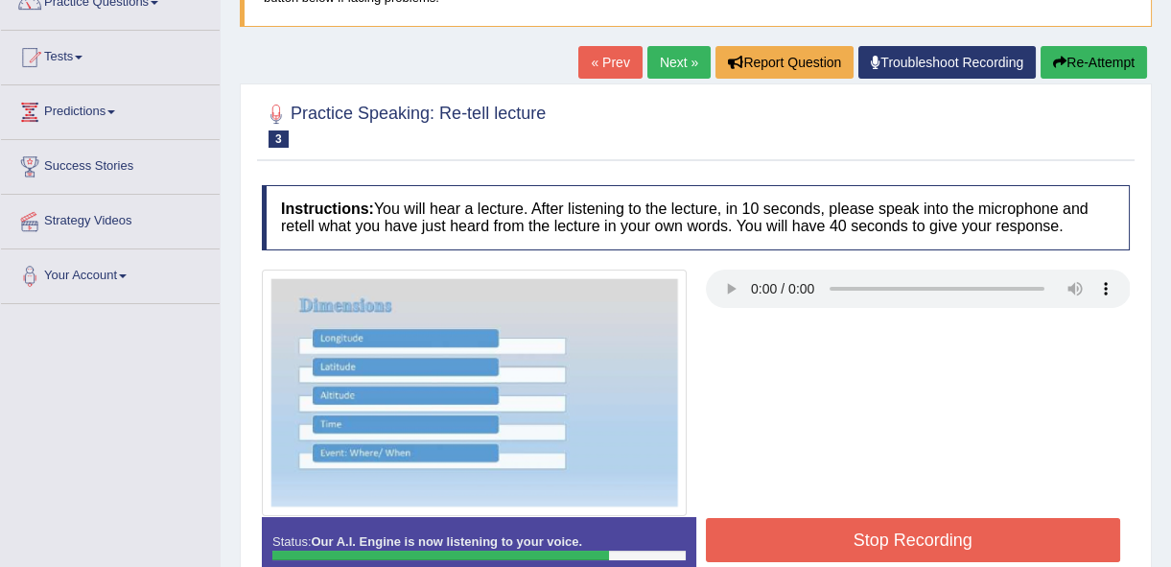
drag, startPoint x: 895, startPoint y: 547, endPoint x: 987, endPoint y: 544, distance: 92.1
click at [909, 547] on button "Stop Recording" at bounding box center [913, 540] width 415 height 44
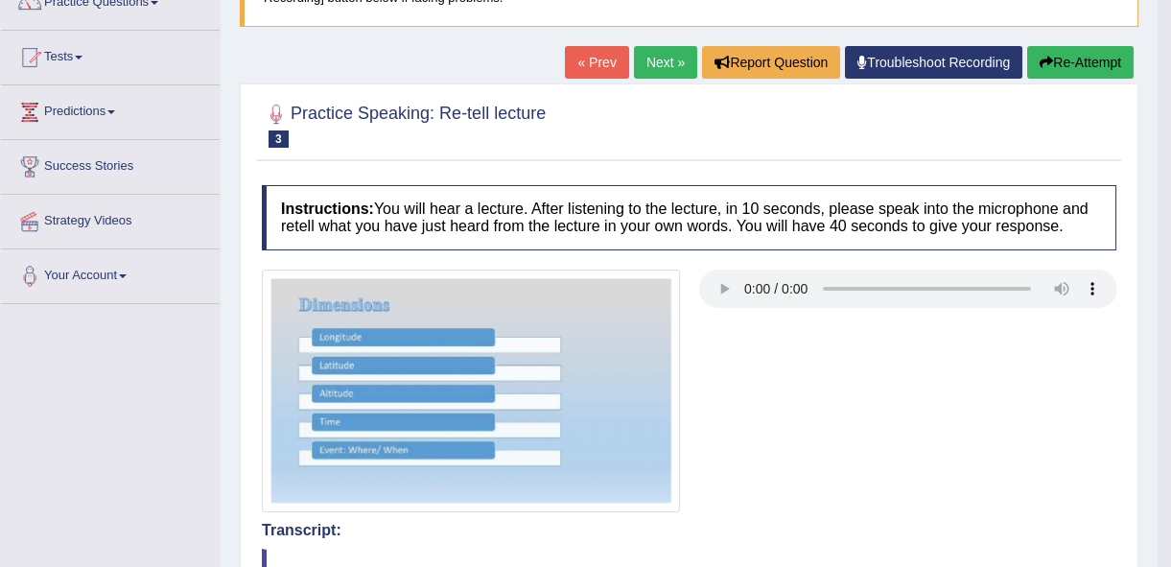
click at [663, 60] on link "Next »" at bounding box center [665, 62] width 63 height 33
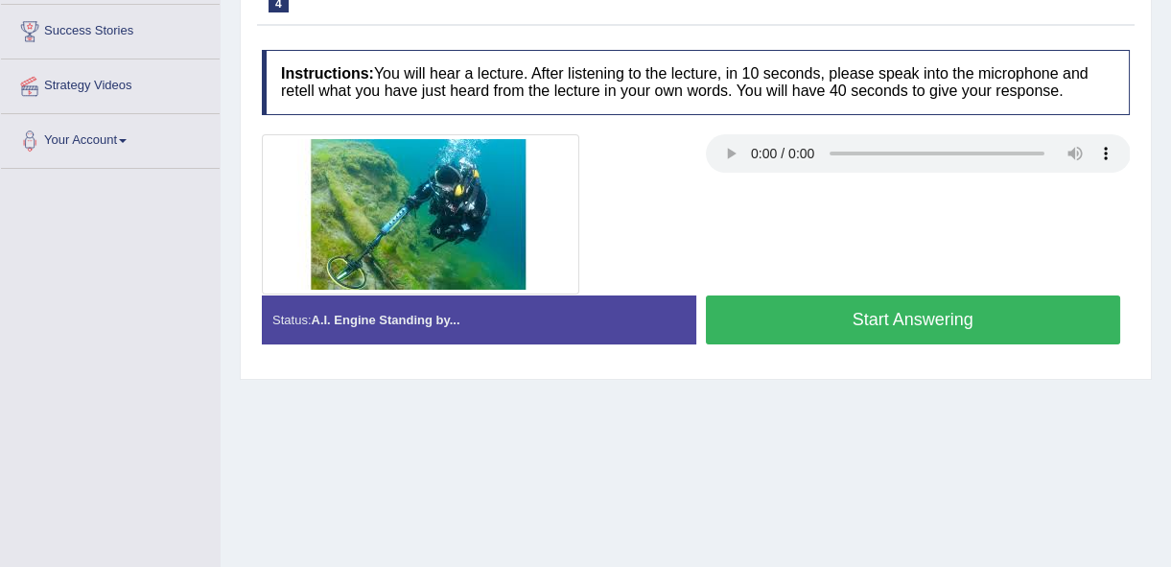
scroll to position [348, 0]
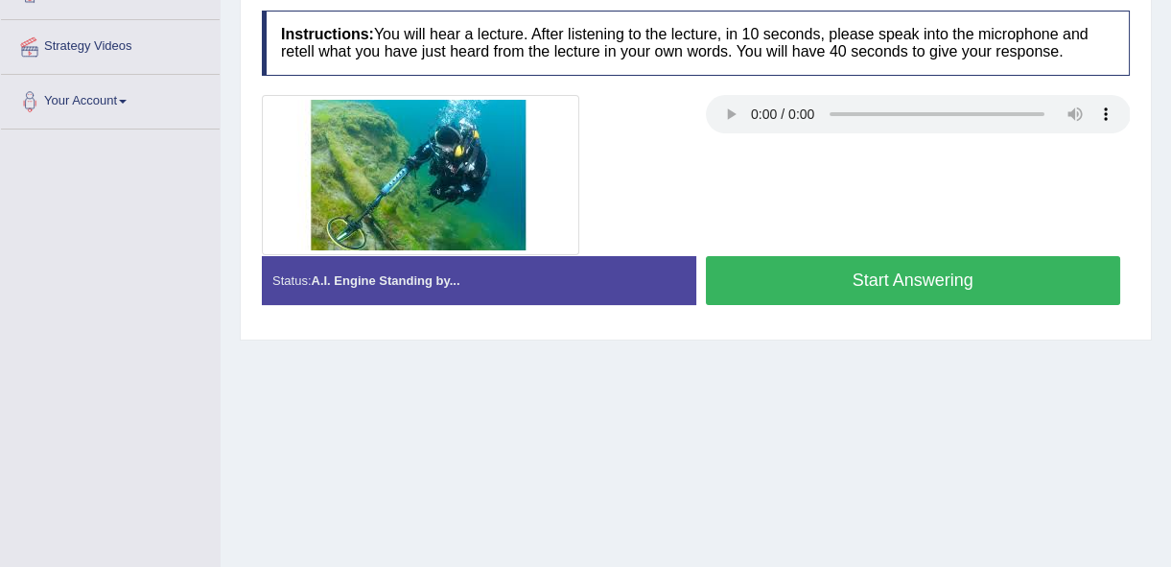
click at [760, 291] on button "Start Answering" at bounding box center [913, 280] width 415 height 49
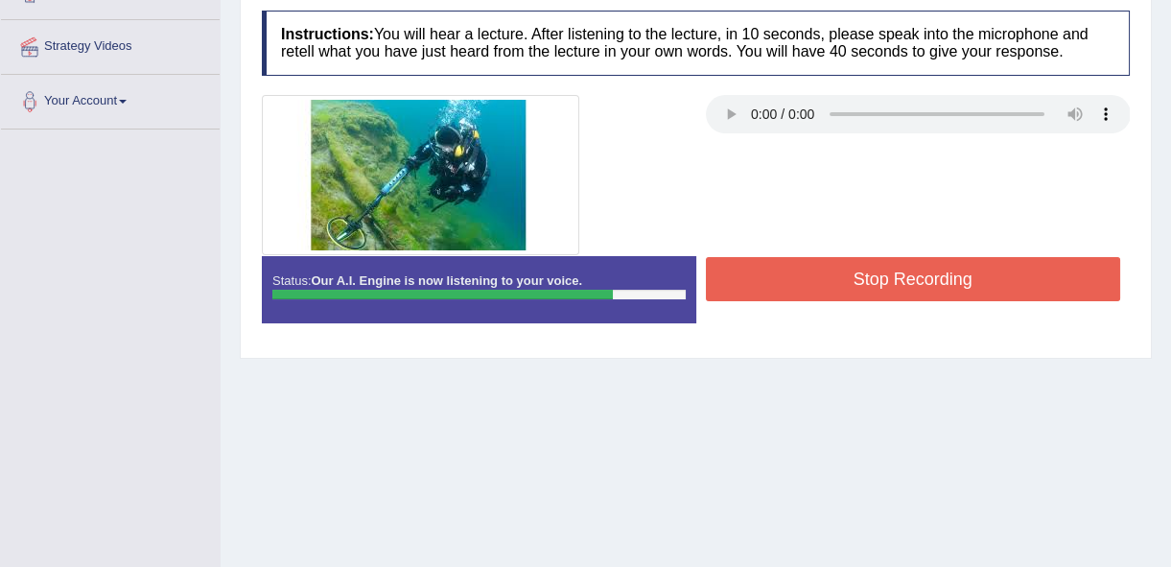
click at [761, 293] on button "Stop Recording" at bounding box center [913, 279] width 415 height 44
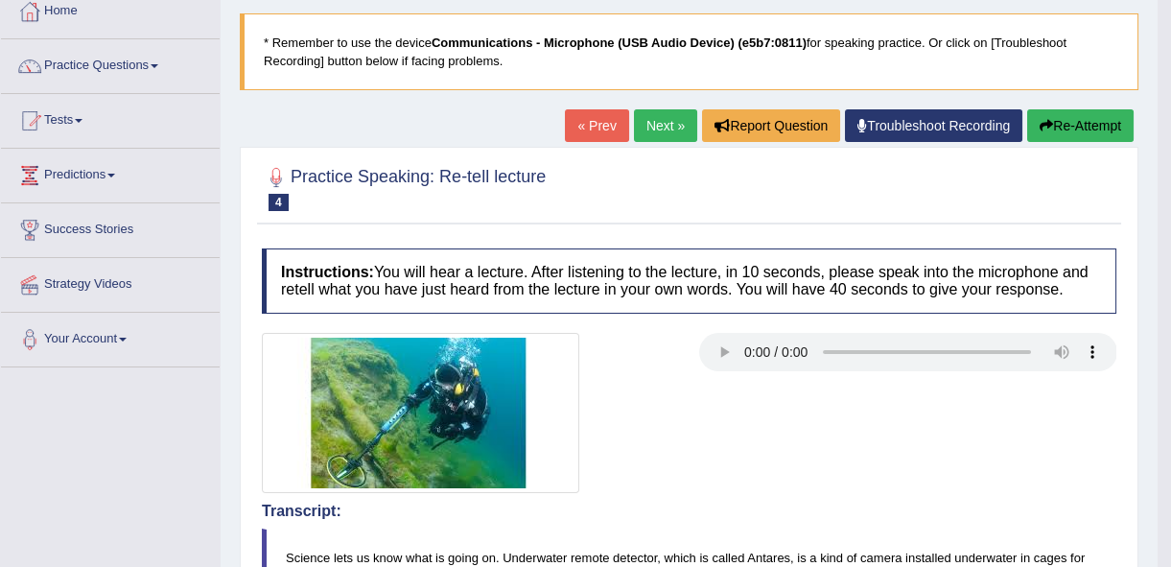
scroll to position [101, 0]
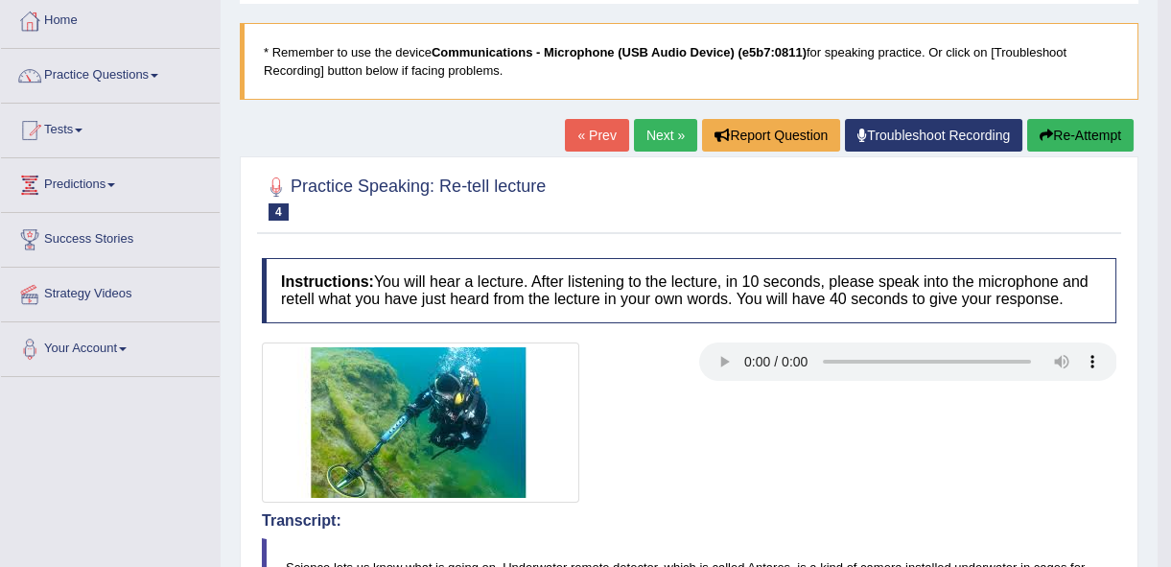
click at [661, 134] on link "Next »" at bounding box center [665, 135] width 63 height 33
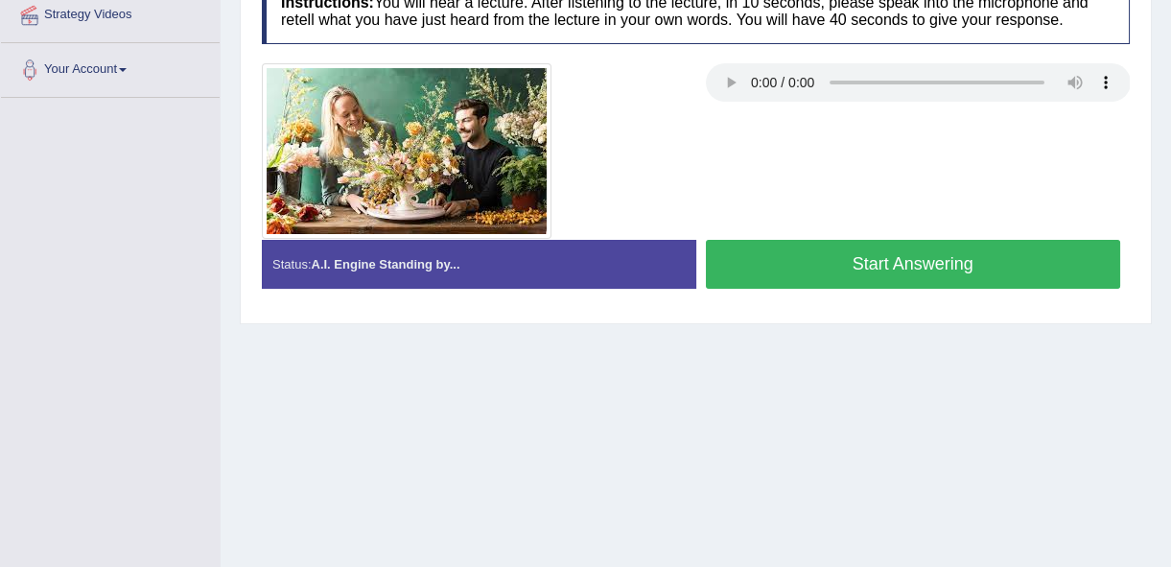
scroll to position [348, 0]
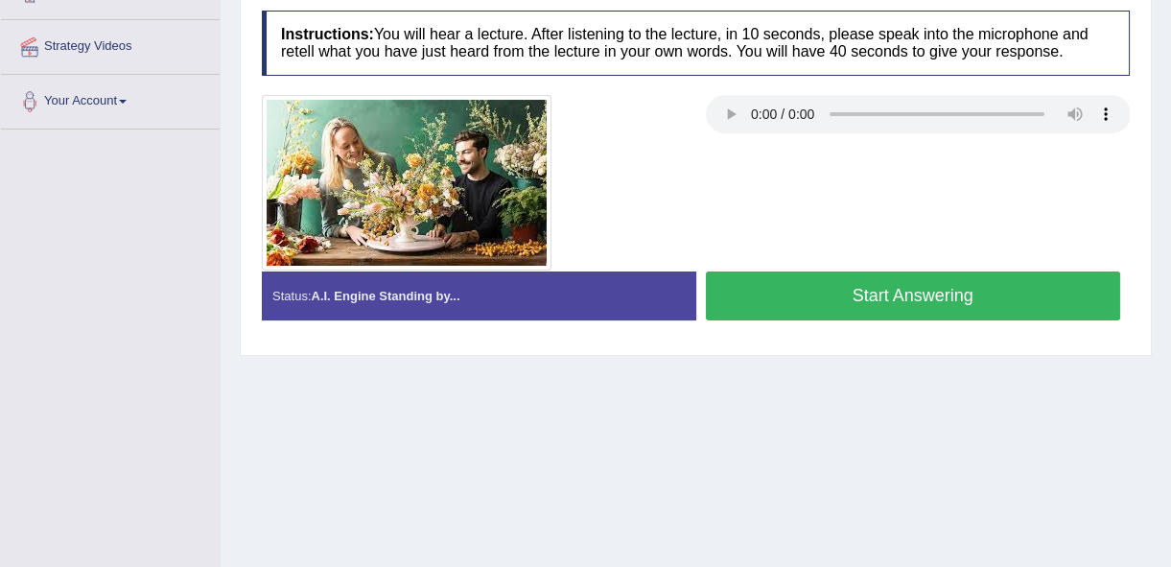
click at [899, 297] on button "Start Answering" at bounding box center [913, 295] width 415 height 49
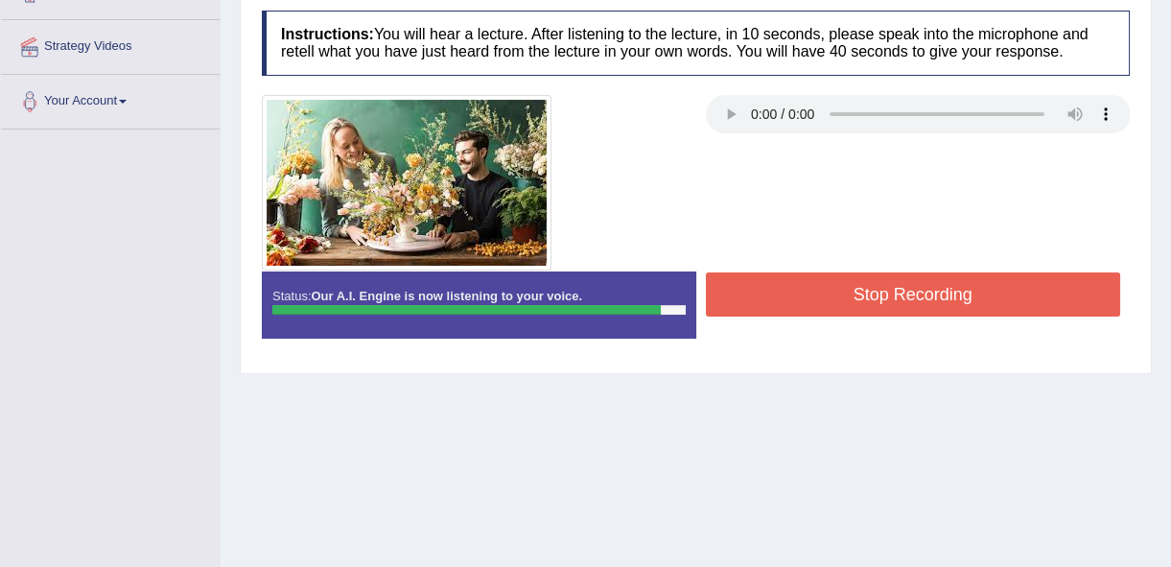
click at [905, 303] on button "Stop Recording" at bounding box center [913, 294] width 415 height 44
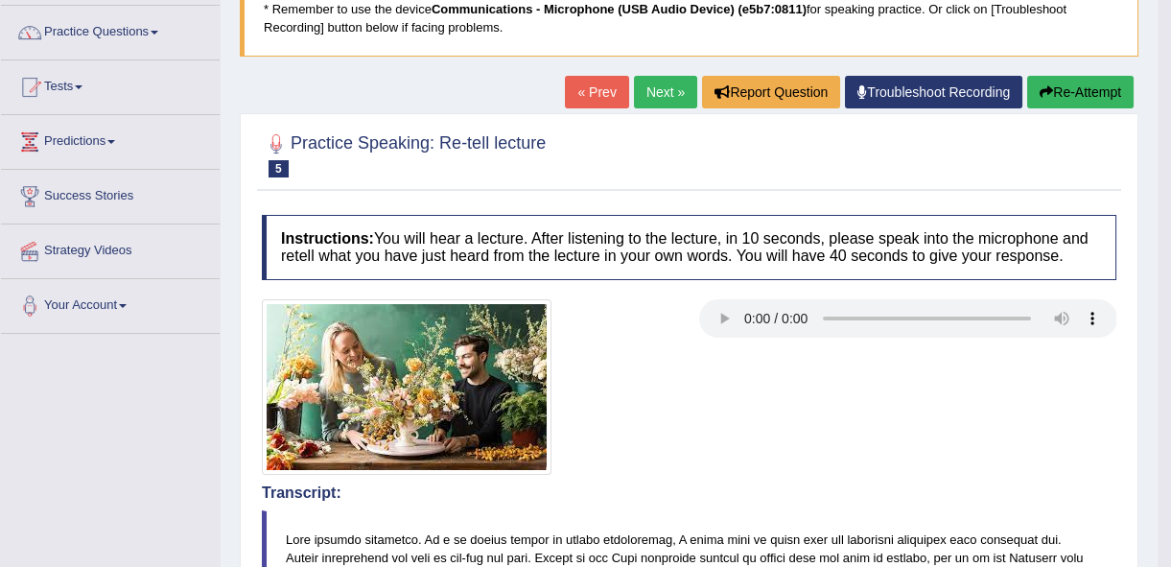
scroll to position [0, 0]
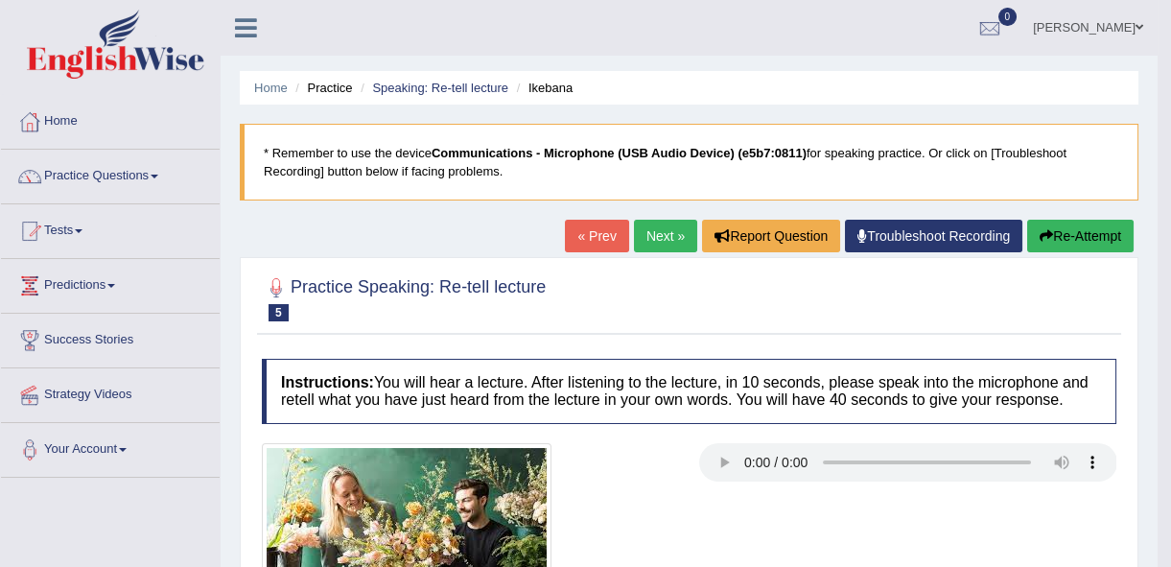
click at [661, 243] on link "Next »" at bounding box center [665, 236] width 63 height 33
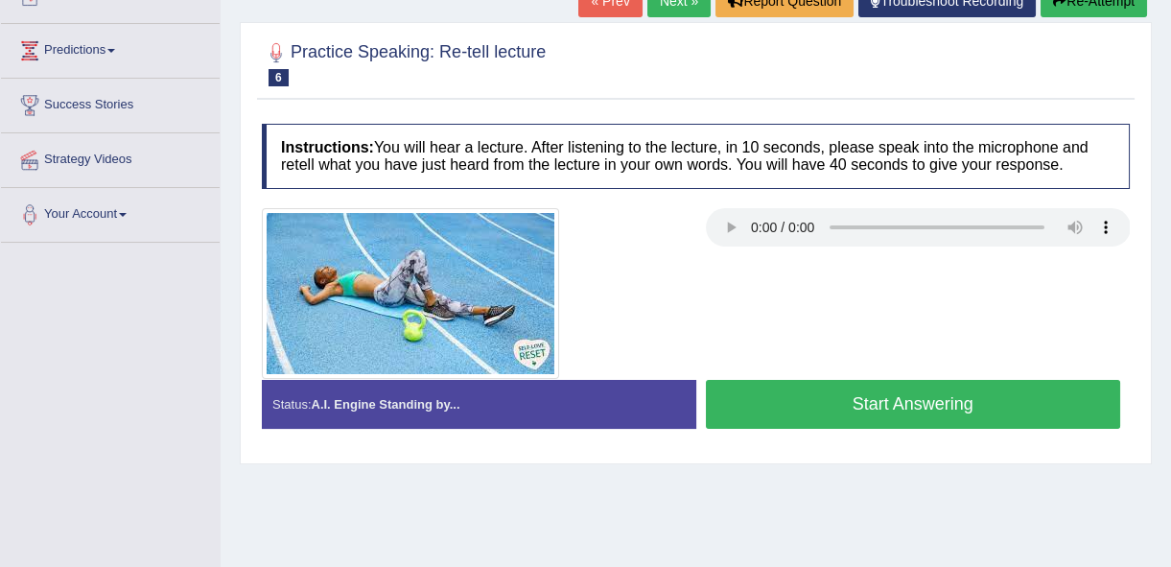
scroll to position [261, 0]
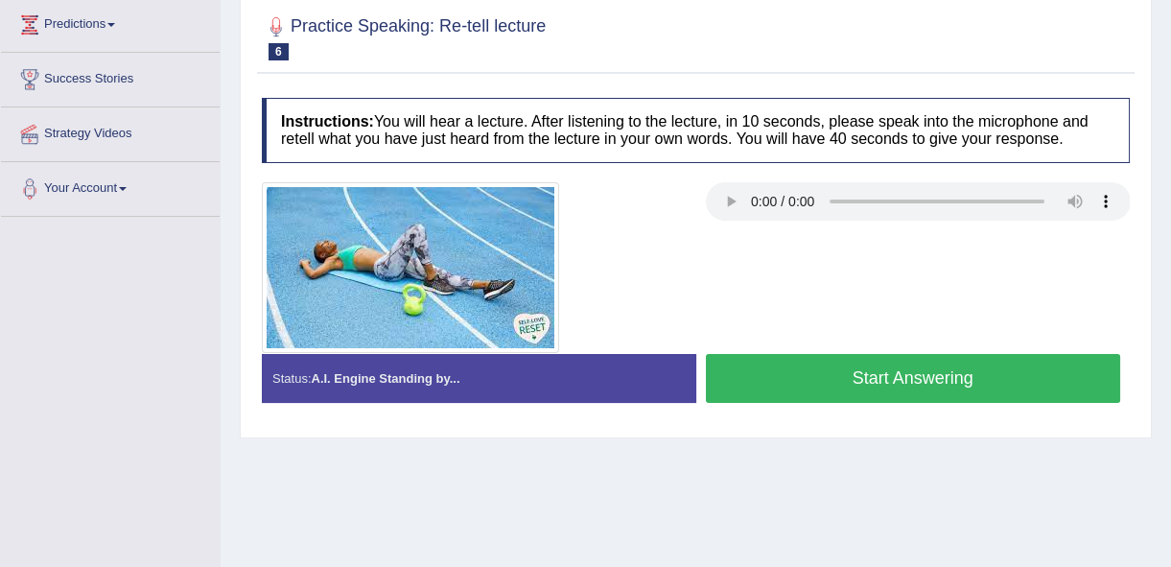
click at [881, 386] on button "Start Answering" at bounding box center [913, 378] width 415 height 49
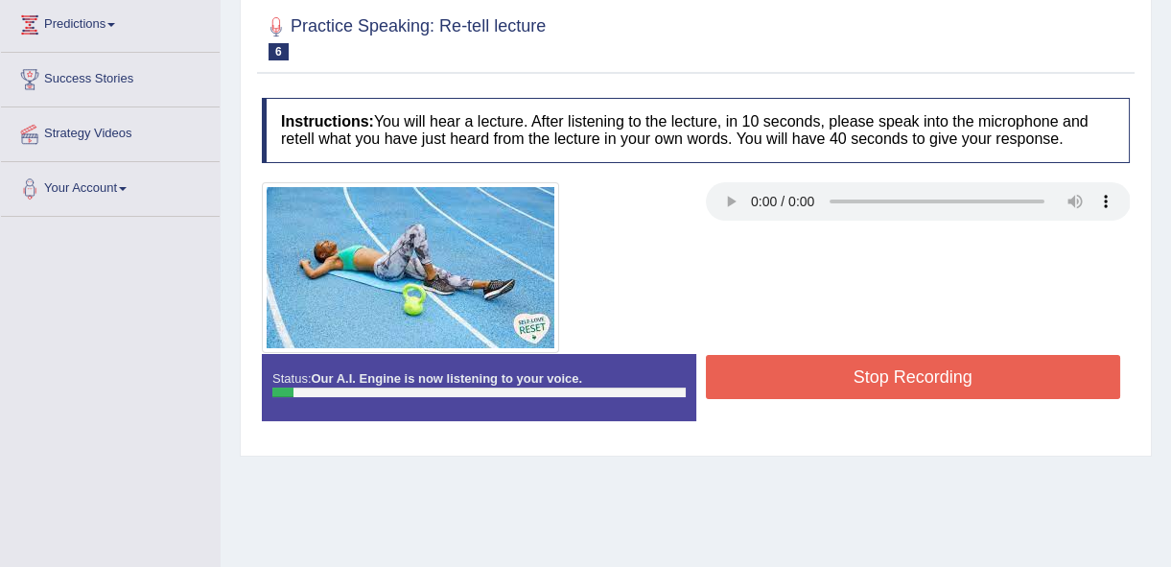
scroll to position [86, 0]
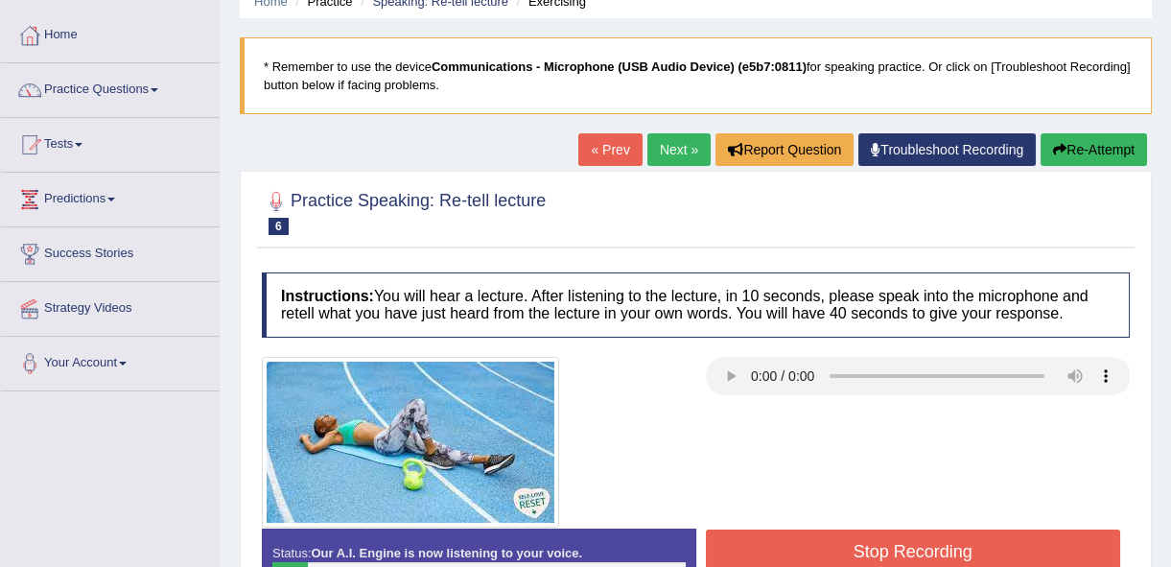
click at [676, 156] on link "Next »" at bounding box center [678, 149] width 63 height 33
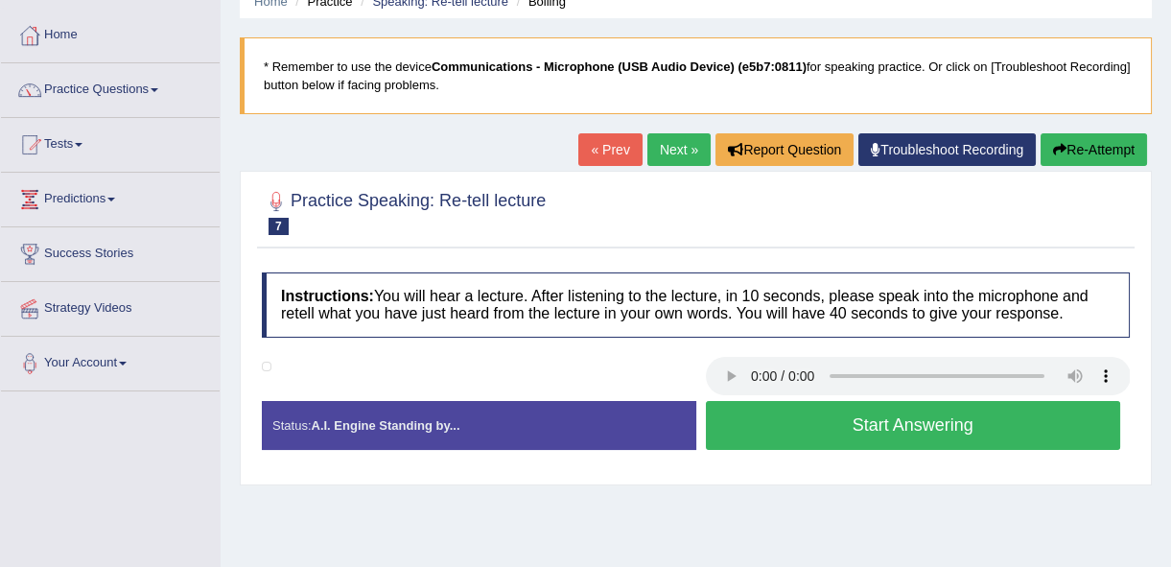
click at [675, 142] on link "Next »" at bounding box center [678, 149] width 63 height 33
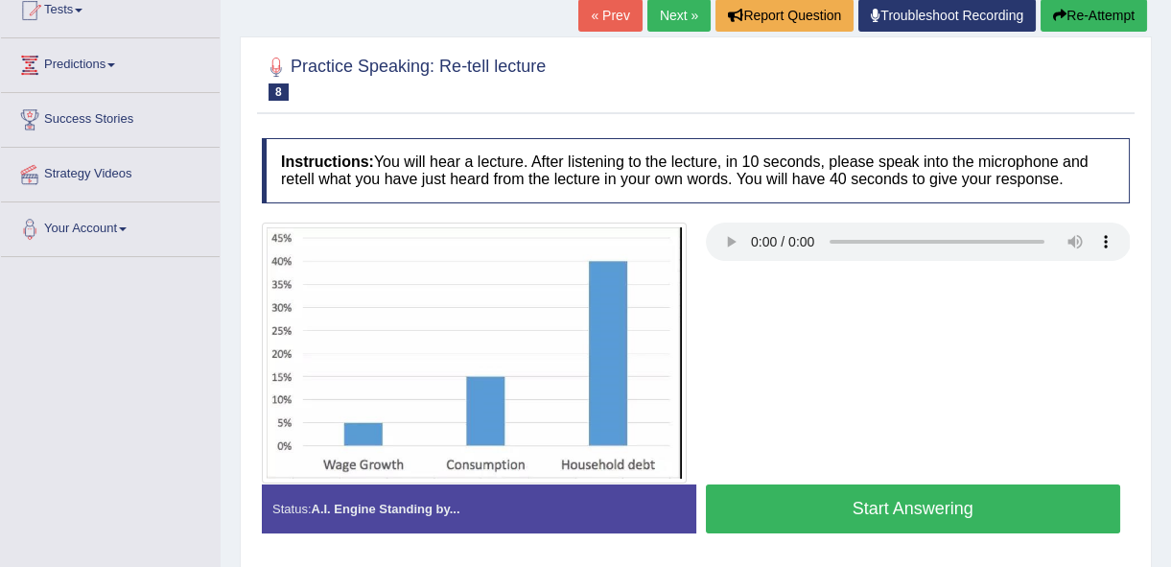
scroll to position [261, 0]
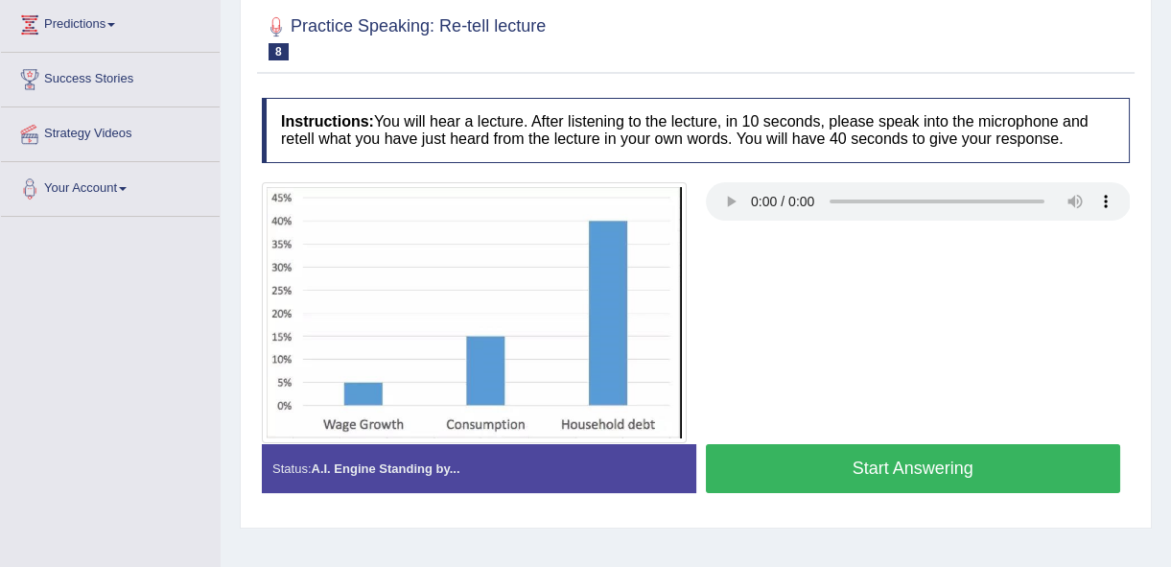
click at [924, 459] on button "Start Answering" at bounding box center [913, 468] width 415 height 49
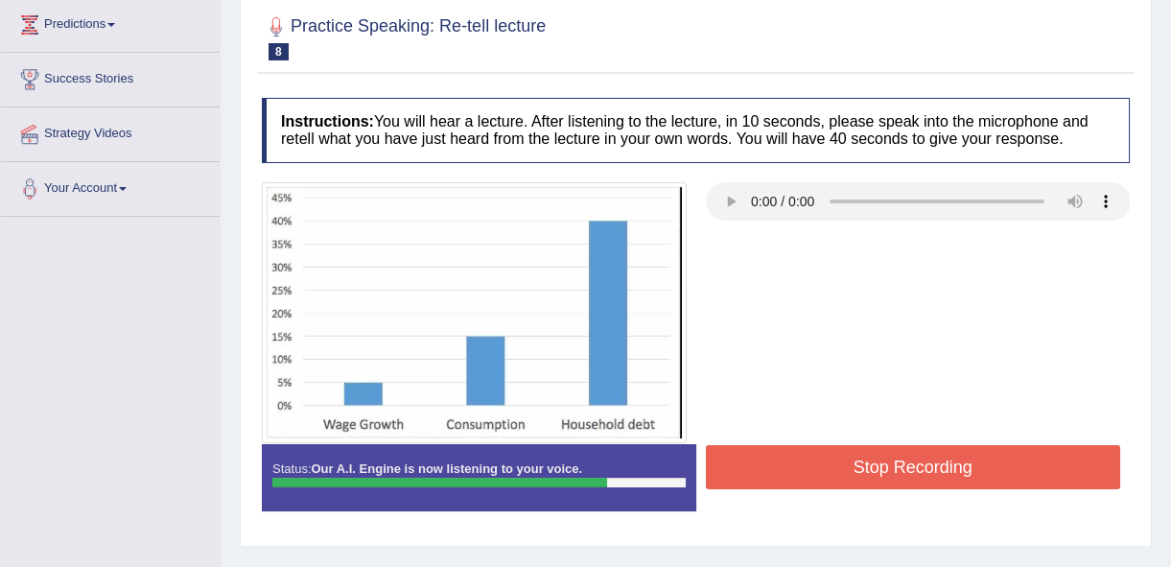
click at [967, 471] on button "Stop Recording" at bounding box center [913, 467] width 415 height 44
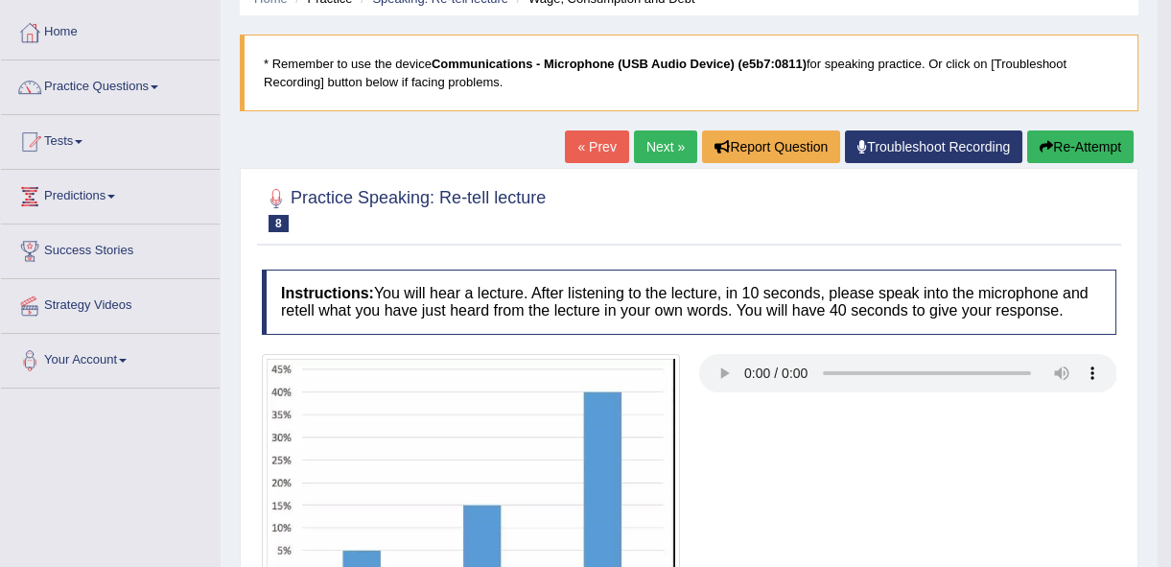
scroll to position [86, 0]
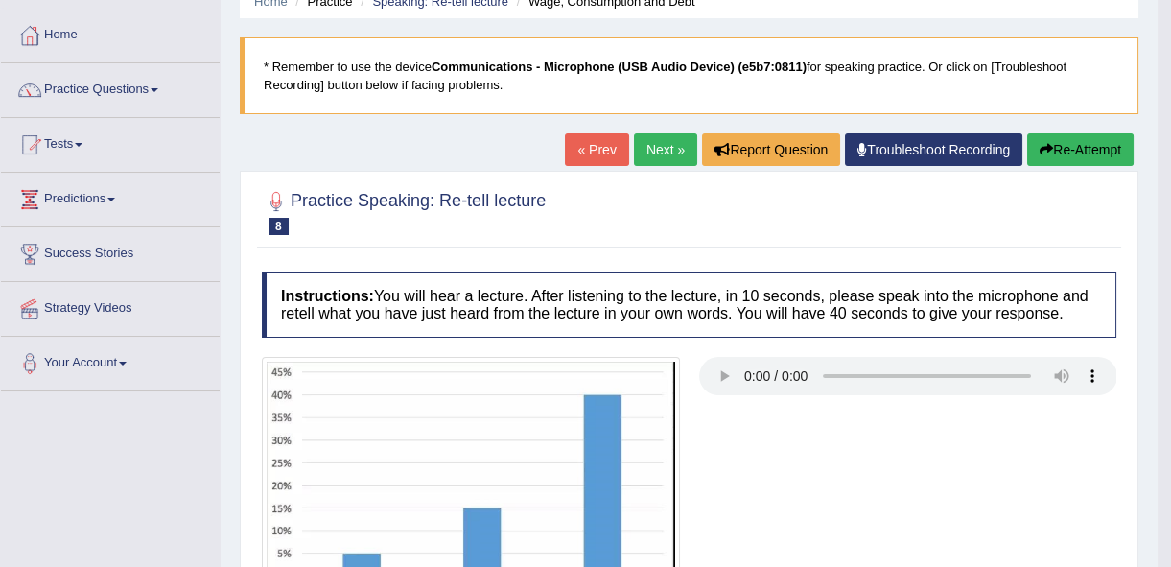
click at [662, 157] on link "Next »" at bounding box center [665, 149] width 63 height 33
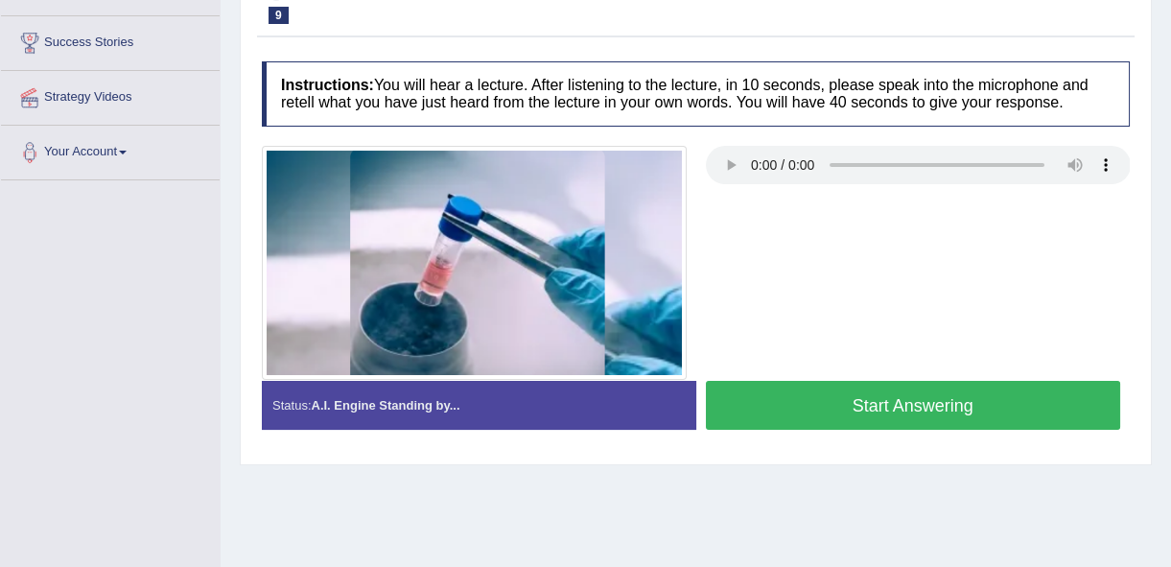
scroll to position [348, 0]
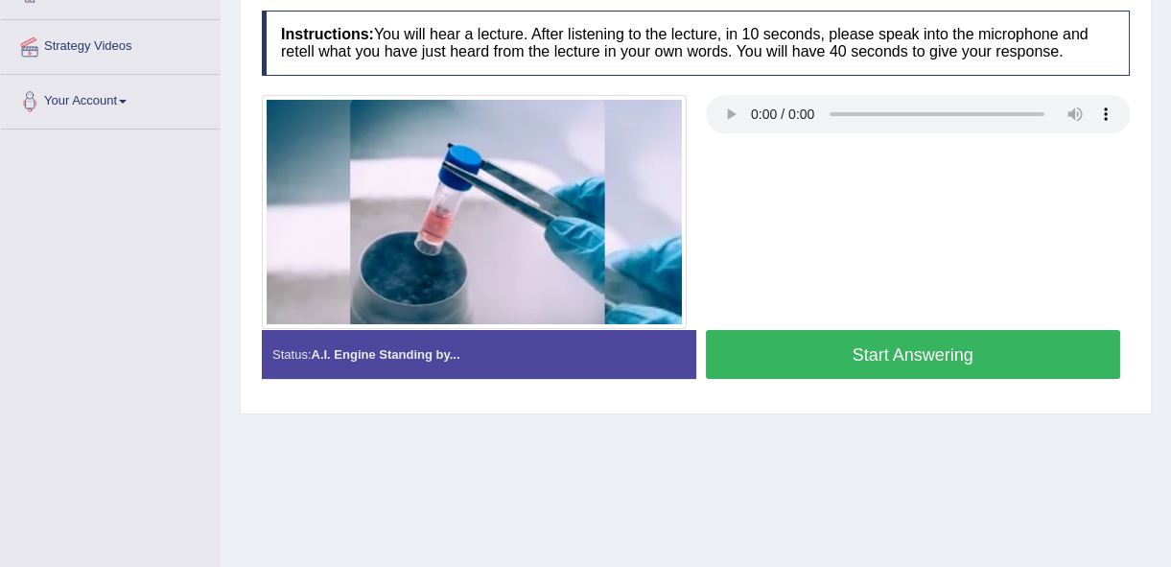
click at [837, 346] on button "Start Answering" at bounding box center [913, 354] width 415 height 49
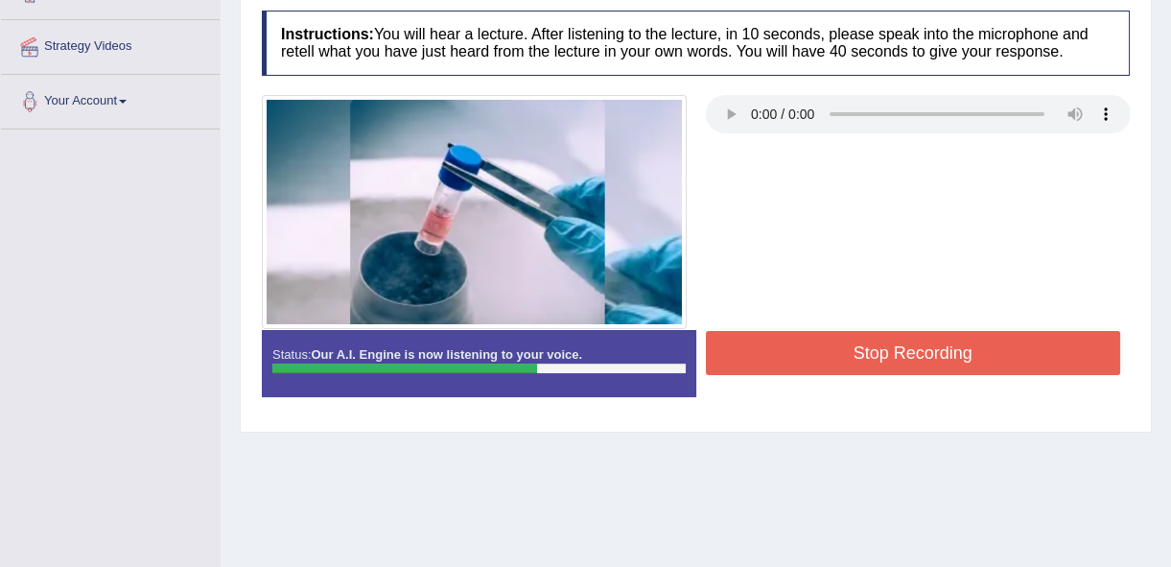
click at [826, 344] on button "Stop Recording" at bounding box center [913, 353] width 415 height 44
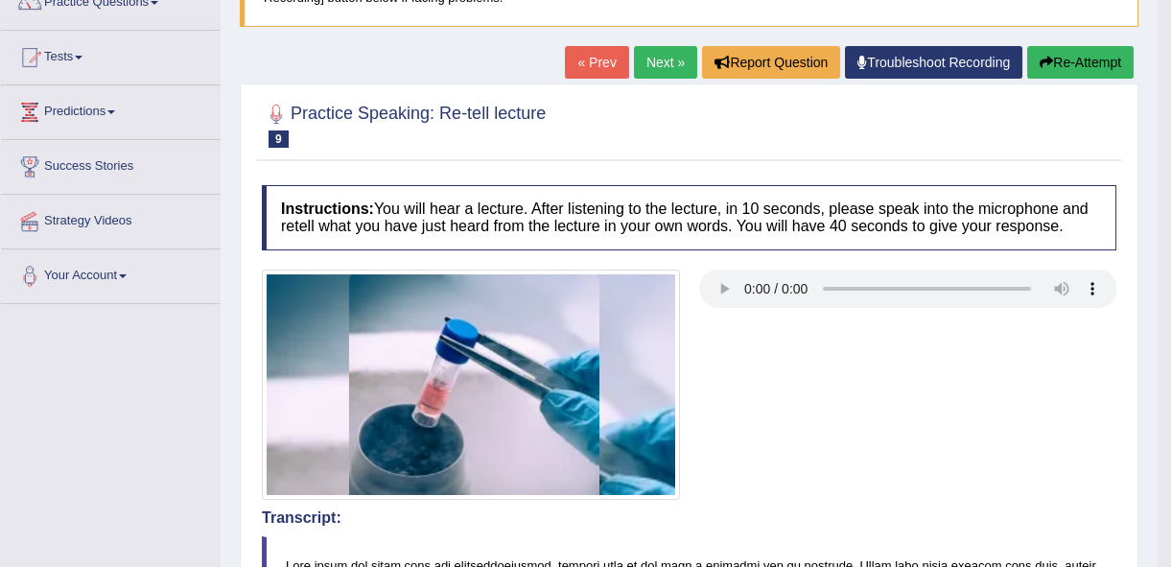
scroll to position [0, 0]
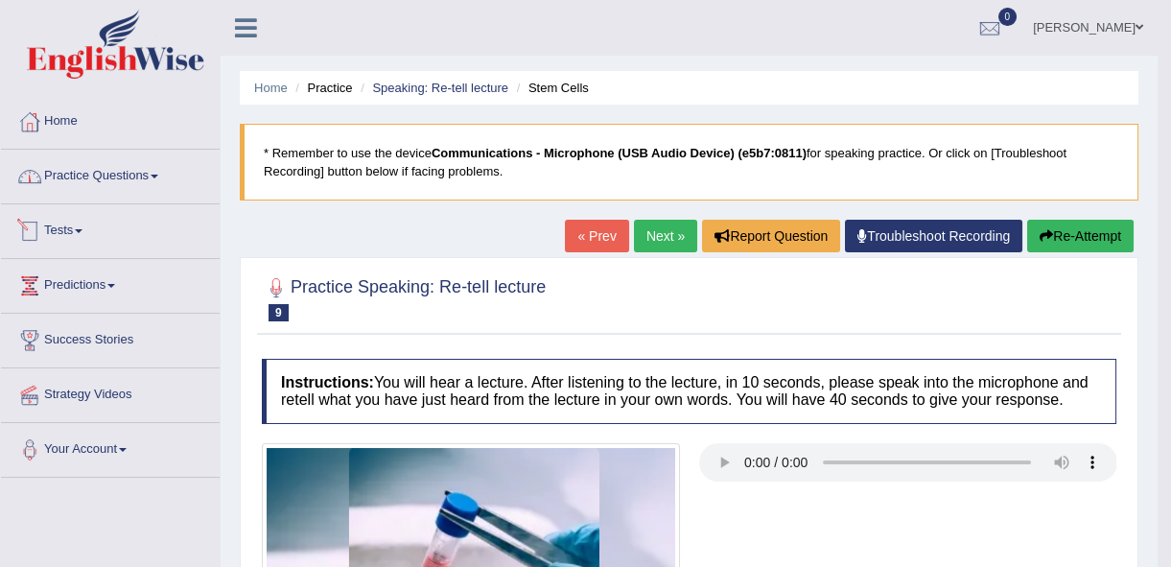
click at [144, 196] on link "Practice Questions" at bounding box center [110, 174] width 219 height 48
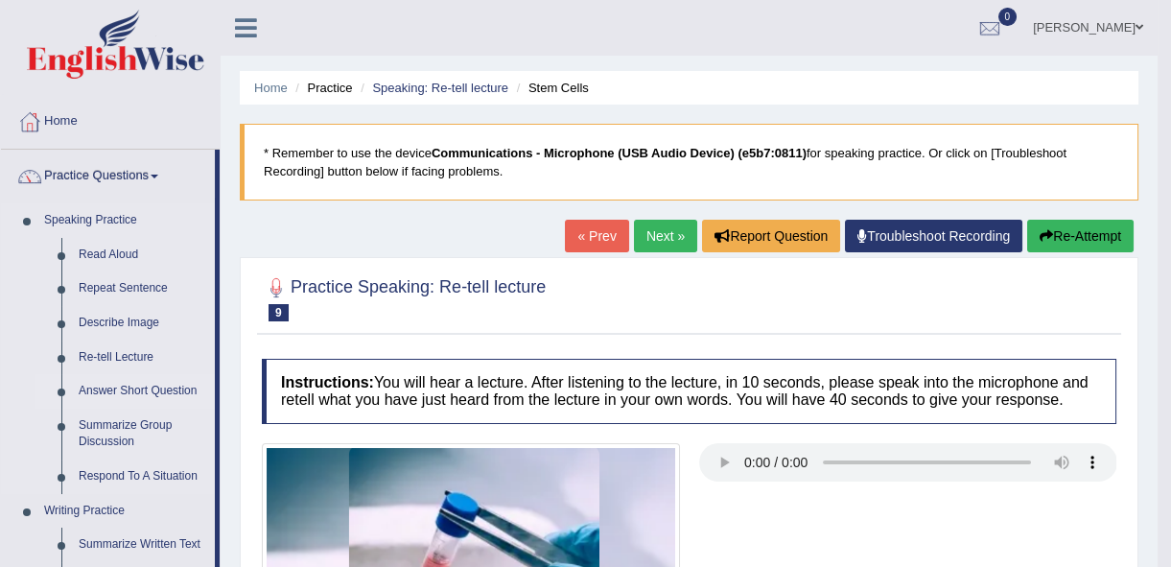
click at [129, 388] on link "Answer Short Question" at bounding box center [142, 391] width 145 height 35
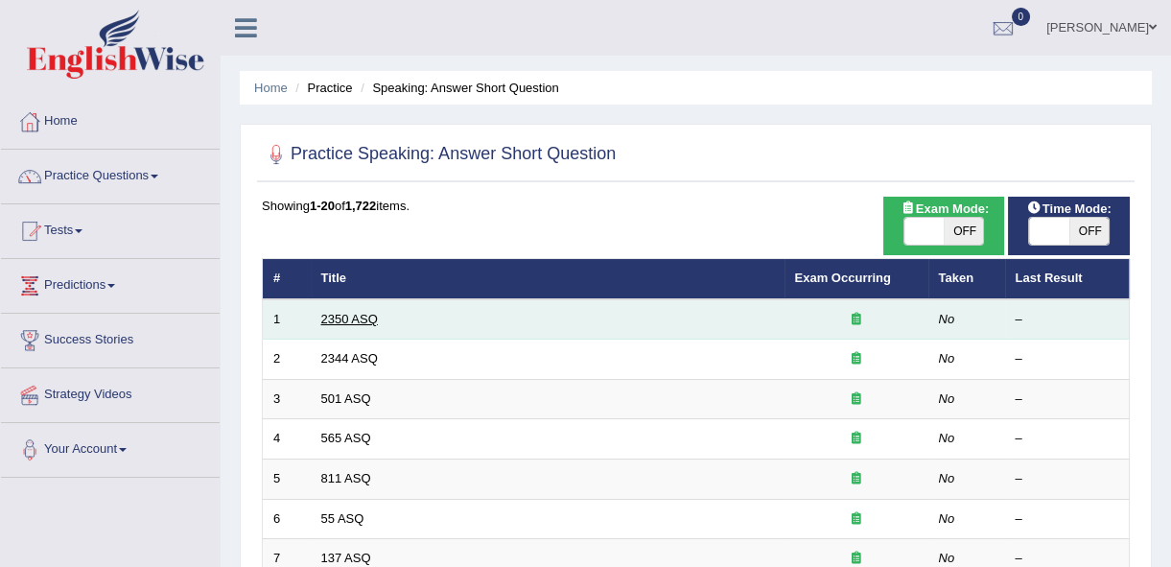
click at [336, 319] on link "2350 ASQ" at bounding box center [349, 319] width 57 height 14
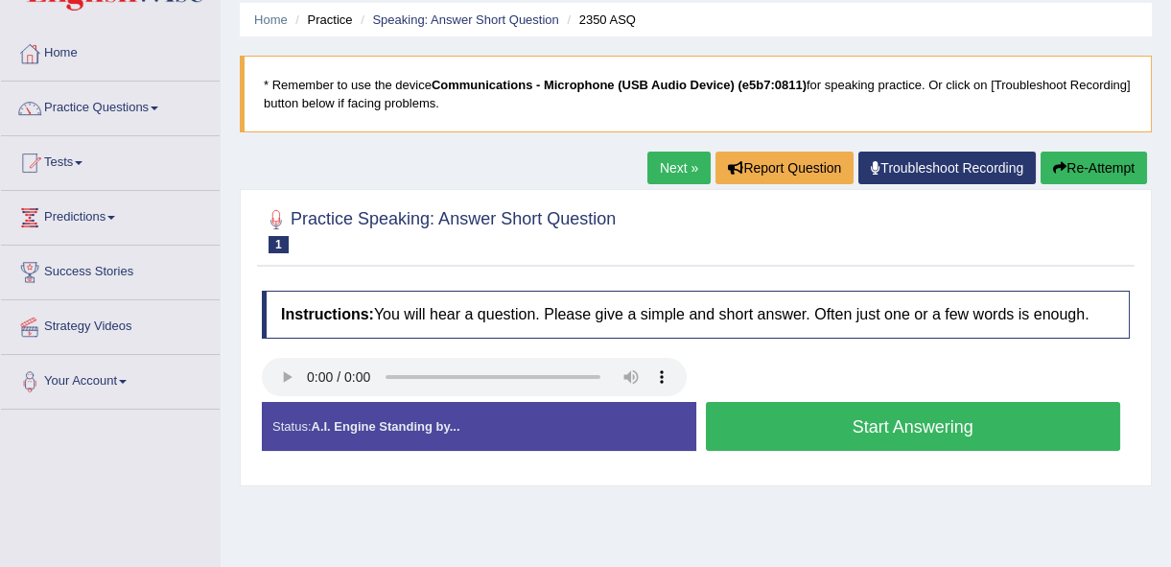
scroll to position [174, 0]
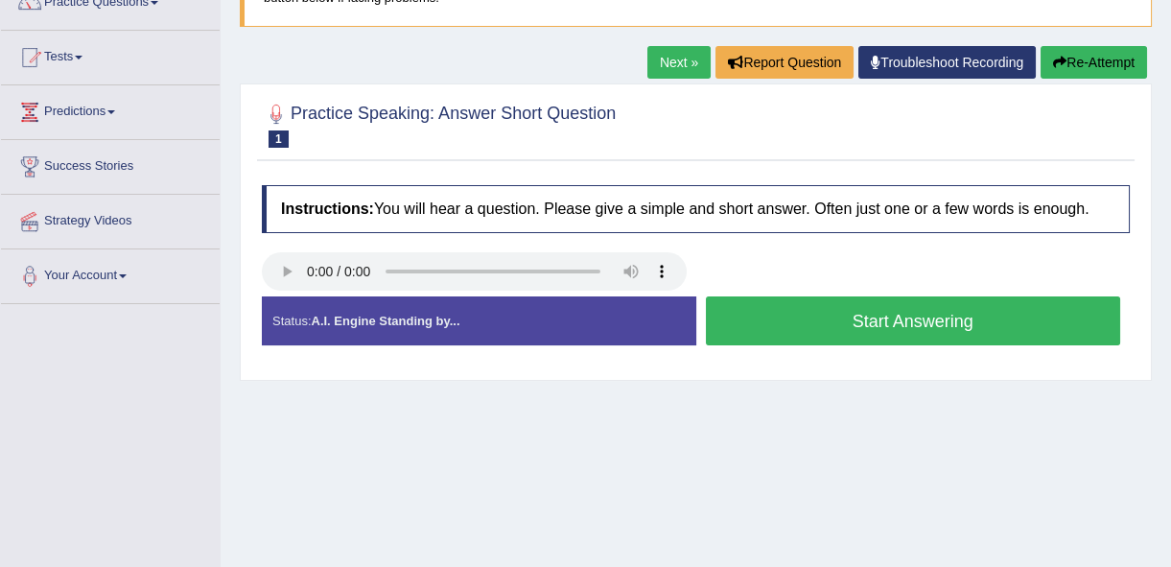
click at [815, 325] on button "Start Answering" at bounding box center [913, 320] width 415 height 49
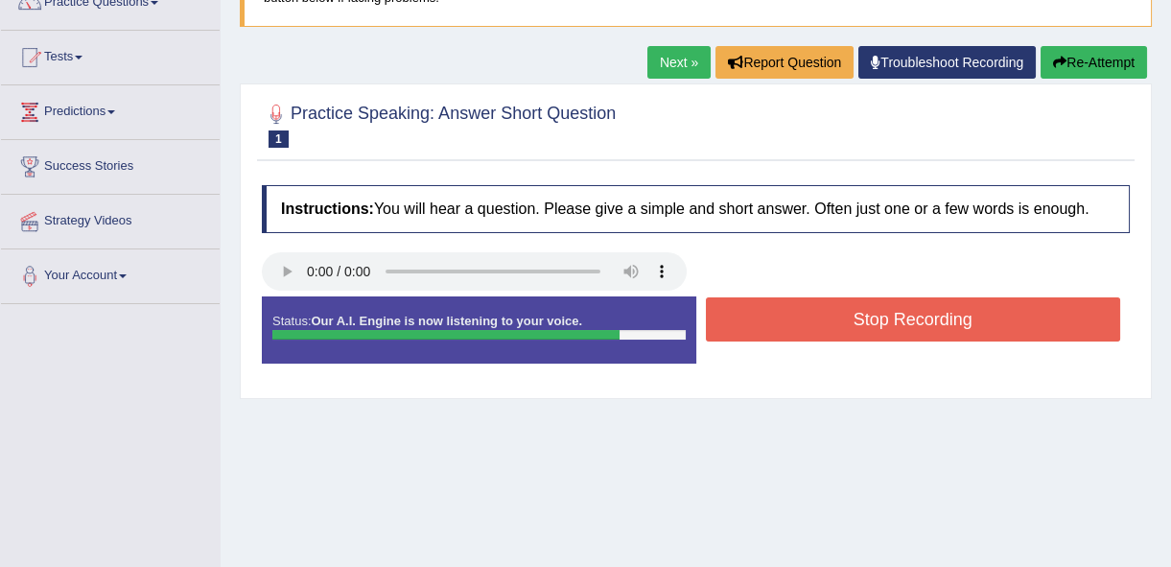
click at [826, 319] on button "Stop Recording" at bounding box center [913, 319] width 415 height 44
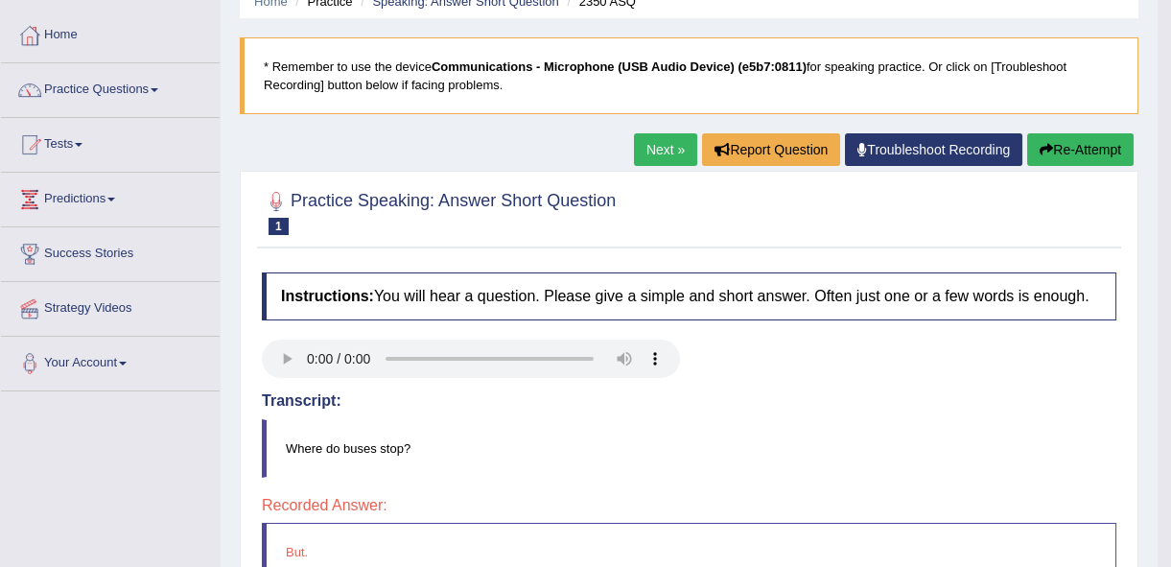
scroll to position [0, 0]
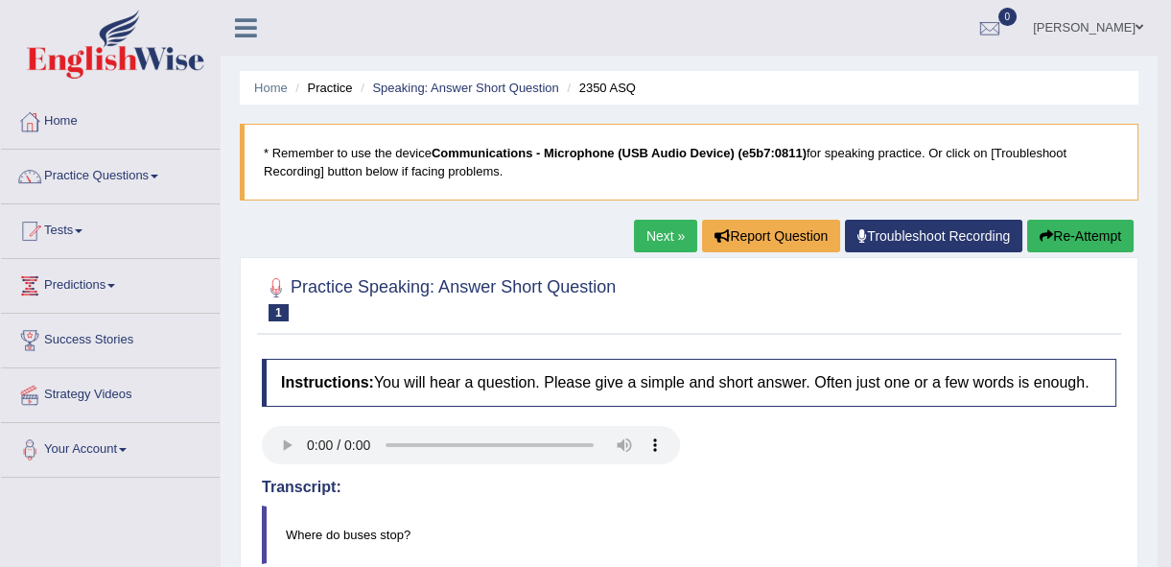
click at [651, 235] on link "Next »" at bounding box center [665, 236] width 63 height 33
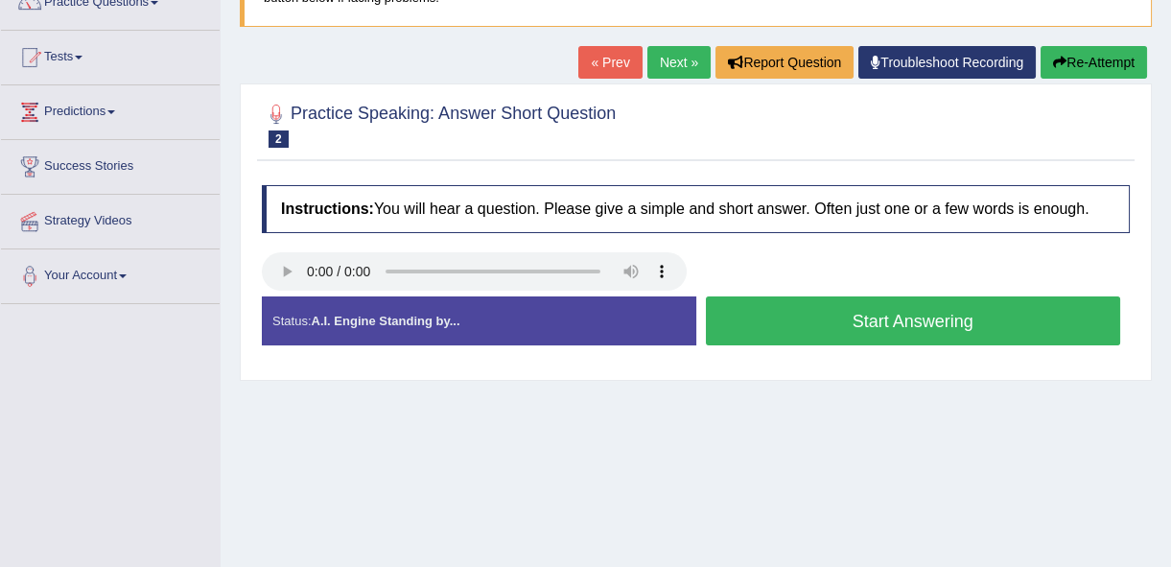
click at [688, 57] on link "Next »" at bounding box center [678, 62] width 63 height 33
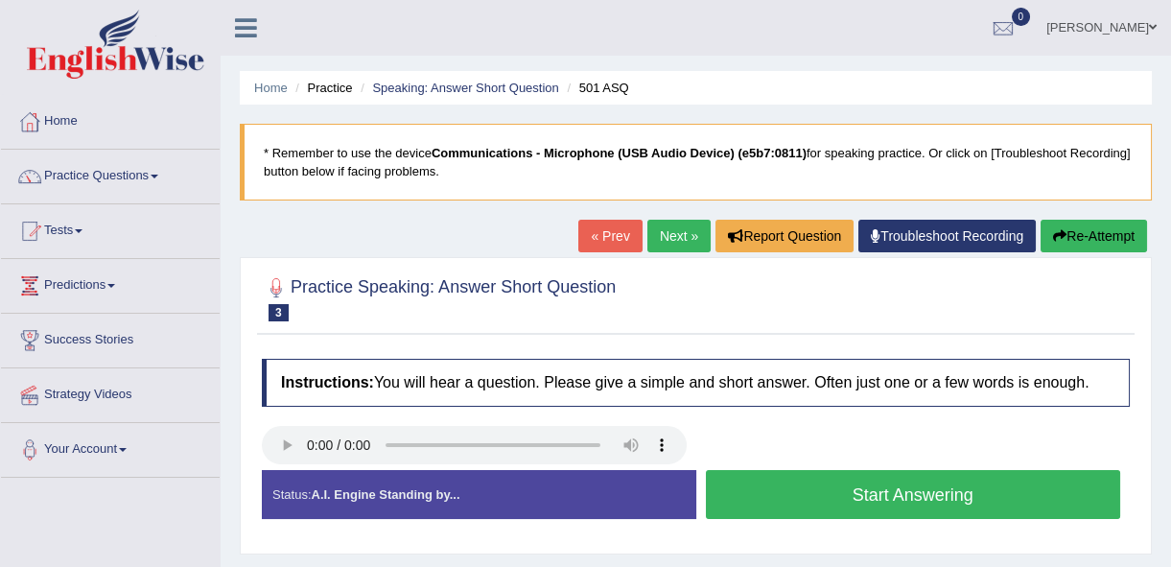
click at [799, 503] on button "Start Answering" at bounding box center [913, 494] width 415 height 49
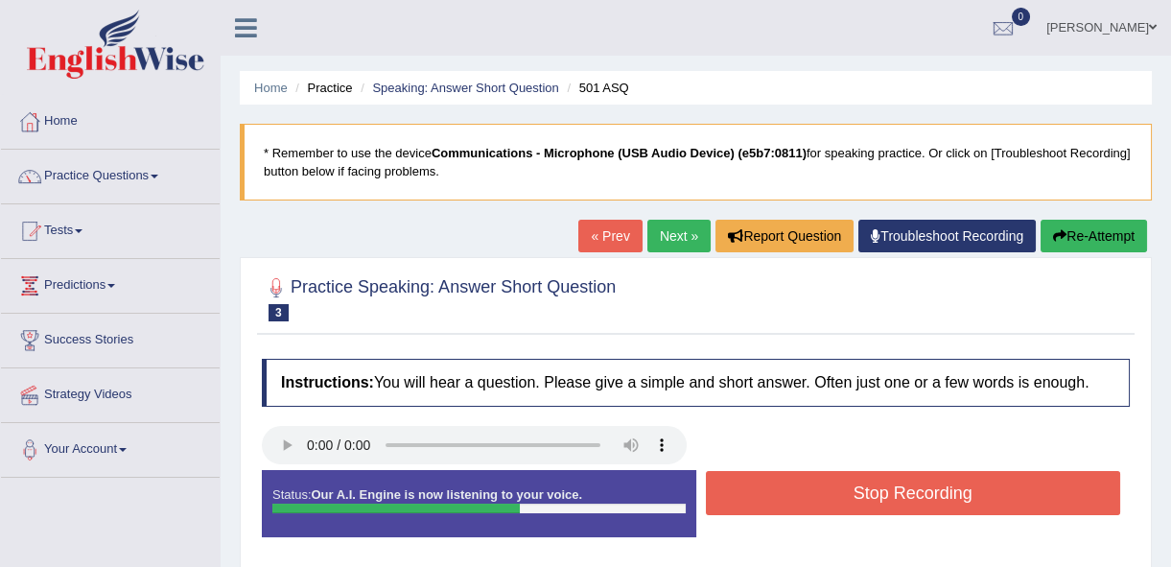
click at [798, 505] on button "Stop Recording" at bounding box center [913, 493] width 415 height 44
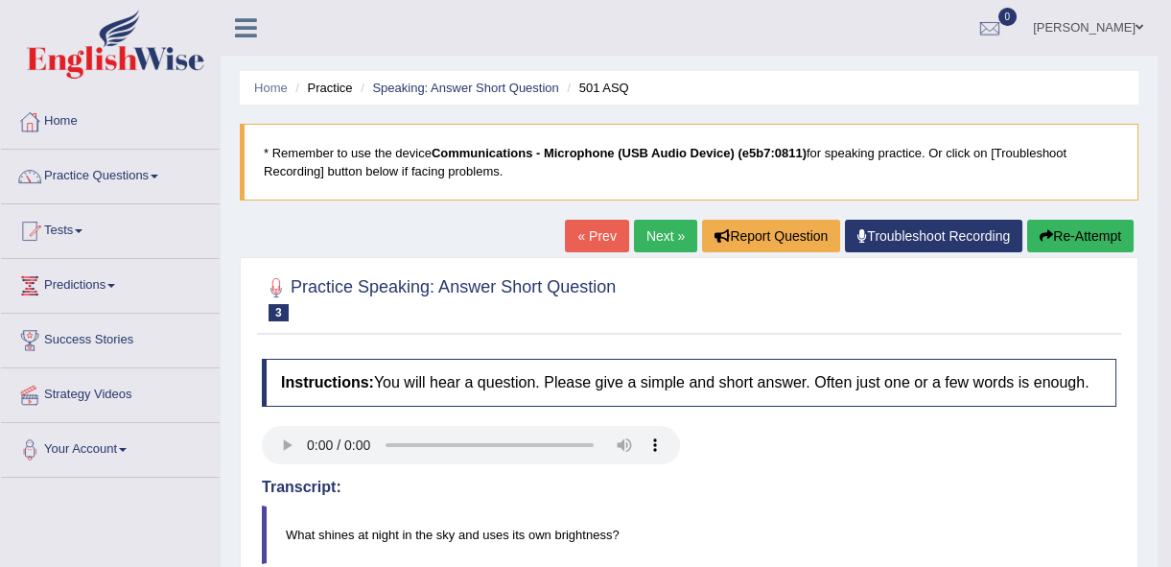
click at [661, 244] on link "Next »" at bounding box center [665, 236] width 63 height 33
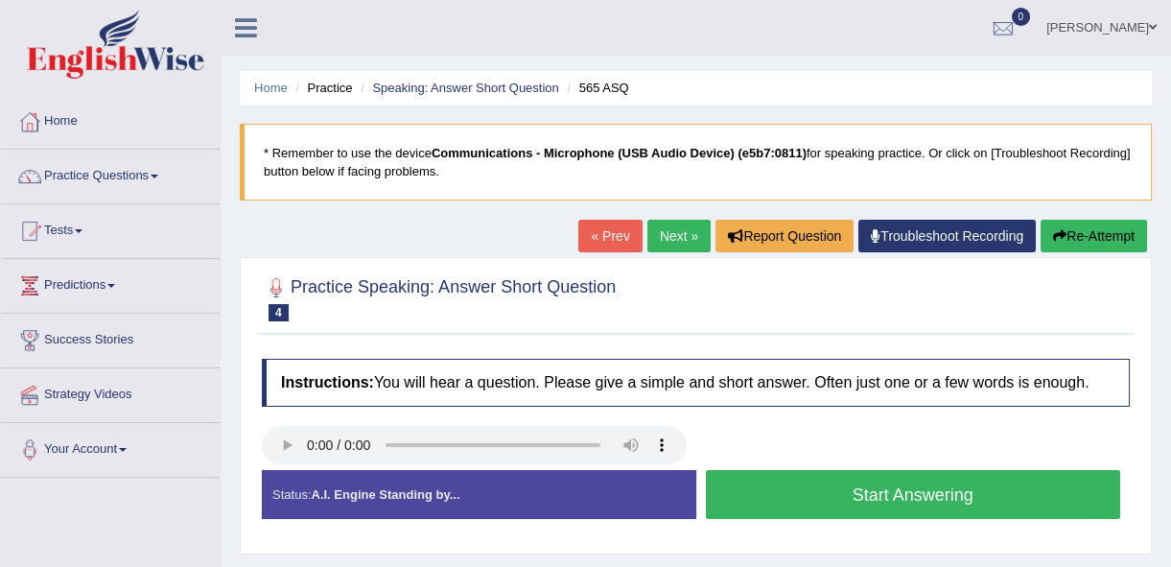
click at [845, 496] on button "Start Answering" at bounding box center [913, 494] width 415 height 49
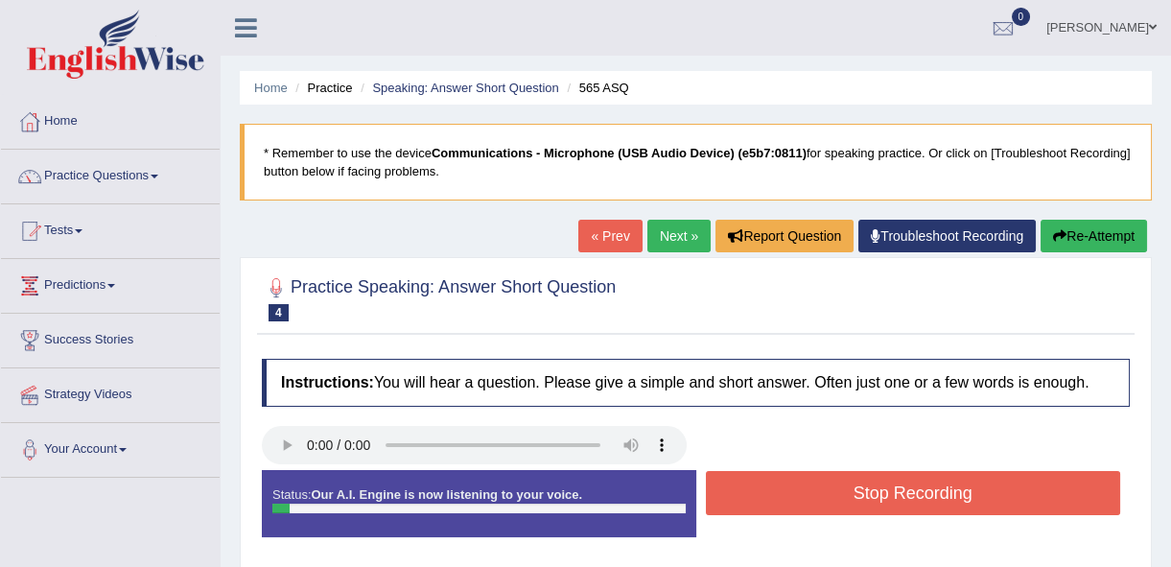
click at [845, 496] on button "Stop Recording" at bounding box center [913, 493] width 415 height 44
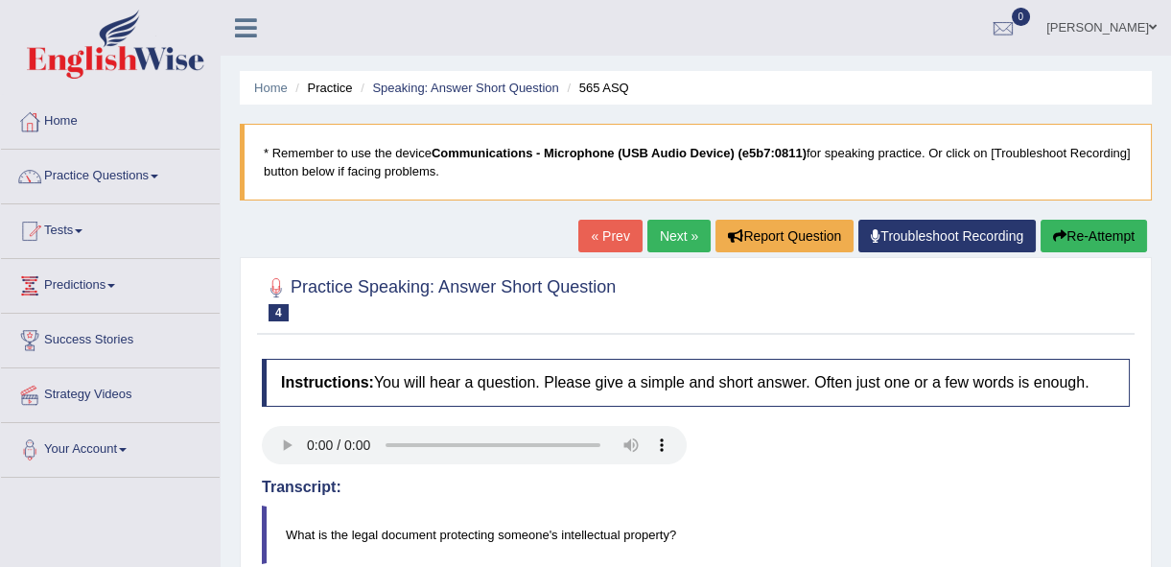
click at [684, 248] on link "Next »" at bounding box center [678, 236] width 63 height 33
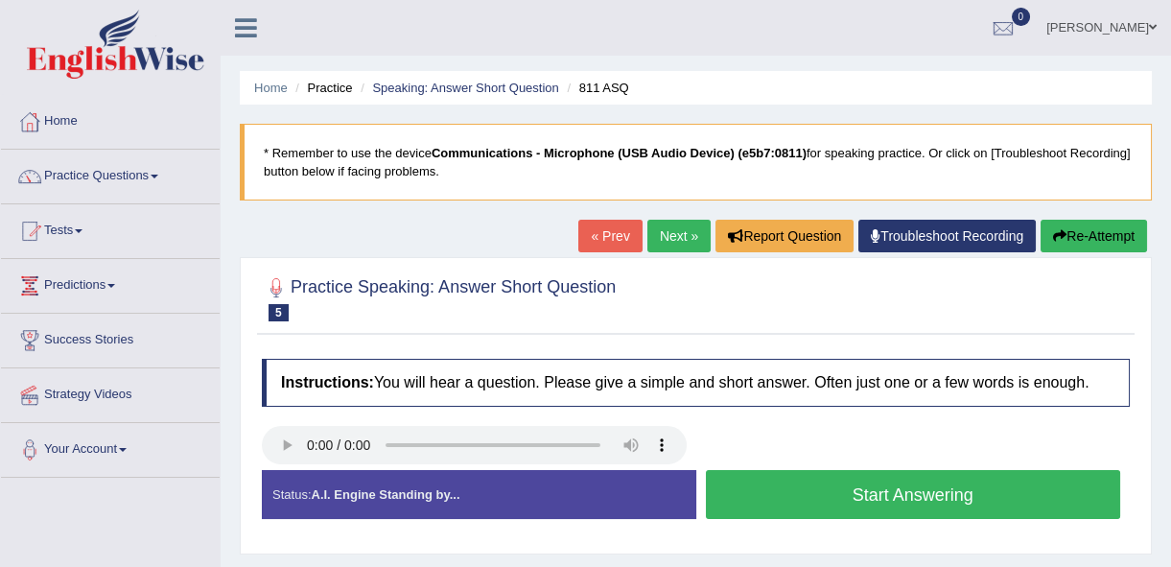
click at [848, 478] on button "Start Answering" at bounding box center [913, 494] width 415 height 49
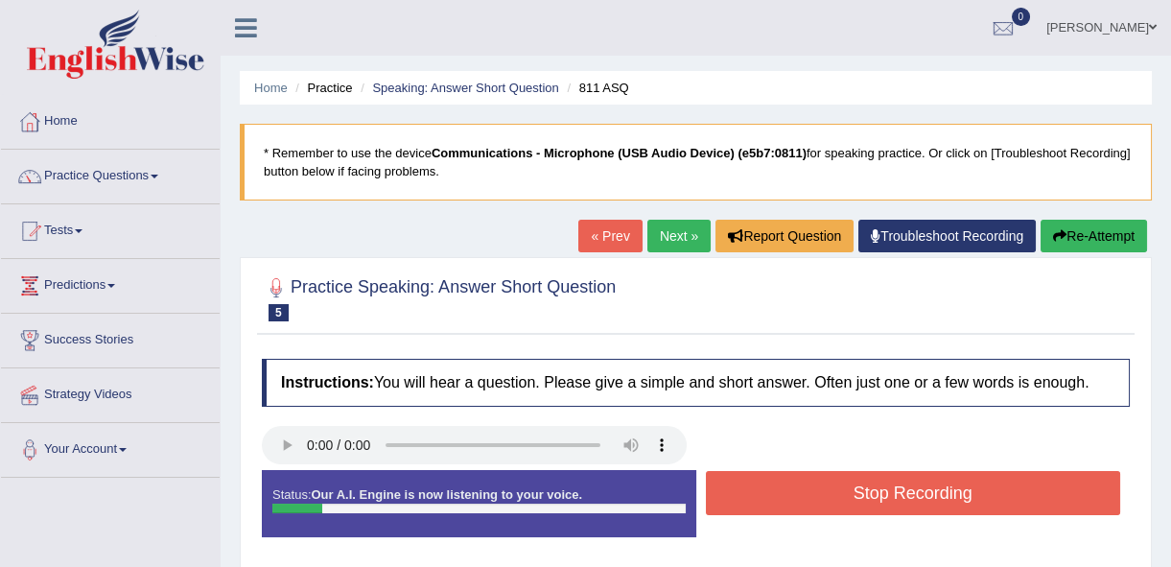
click at [849, 483] on button "Stop Recording" at bounding box center [913, 493] width 415 height 44
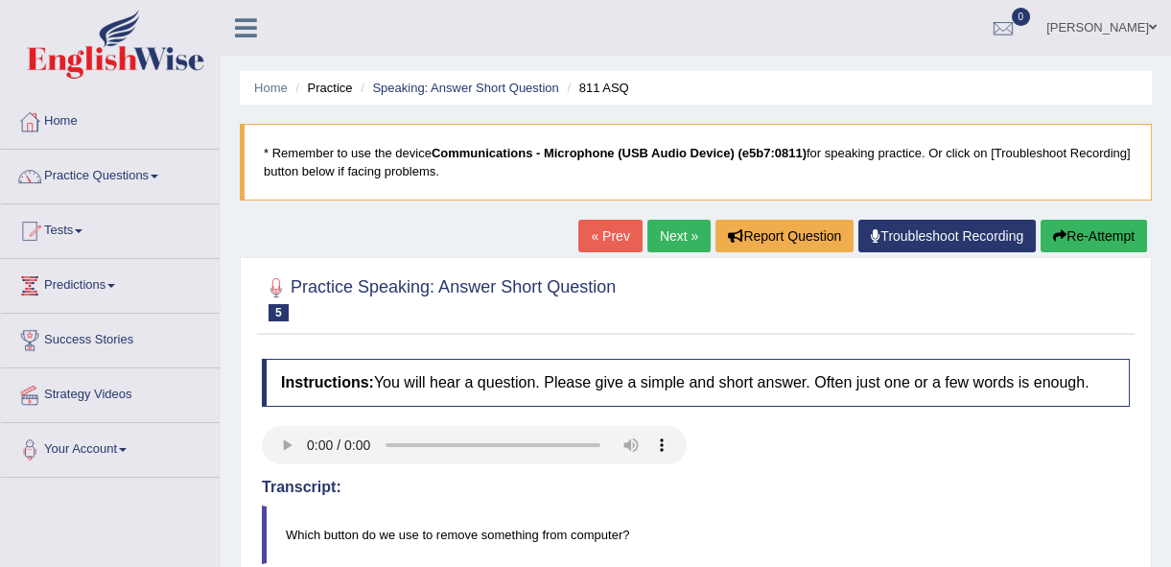
click at [79, 181] on link "Practice Questions" at bounding box center [110, 174] width 219 height 48
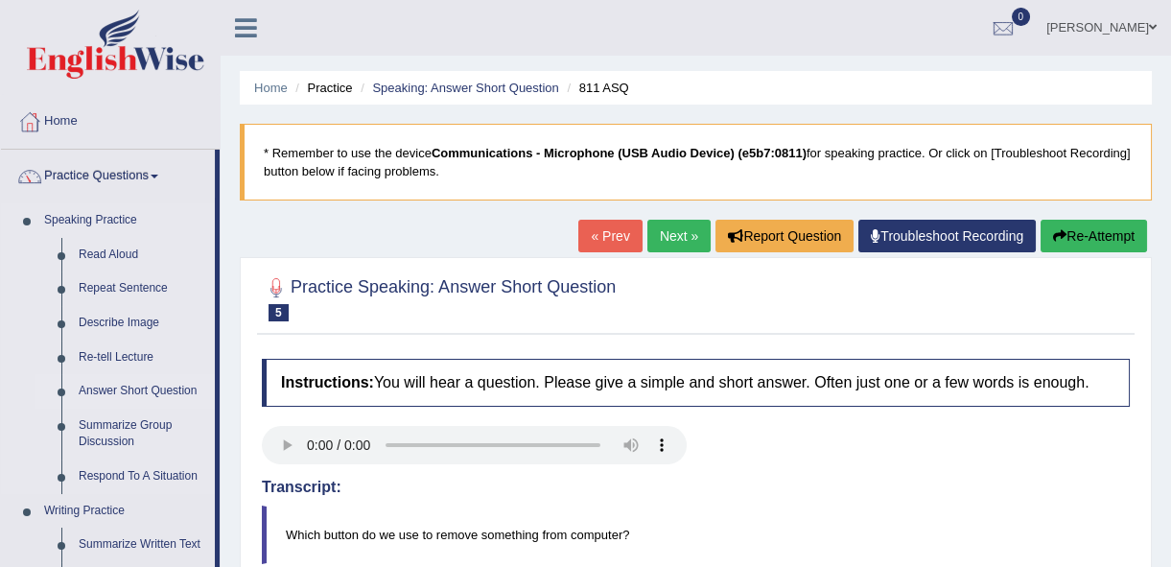
click at [97, 393] on link "Answer Short Question" at bounding box center [142, 391] width 145 height 35
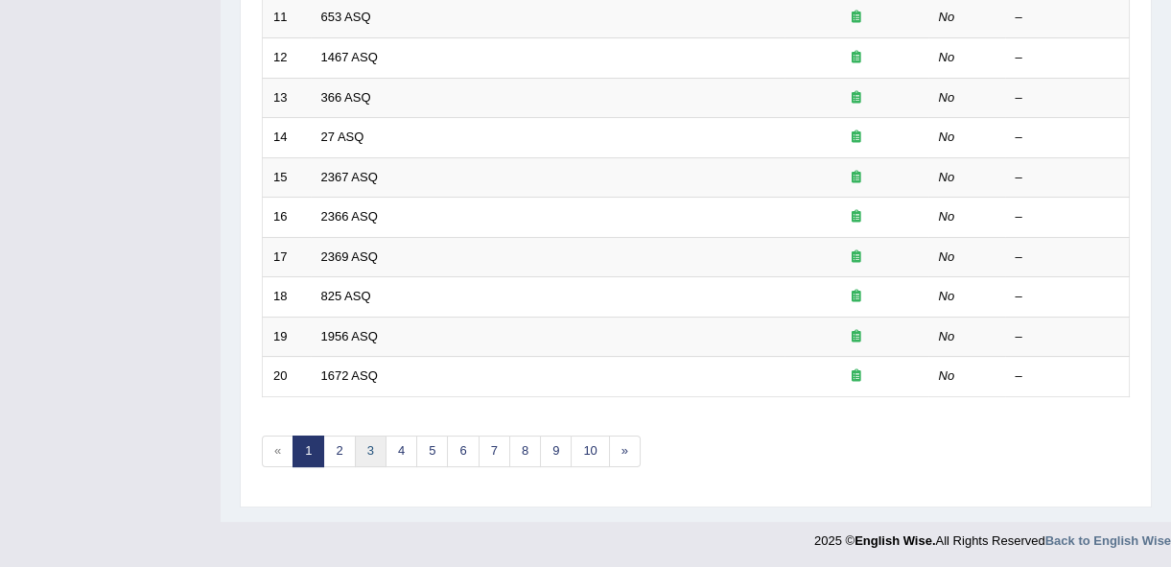
click at [362, 439] on link "3" at bounding box center [371, 451] width 32 height 32
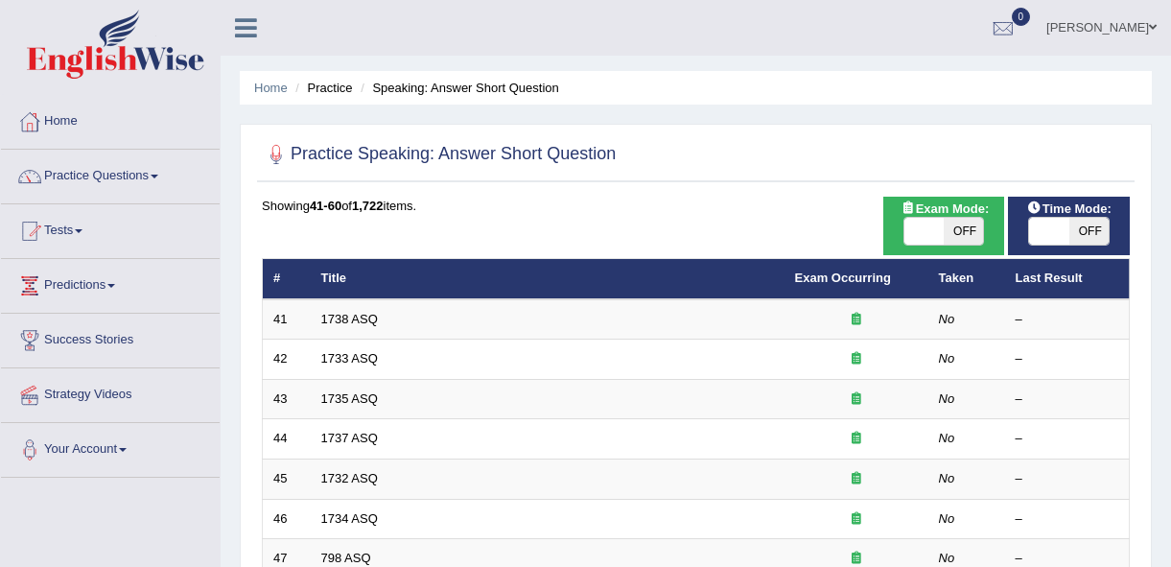
click at [345, 312] on link "1738 ASQ" at bounding box center [349, 319] width 57 height 14
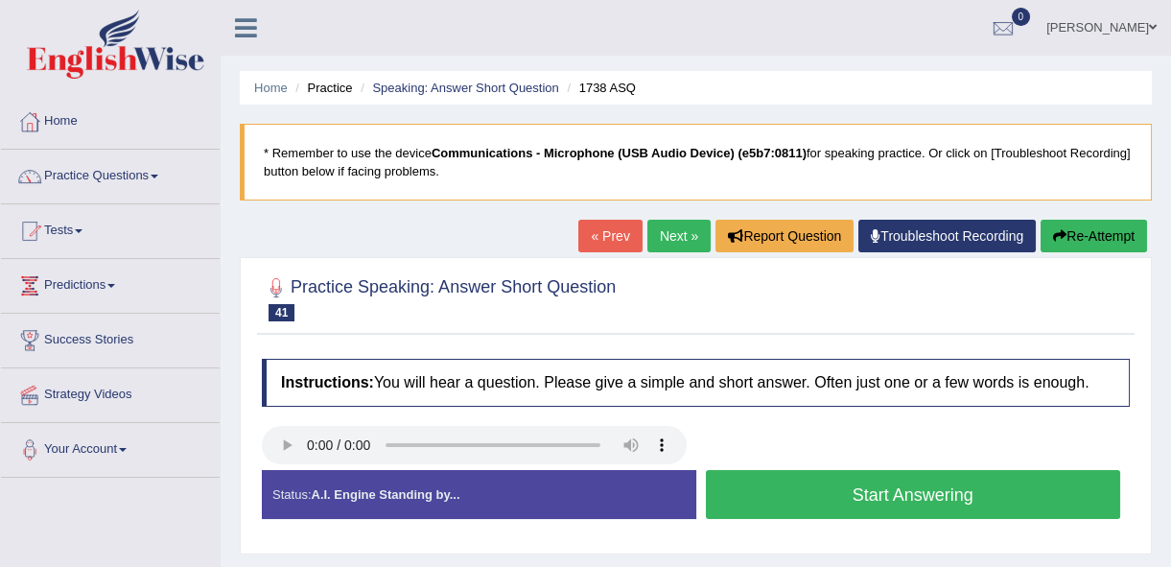
click at [760, 514] on button "Start Answering" at bounding box center [913, 494] width 415 height 49
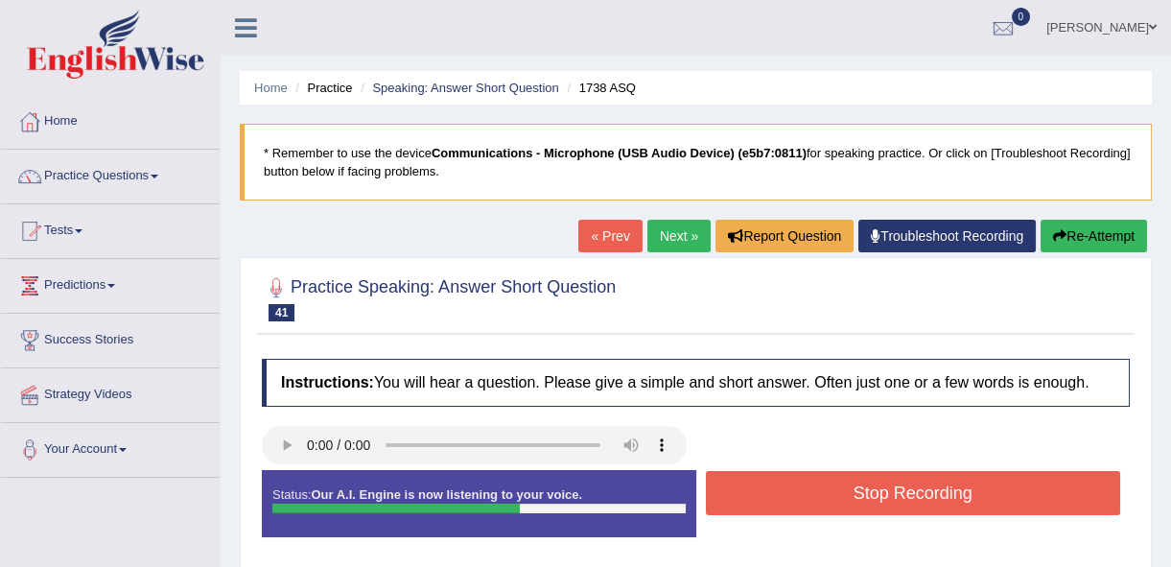
click at [772, 509] on button "Stop Recording" at bounding box center [913, 493] width 415 height 44
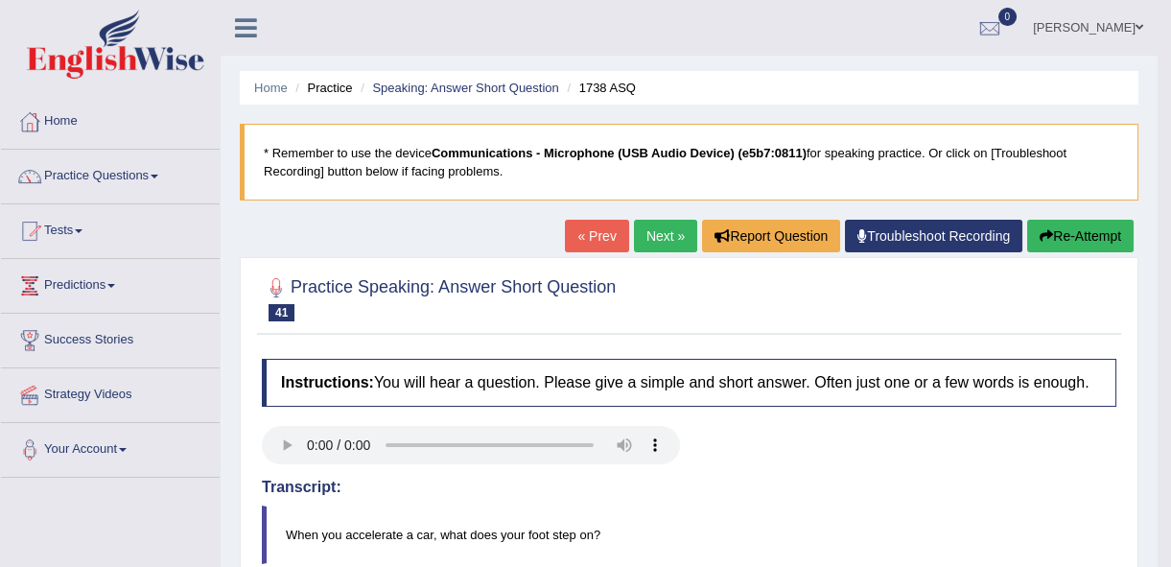
click at [652, 236] on link "Next »" at bounding box center [665, 236] width 63 height 33
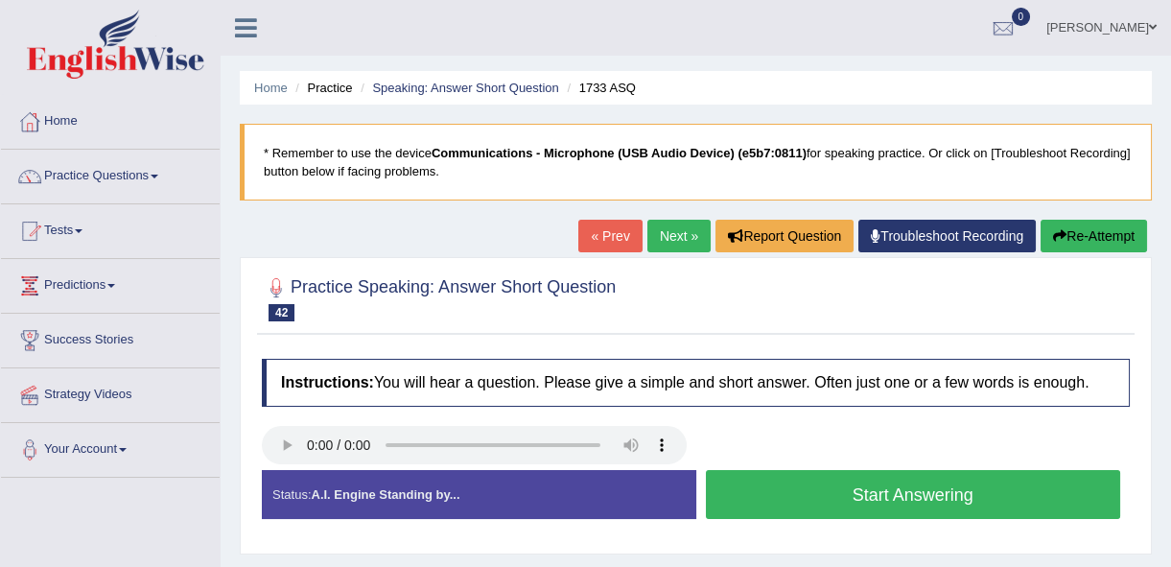
click at [770, 490] on button "Start Answering" at bounding box center [913, 494] width 415 height 49
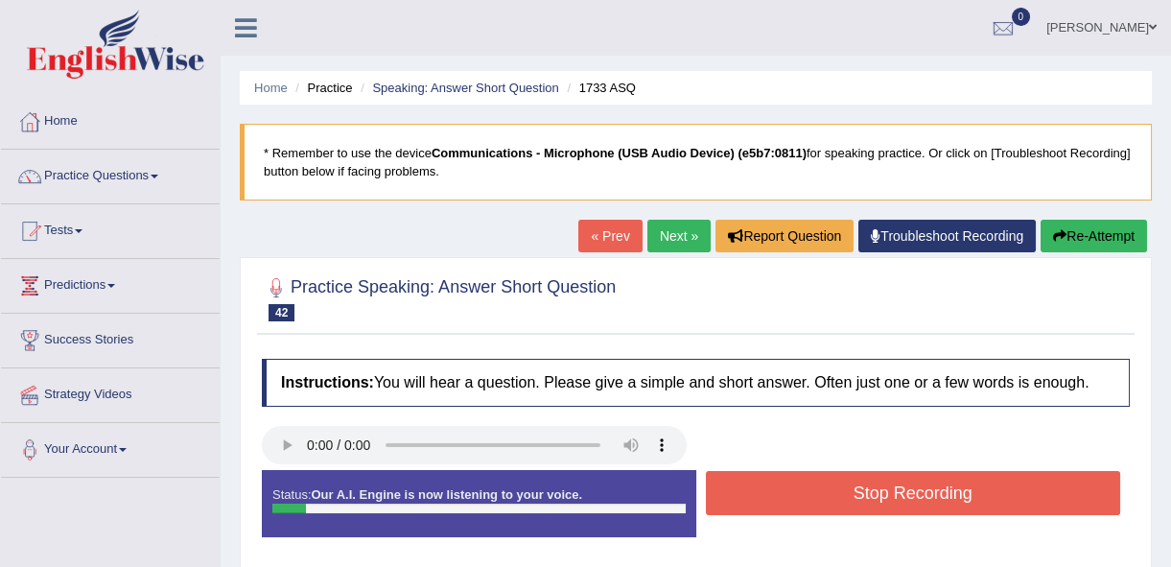
click at [770, 490] on button "Stop Recording" at bounding box center [913, 493] width 415 height 44
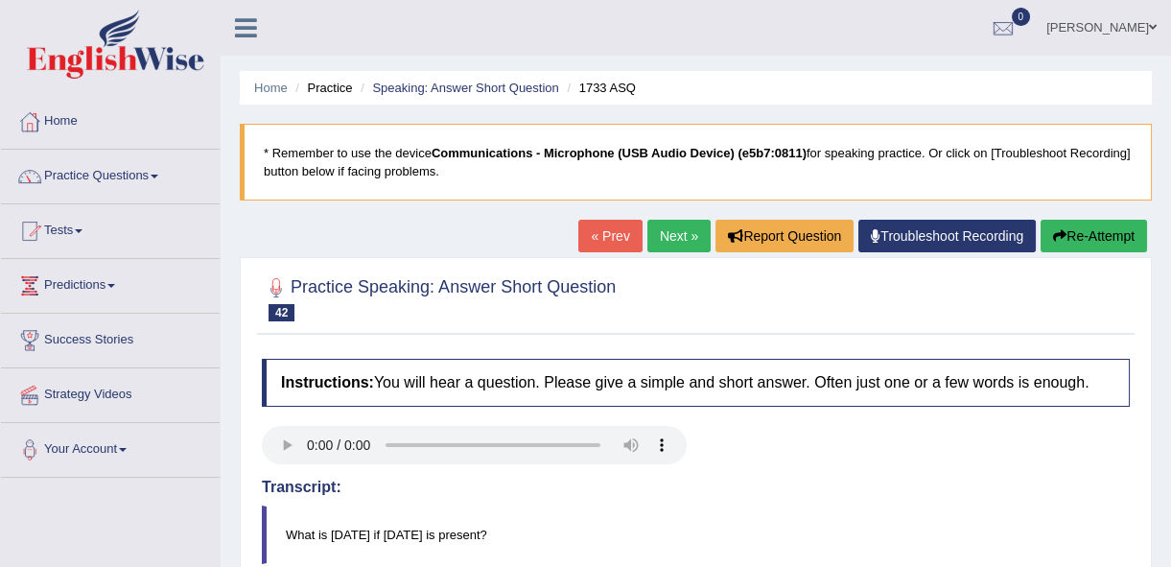
click at [684, 229] on link "Next »" at bounding box center [678, 236] width 63 height 33
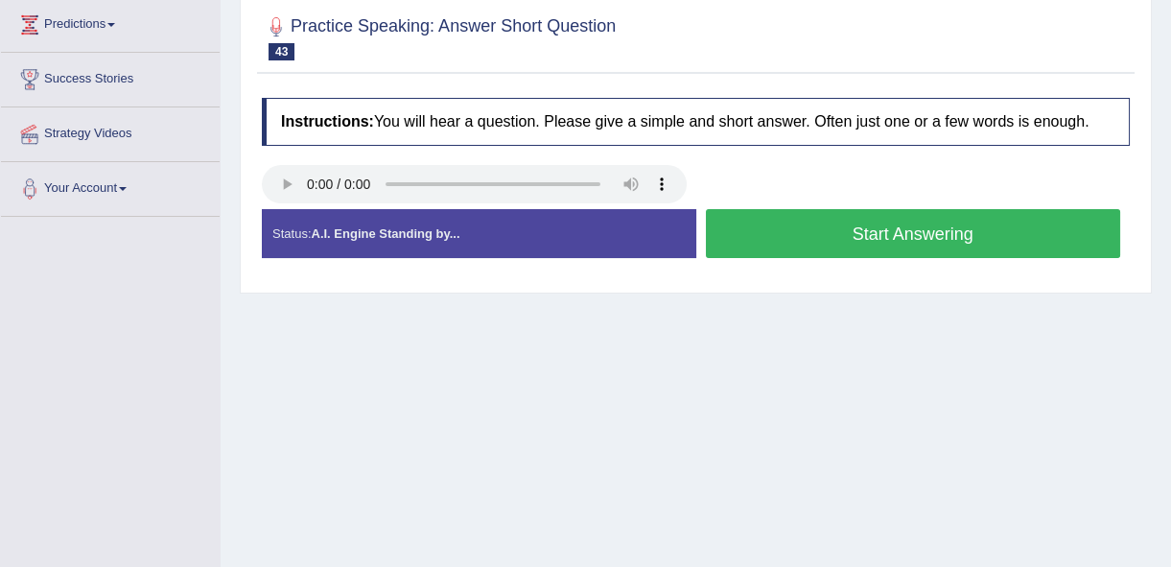
click at [922, 247] on button "Start Answering" at bounding box center [913, 233] width 415 height 49
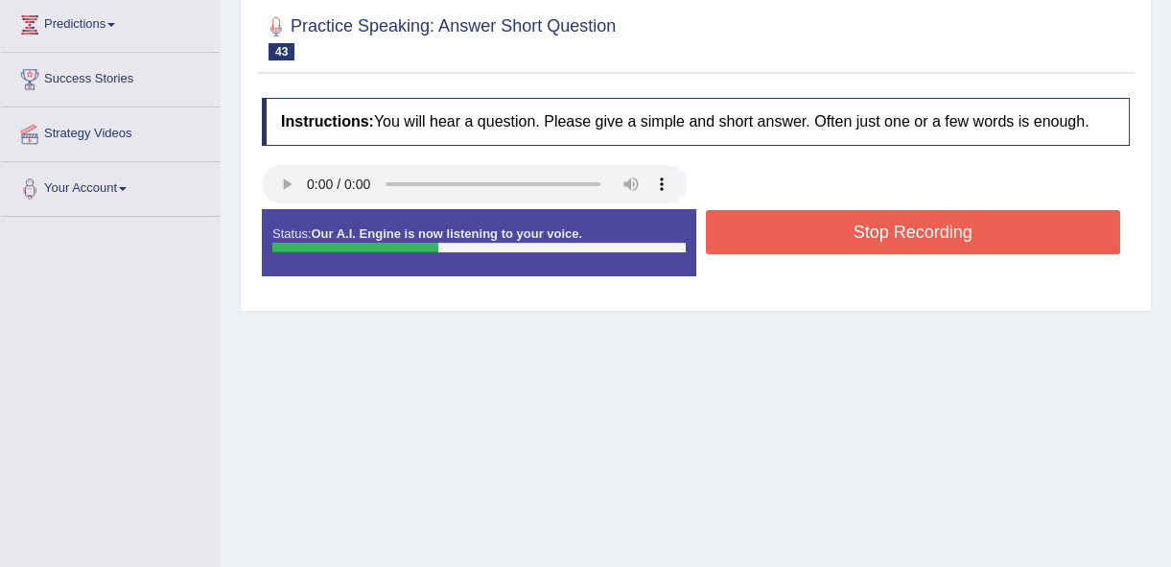
click at [837, 225] on button "Stop Recording" at bounding box center [913, 232] width 415 height 44
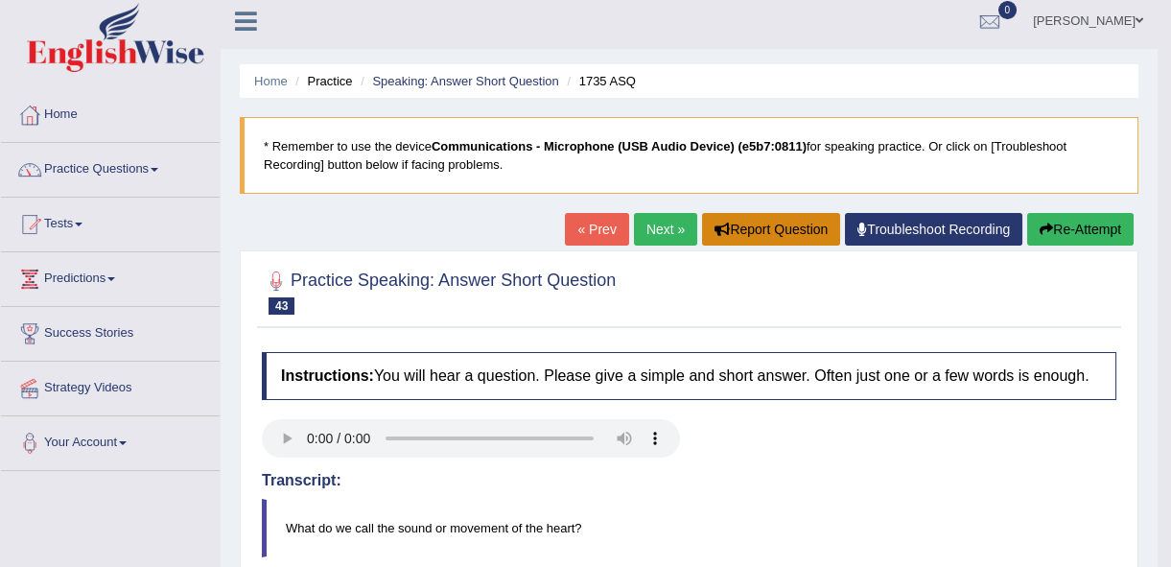
scroll to position [4, 0]
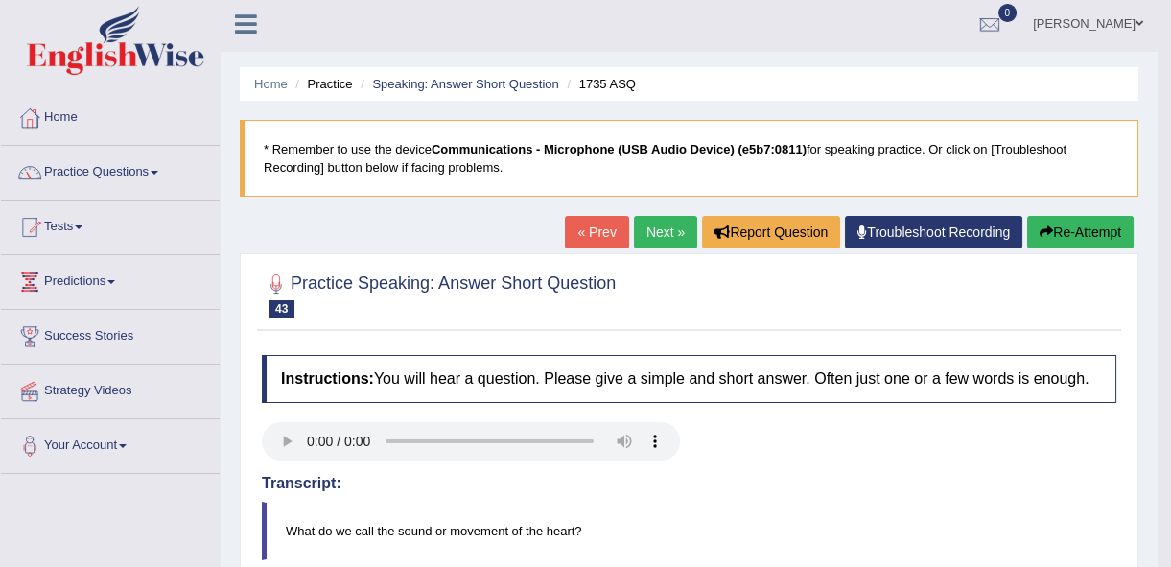
click at [665, 225] on link "Next »" at bounding box center [665, 232] width 63 height 33
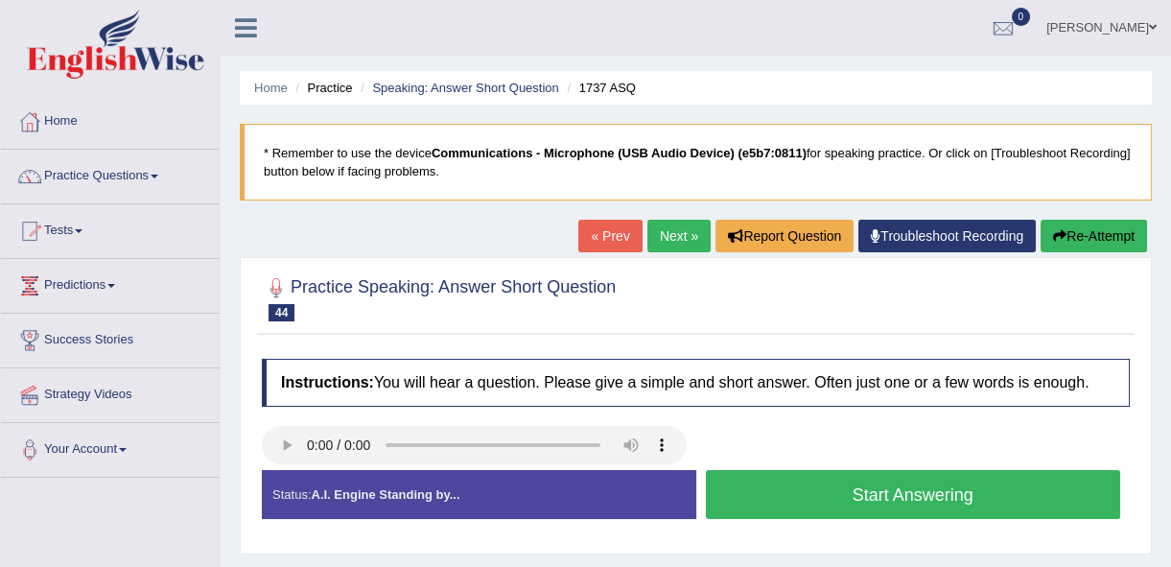
click at [731, 492] on button "Start Answering" at bounding box center [913, 494] width 415 height 49
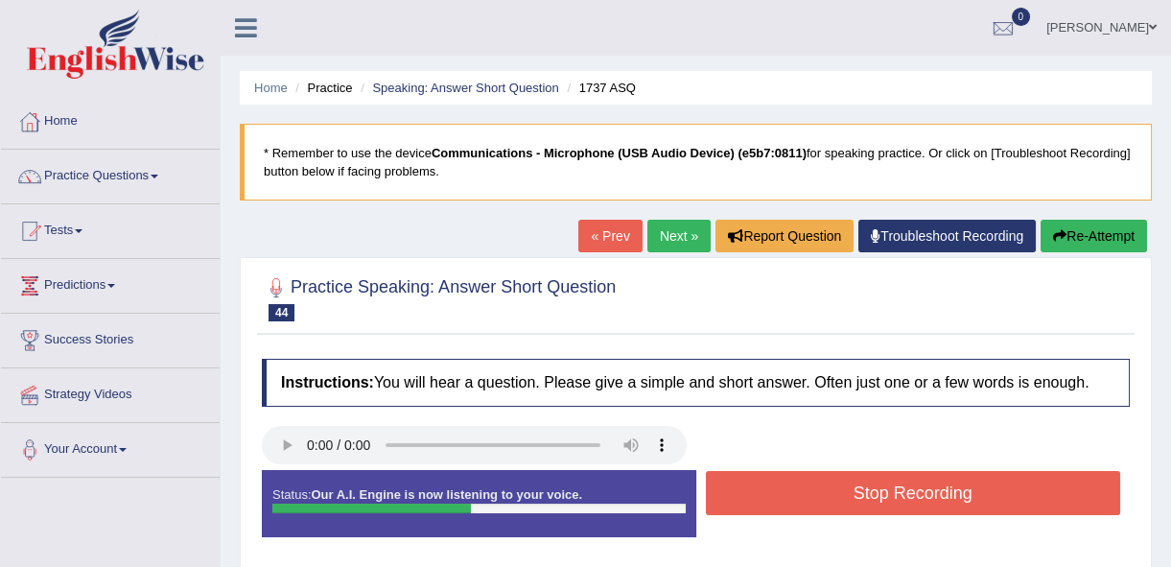
click at [731, 492] on button "Stop Recording" at bounding box center [913, 493] width 415 height 44
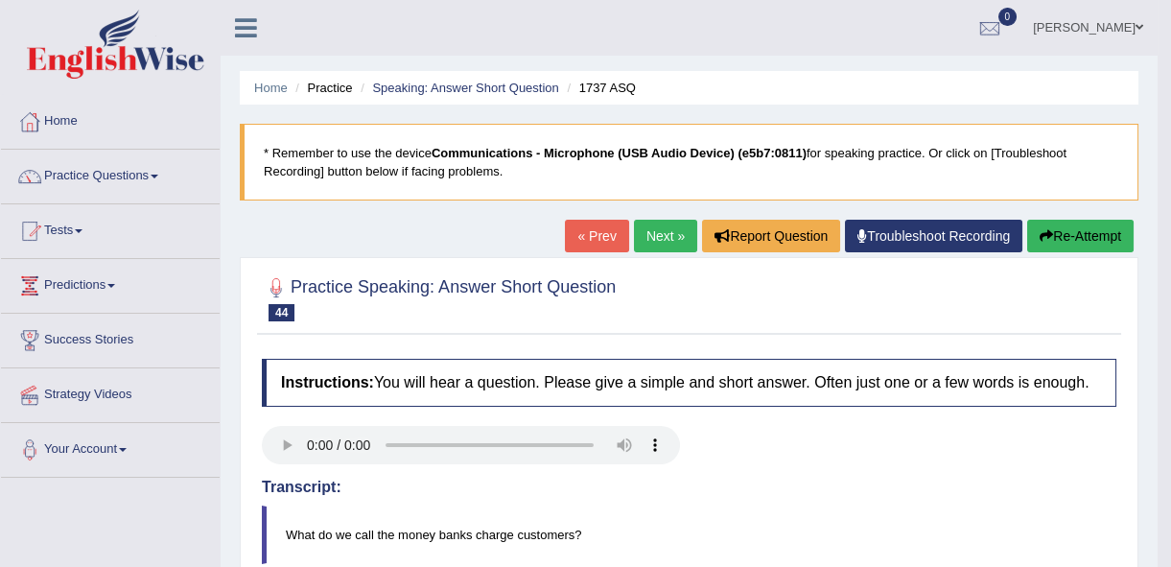
click at [657, 247] on link "Next »" at bounding box center [665, 236] width 63 height 33
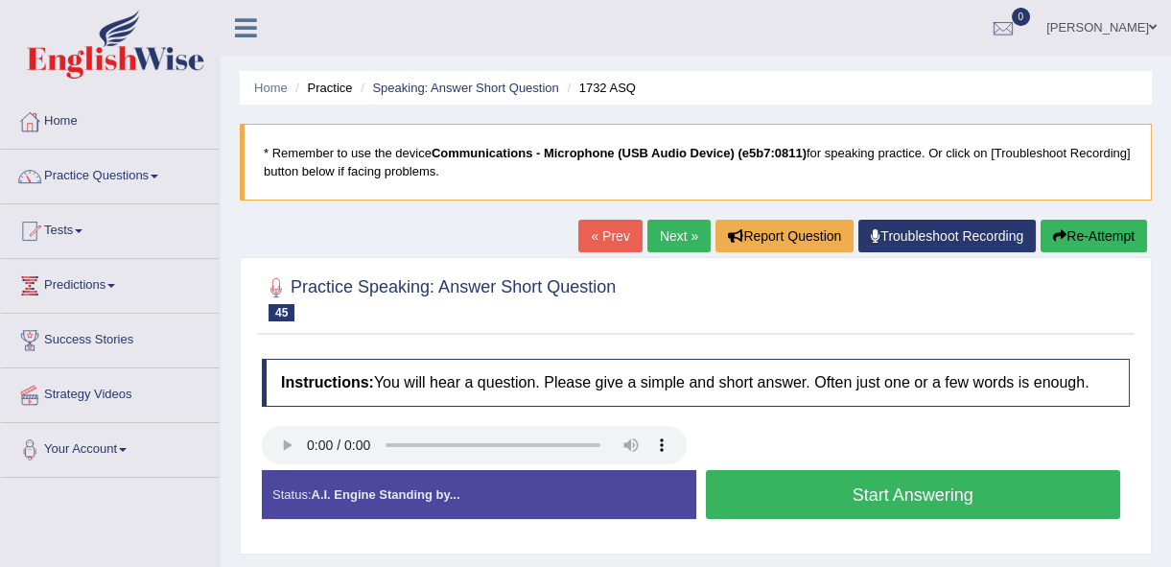
click at [775, 499] on button "Start Answering" at bounding box center [913, 494] width 415 height 49
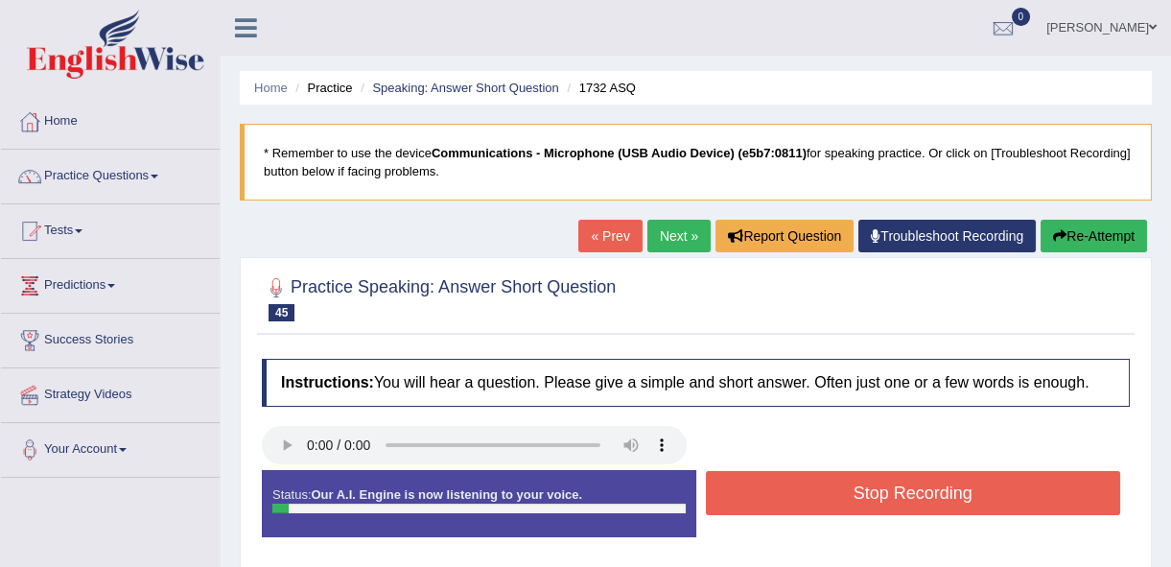
click at [775, 499] on button "Stop Recording" at bounding box center [913, 493] width 415 height 44
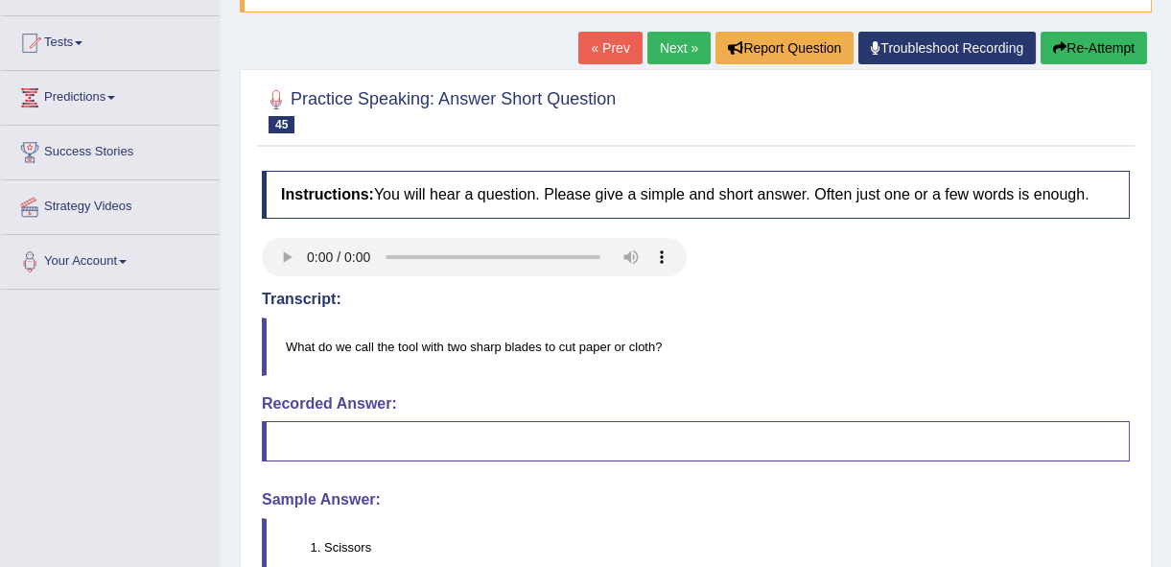
scroll to position [86, 0]
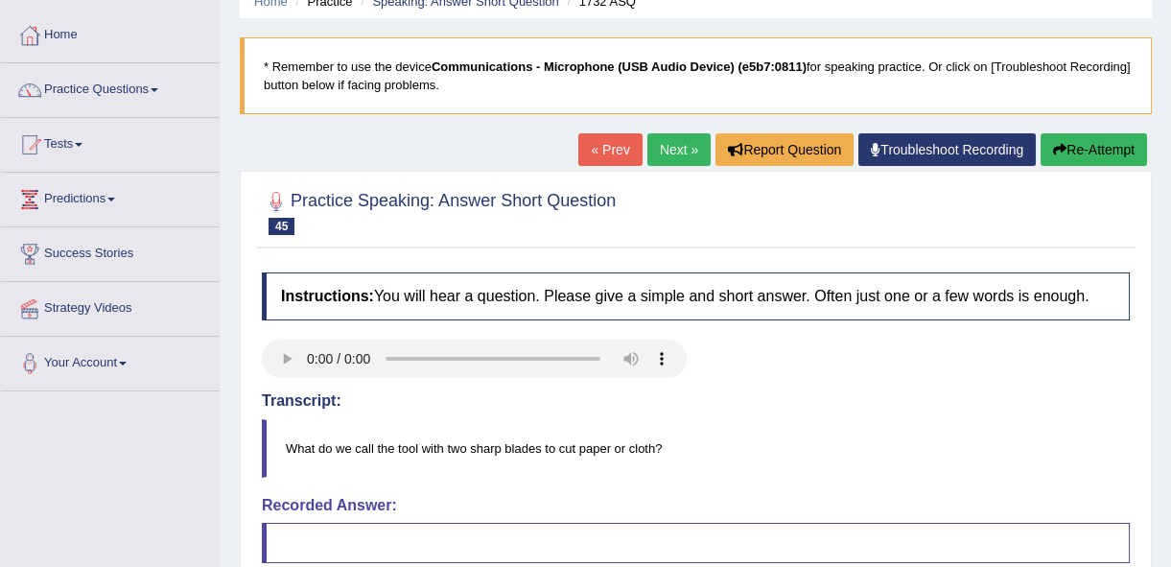
click at [671, 152] on link "Next »" at bounding box center [678, 149] width 63 height 33
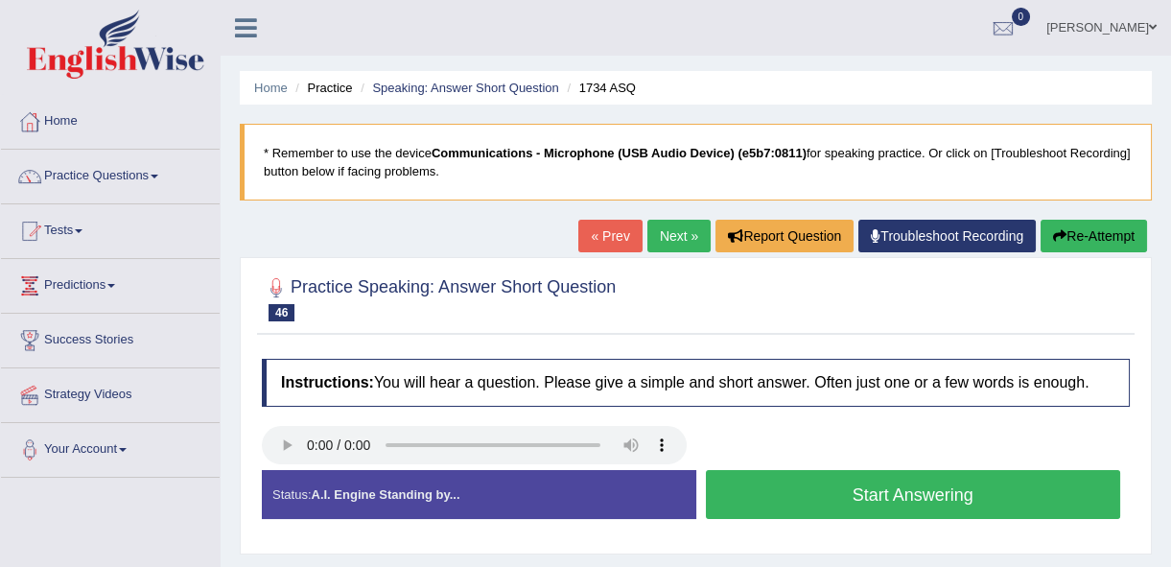
click at [836, 492] on button "Start Answering" at bounding box center [913, 494] width 415 height 49
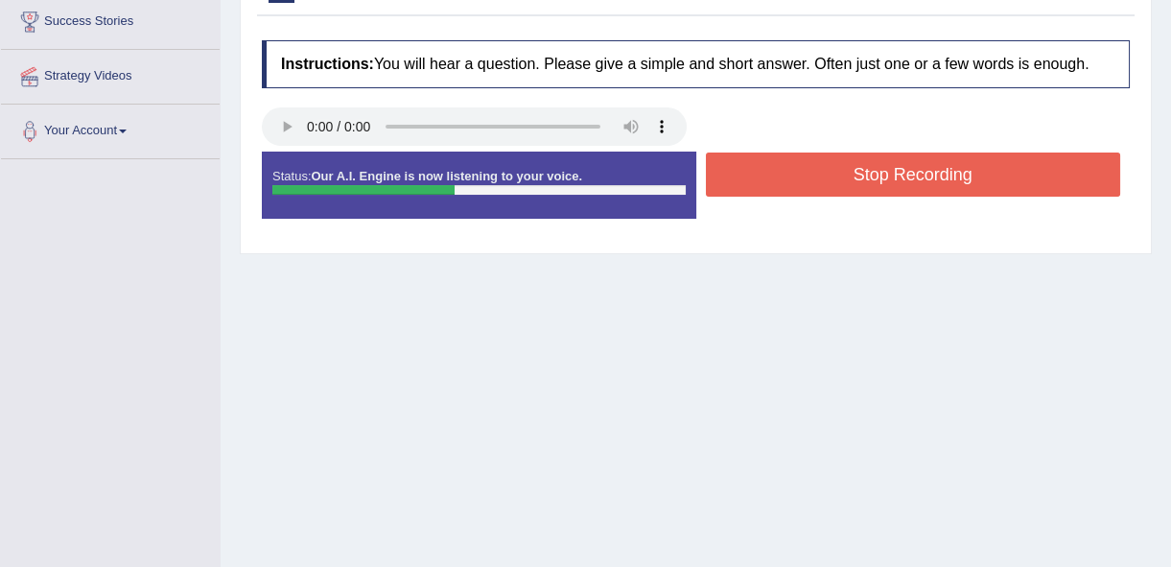
scroll to position [348, 0]
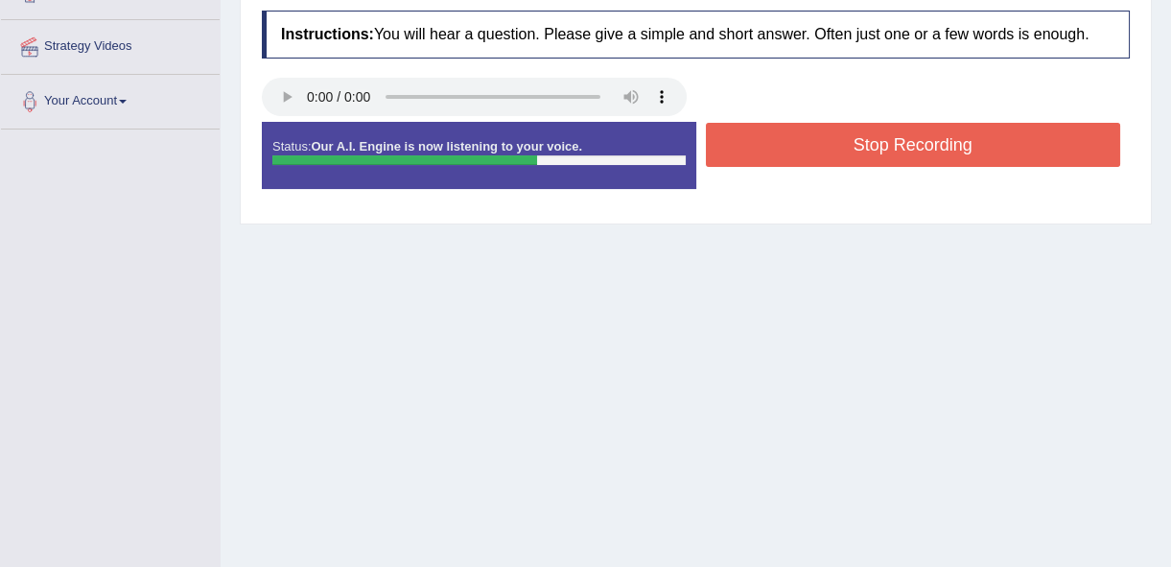
click at [799, 125] on button "Stop Recording" at bounding box center [913, 145] width 415 height 44
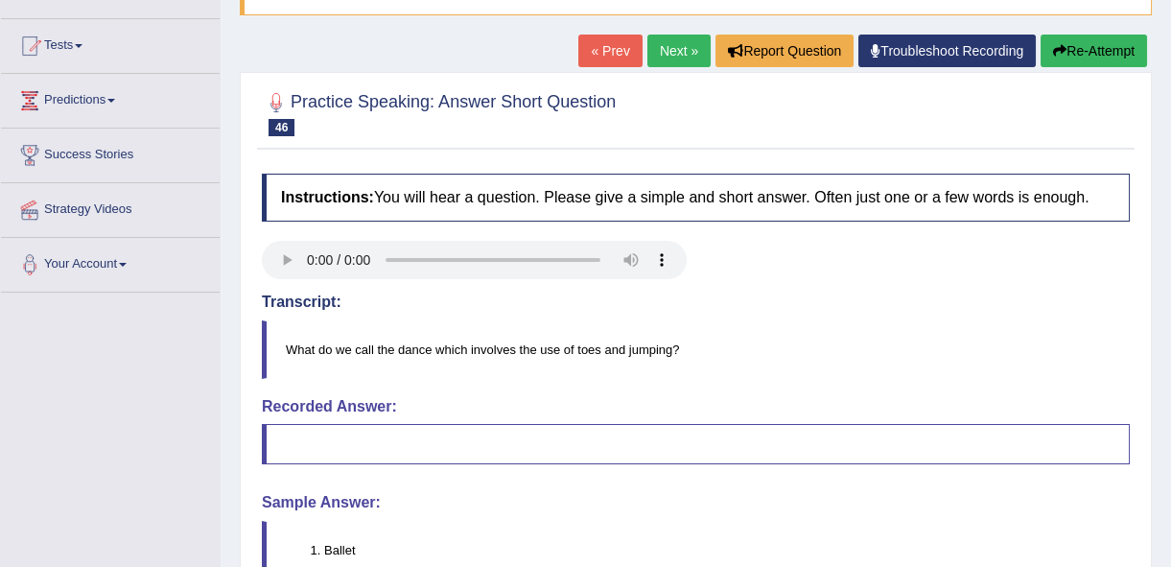
scroll to position [178, 0]
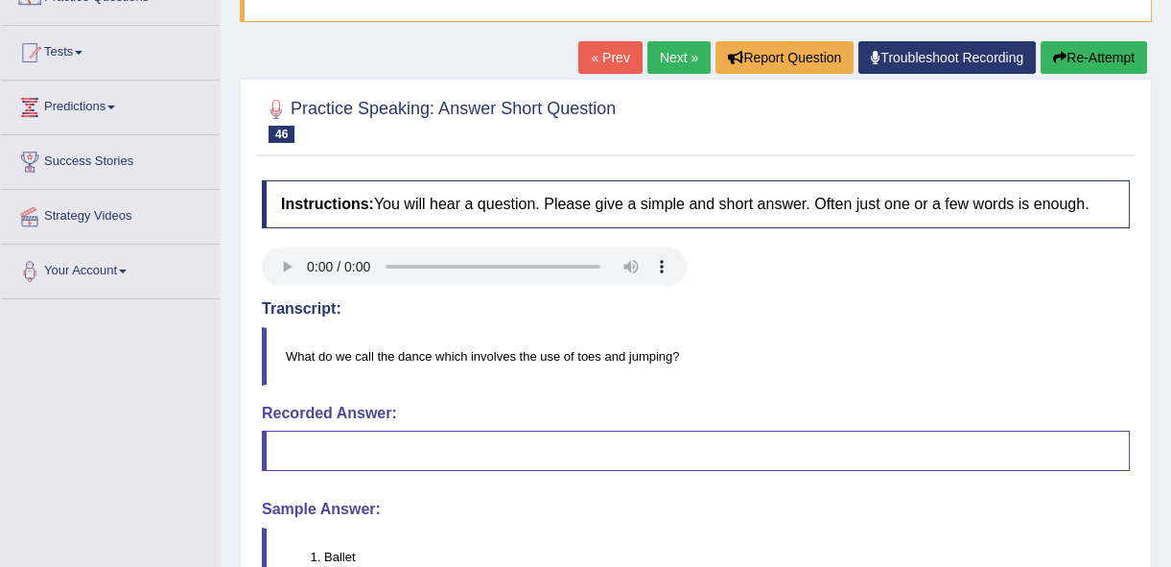
click at [693, 67] on link "Next »" at bounding box center [678, 57] width 63 height 33
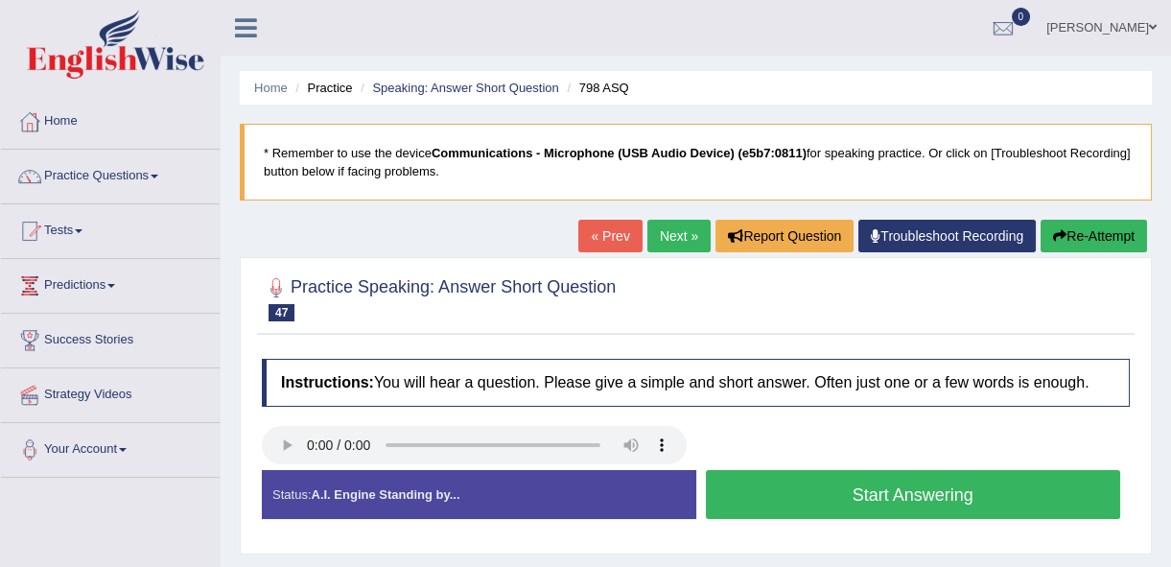
click at [921, 512] on button "Start Answering" at bounding box center [913, 494] width 415 height 49
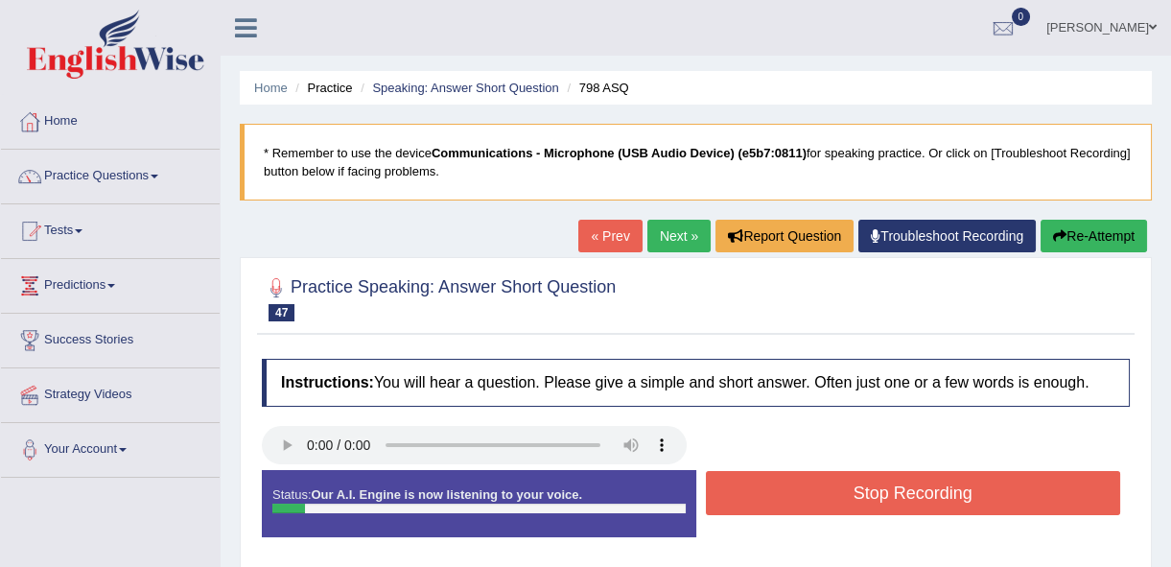
click at [920, 512] on button "Stop Recording" at bounding box center [913, 493] width 415 height 44
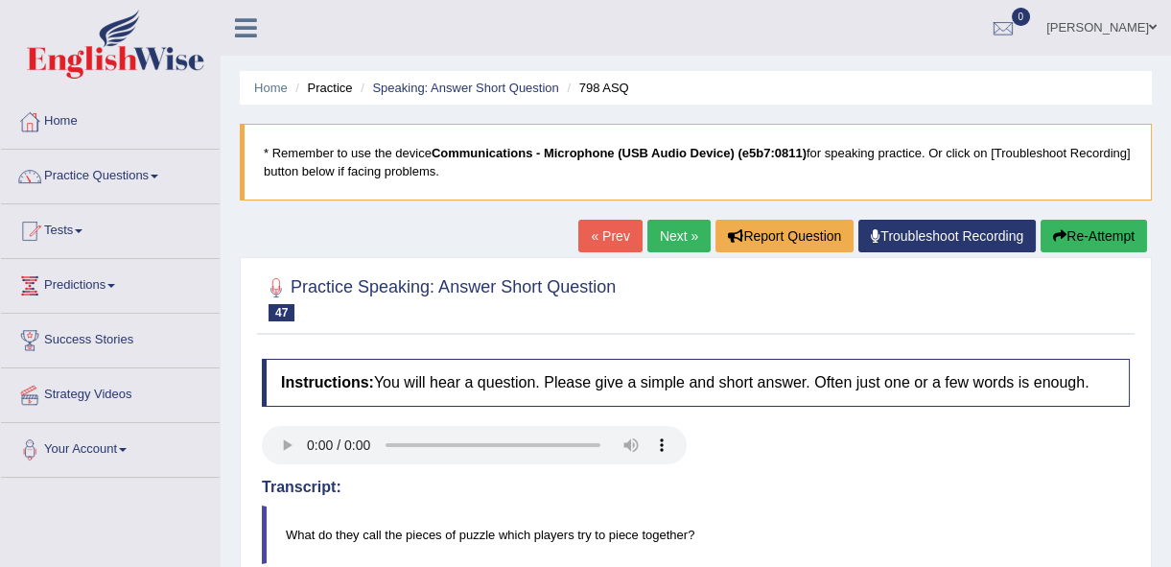
click at [683, 239] on link "Next »" at bounding box center [678, 236] width 63 height 33
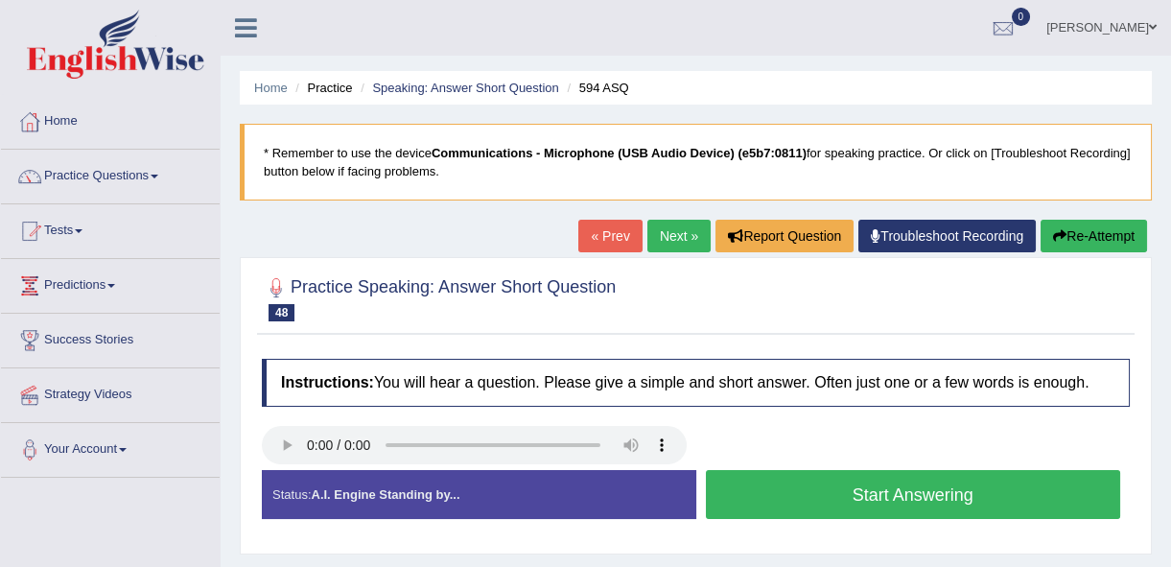
click at [886, 512] on button "Start Answering" at bounding box center [913, 494] width 415 height 49
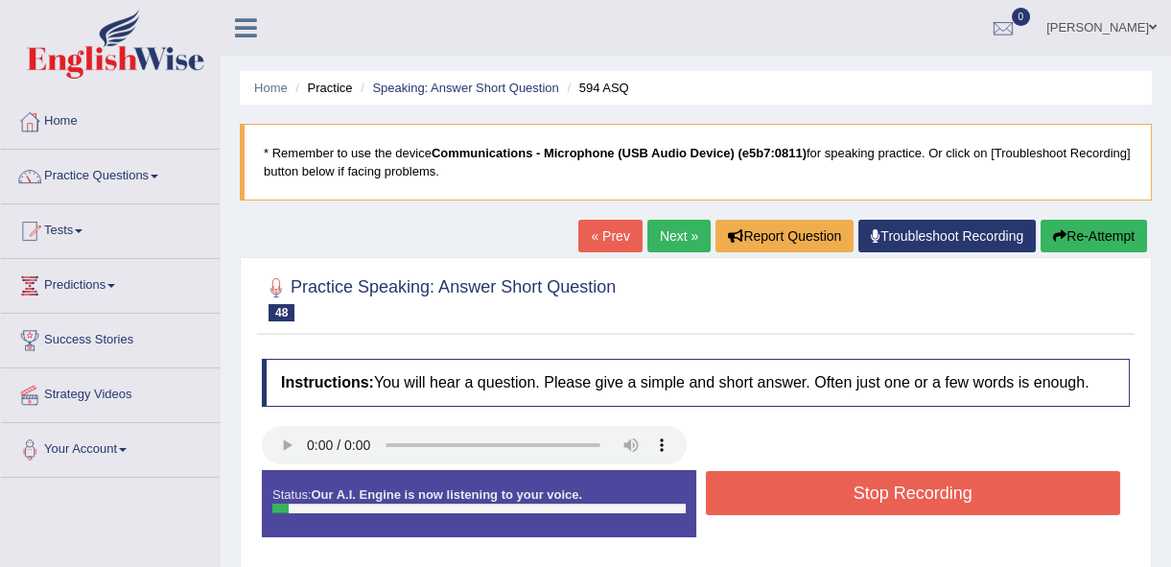
click at [884, 513] on button "Stop Recording" at bounding box center [913, 493] width 415 height 44
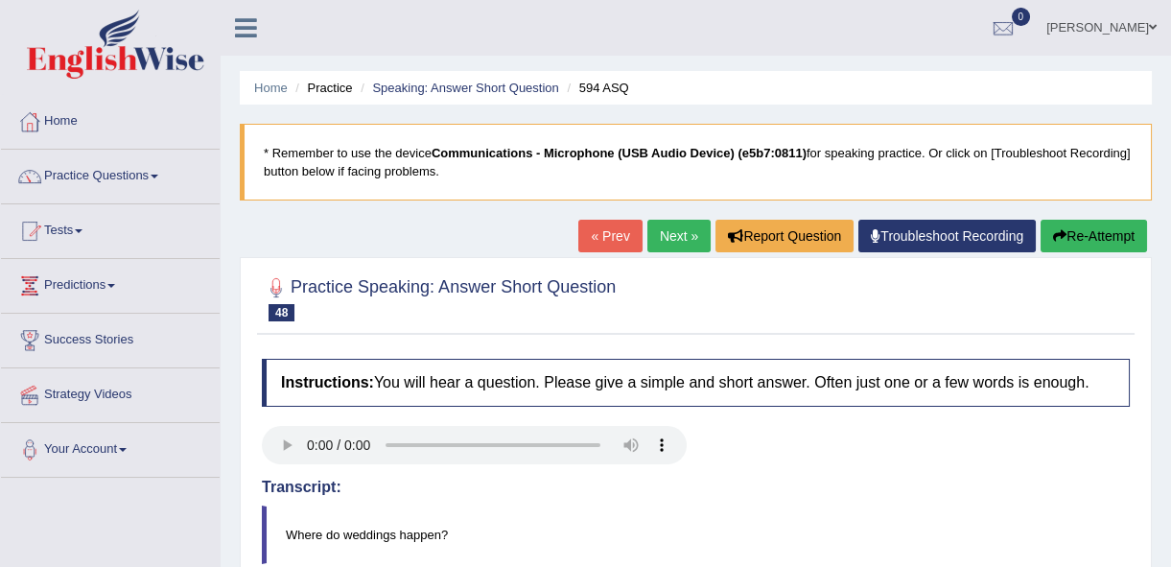
click at [675, 239] on link "Next »" at bounding box center [678, 236] width 63 height 33
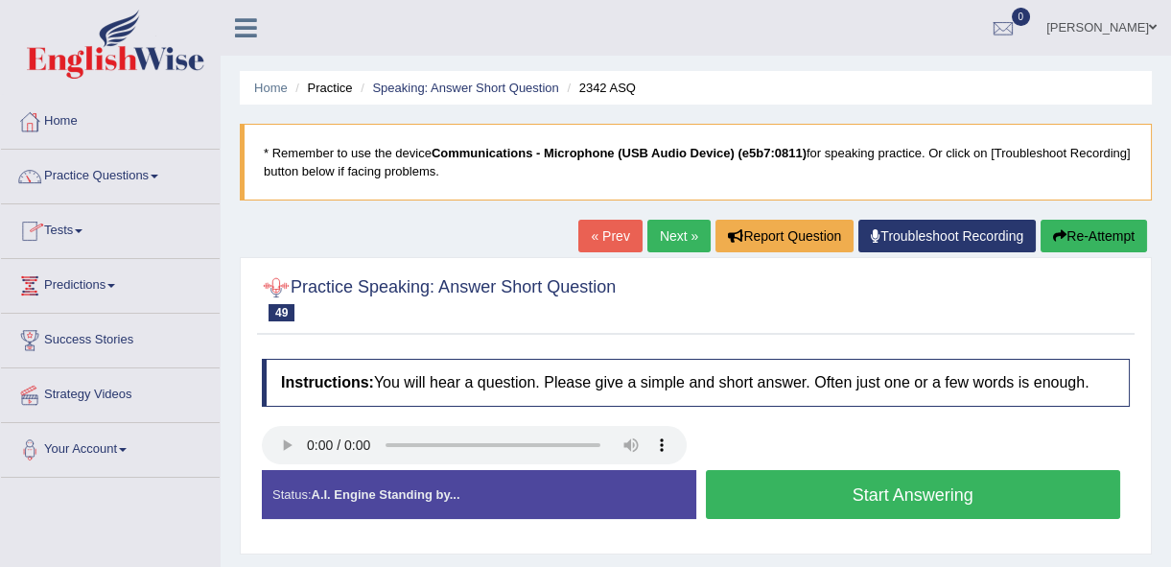
click at [662, 230] on link "Next »" at bounding box center [678, 236] width 63 height 33
click at [847, 504] on button "Start Answering" at bounding box center [913, 494] width 415 height 49
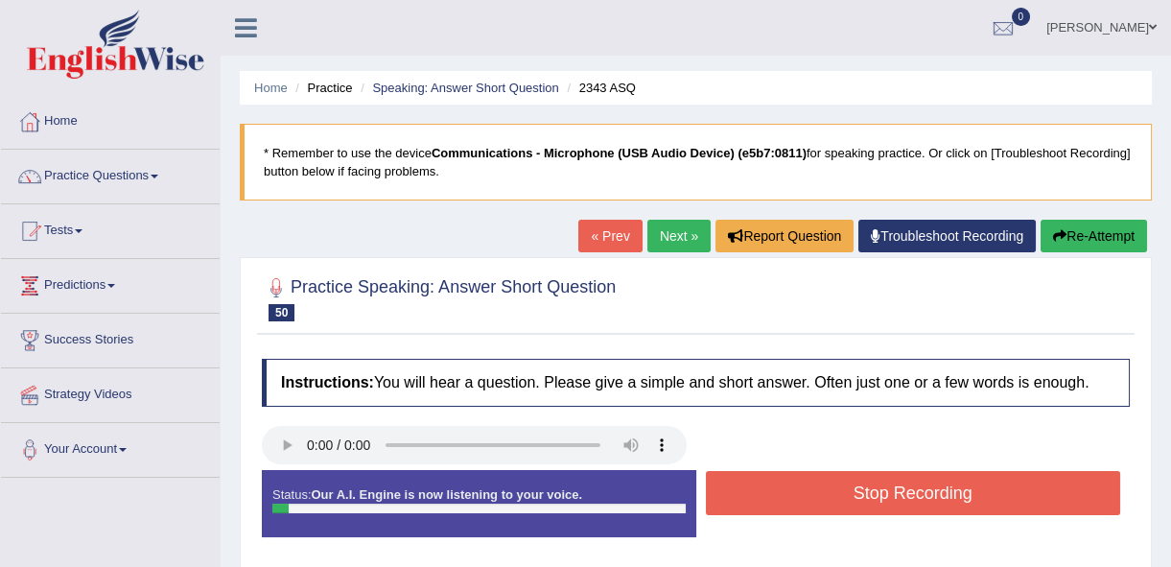
click at [847, 504] on button "Stop Recording" at bounding box center [913, 493] width 415 height 44
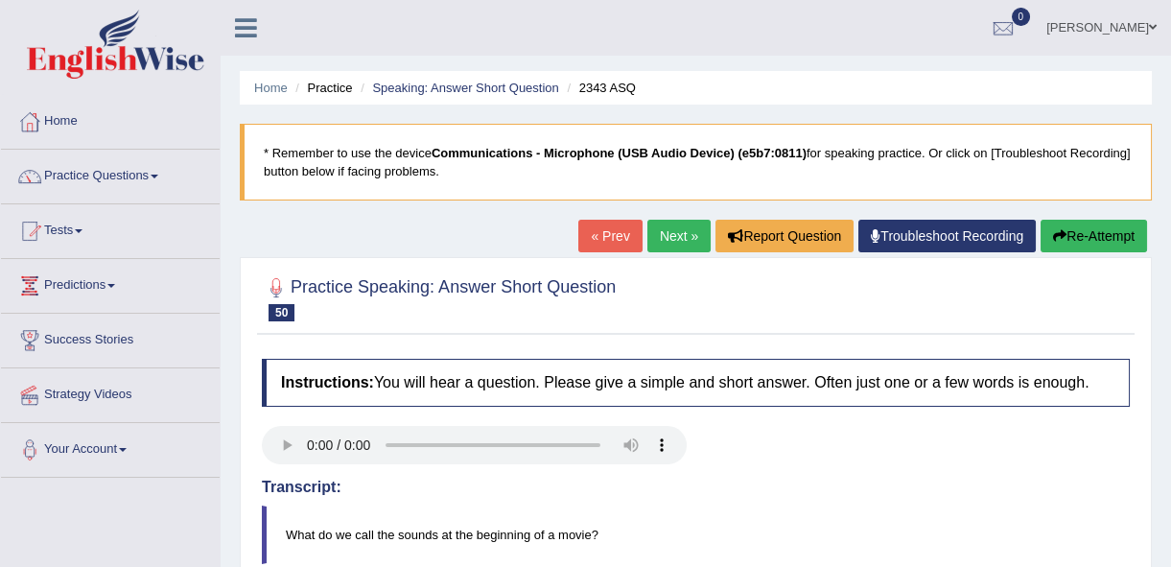
click at [671, 237] on link "Next »" at bounding box center [678, 236] width 63 height 33
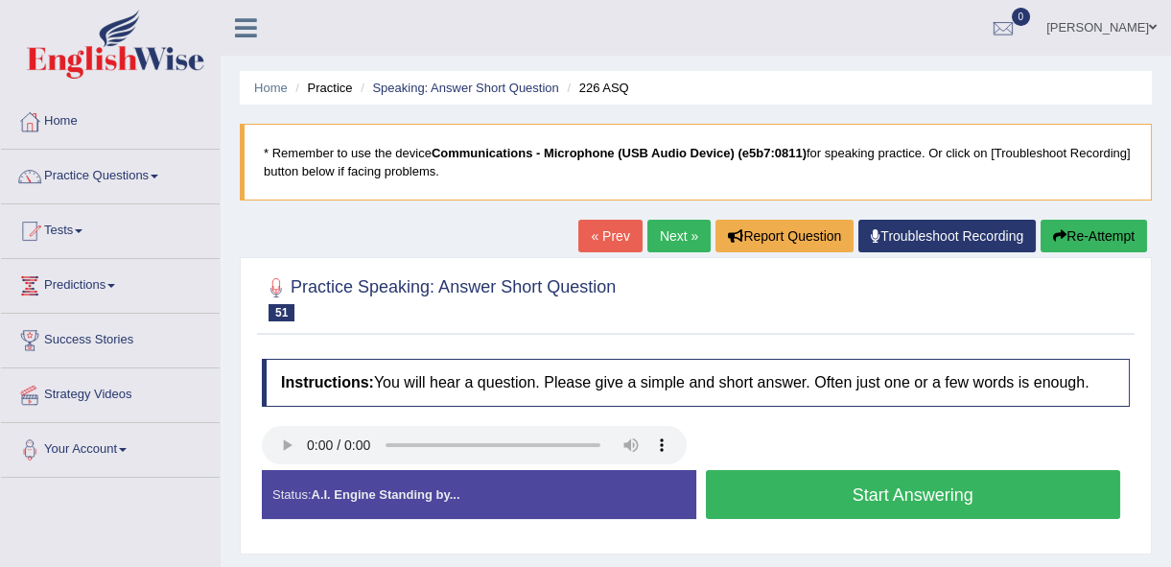
click at [948, 503] on button "Start Answering" at bounding box center [913, 494] width 415 height 49
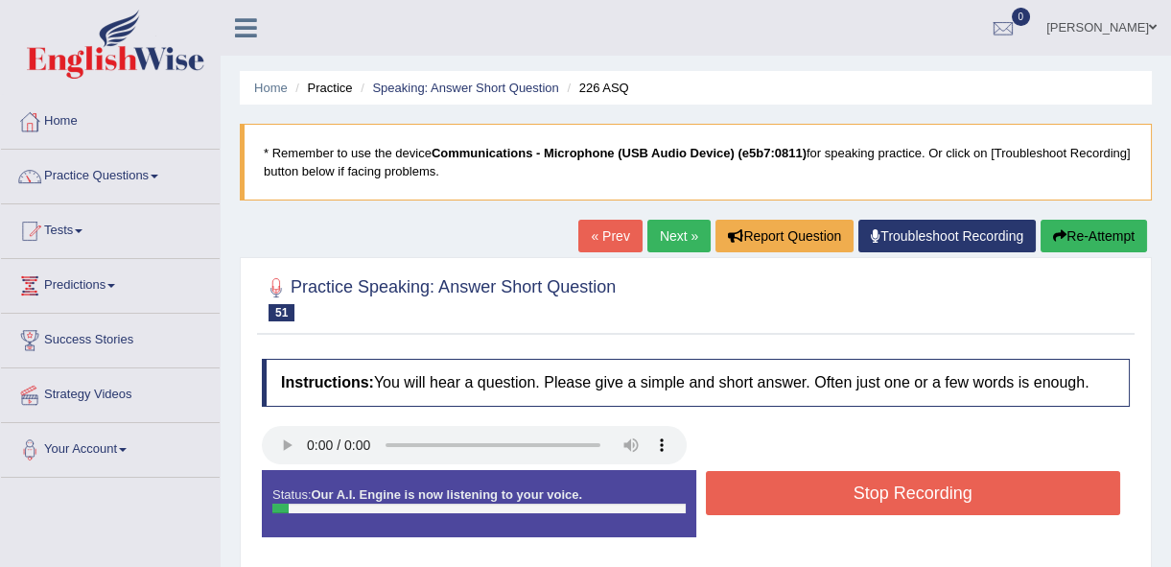
click at [948, 503] on button "Stop Recording" at bounding box center [913, 493] width 415 height 44
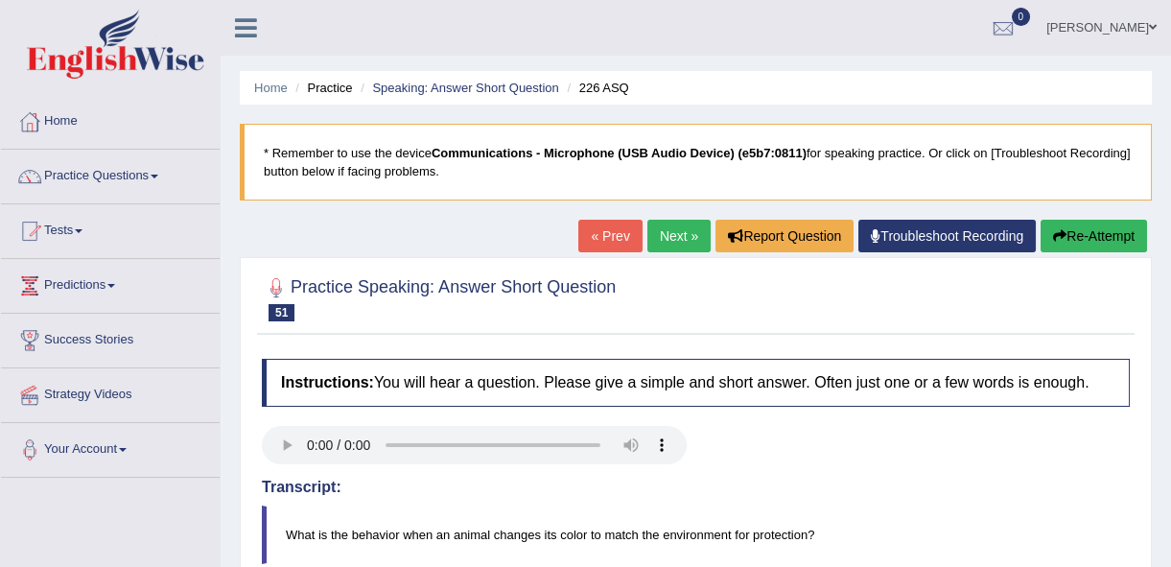
click at [670, 244] on link "Next »" at bounding box center [678, 236] width 63 height 33
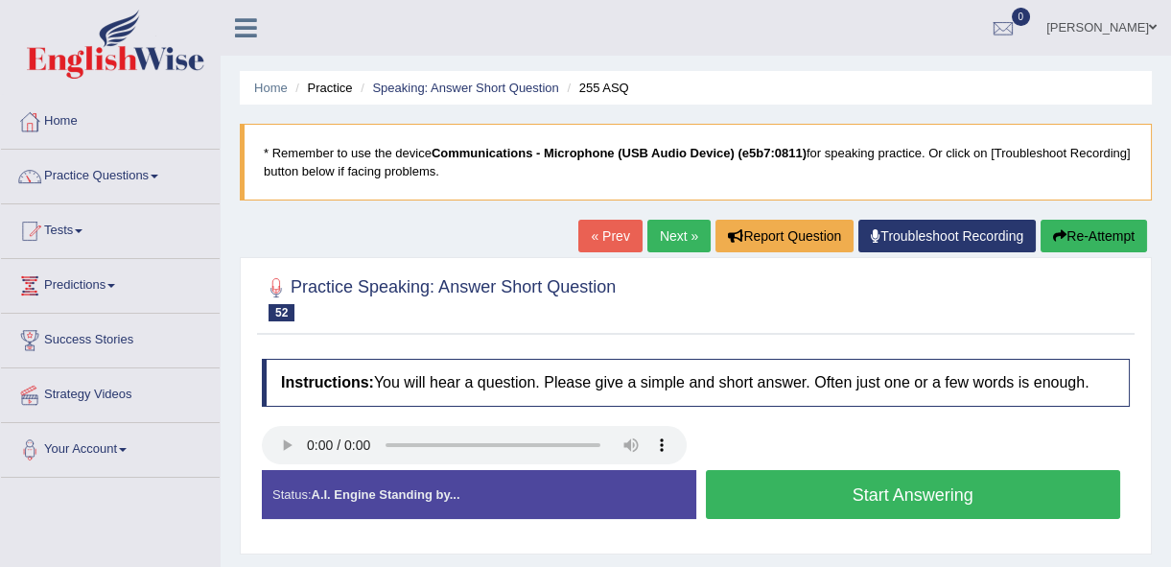
click at [905, 513] on button "Start Answering" at bounding box center [913, 494] width 415 height 49
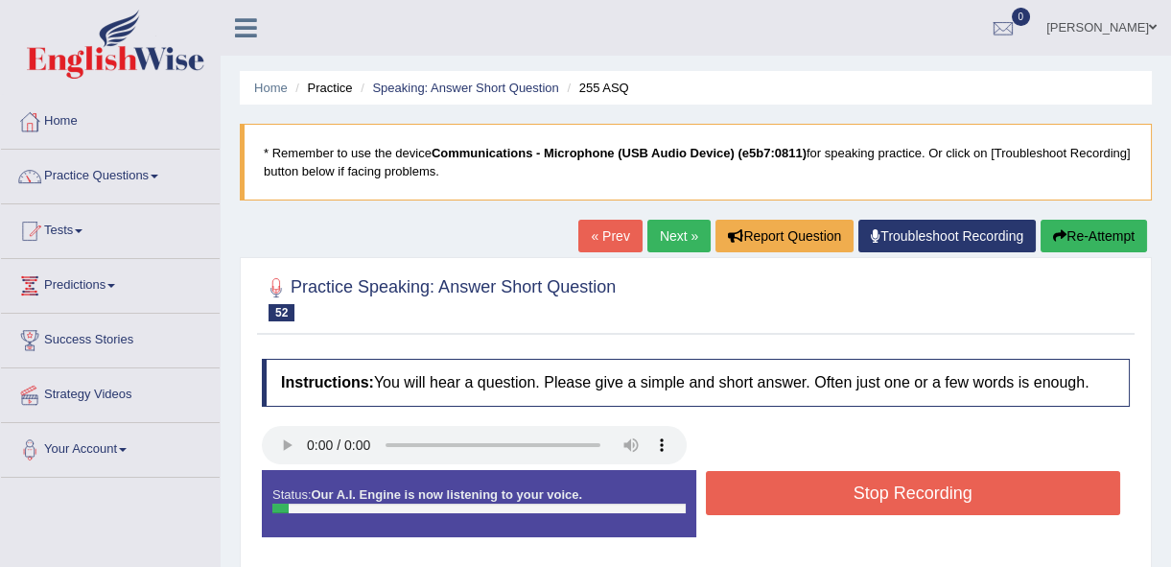
click at [905, 513] on button "Stop Recording" at bounding box center [913, 493] width 415 height 44
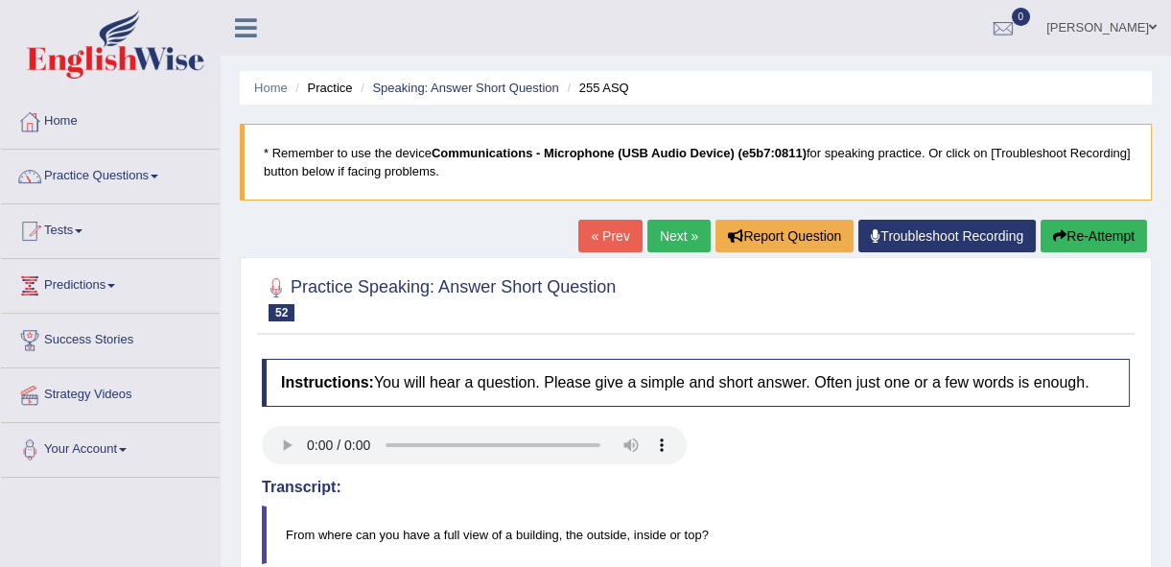
click at [671, 239] on link "Next »" at bounding box center [678, 236] width 63 height 33
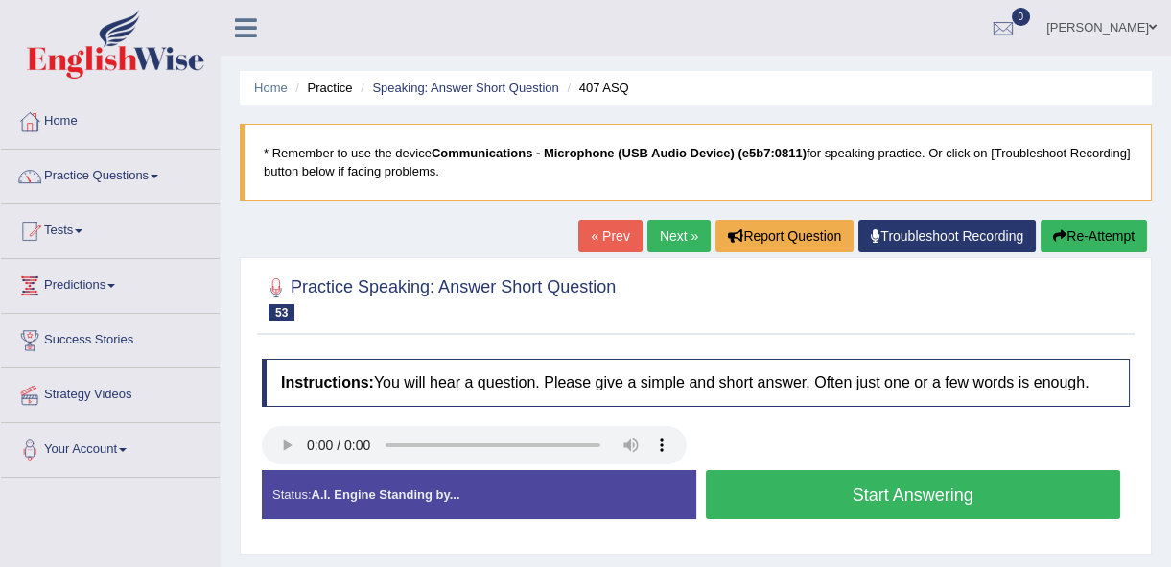
click at [894, 505] on button "Start Answering" at bounding box center [913, 494] width 415 height 49
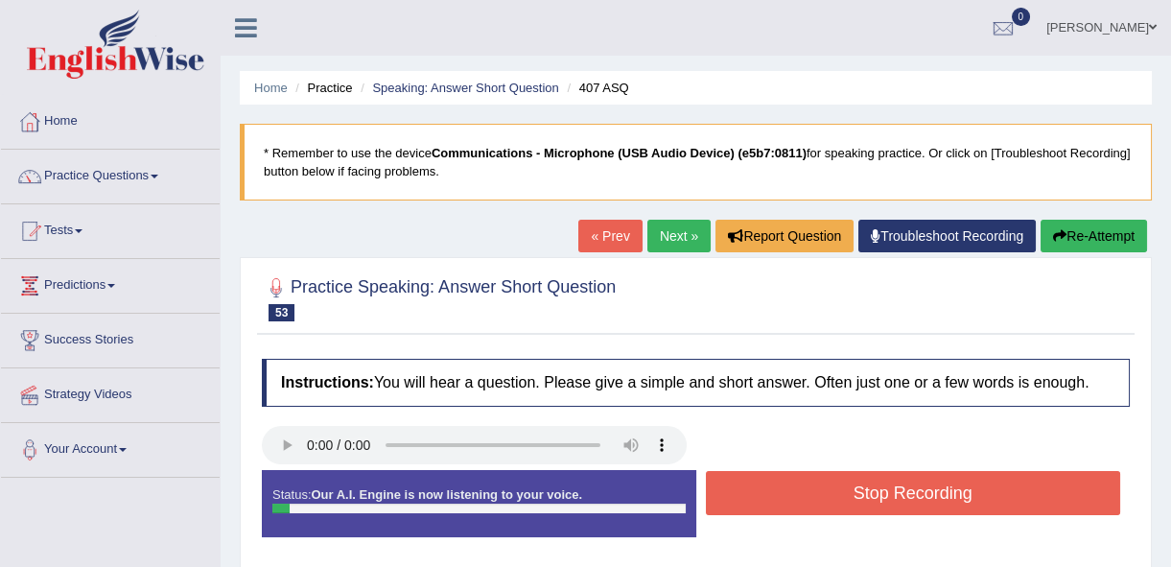
click at [894, 505] on button "Stop Recording" at bounding box center [913, 493] width 415 height 44
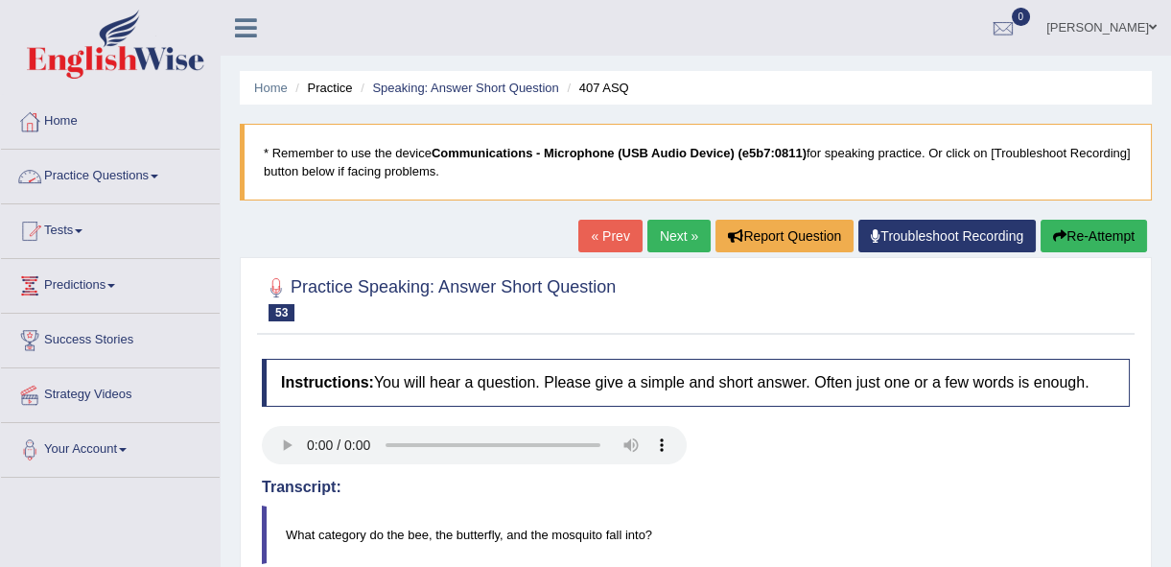
click at [72, 183] on link "Practice Questions" at bounding box center [110, 174] width 219 height 48
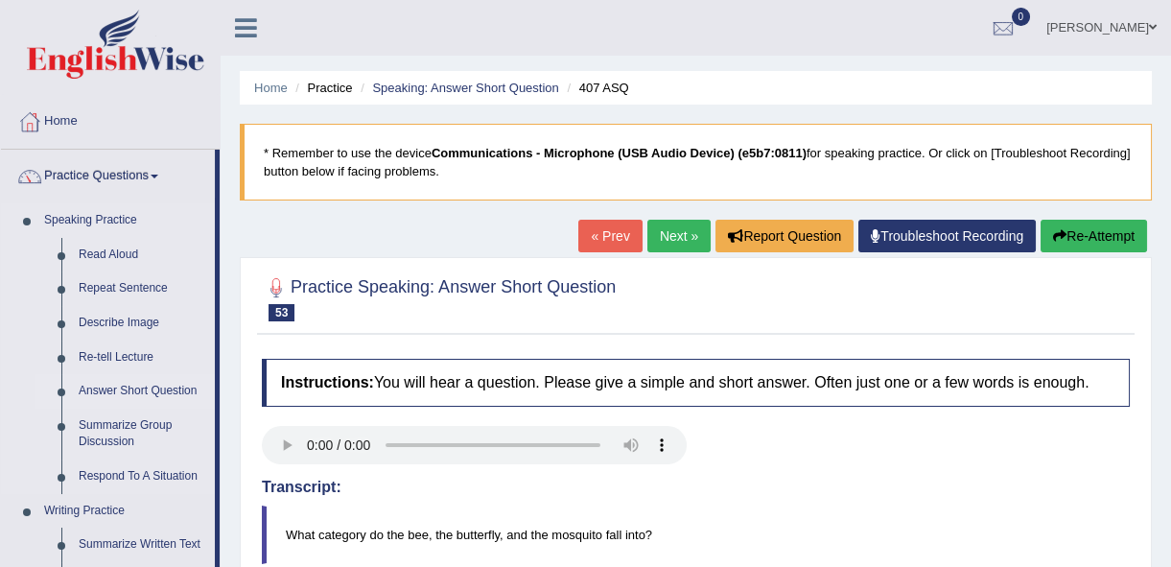
click at [101, 385] on link "Answer Short Question" at bounding box center [142, 391] width 145 height 35
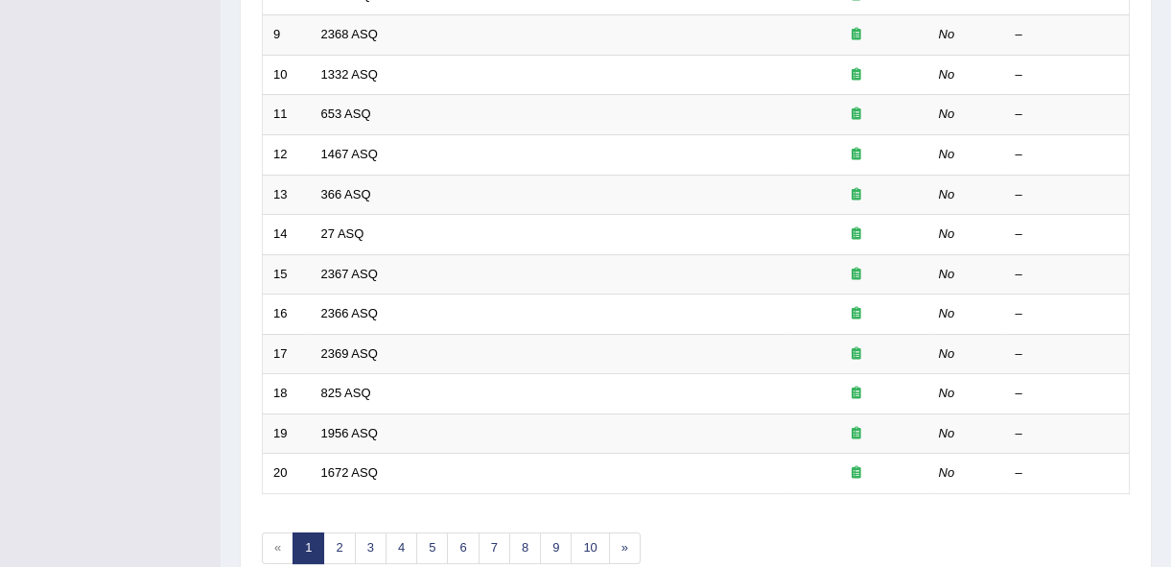
scroll to position [700, 0]
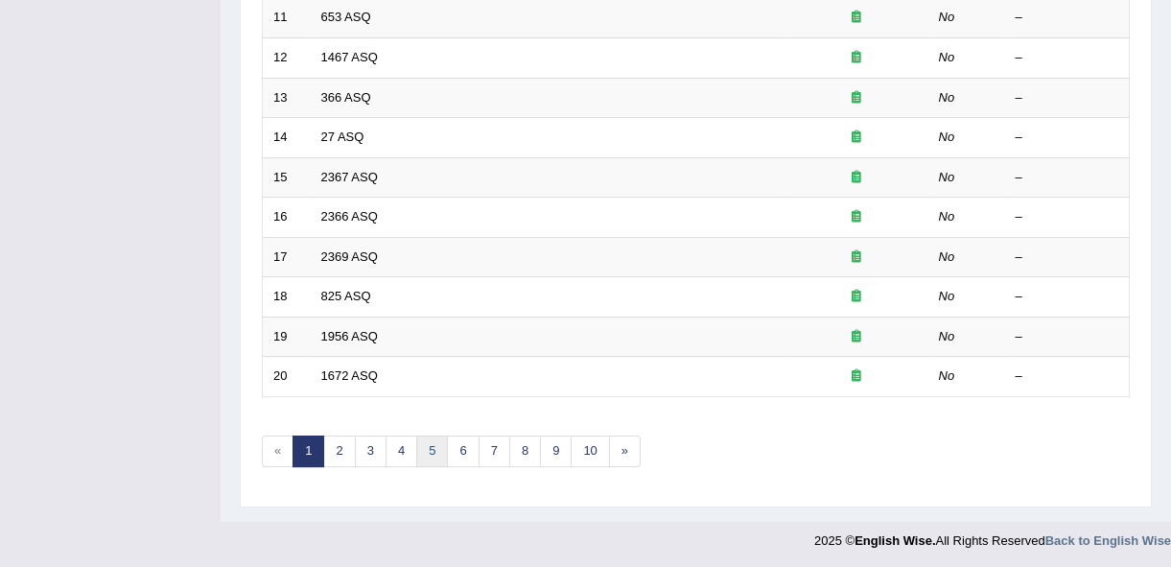
click at [438, 452] on link "5" at bounding box center [432, 451] width 32 height 32
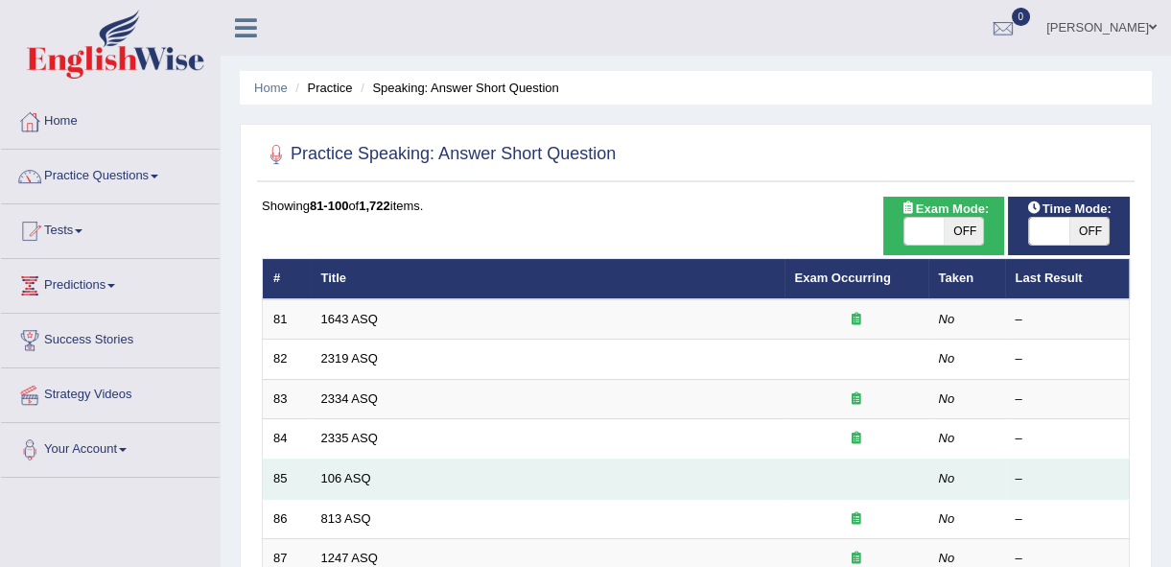
click at [411, 471] on td "106 ASQ" at bounding box center [548, 479] width 474 height 40
click at [340, 480] on link "106 ASQ" at bounding box center [346, 478] width 50 height 14
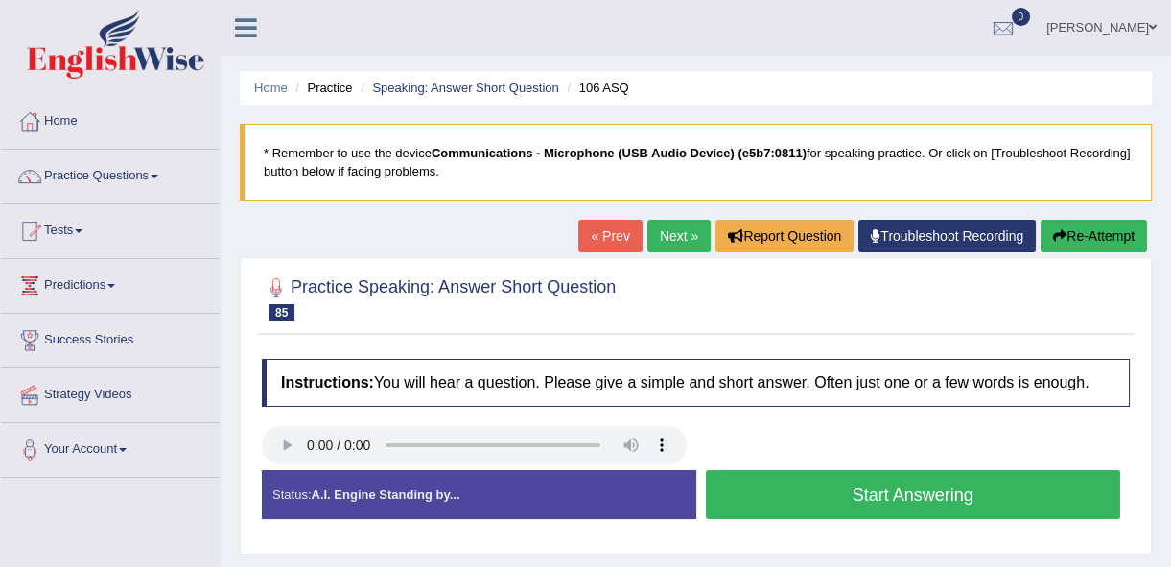
click at [855, 508] on button "Start Answering" at bounding box center [913, 494] width 415 height 49
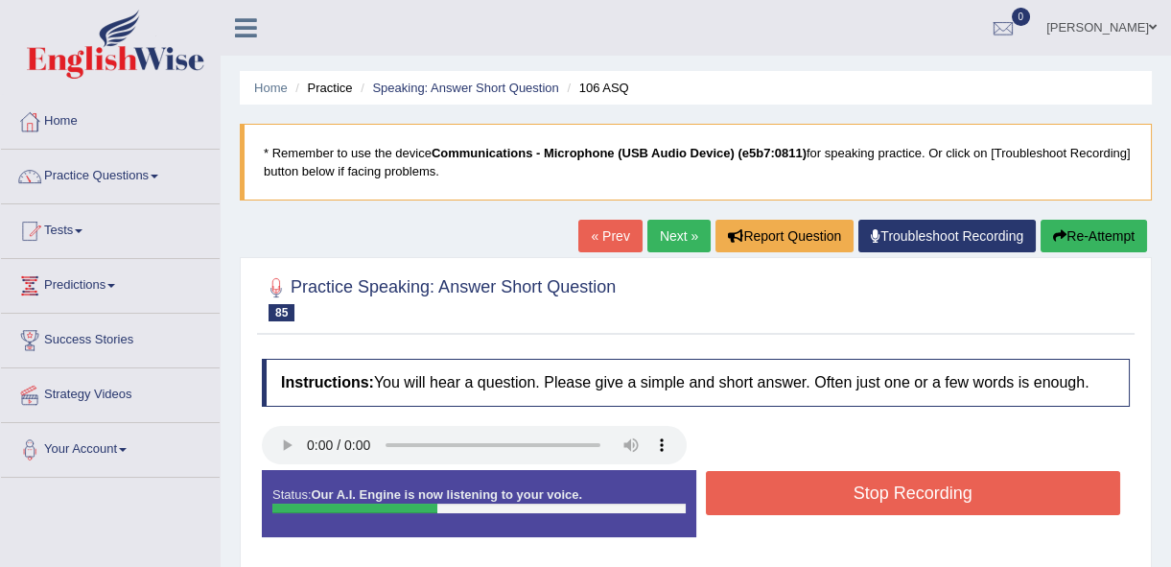
click at [855, 508] on button "Stop Recording" at bounding box center [913, 493] width 415 height 44
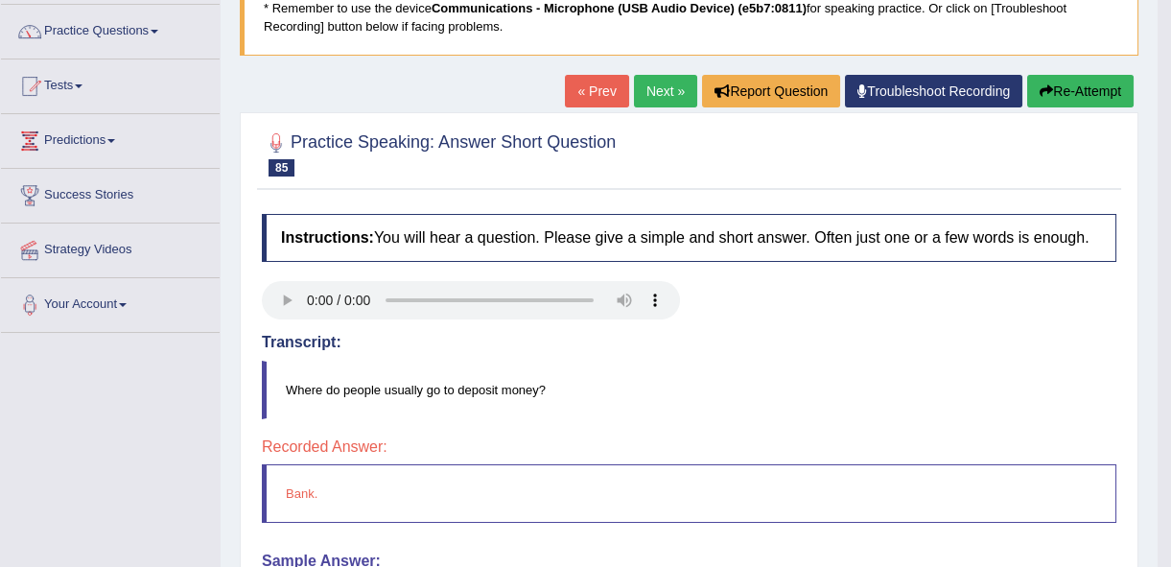
scroll to position [86, 0]
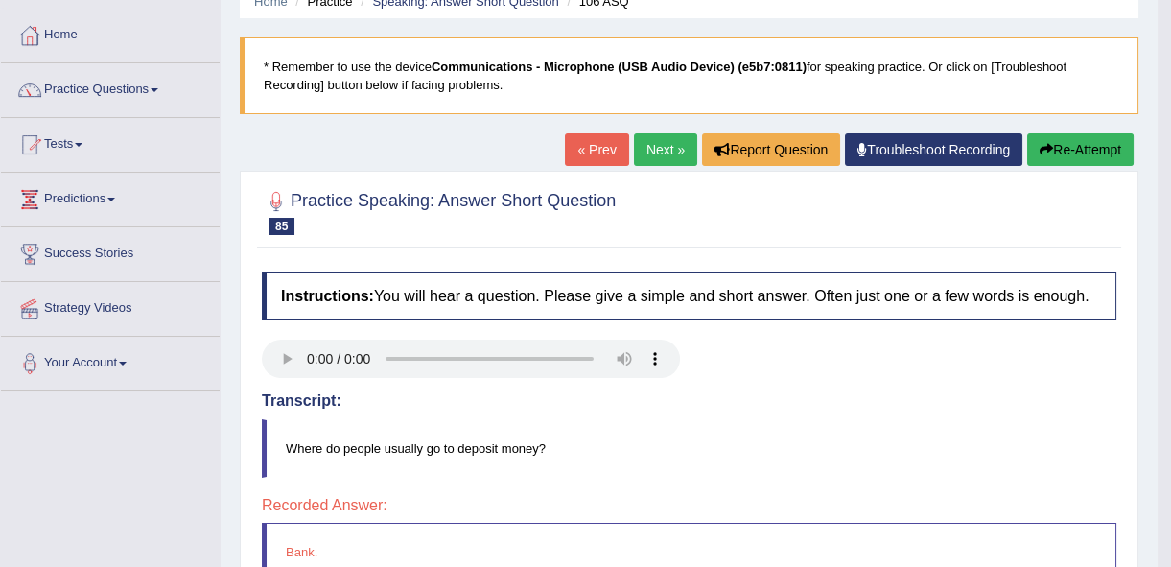
click at [670, 160] on link "Next »" at bounding box center [665, 149] width 63 height 33
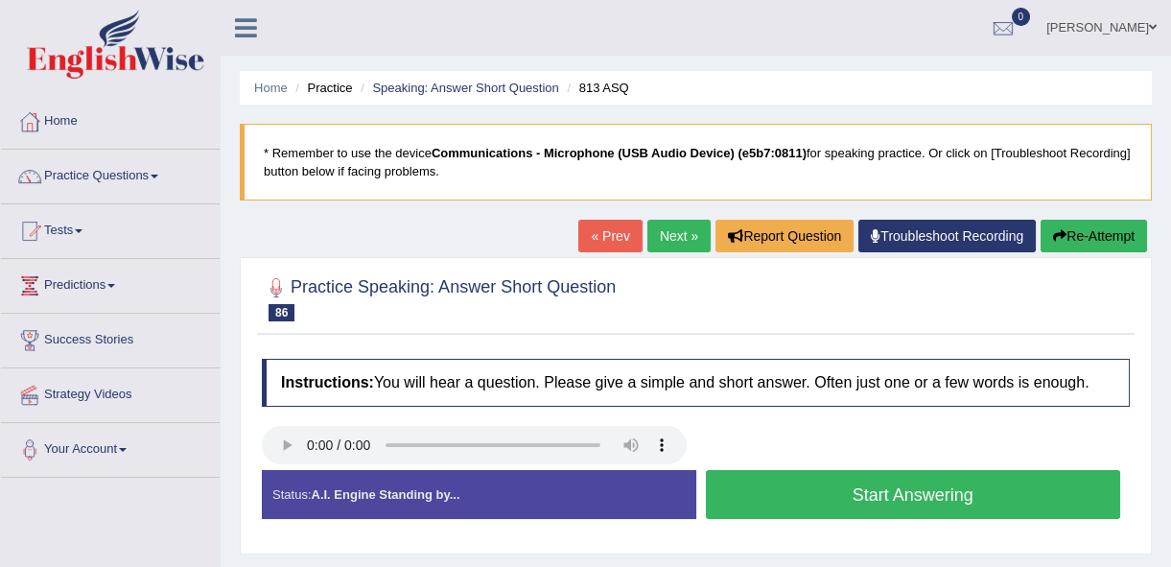
click at [878, 503] on button "Start Answering" at bounding box center [913, 494] width 415 height 49
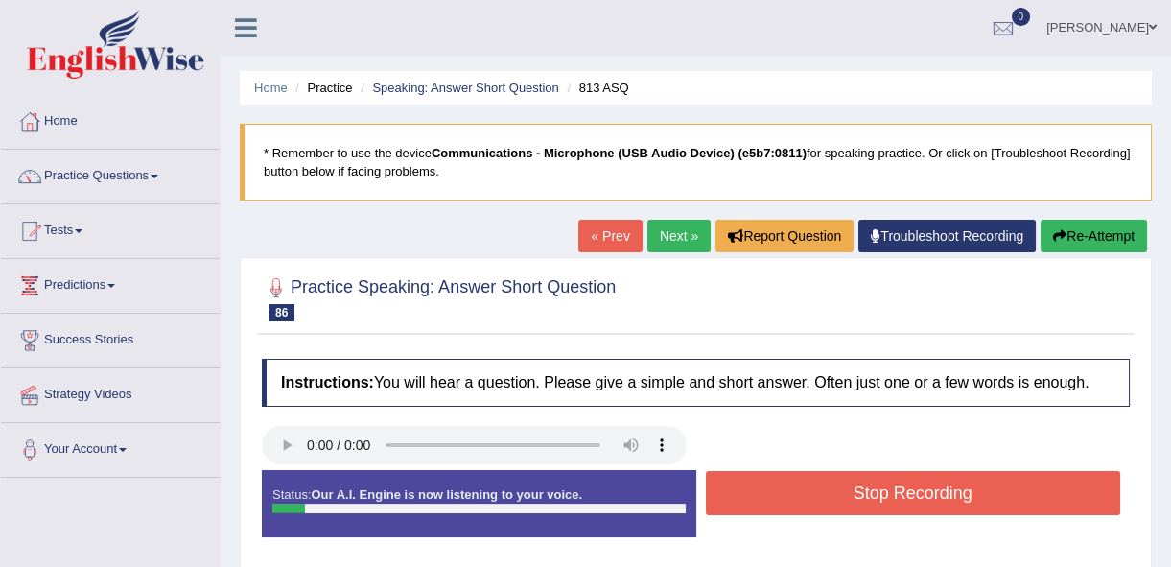
click at [878, 503] on button "Stop Recording" at bounding box center [913, 493] width 415 height 44
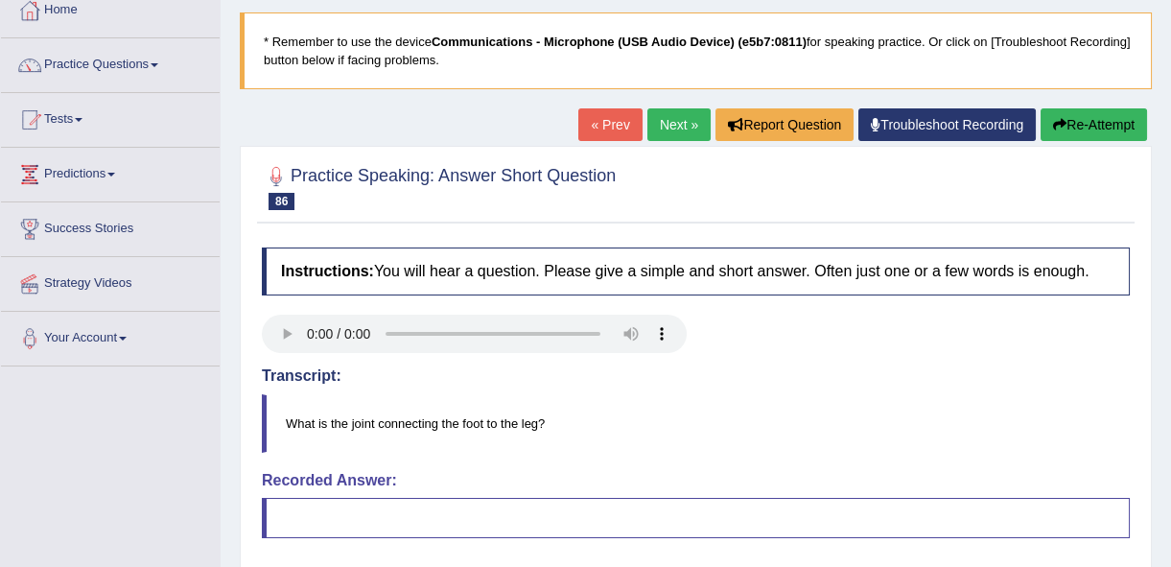
scroll to position [86, 0]
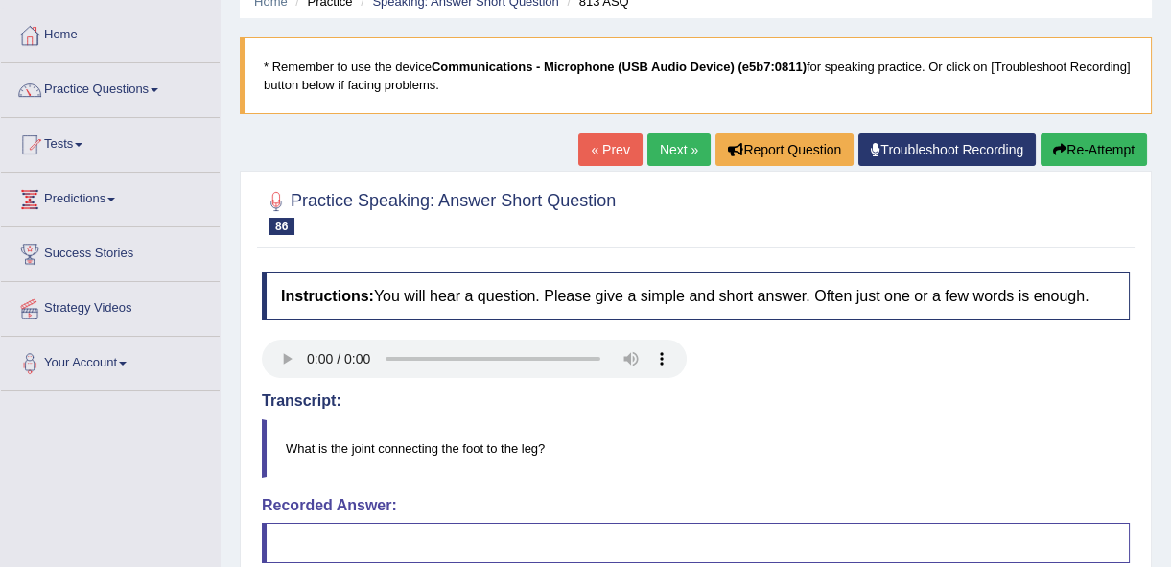
click at [658, 147] on link "Next »" at bounding box center [678, 149] width 63 height 33
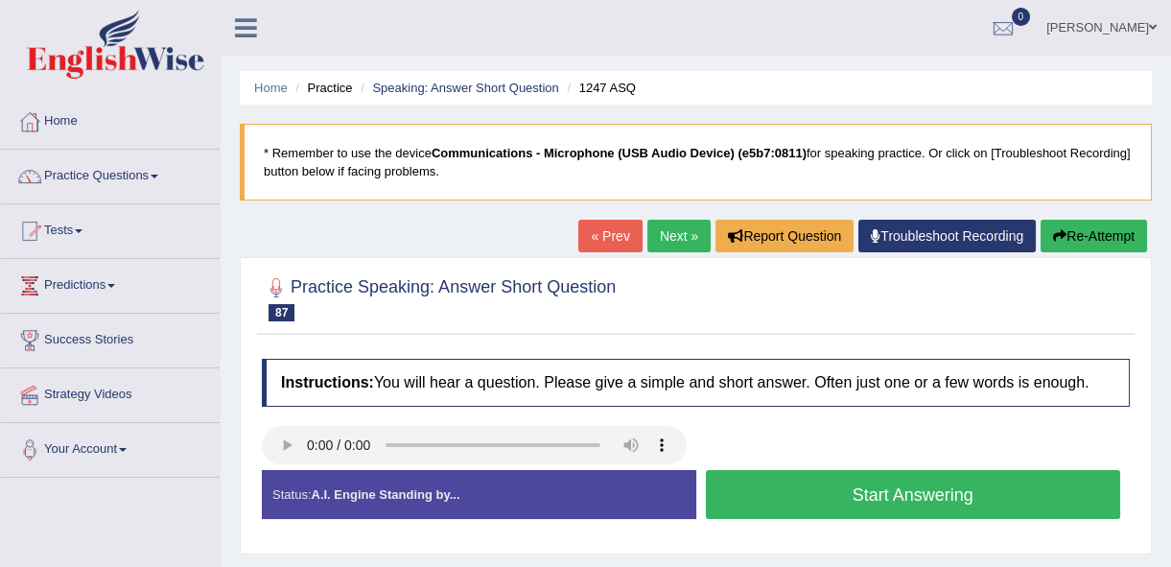
click at [817, 503] on button "Start Answering" at bounding box center [913, 494] width 415 height 49
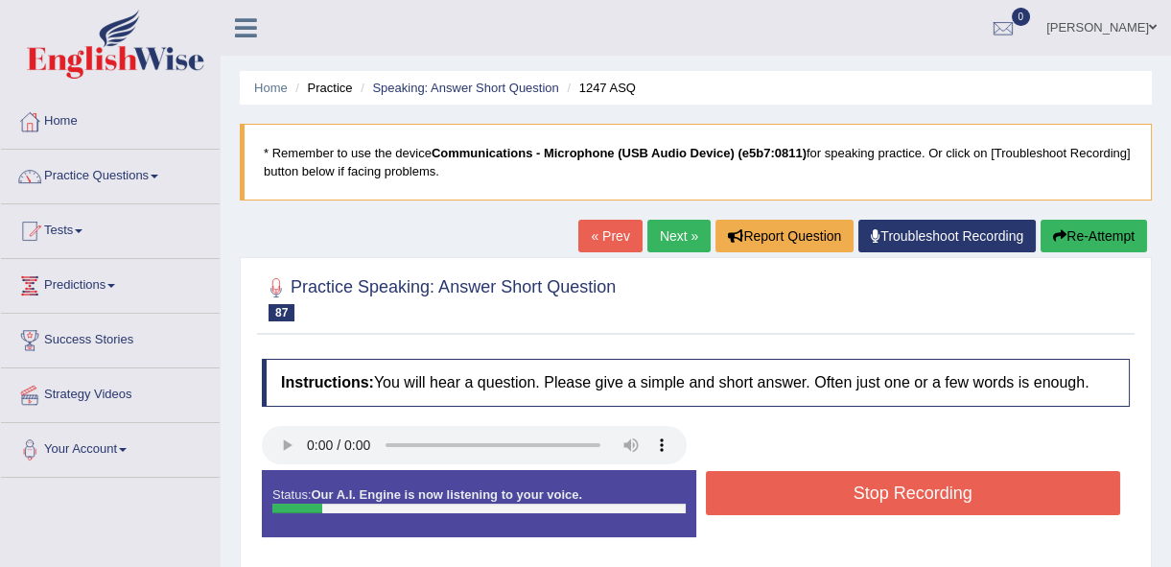
click at [815, 498] on button "Stop Recording" at bounding box center [913, 493] width 415 height 44
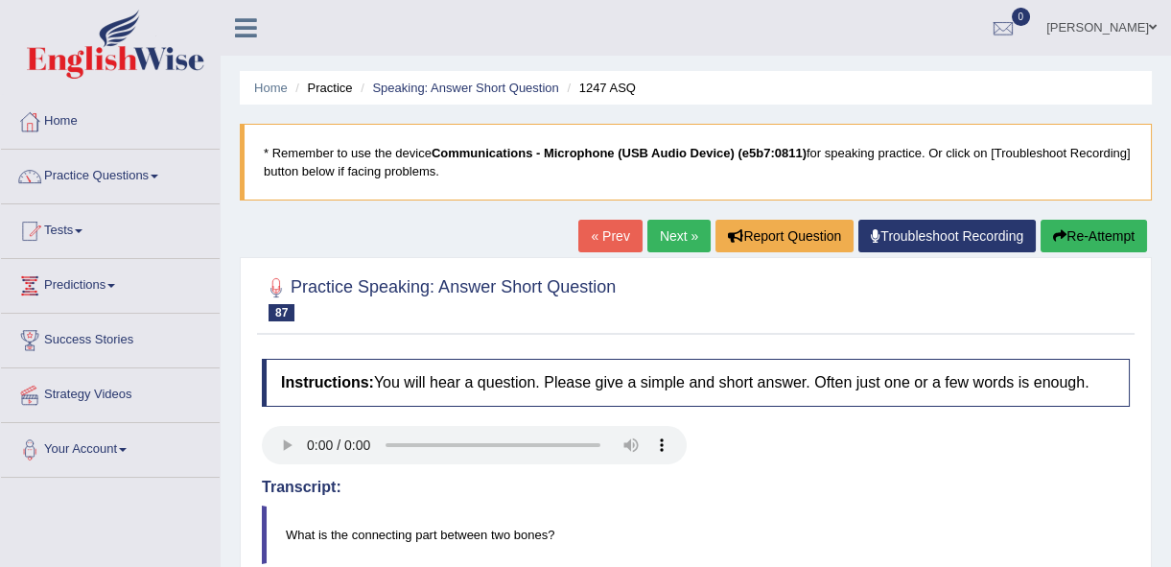
click at [680, 243] on link "Next »" at bounding box center [678, 236] width 63 height 33
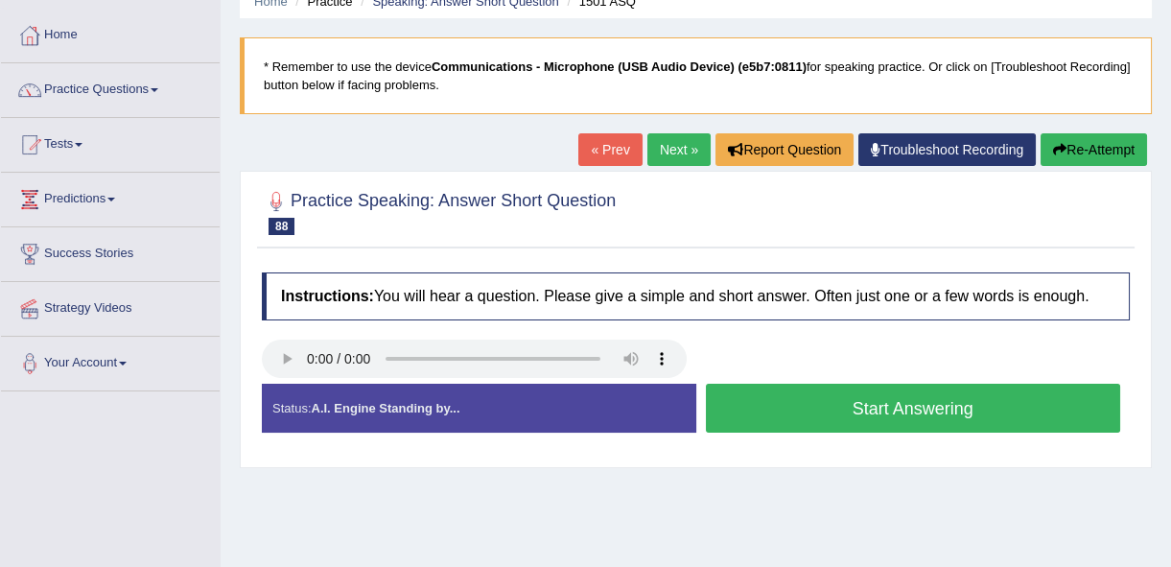
click at [742, 419] on button "Start Answering" at bounding box center [913, 408] width 415 height 49
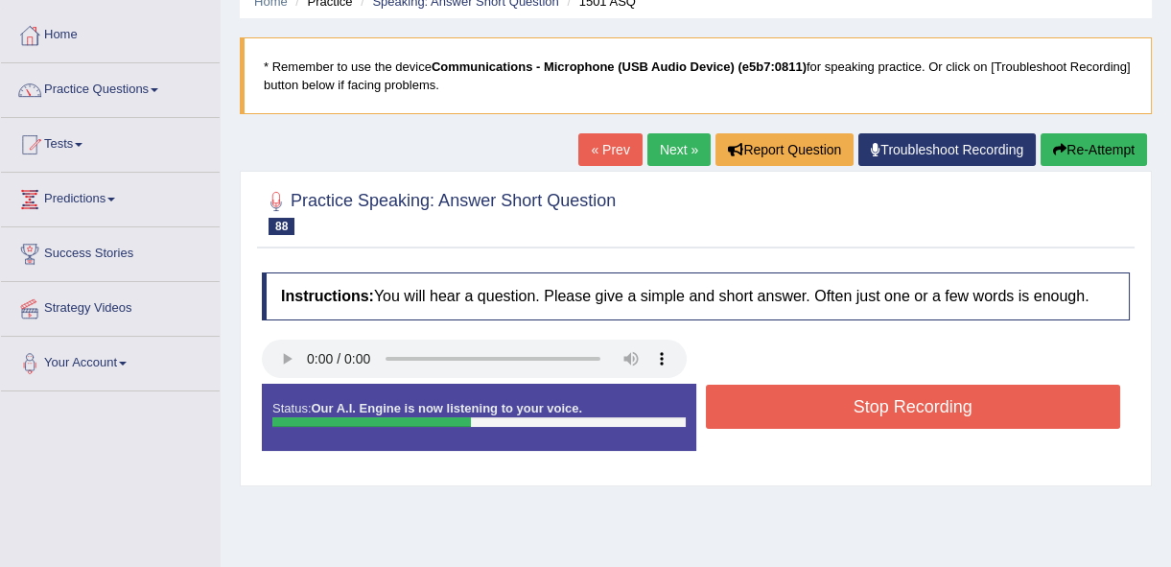
click at [755, 418] on button "Stop Recording" at bounding box center [913, 407] width 415 height 44
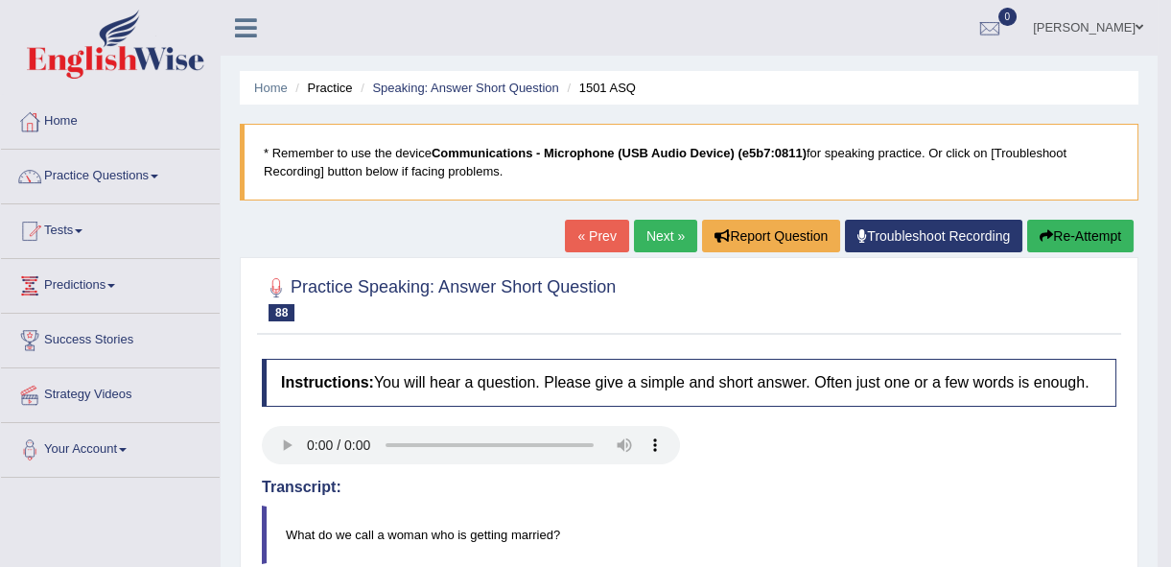
click at [666, 245] on link "Next »" at bounding box center [665, 236] width 63 height 33
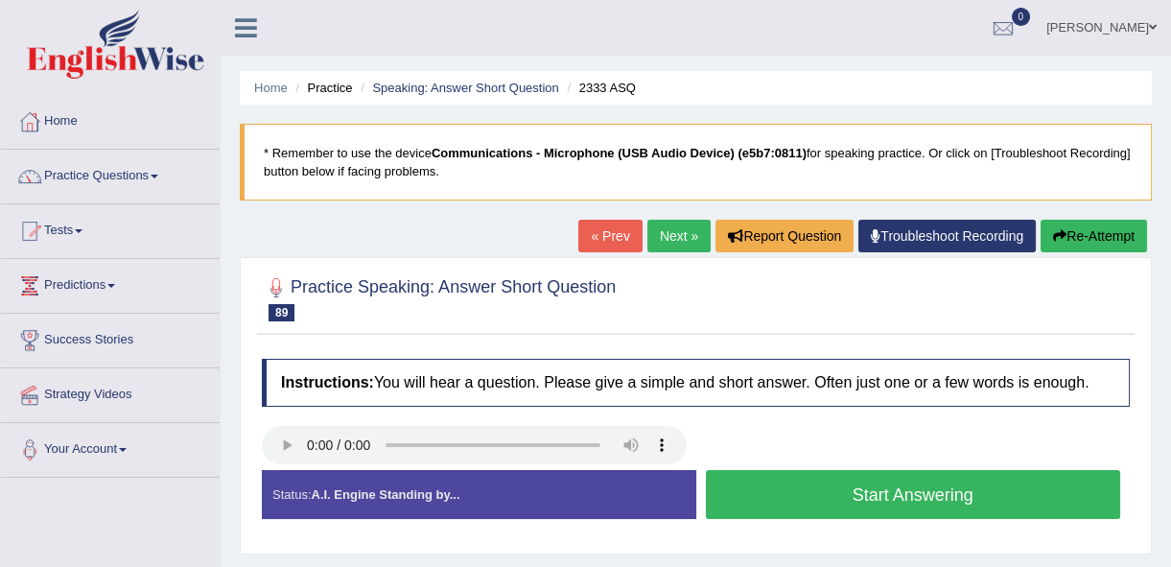
click at [823, 517] on button "Start Answering" at bounding box center [913, 494] width 415 height 49
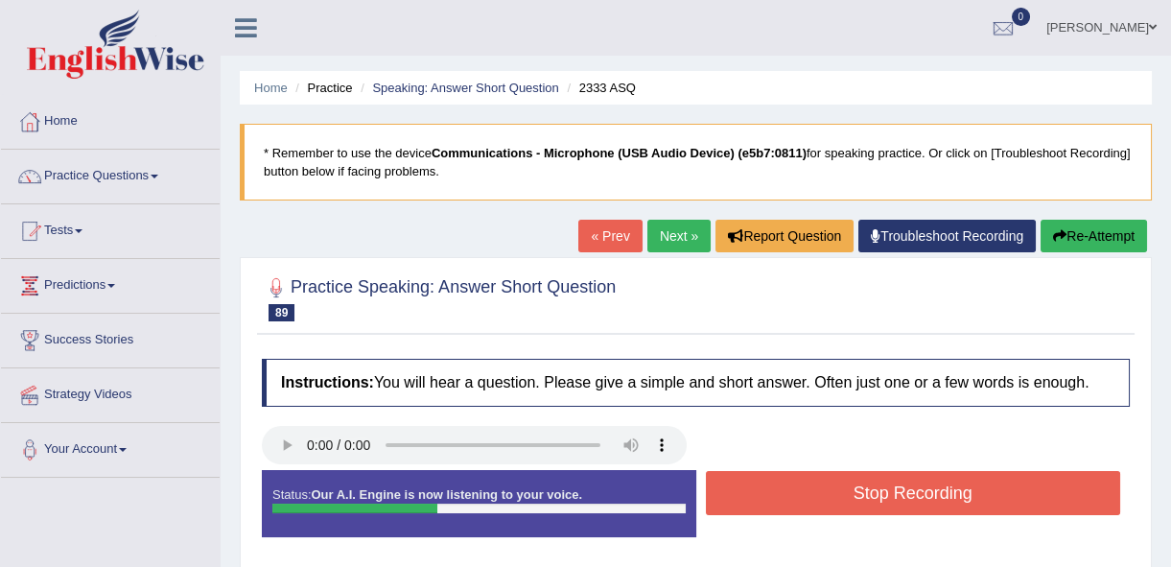
click at [823, 518] on div "Stop Recording" at bounding box center [913, 495] width 434 height 49
click at [835, 503] on button "Stop Recording" at bounding box center [913, 493] width 415 height 44
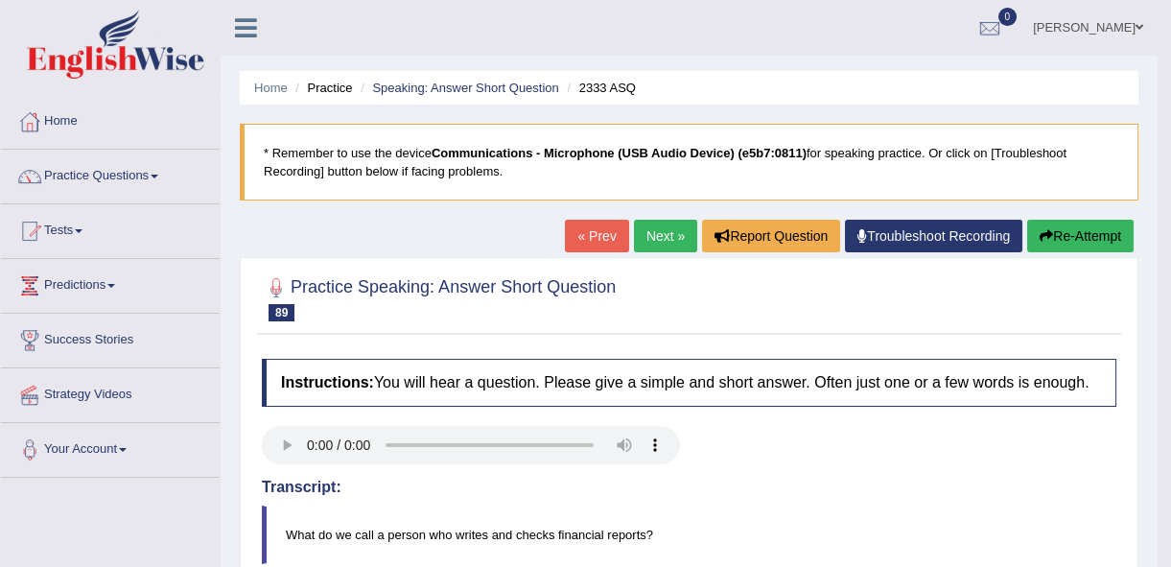
click at [654, 237] on link "Next »" at bounding box center [665, 236] width 63 height 33
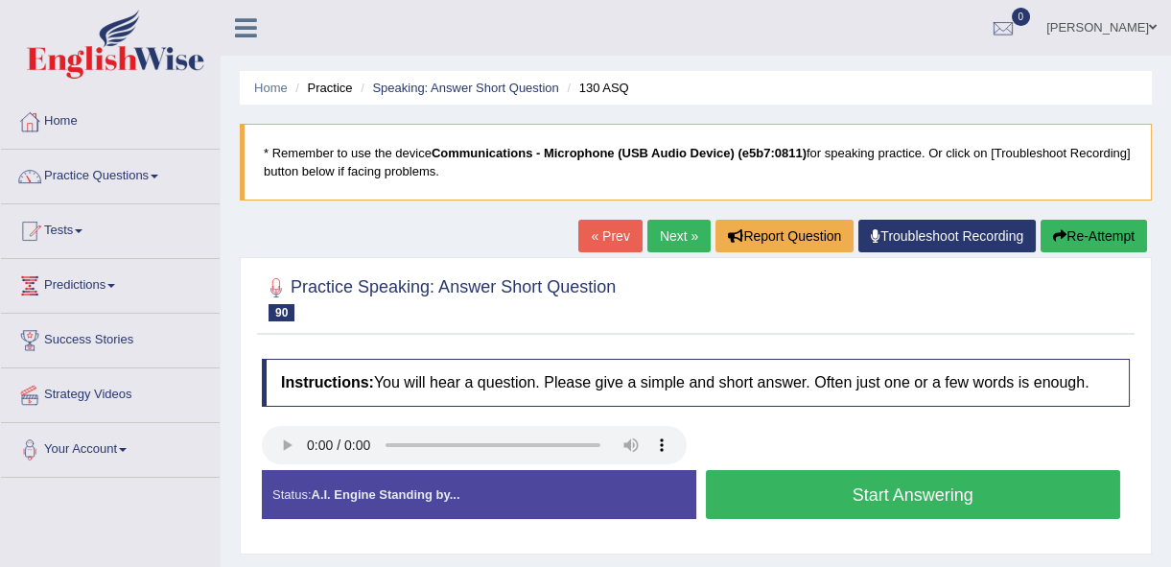
click at [798, 501] on button "Start Answering" at bounding box center [913, 494] width 415 height 49
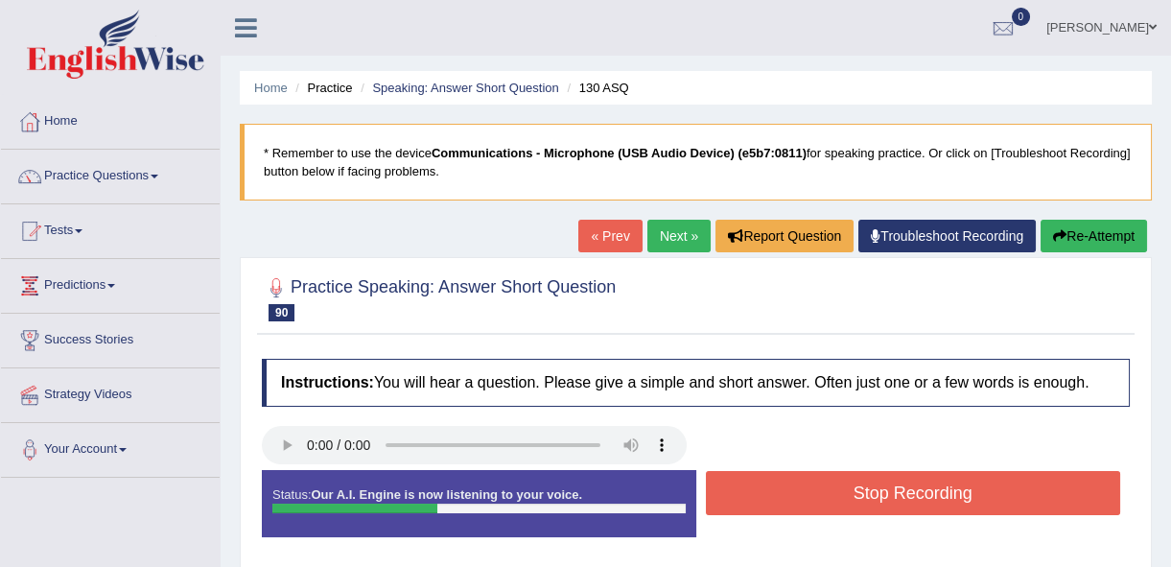
click at [794, 503] on button "Stop Recording" at bounding box center [913, 493] width 415 height 44
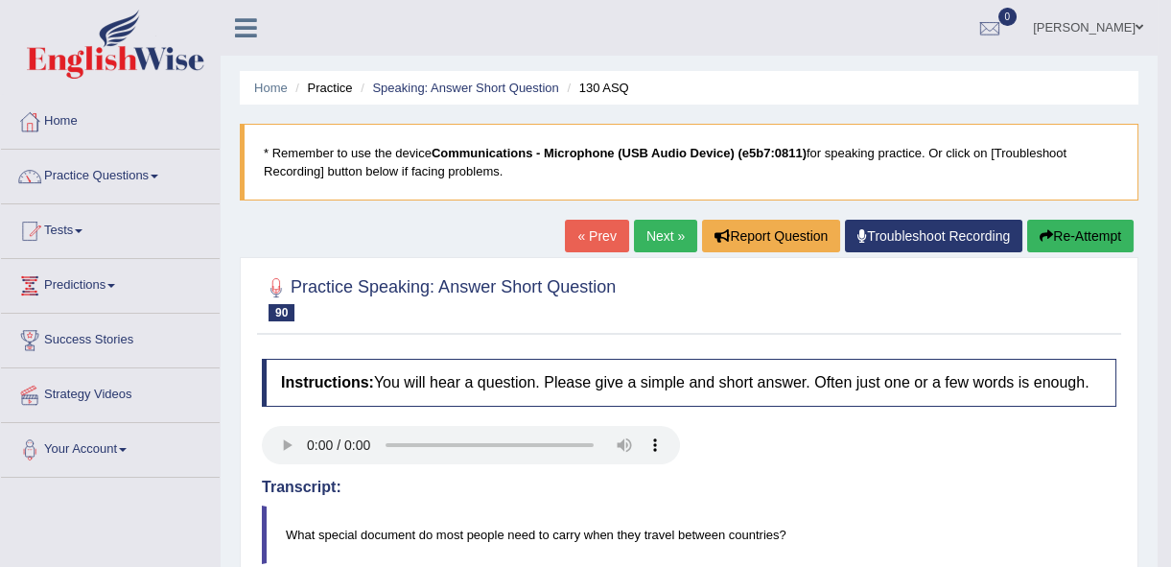
click at [659, 245] on link "Next »" at bounding box center [665, 236] width 63 height 33
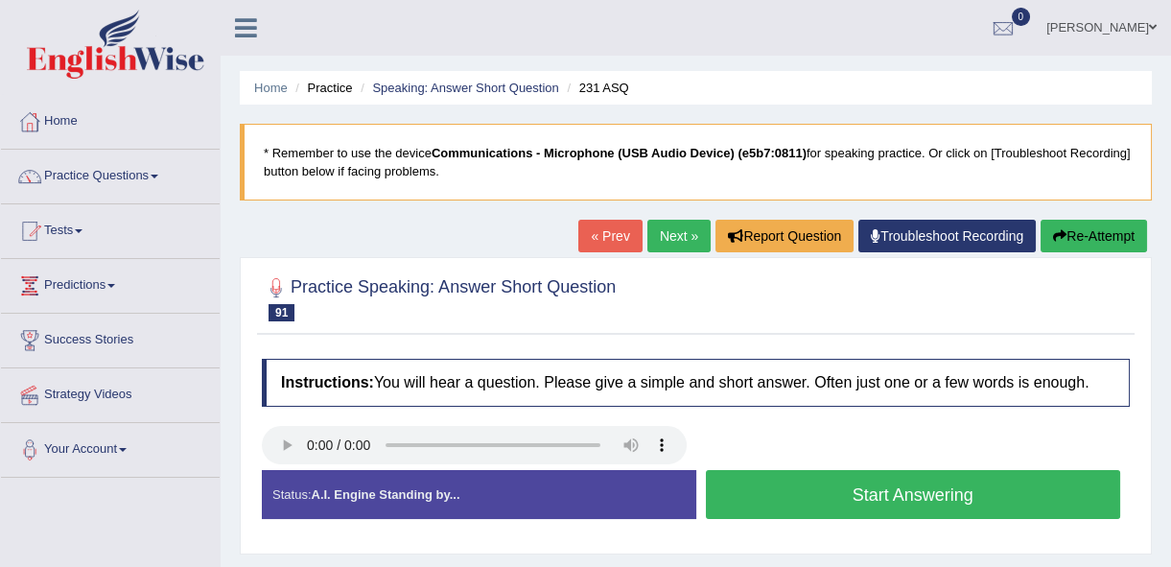
click at [924, 504] on button "Start Answering" at bounding box center [913, 494] width 415 height 49
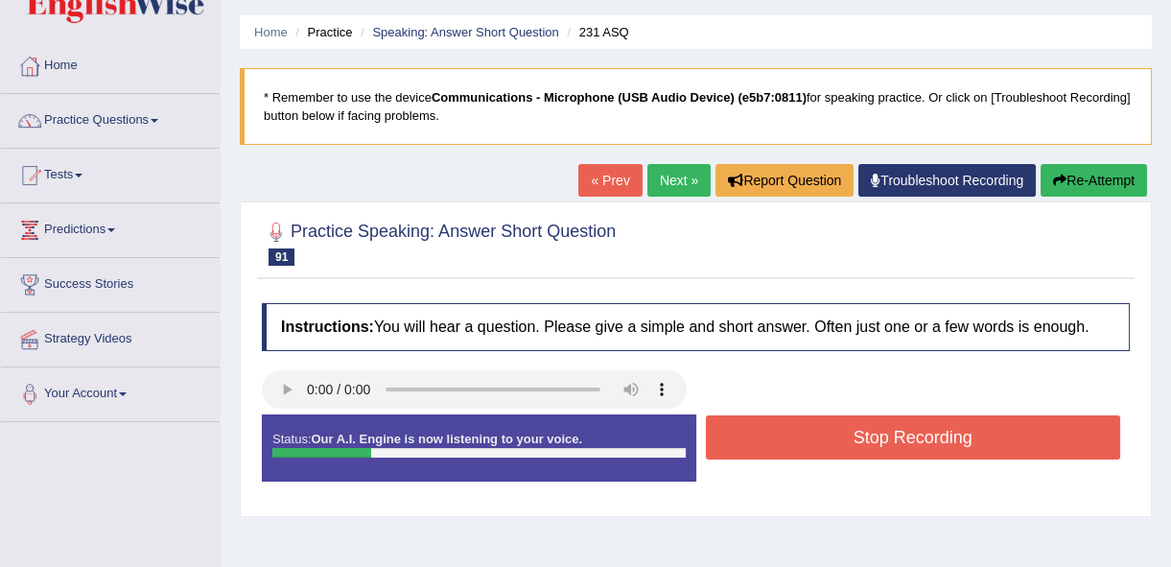
scroll to position [86, 0]
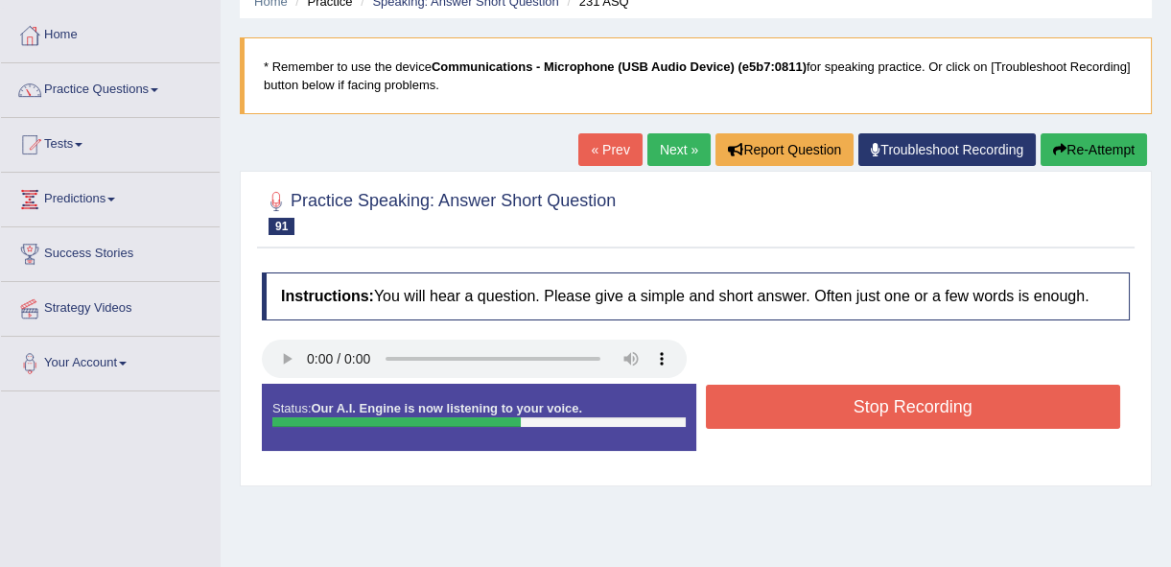
click at [866, 411] on button "Stop Recording" at bounding box center [913, 407] width 415 height 44
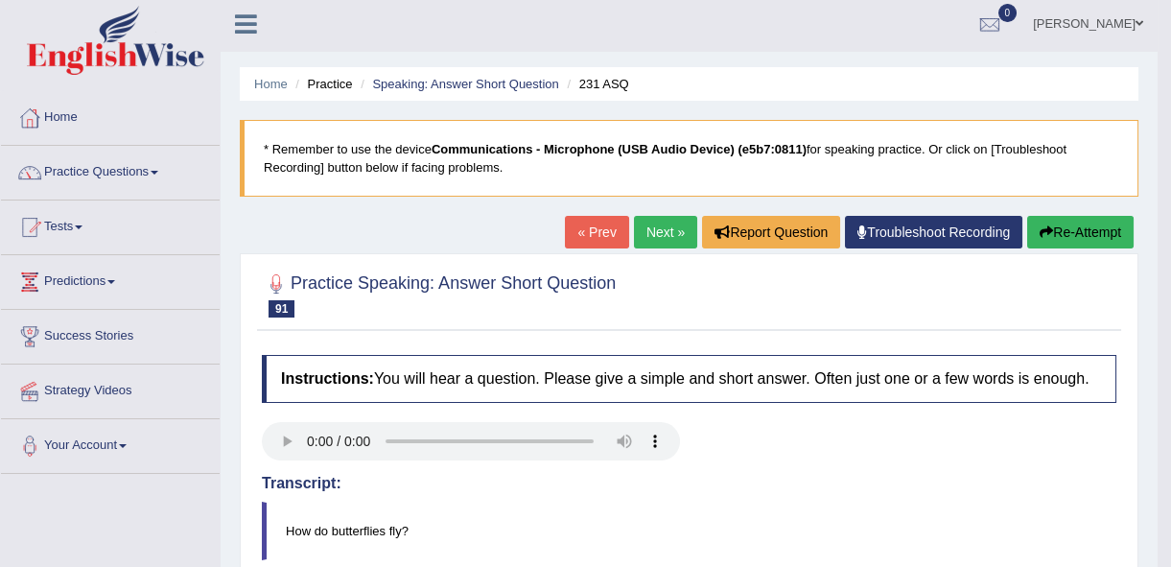
scroll to position [0, 0]
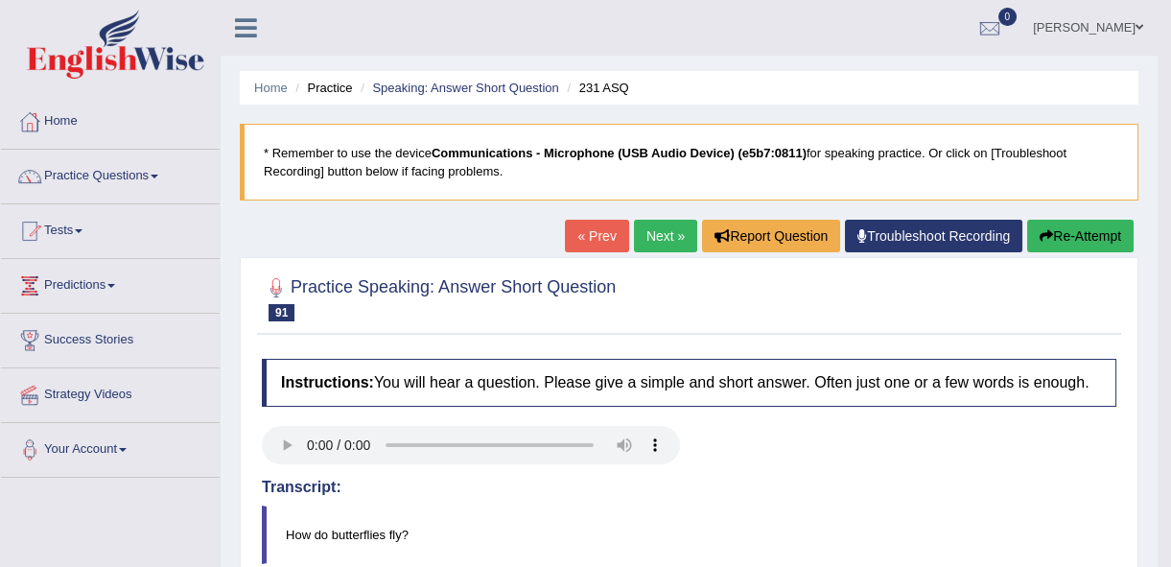
click at [667, 229] on link "Next »" at bounding box center [665, 236] width 63 height 33
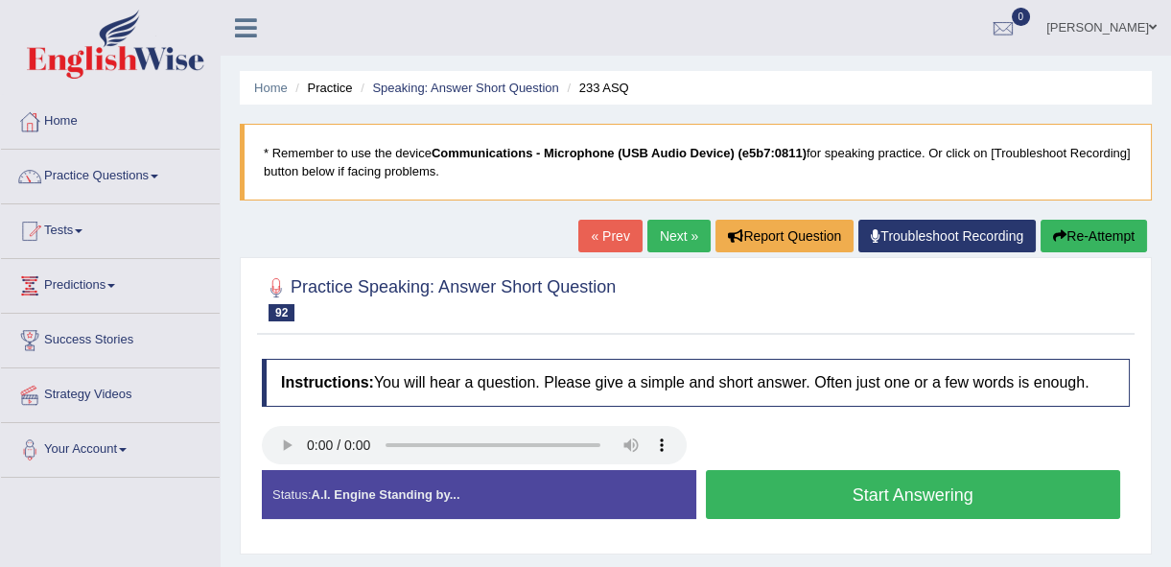
click at [920, 487] on button "Start Answering" at bounding box center [913, 494] width 415 height 49
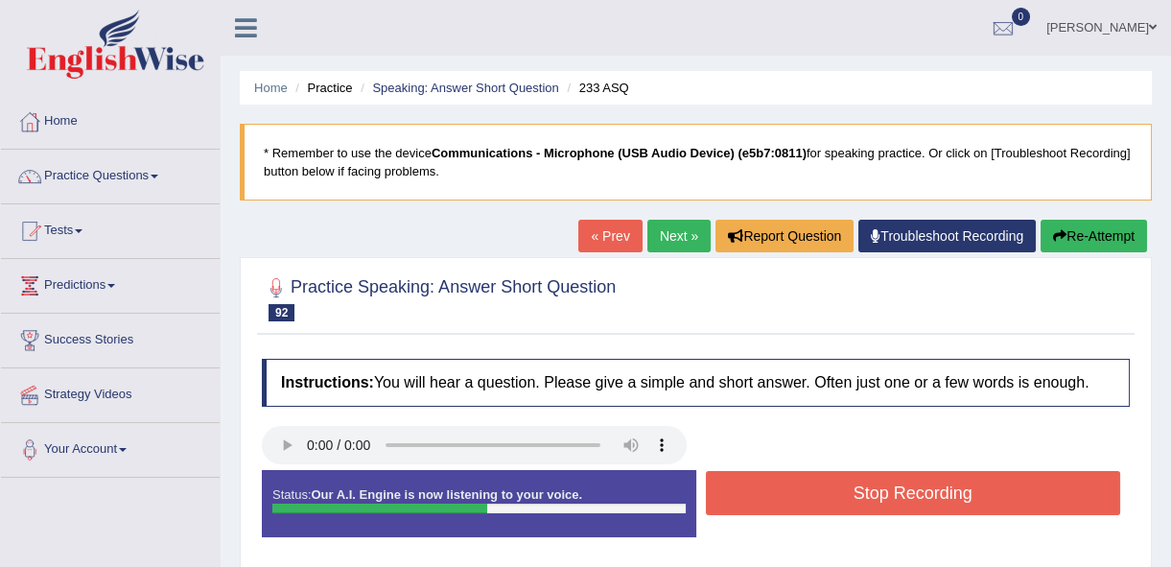
click at [921, 487] on button "Stop Recording" at bounding box center [913, 493] width 415 height 44
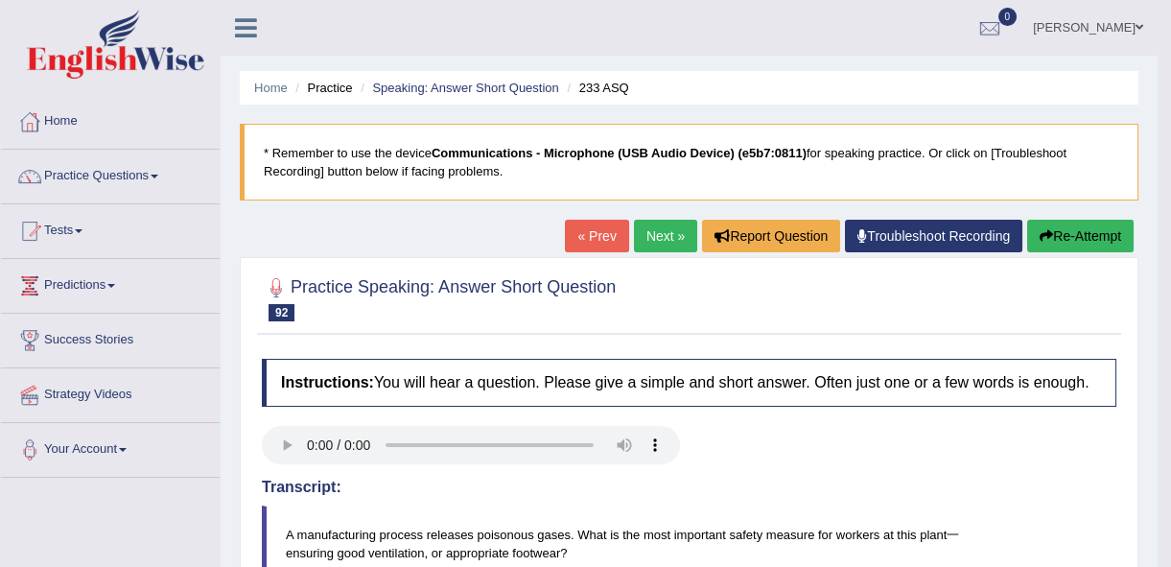
click at [654, 244] on link "Next »" at bounding box center [665, 236] width 63 height 33
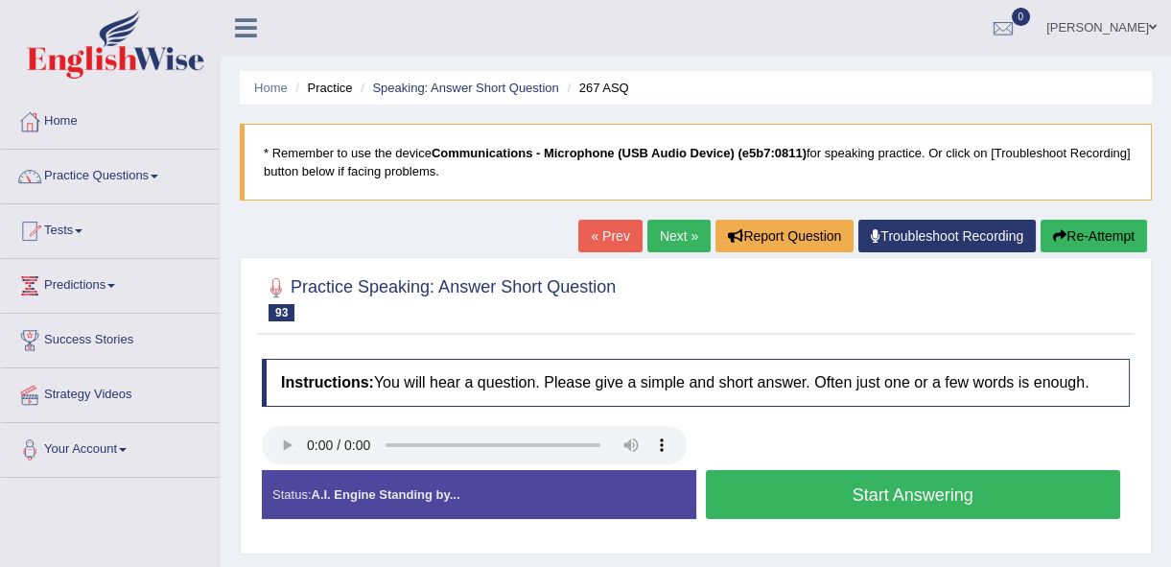
click at [892, 495] on button "Start Answering" at bounding box center [913, 494] width 415 height 49
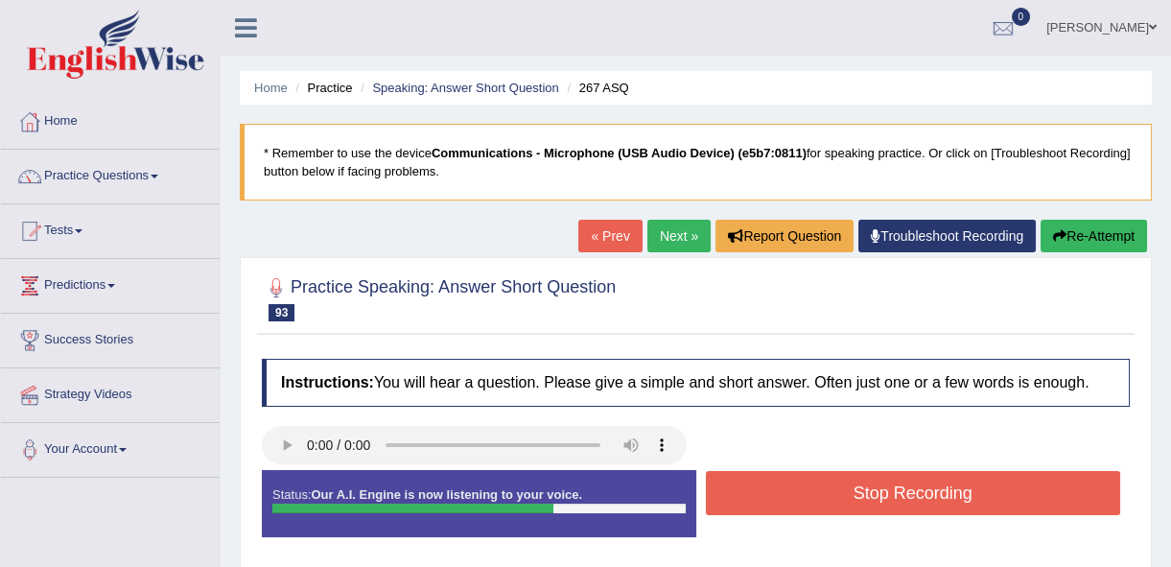
click at [892, 495] on button "Stop Recording" at bounding box center [913, 493] width 415 height 44
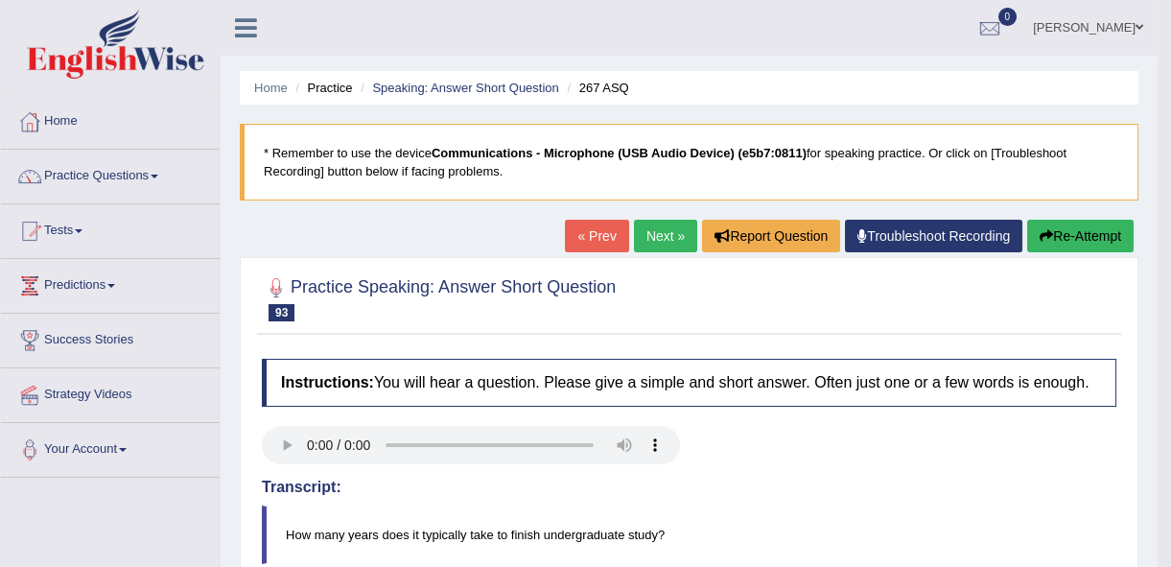
click at [658, 229] on link "Next »" at bounding box center [665, 236] width 63 height 33
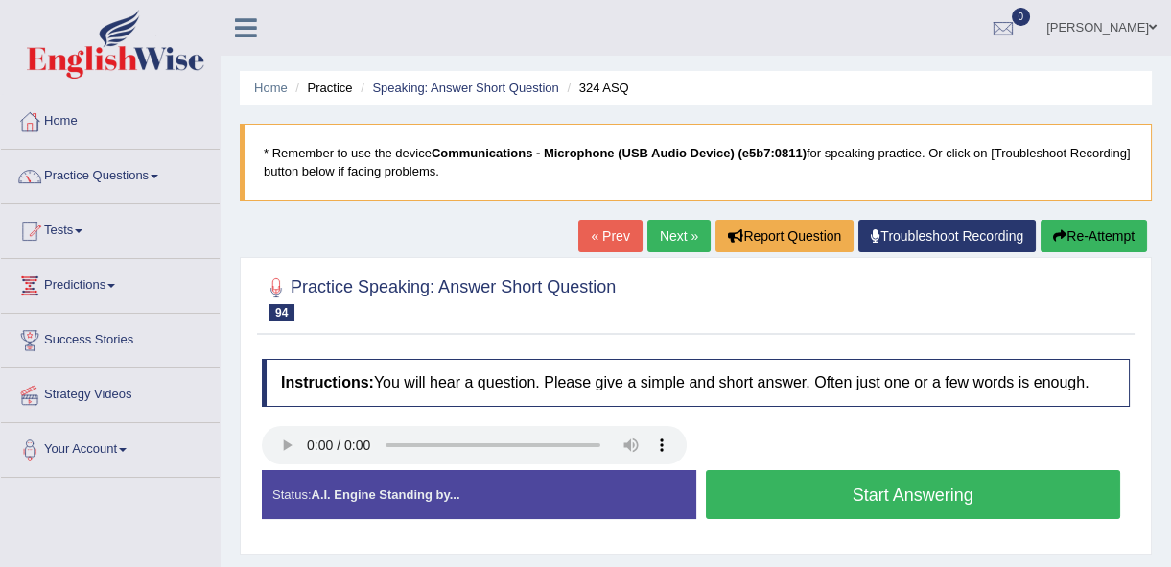
click at [786, 491] on button "Start Answering" at bounding box center [913, 494] width 415 height 49
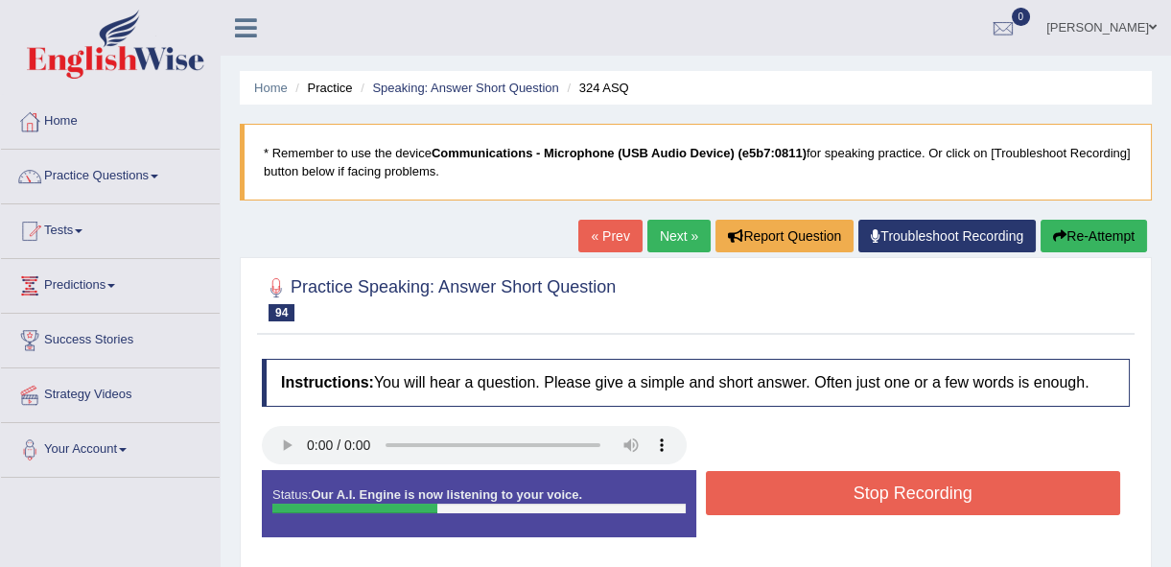
click at [786, 491] on button "Stop Recording" at bounding box center [913, 493] width 415 height 44
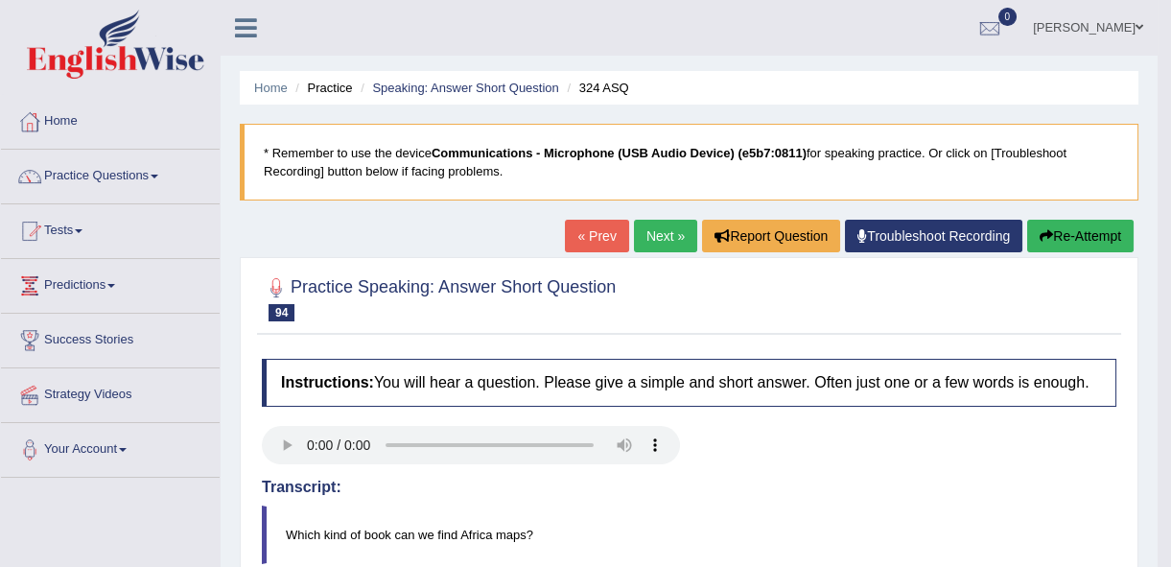
click at [665, 242] on link "Next »" at bounding box center [665, 236] width 63 height 33
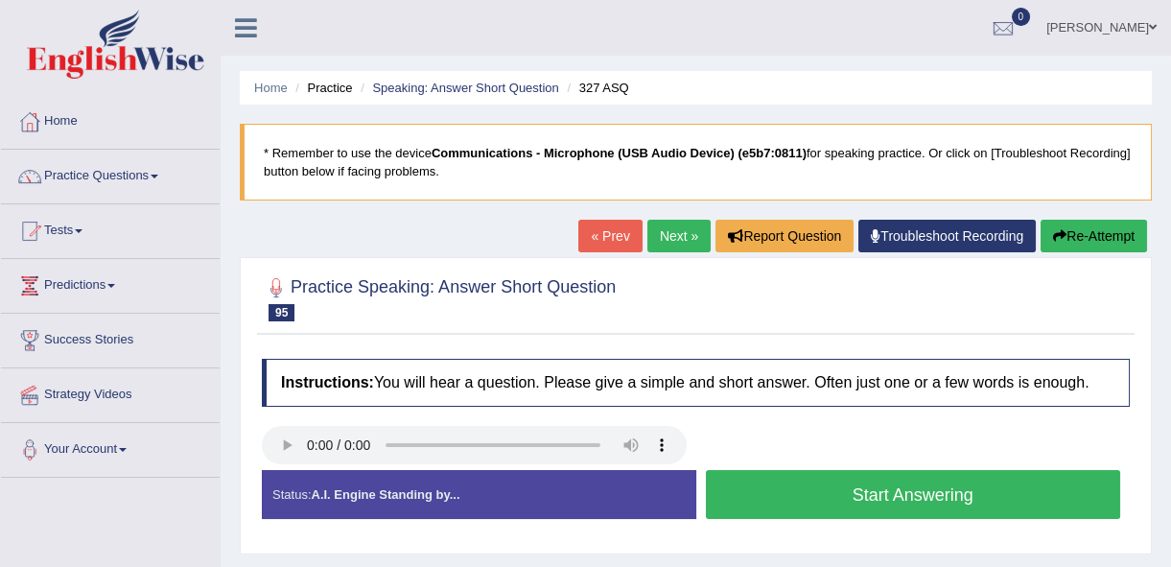
click at [779, 505] on button "Start Answering" at bounding box center [913, 494] width 415 height 49
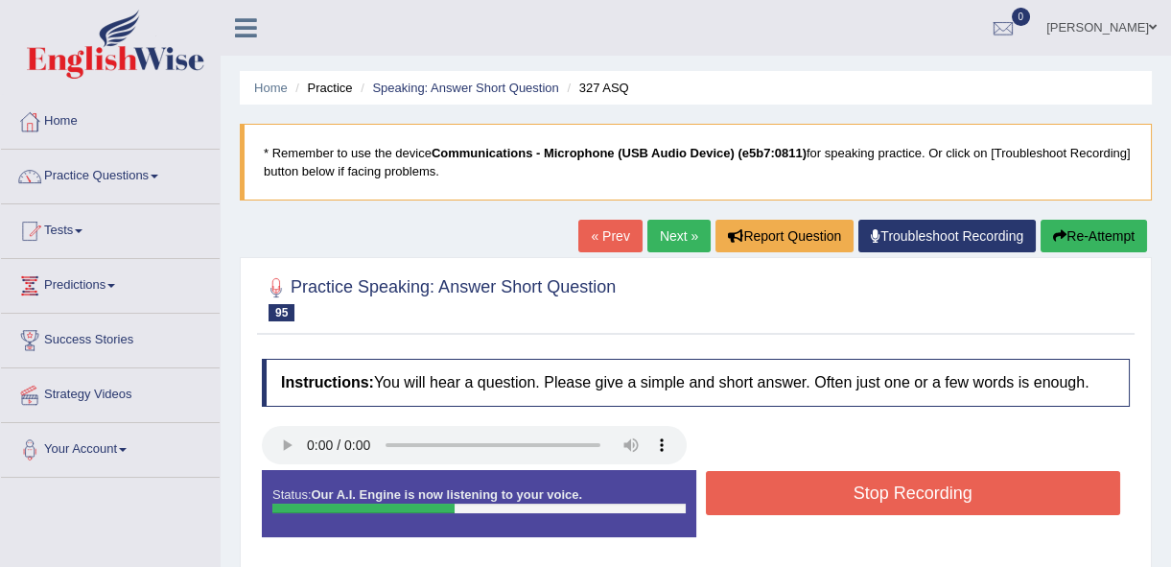
click at [779, 505] on button "Stop Recording" at bounding box center [913, 493] width 415 height 44
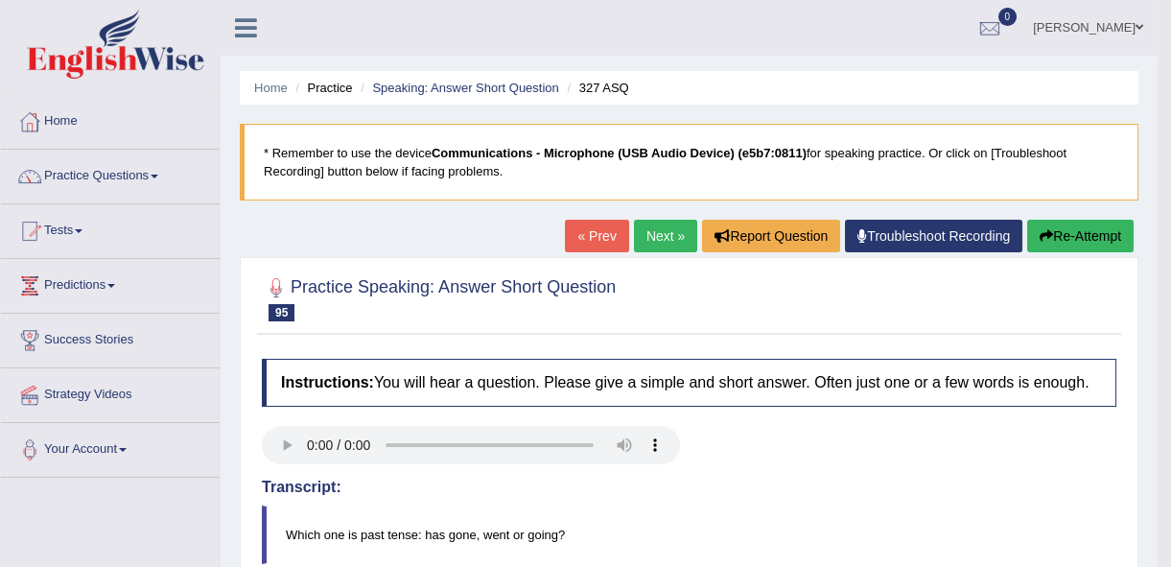
click at [665, 229] on link "Next »" at bounding box center [665, 236] width 63 height 33
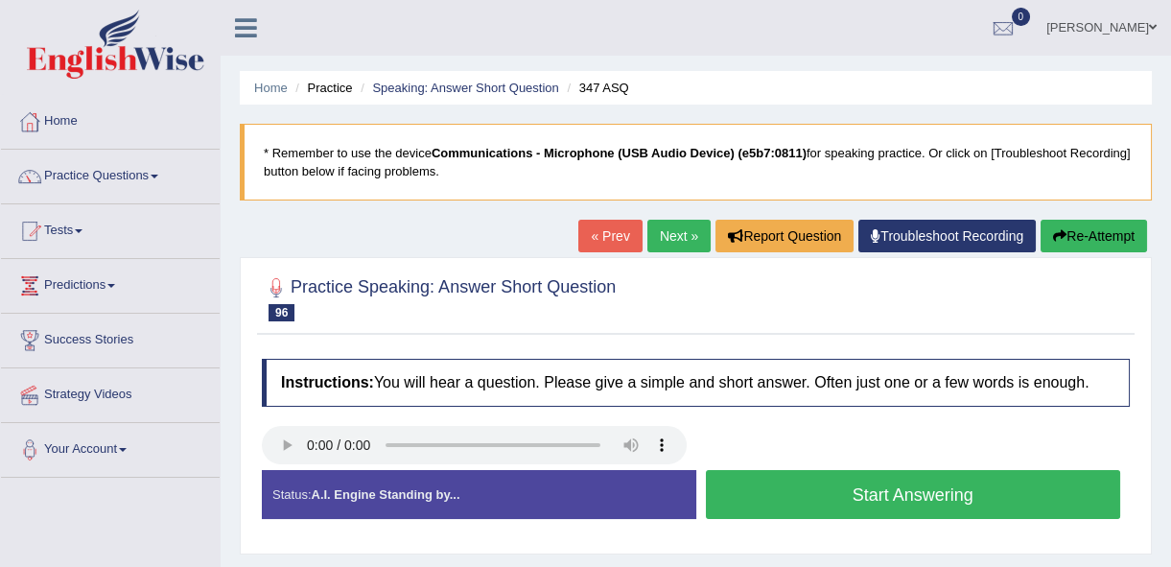
click at [874, 495] on button "Start Answering" at bounding box center [913, 494] width 415 height 49
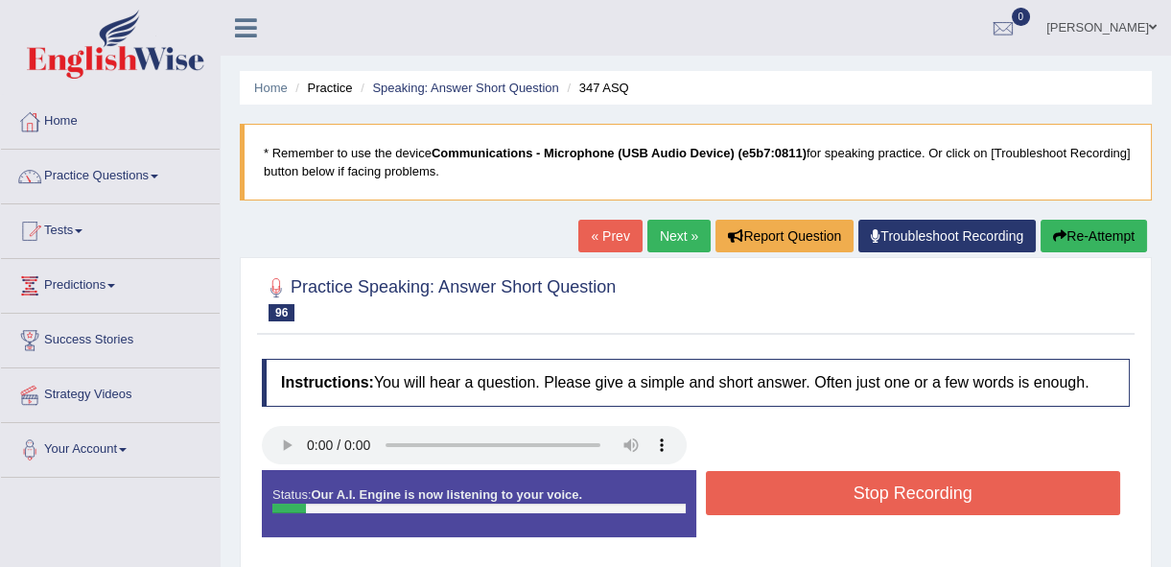
click at [874, 495] on button "Stop Recording" at bounding box center [913, 493] width 415 height 44
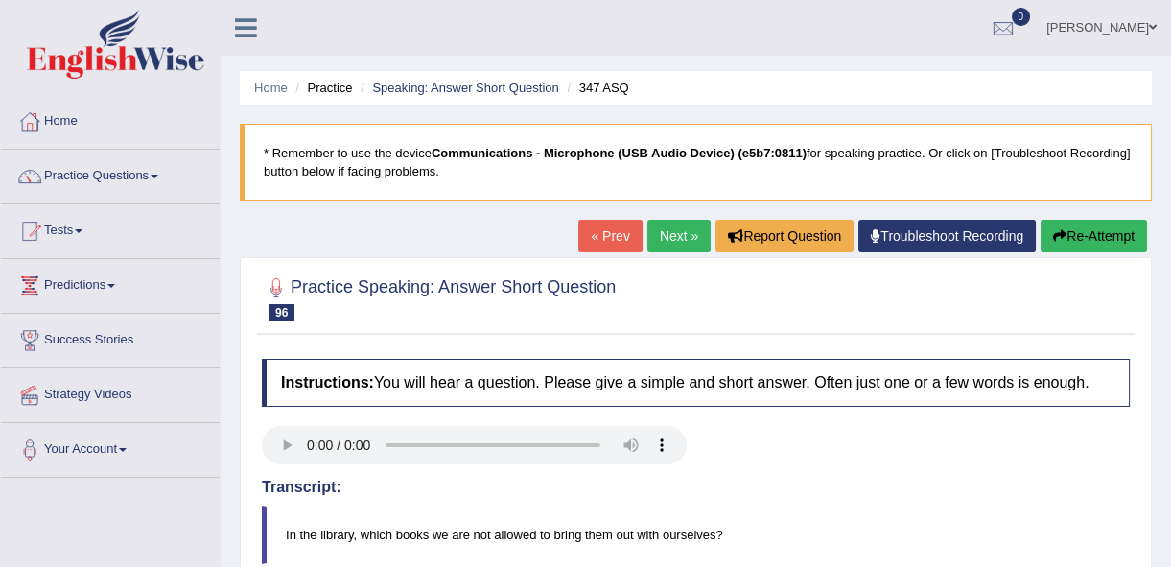
click at [665, 246] on link "Next »" at bounding box center [678, 236] width 63 height 33
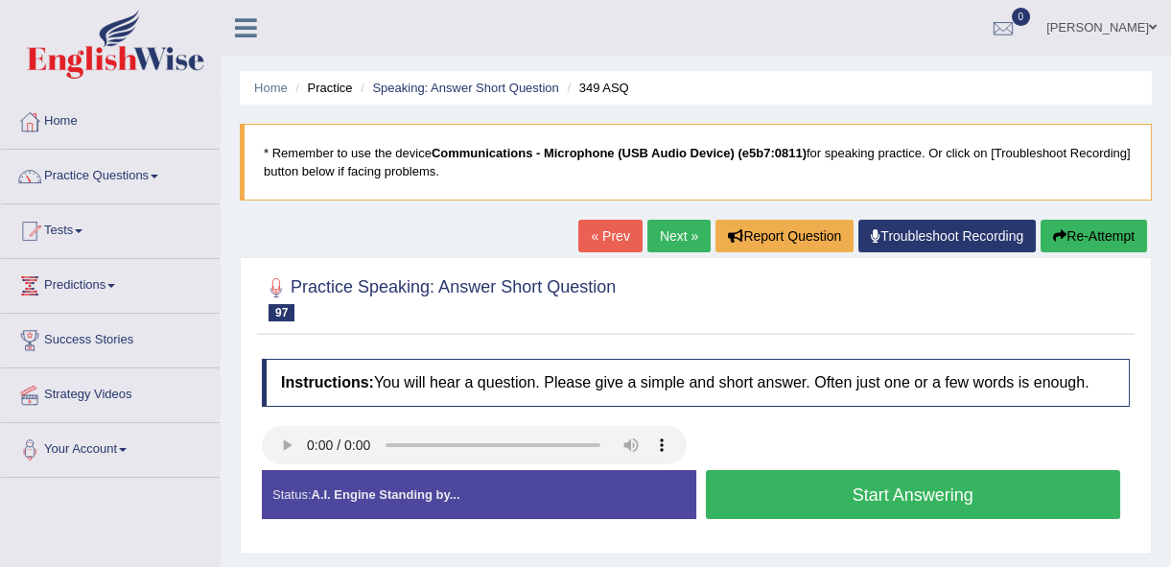
click at [752, 485] on button "Start Answering" at bounding box center [913, 494] width 415 height 49
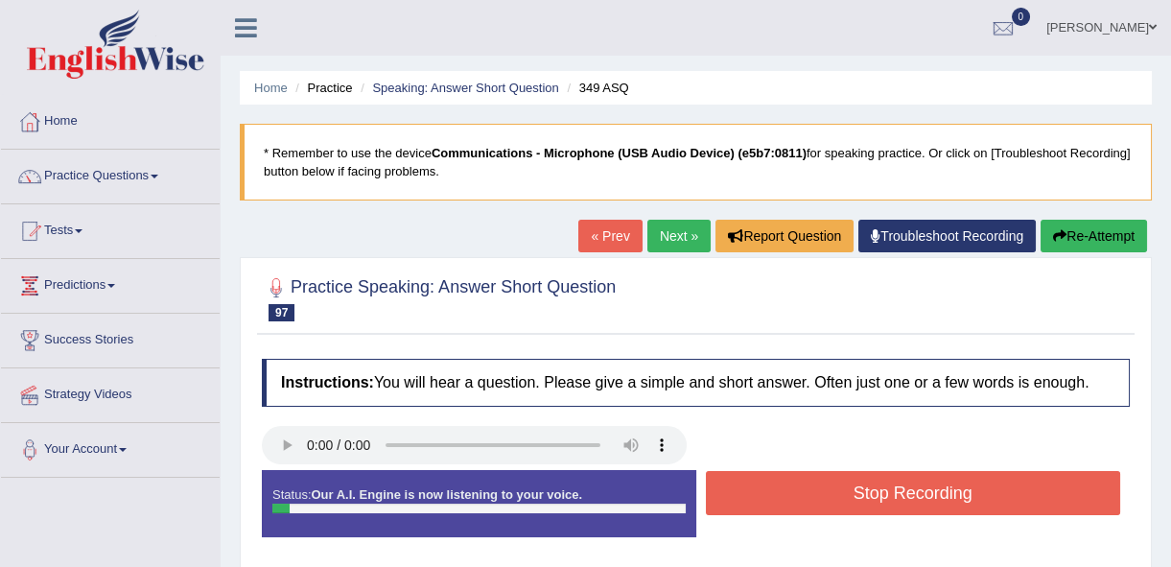
click at [752, 485] on button "Stop Recording" at bounding box center [913, 493] width 415 height 44
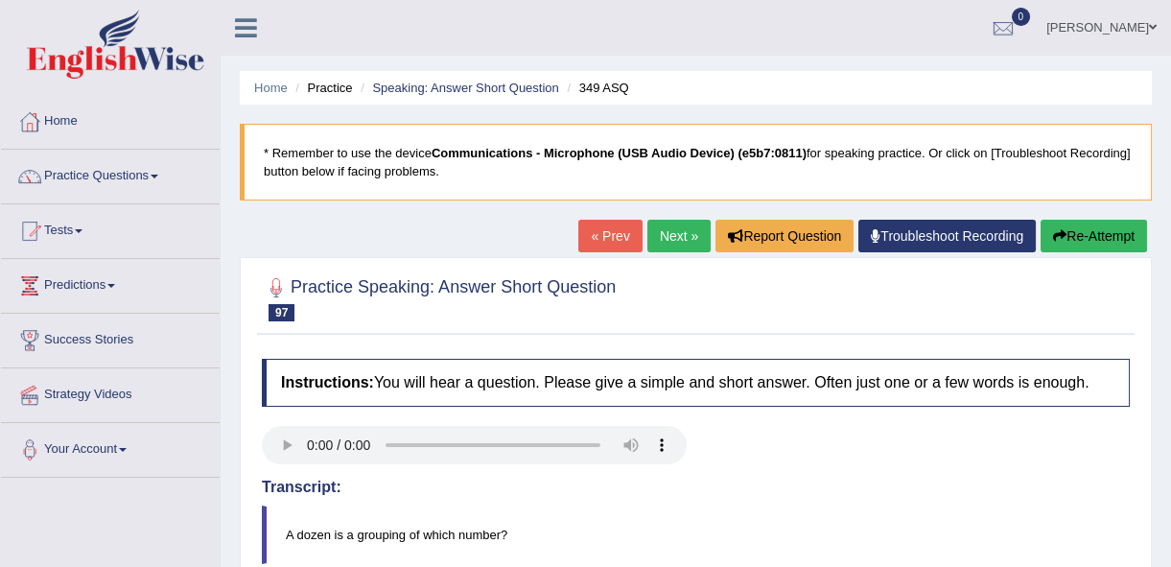
click at [691, 222] on link "Next »" at bounding box center [678, 236] width 63 height 33
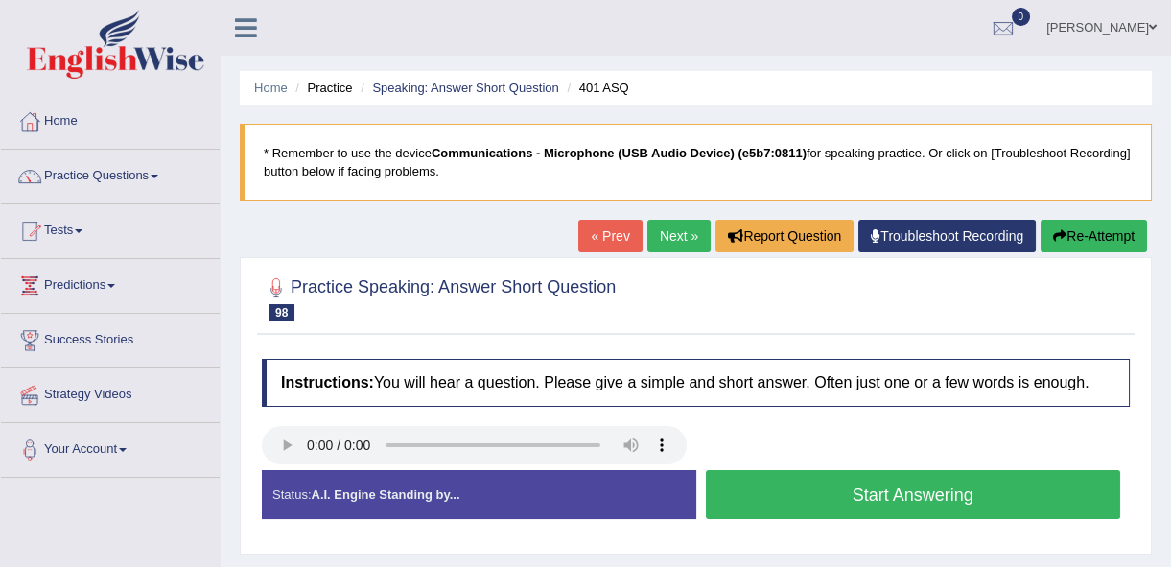
click at [757, 508] on button "Start Answering" at bounding box center [913, 494] width 415 height 49
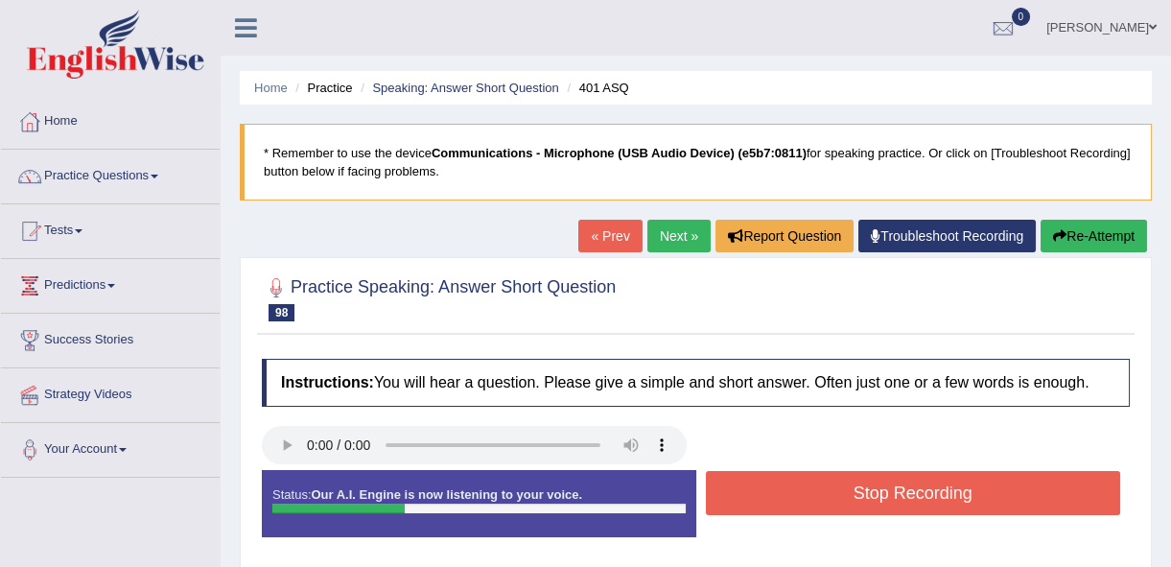
click at [761, 503] on button "Stop Recording" at bounding box center [913, 493] width 415 height 44
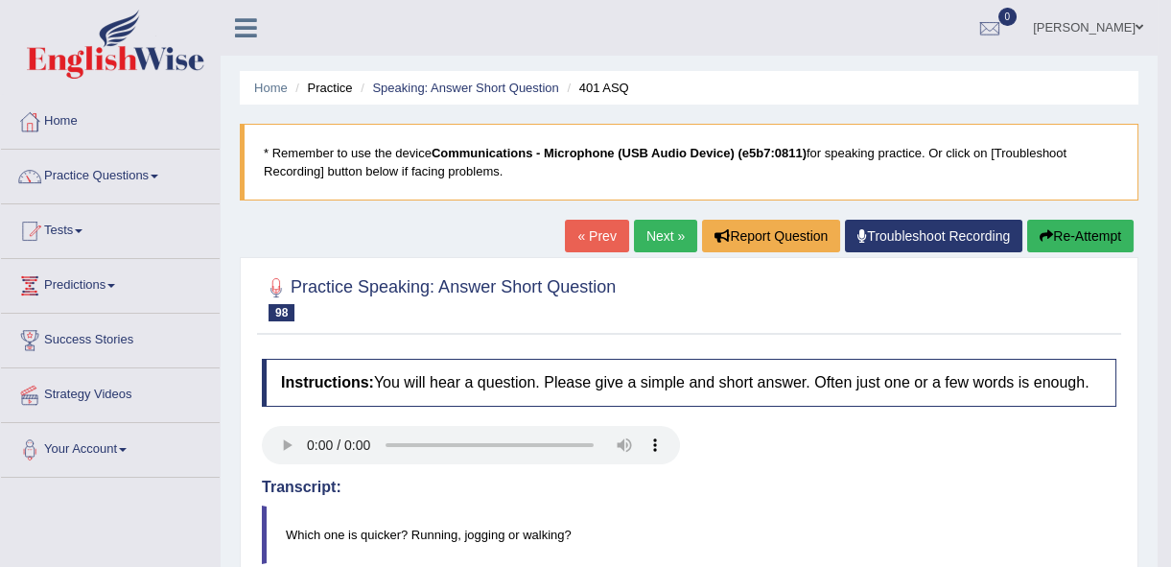
click at [636, 229] on link "Next »" at bounding box center [665, 236] width 63 height 33
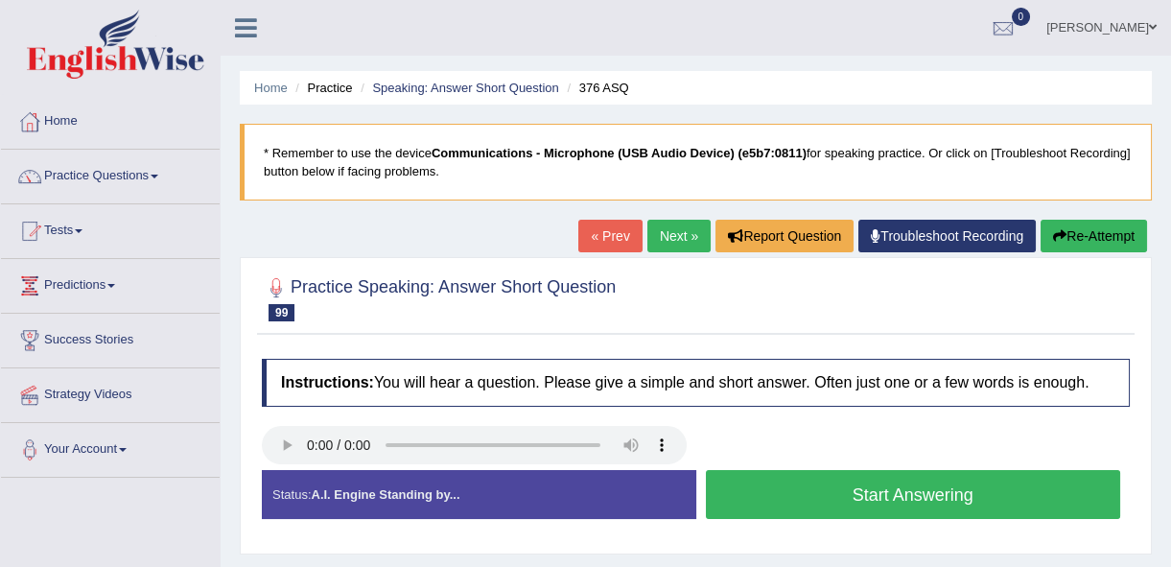
click at [808, 515] on button "Start Answering" at bounding box center [913, 494] width 415 height 49
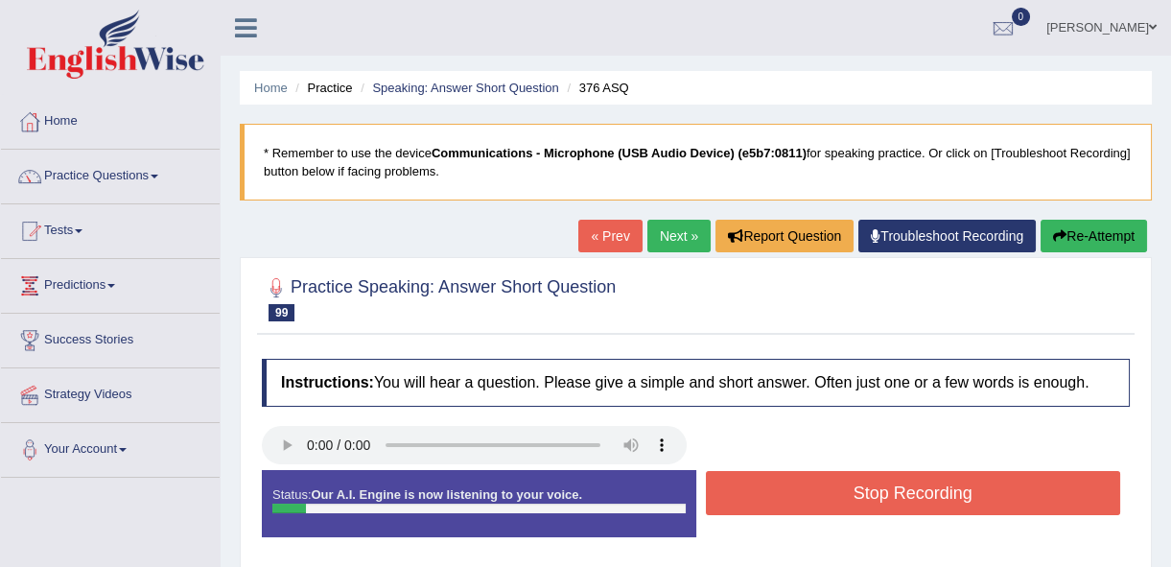
click at [821, 511] on button "Stop Recording" at bounding box center [913, 493] width 415 height 44
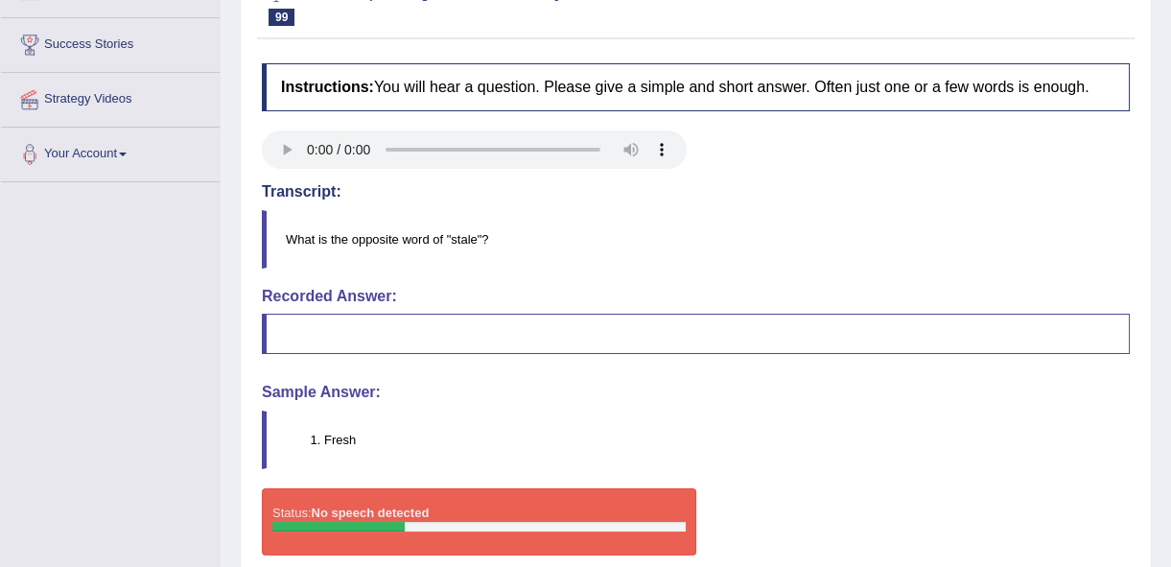
scroll to position [91, 0]
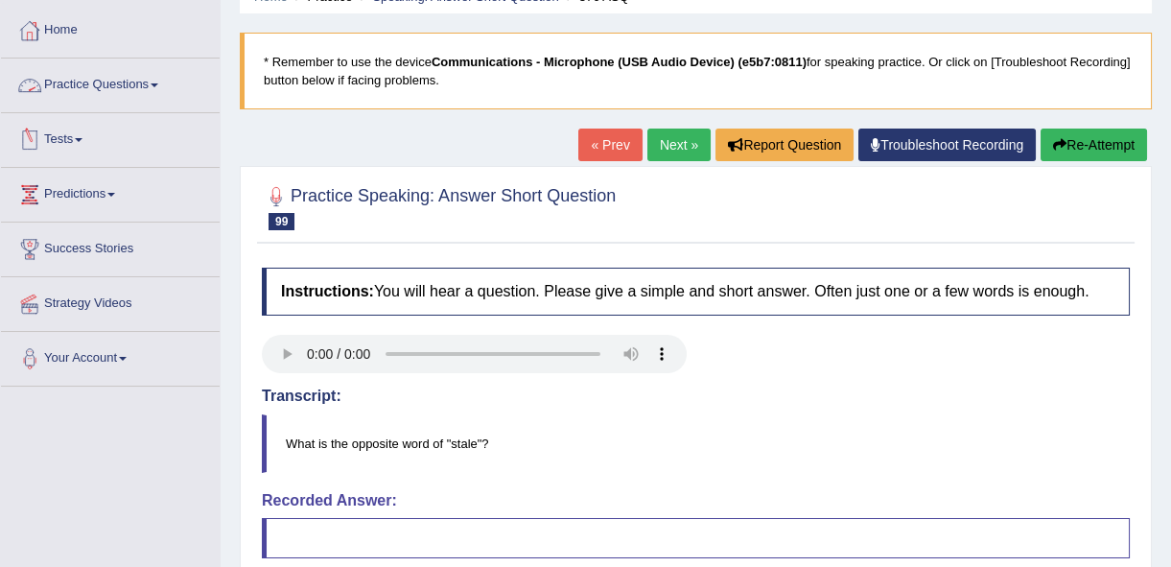
click at [90, 93] on link "Practice Questions" at bounding box center [110, 83] width 219 height 48
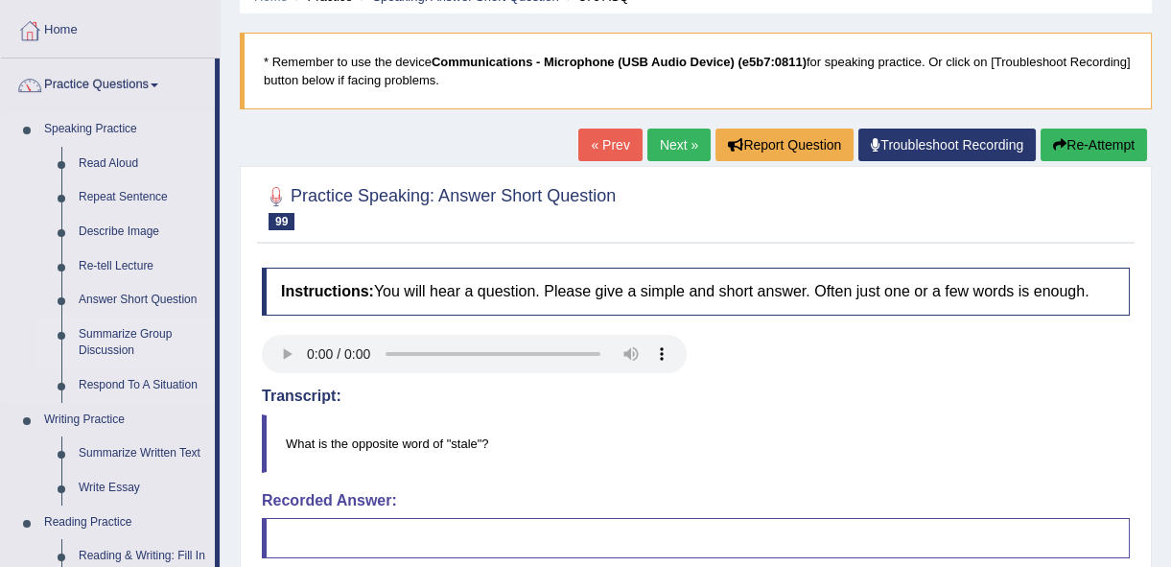
click at [138, 337] on link "Summarize Group Discussion" at bounding box center [142, 342] width 145 height 51
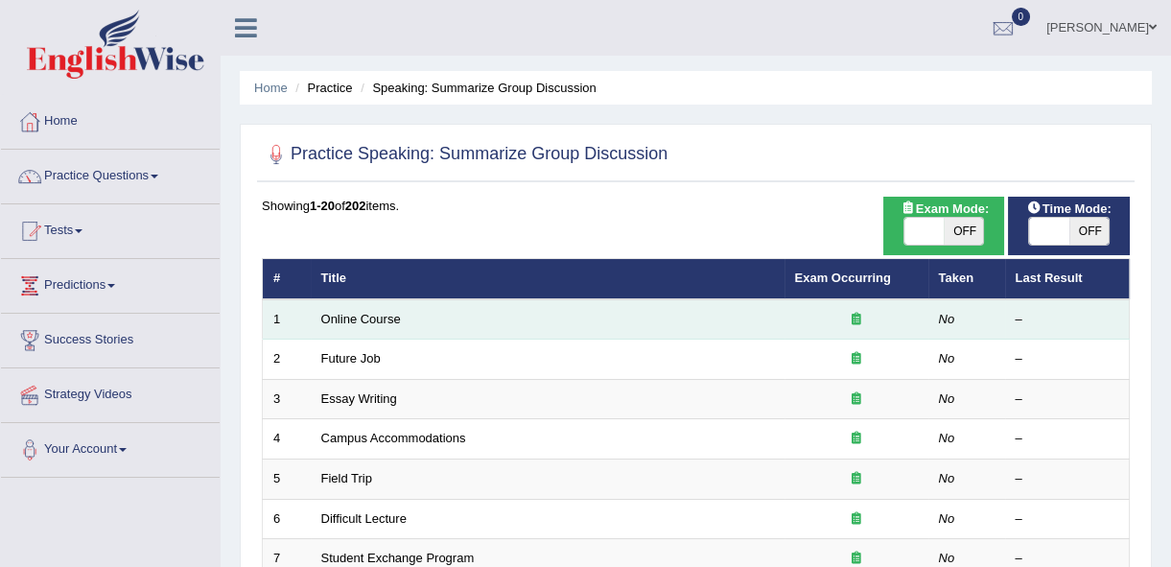
click at [349, 326] on td "Online Course" at bounding box center [548, 319] width 474 height 40
click at [348, 322] on link "Online Course" at bounding box center [361, 319] width 80 height 14
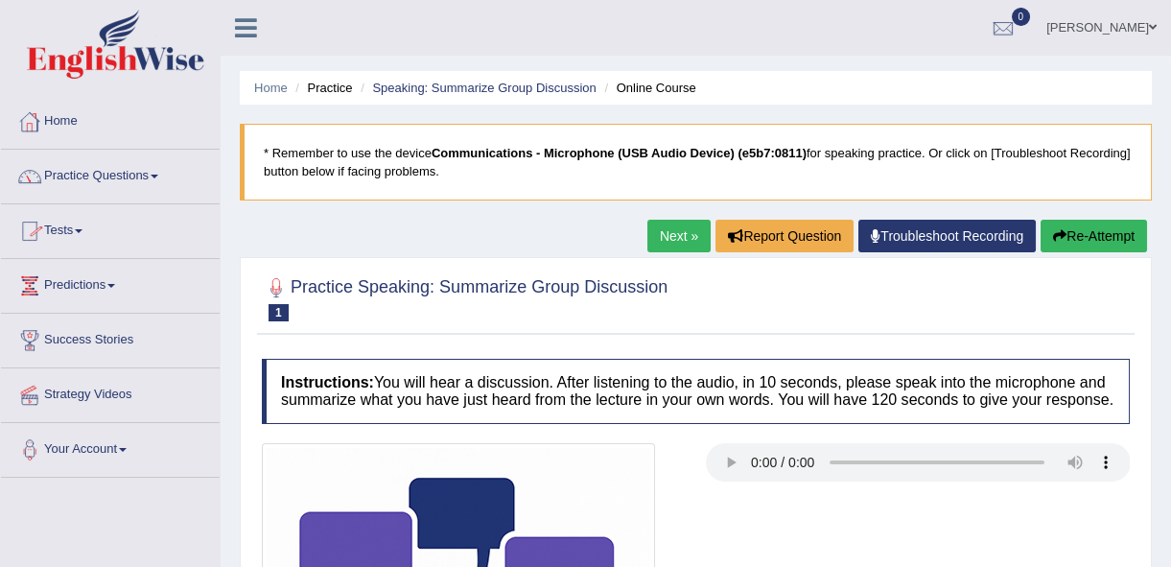
click at [82, 179] on link "Practice Questions" at bounding box center [110, 174] width 219 height 48
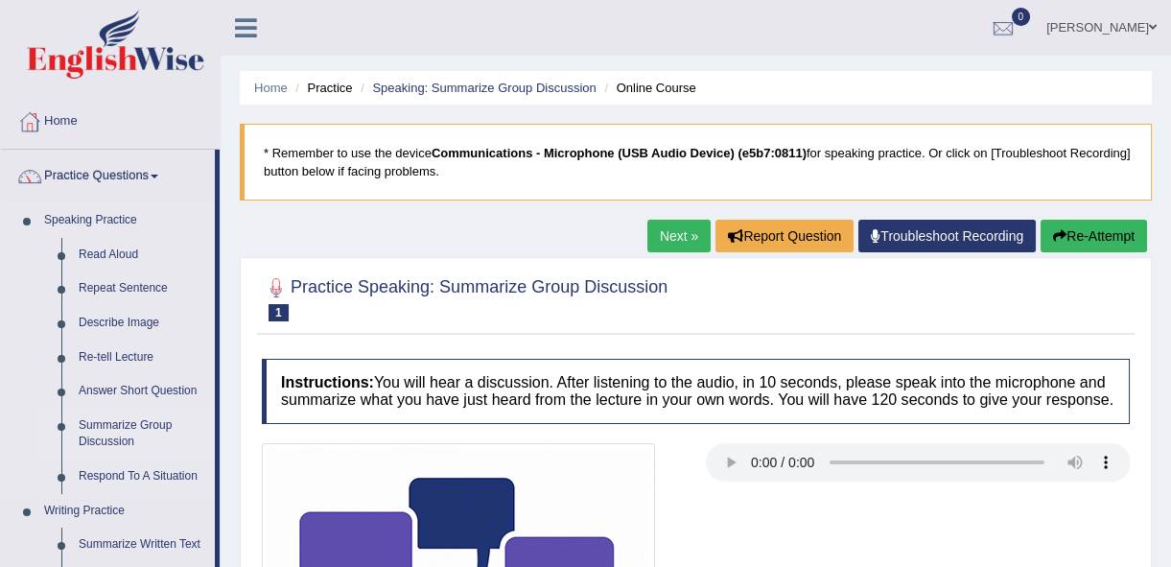
click at [126, 437] on link "Summarize Group Discussion" at bounding box center [142, 434] width 145 height 51
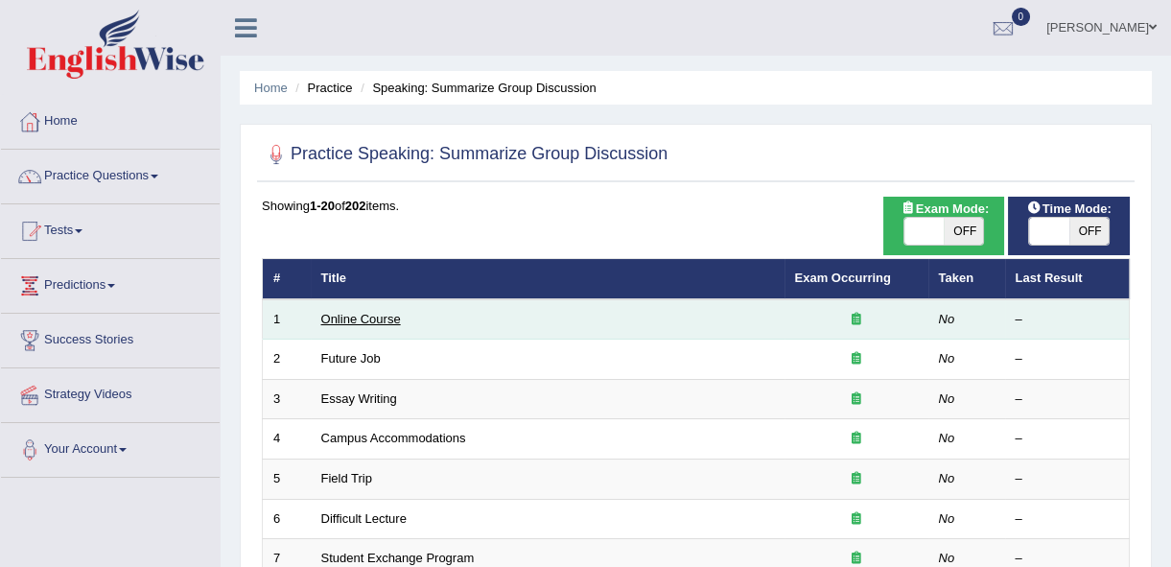
drag, startPoint x: 0, startPoint y: 0, endPoint x: 380, endPoint y: 317, distance: 495.0
click at [376, 316] on link "Online Course" at bounding box center [361, 319] width 80 height 14
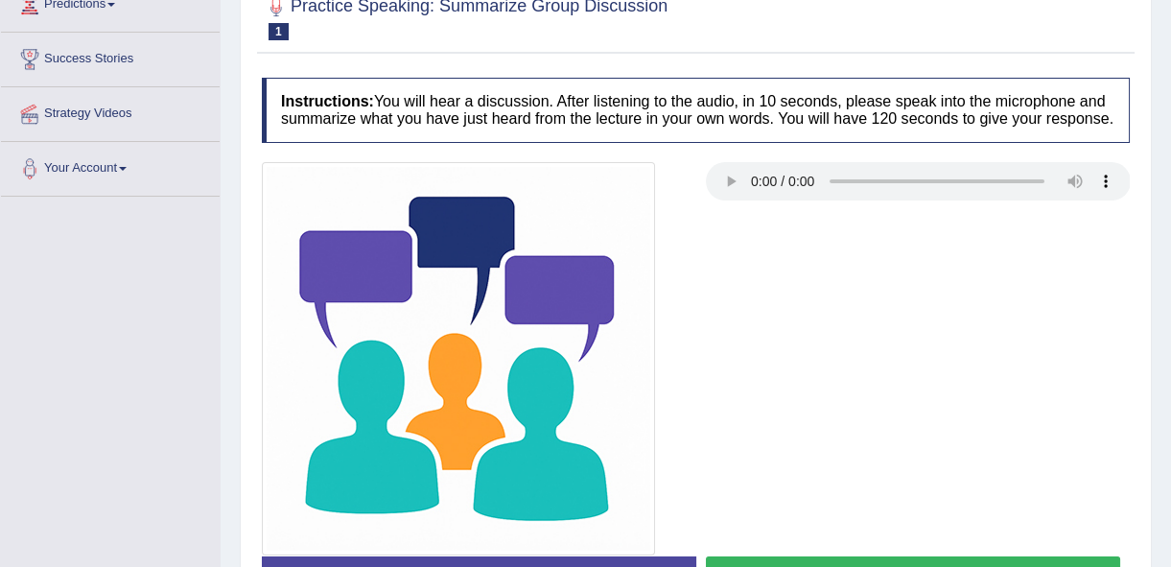
scroll to position [348, 0]
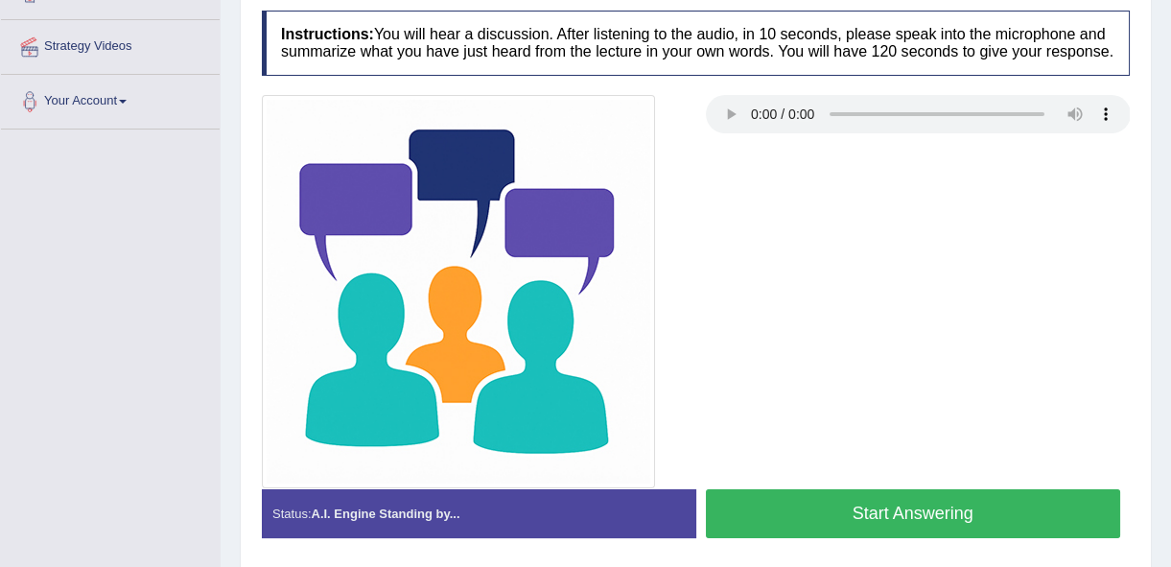
click at [842, 508] on button "Start Answering" at bounding box center [913, 513] width 415 height 49
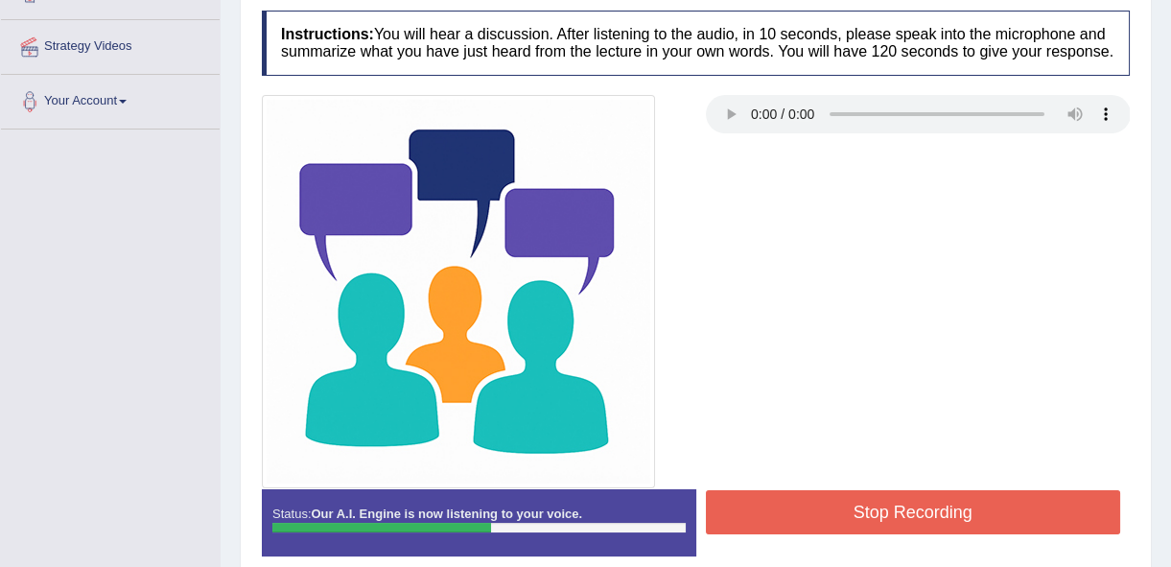
click at [842, 508] on button "Stop Recording" at bounding box center [913, 512] width 415 height 44
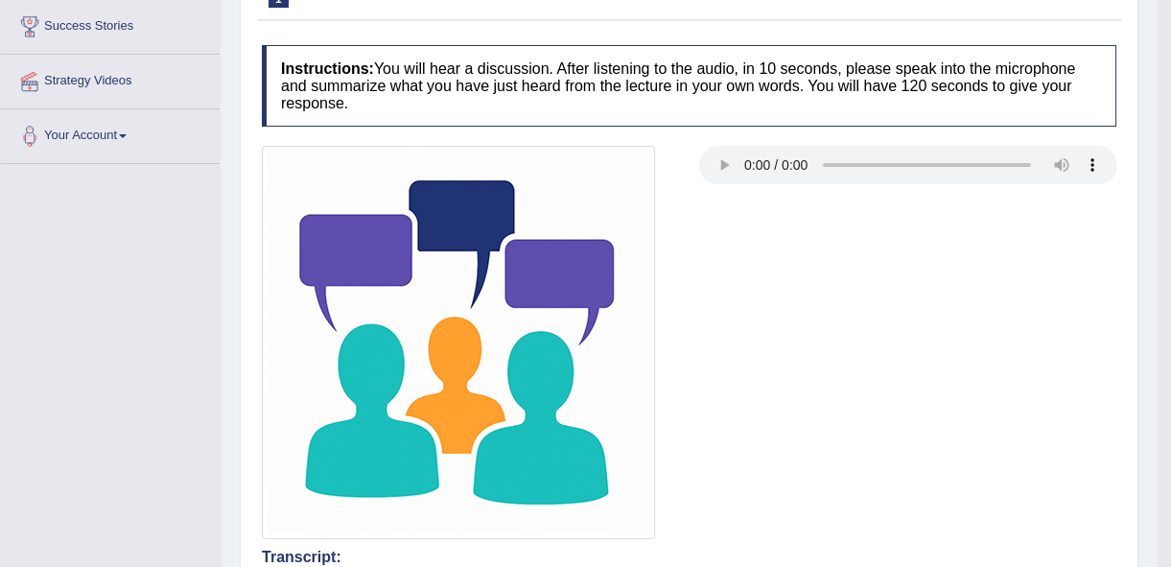
scroll to position [52, 0]
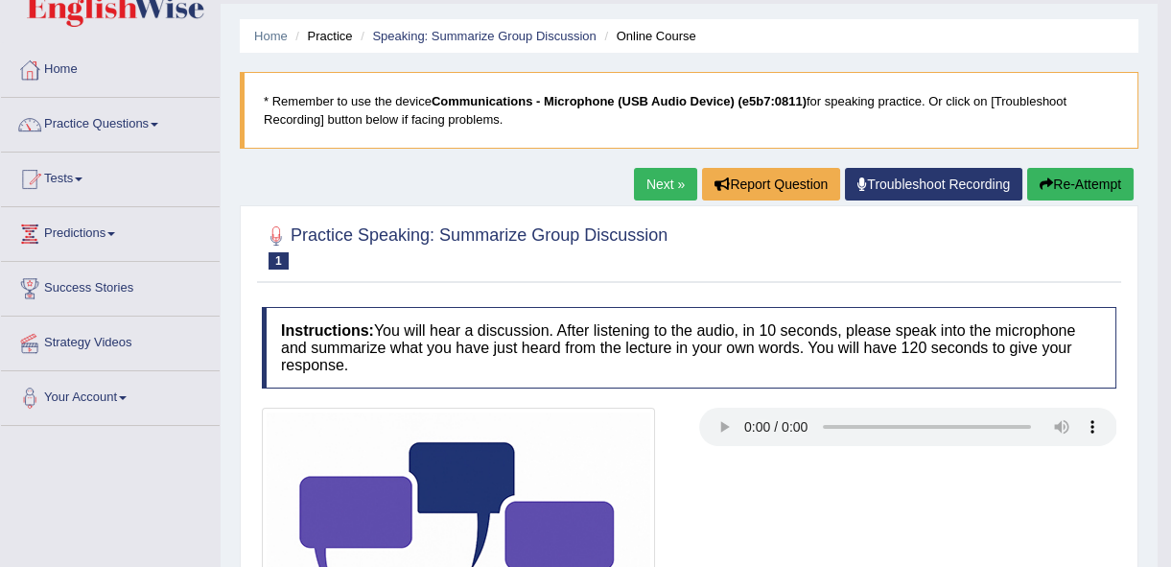
click at [675, 182] on link "Next »" at bounding box center [665, 184] width 63 height 33
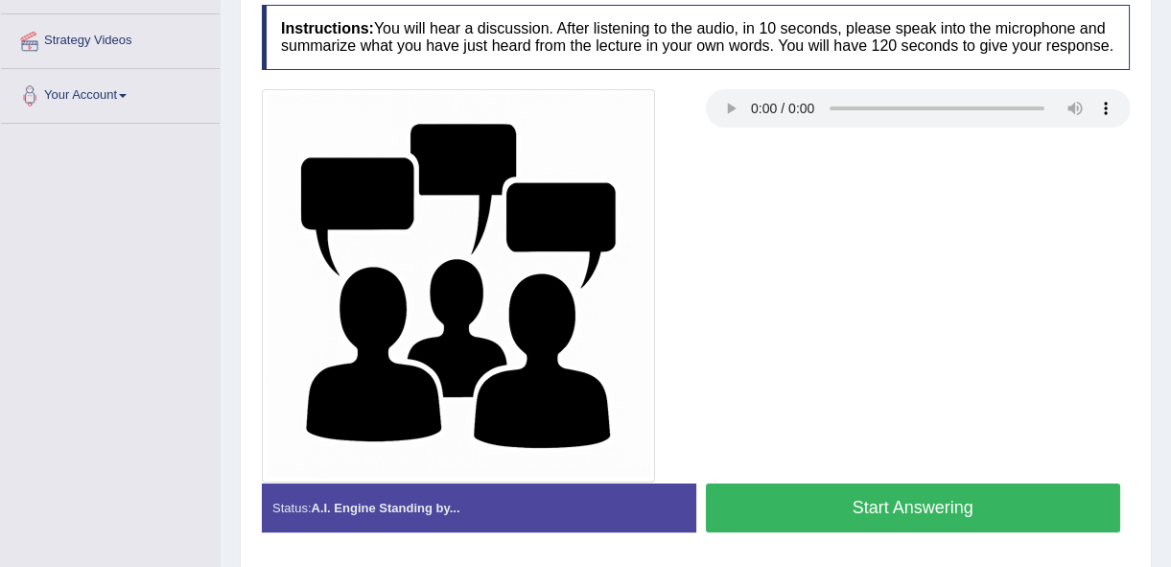
scroll to position [435, 0]
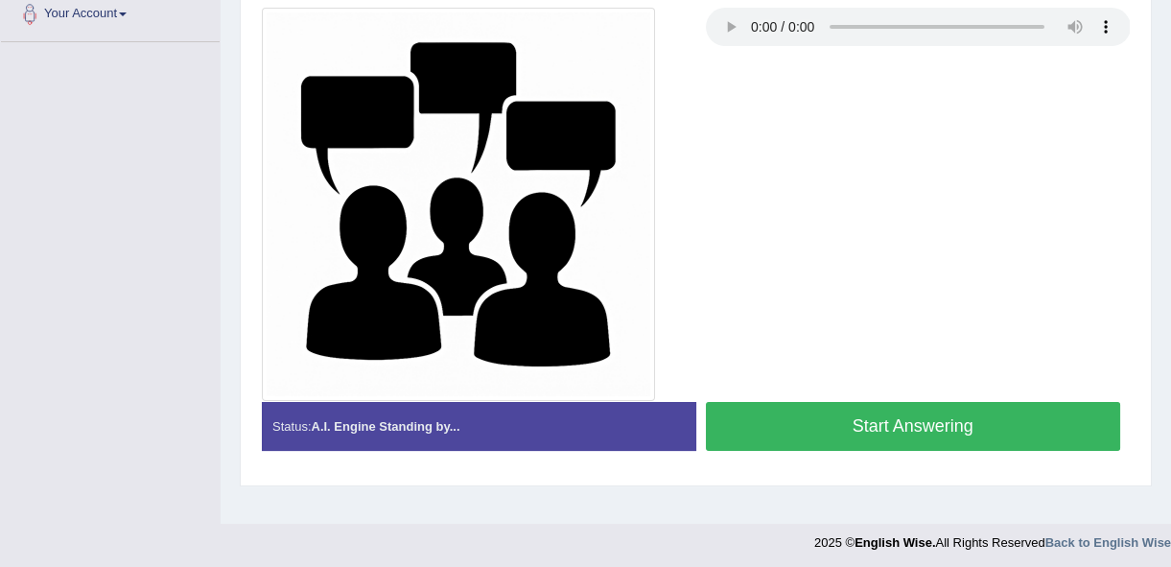
click at [789, 427] on button "Start Answering" at bounding box center [913, 426] width 415 height 49
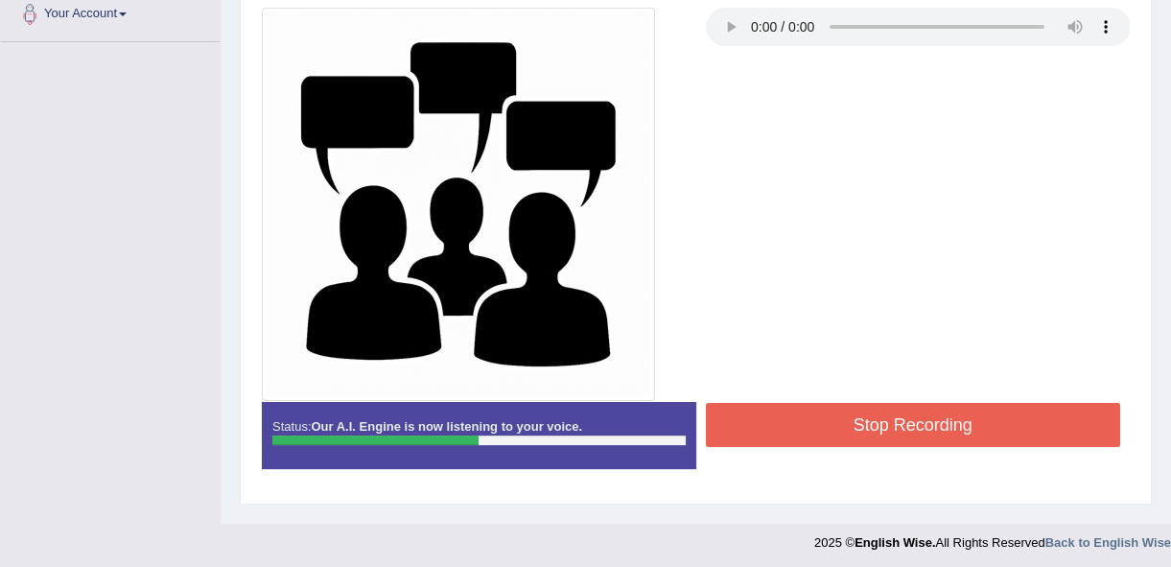
click at [789, 427] on button "Stop Recording" at bounding box center [913, 425] width 415 height 44
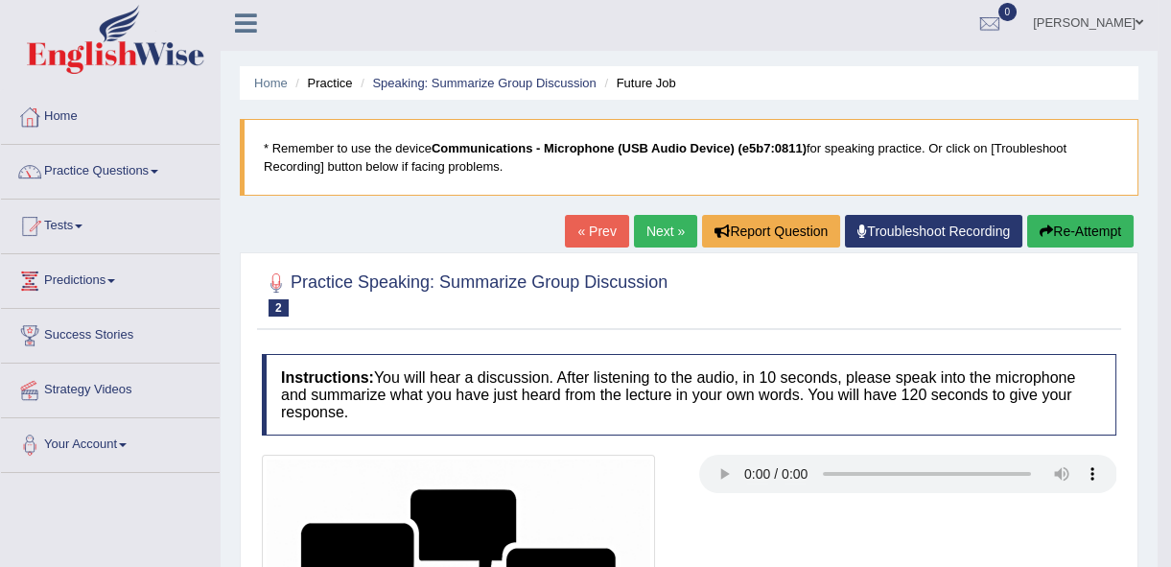
scroll to position [0, 0]
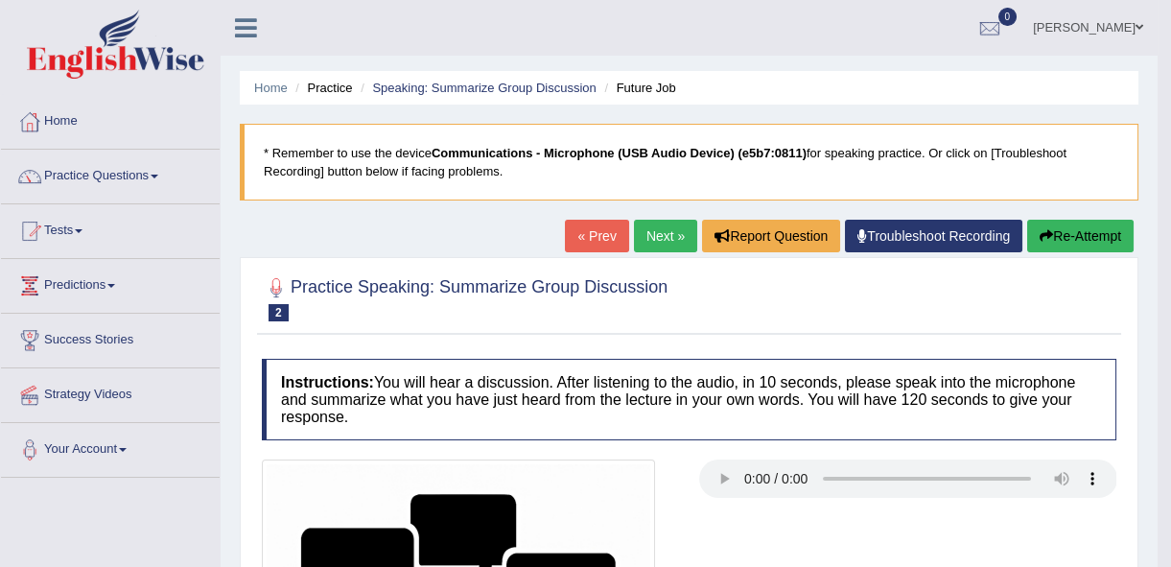
click at [651, 231] on link "Next »" at bounding box center [665, 236] width 63 height 33
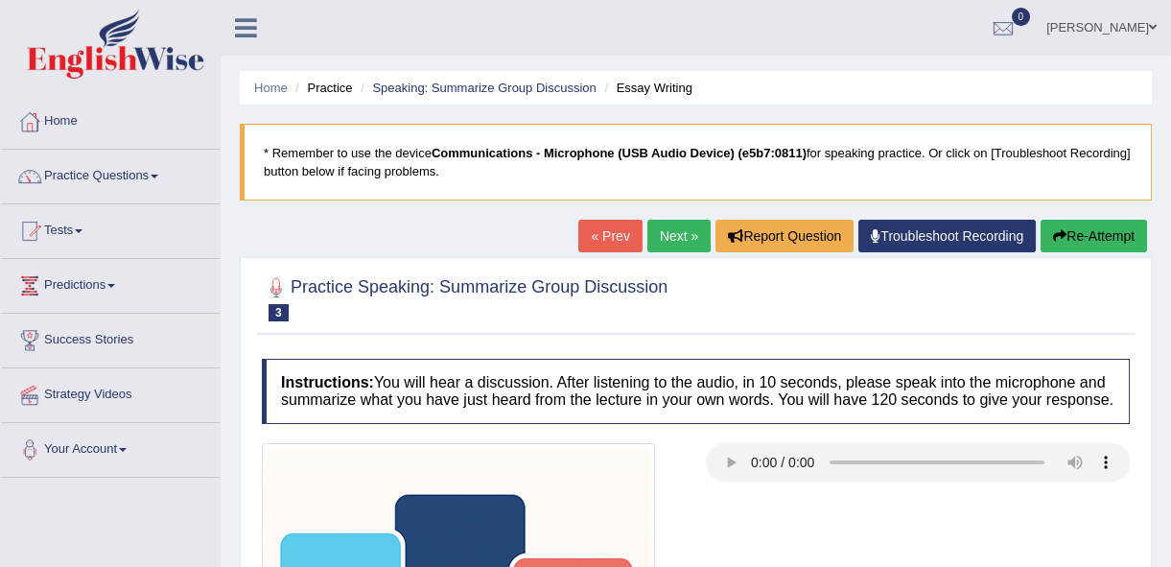
click at [673, 246] on link "Next »" at bounding box center [678, 236] width 63 height 33
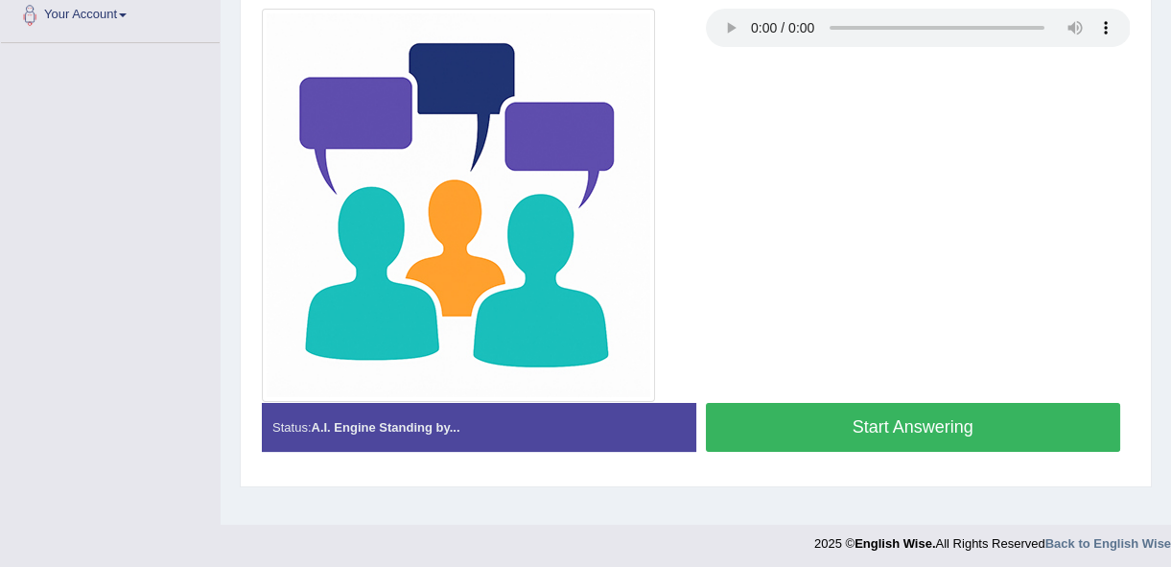
scroll to position [435, 0]
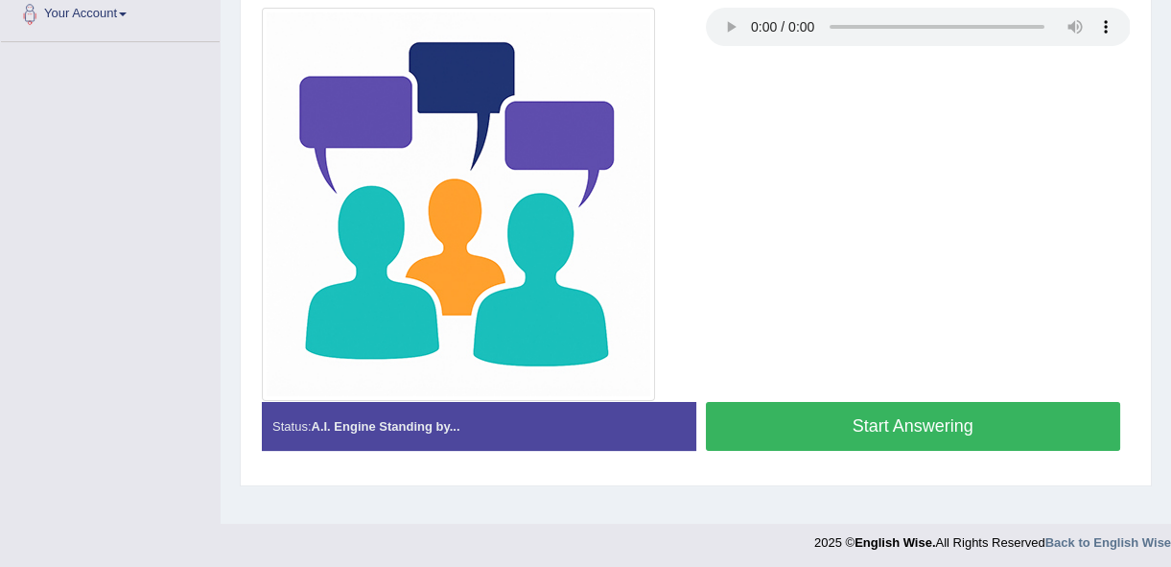
click at [854, 408] on button "Start Answering" at bounding box center [913, 426] width 415 height 49
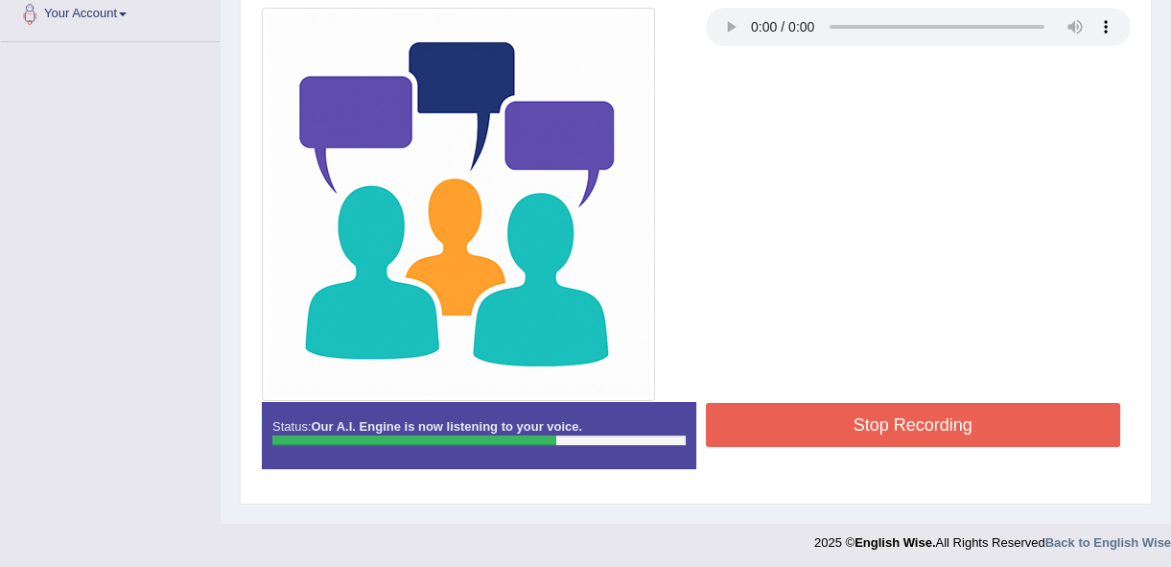
click at [948, 411] on button "Stop Recording" at bounding box center [913, 425] width 415 height 44
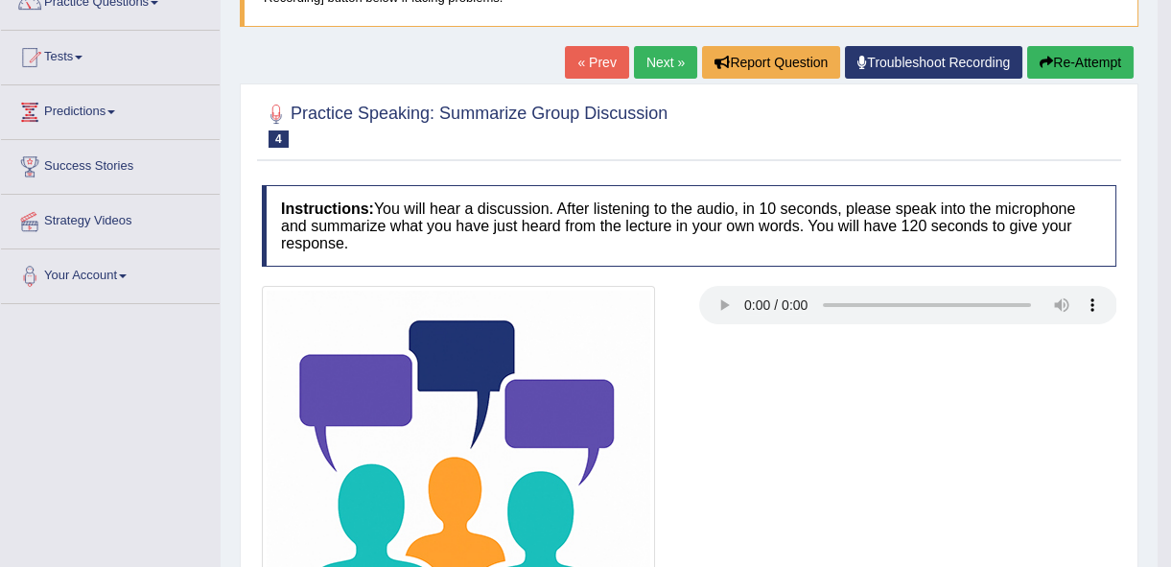
scroll to position [0, 0]
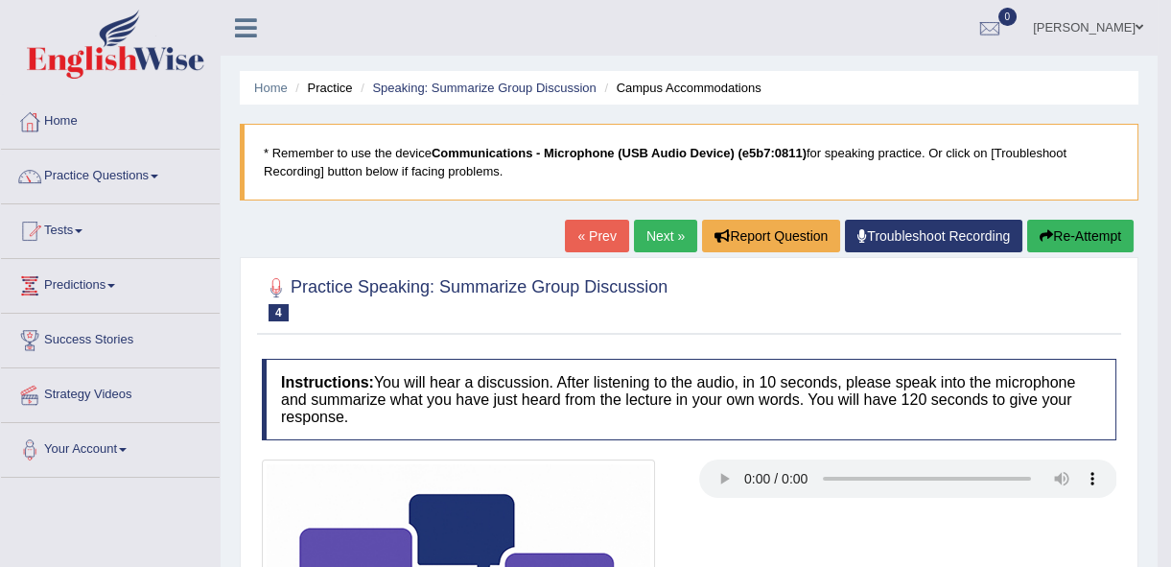
click at [648, 227] on link "Next »" at bounding box center [665, 236] width 63 height 33
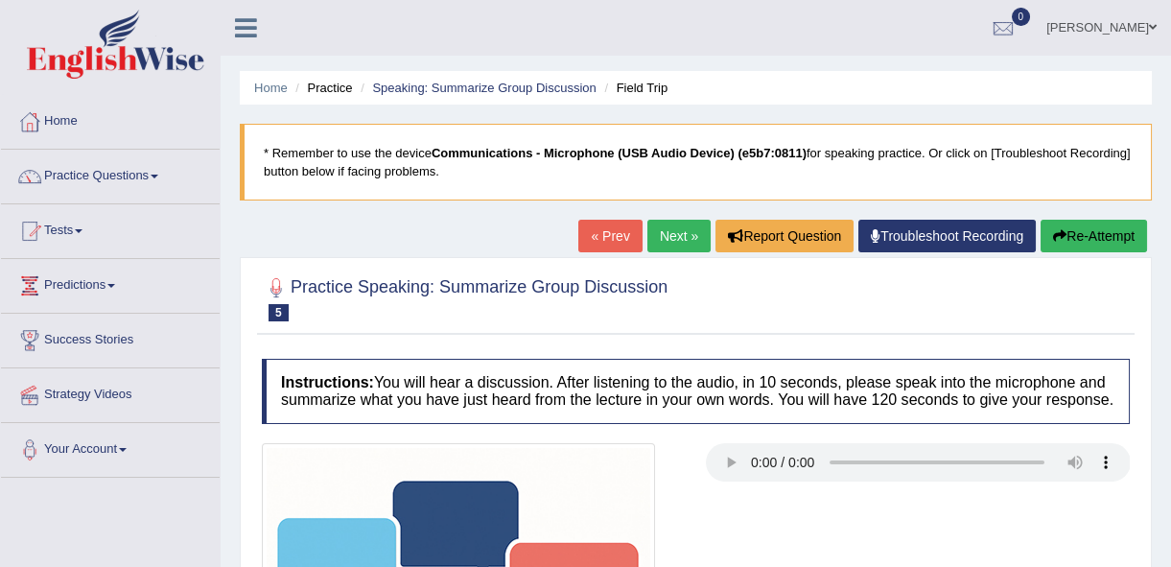
click at [155, 175] on span at bounding box center [155, 177] width 8 height 4
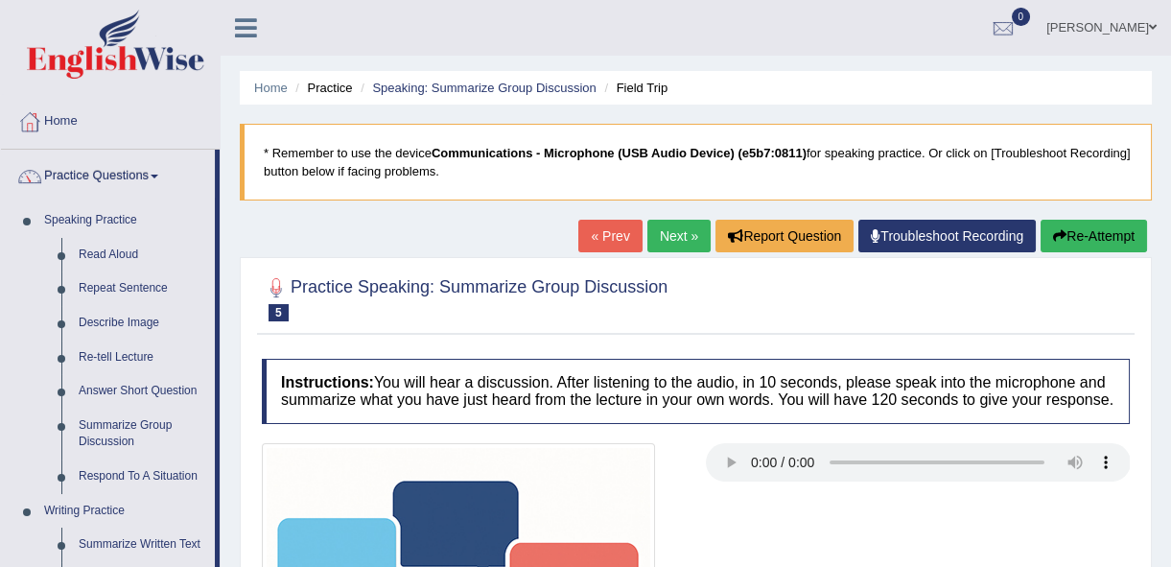
click at [1153, 28] on span at bounding box center [1153, 27] width 8 height 12
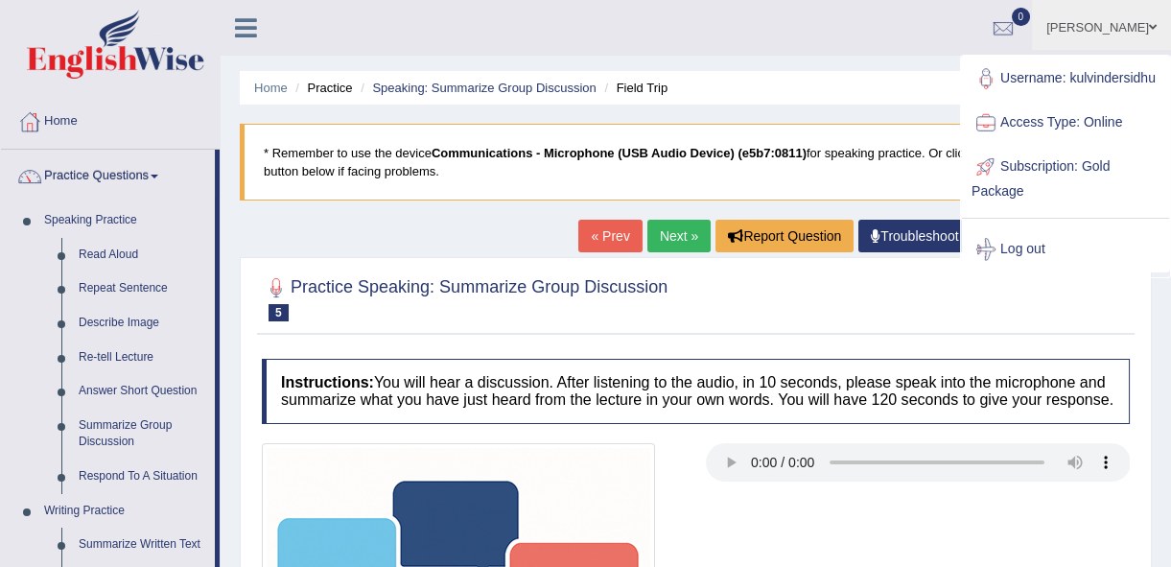
click at [1035, 240] on link "Log out" at bounding box center [1065, 249] width 207 height 44
